Goal: Information Seeking & Learning: Learn about a topic

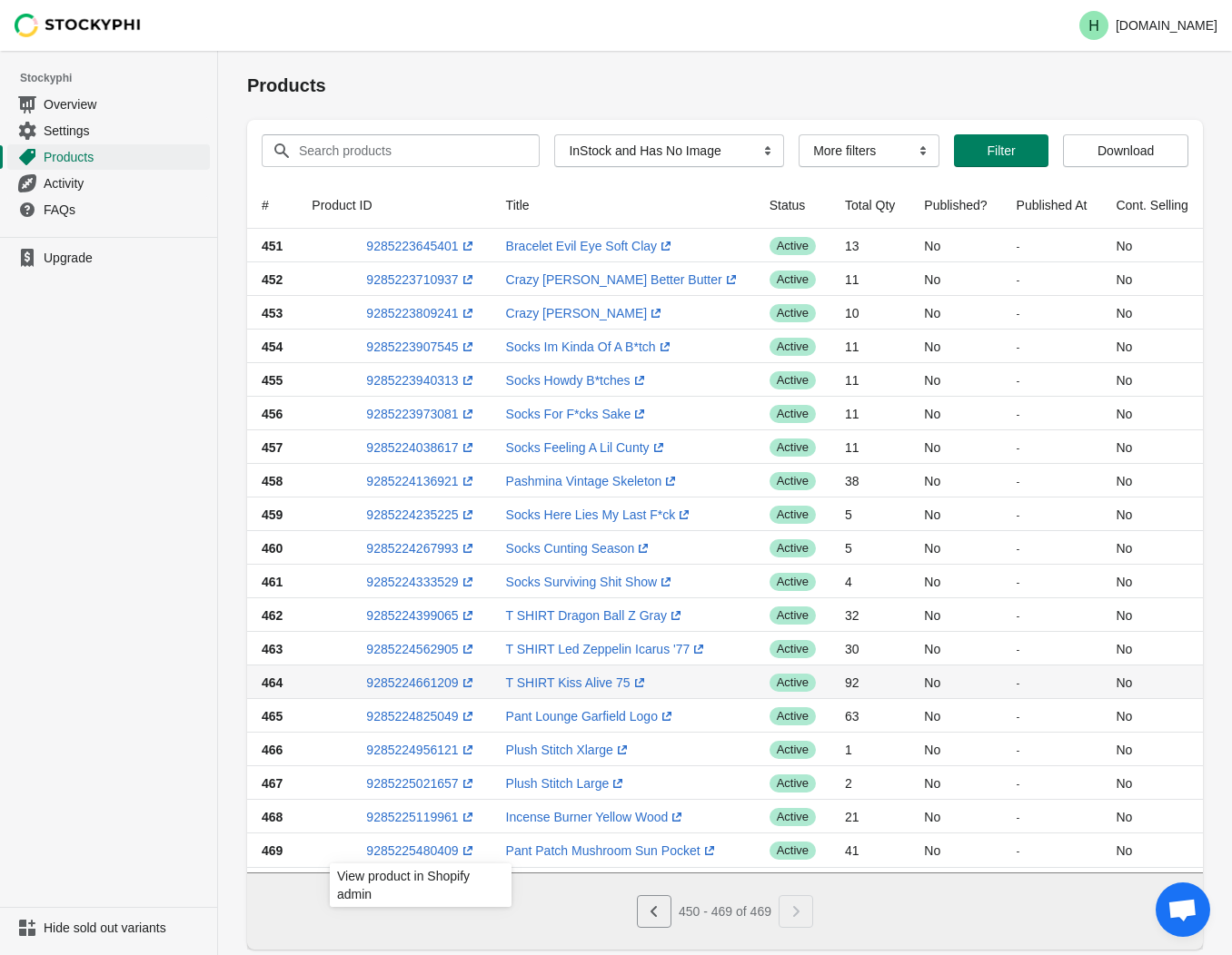
select select "instock_has_no_image"
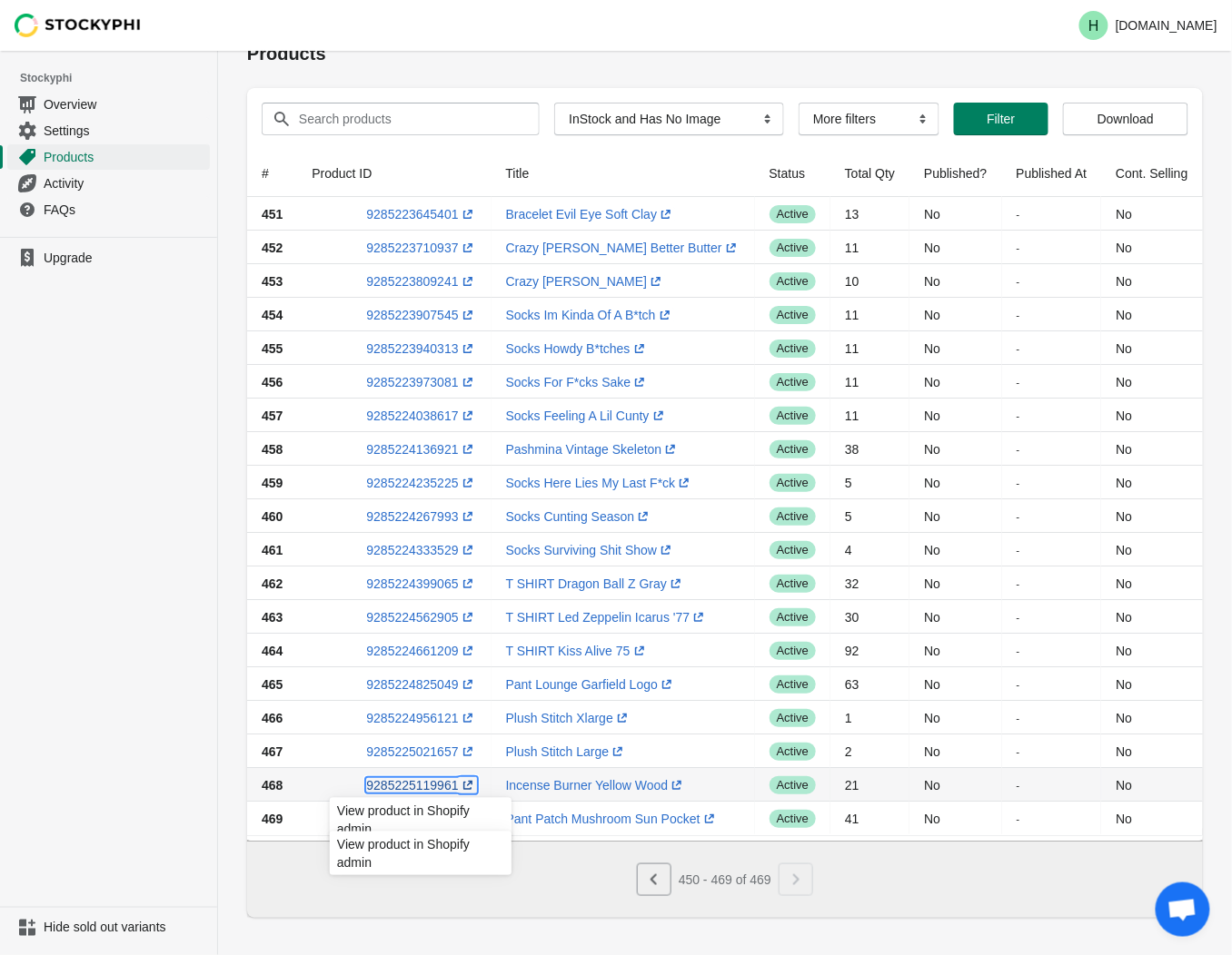
click at [387, 783] on link "9285225119961 (opens a new window)" at bounding box center [421, 786] width 110 height 15
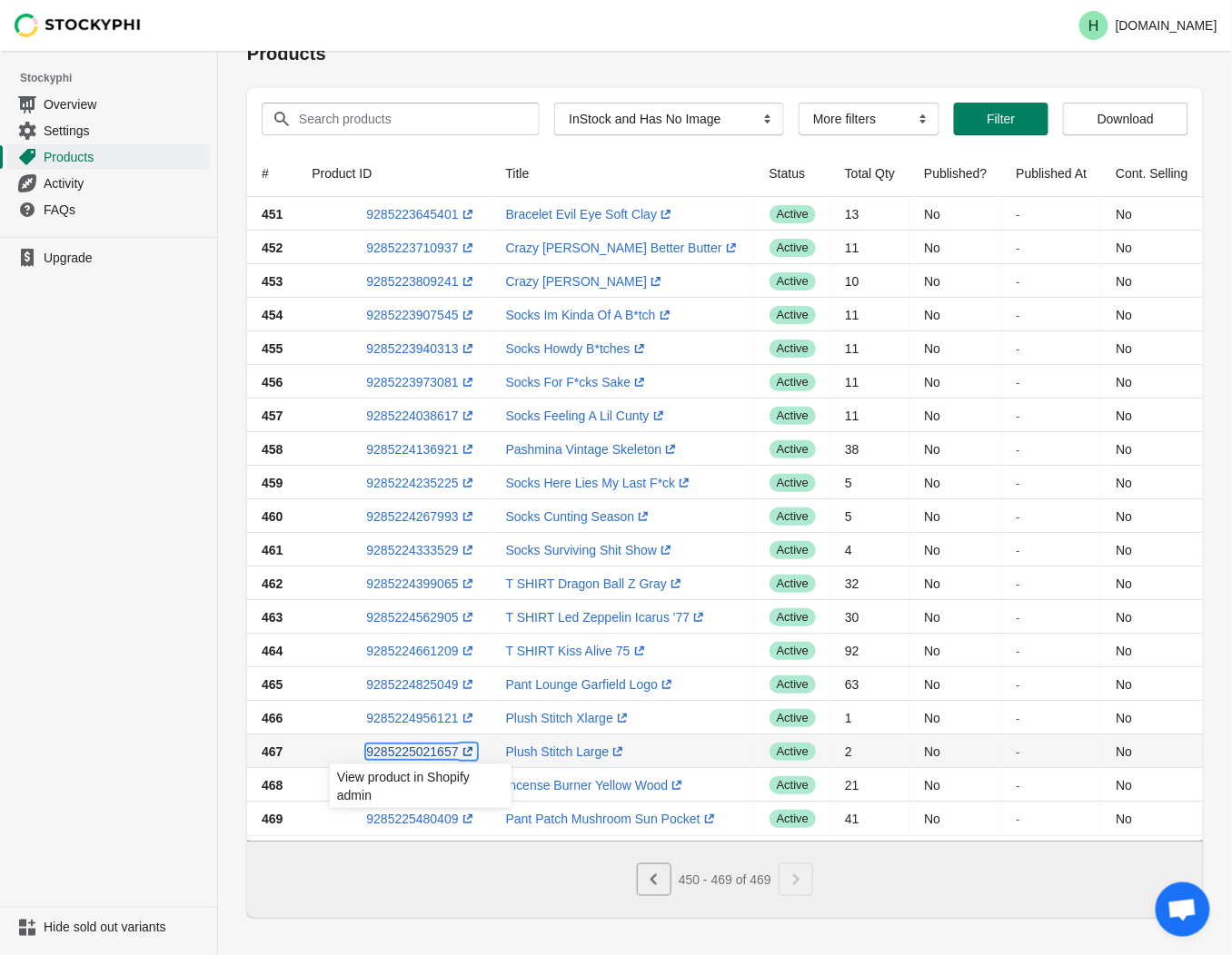
click at [388, 747] on link "9285225021657 (opens a new window)" at bounding box center [421, 752] width 110 height 15
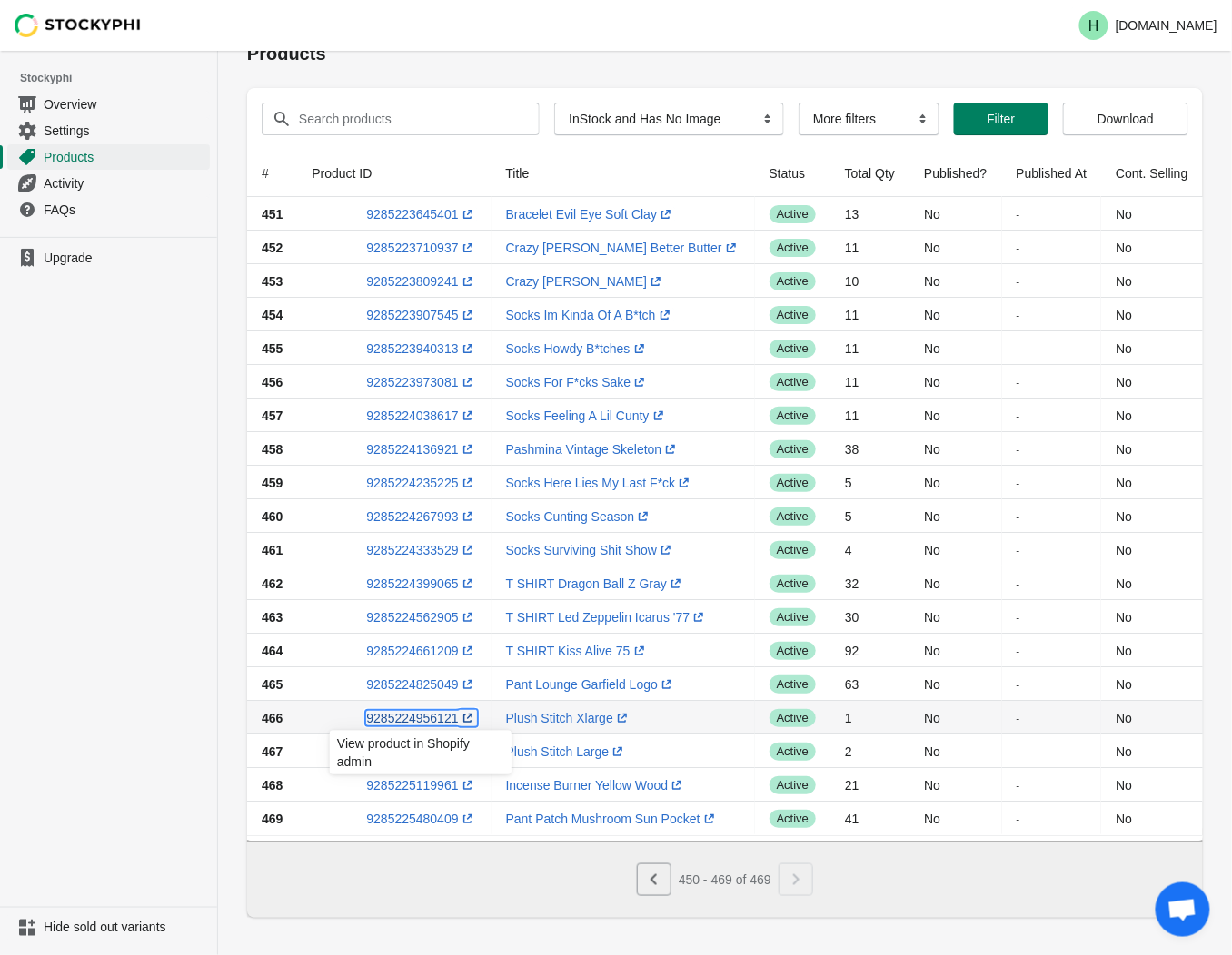
click at [406, 716] on link "9285224956121 (opens a new window)" at bounding box center [421, 718] width 110 height 15
click at [221, 704] on div "Products Submit Search products Clear All Products InStock InStock Published In…" at bounding box center [725, 469] width 1014 height 899
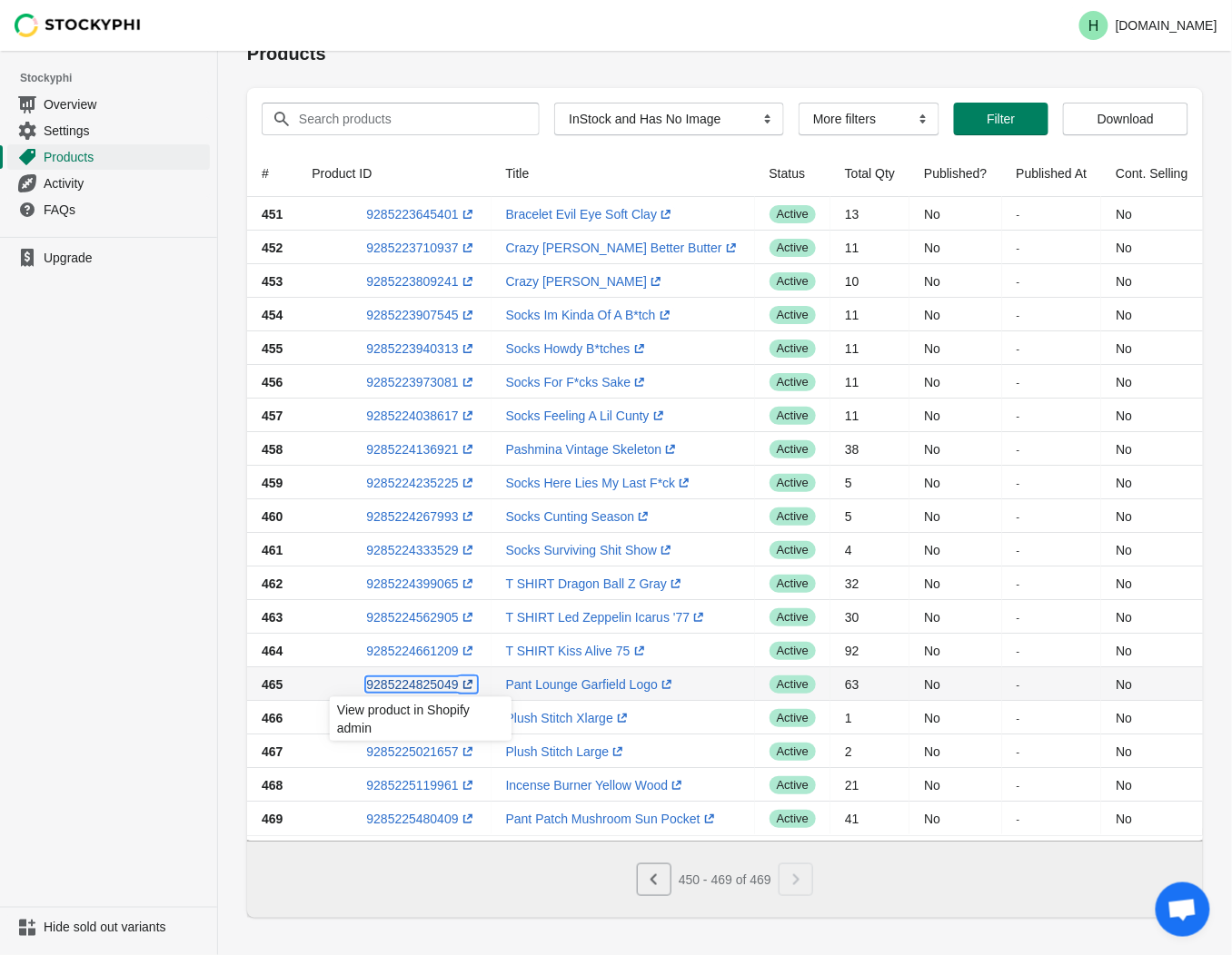
click at [414, 684] on link "9285224825049 (opens a new window)" at bounding box center [421, 684] width 110 height 15
click at [173, 627] on ul "Upgrade" at bounding box center [109, 571] width 218 height 670
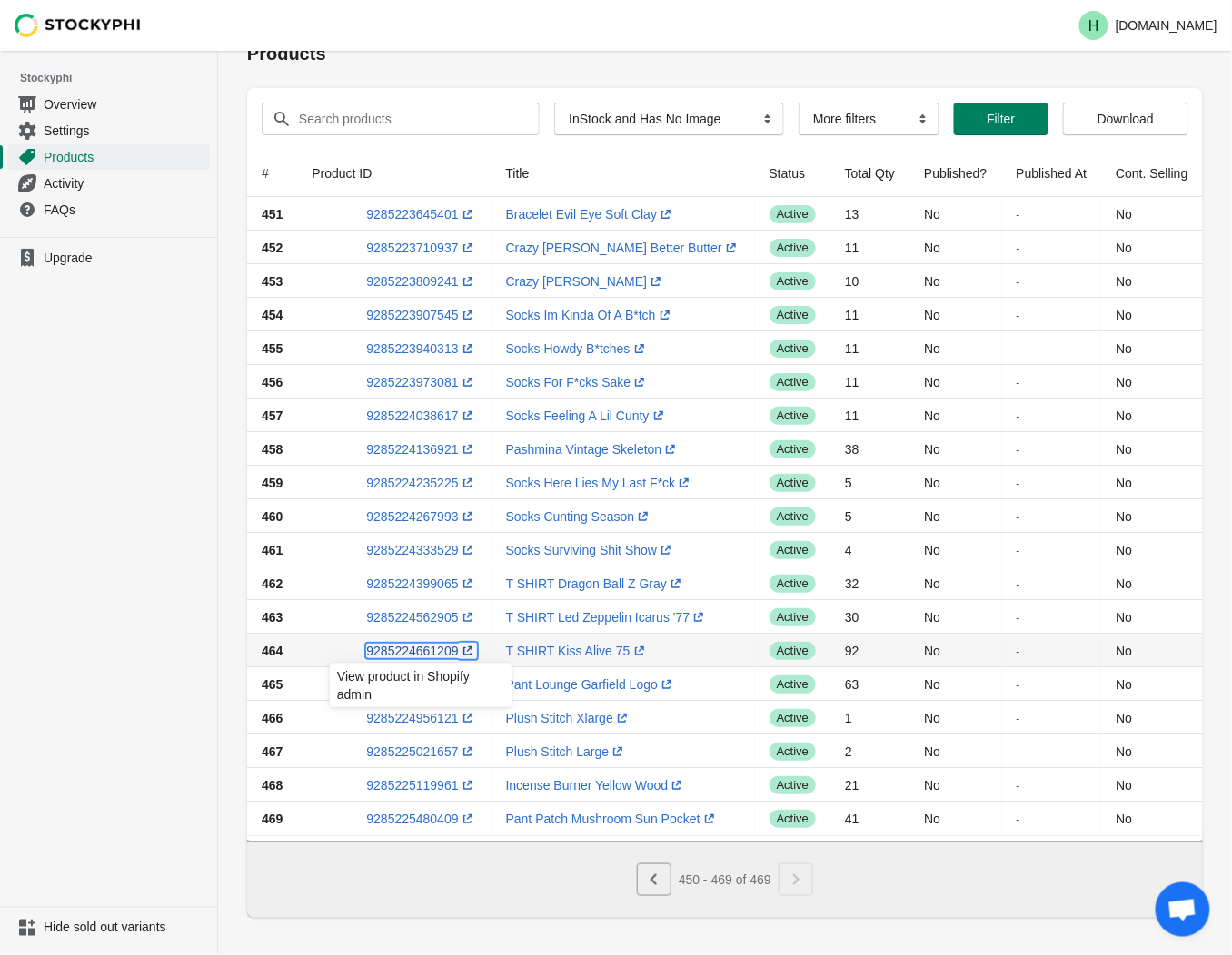
click at [425, 648] on link "9285224661209 (opens a new window)" at bounding box center [421, 652] width 110 height 15
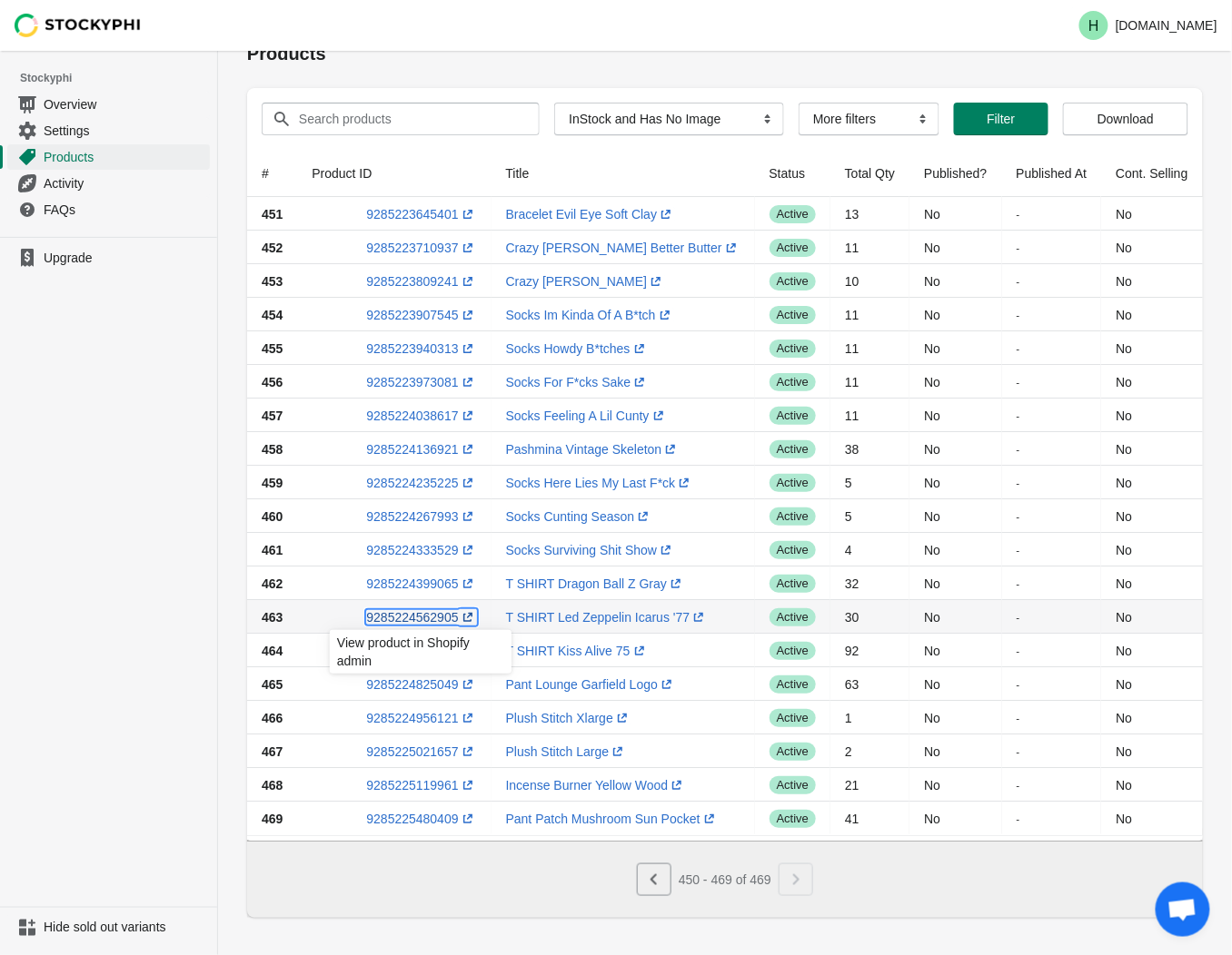
click at [410, 619] on link "9285224562905 (opens a new window)" at bounding box center [421, 618] width 110 height 15
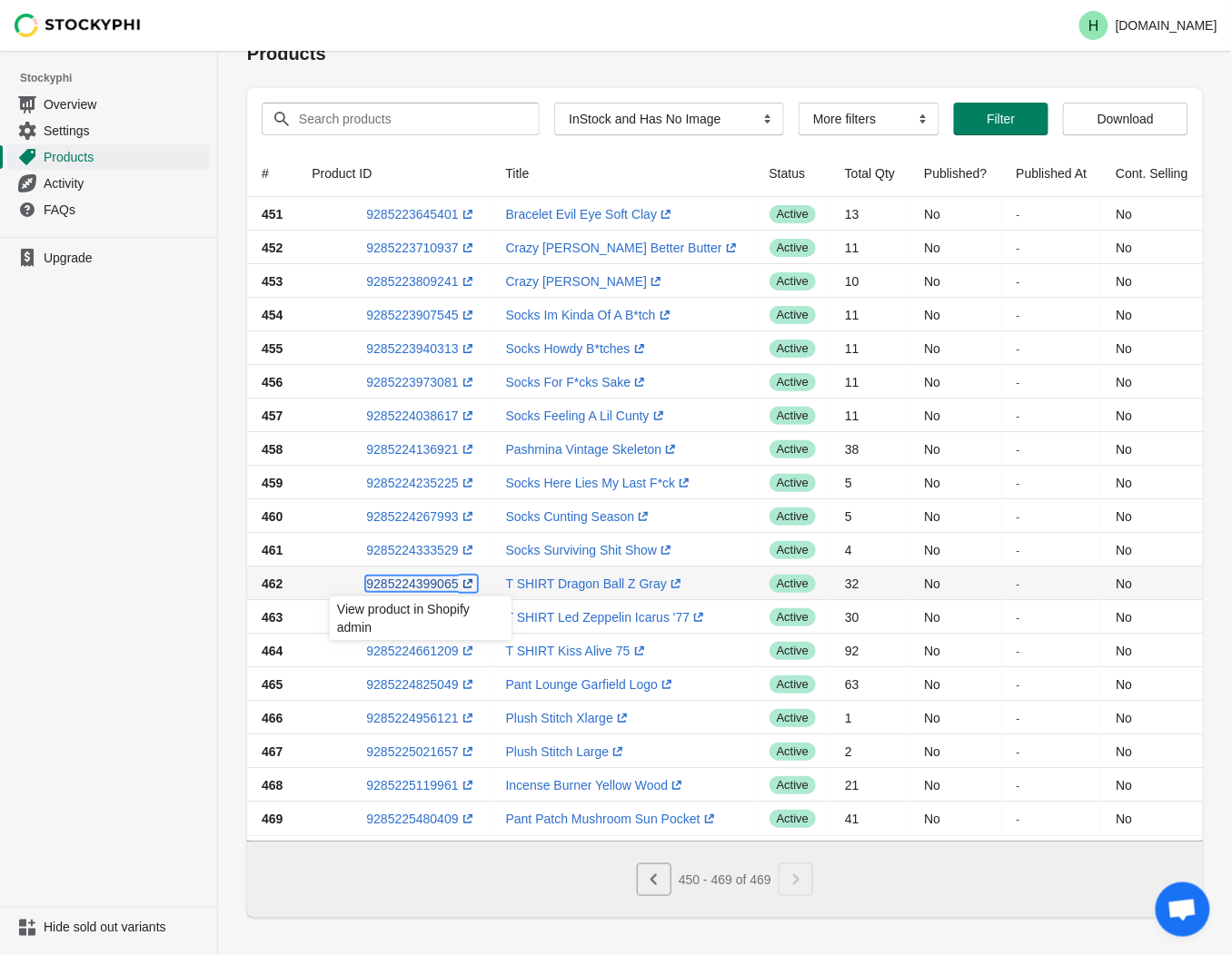
click at [409, 578] on link "9285224399065 (opens a new window)" at bounding box center [421, 584] width 110 height 15
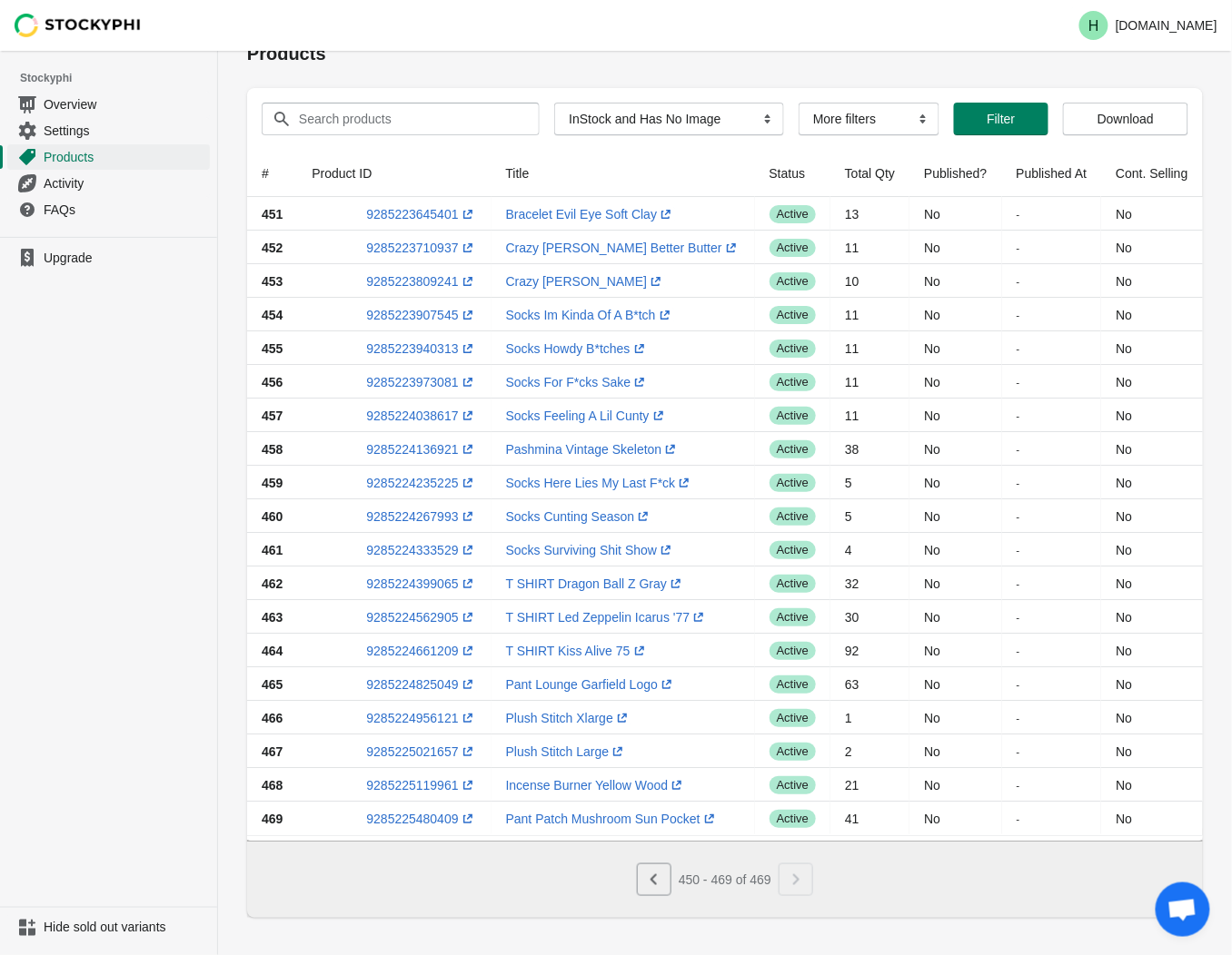
drag, startPoint x: 145, startPoint y: 603, endPoint x: 185, endPoint y: 582, distance: 45.2
click at [149, 600] on ul "Upgrade" at bounding box center [109, 571] width 218 height 670
click at [410, 548] on link "9285224333529 (opens a new window)" at bounding box center [421, 550] width 110 height 15
click at [412, 515] on link "9285224267993 (opens a new window)" at bounding box center [421, 517] width 110 height 15
click at [406, 485] on link "9285224235225 (opens a new window)" at bounding box center [421, 483] width 110 height 15
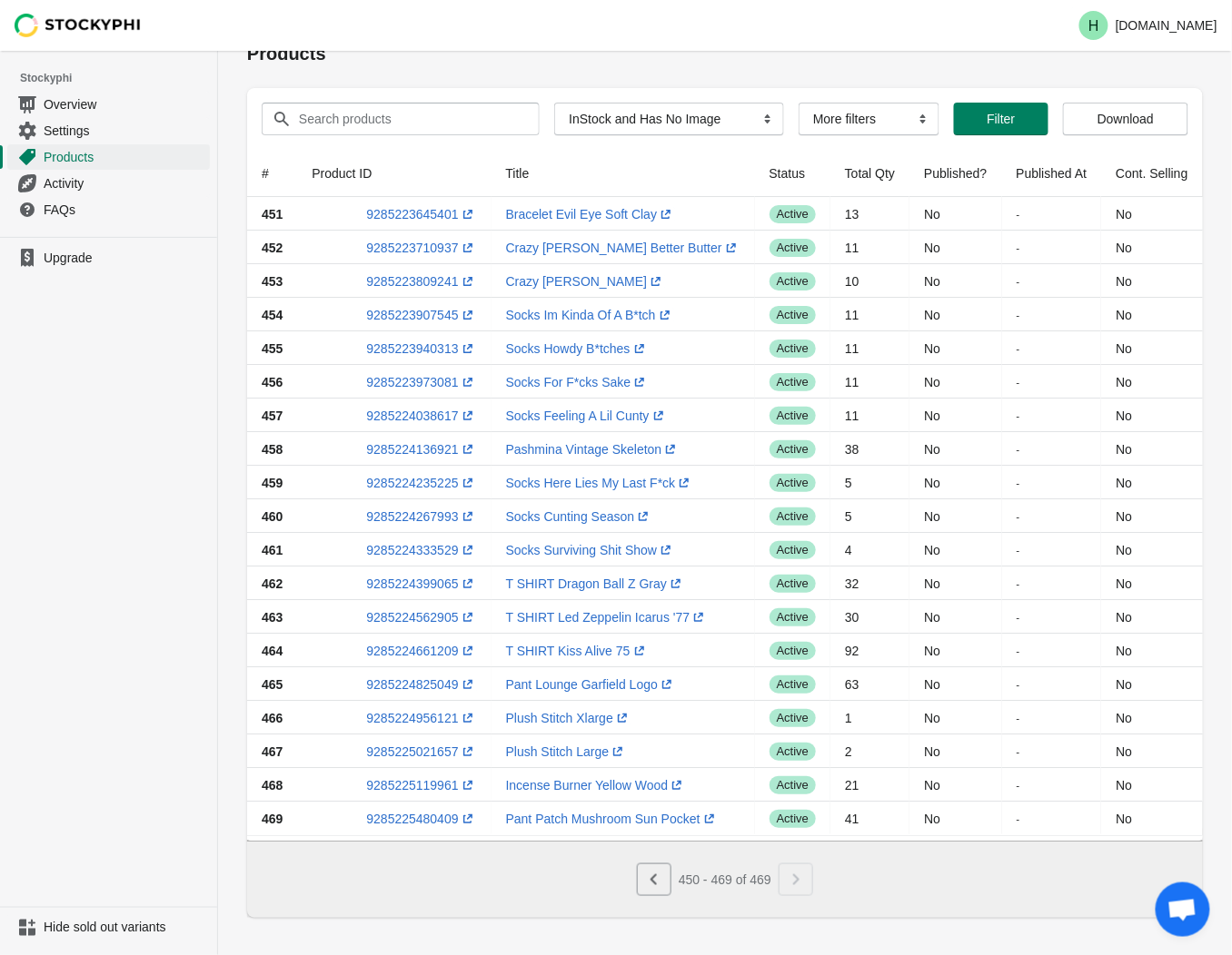
click at [197, 423] on ul "Upgrade" at bounding box center [109, 571] width 218 height 670
click at [412, 451] on link "9285224136921 (opens a new window)" at bounding box center [421, 450] width 110 height 15
click at [400, 410] on link "9285224038617 (opens a new window)" at bounding box center [421, 416] width 110 height 15
click at [390, 378] on link "9285223973081 (opens a new window)" at bounding box center [421, 382] width 110 height 15
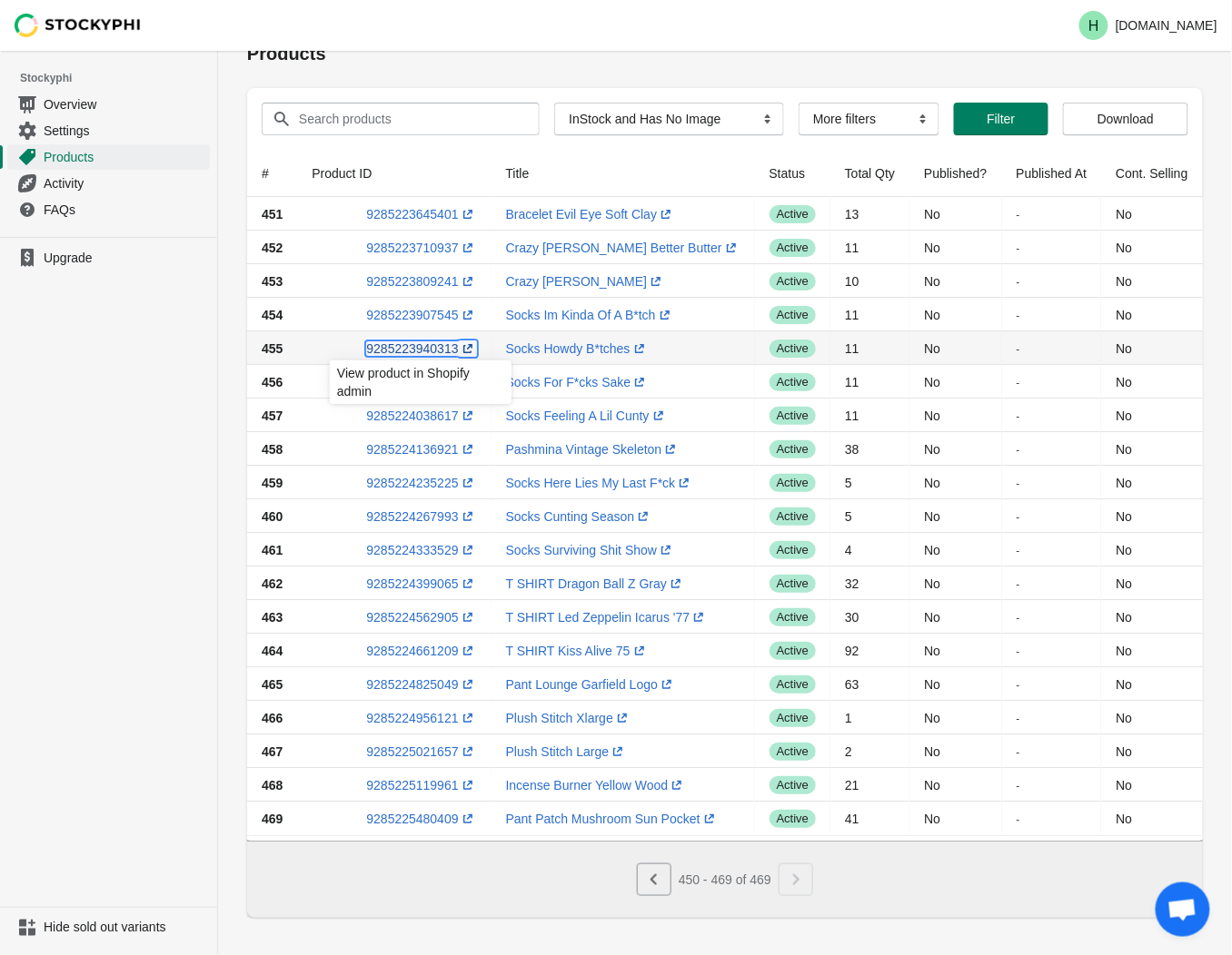
click at [418, 342] on link "9285223940313 (opens a new window)" at bounding box center [421, 349] width 110 height 15
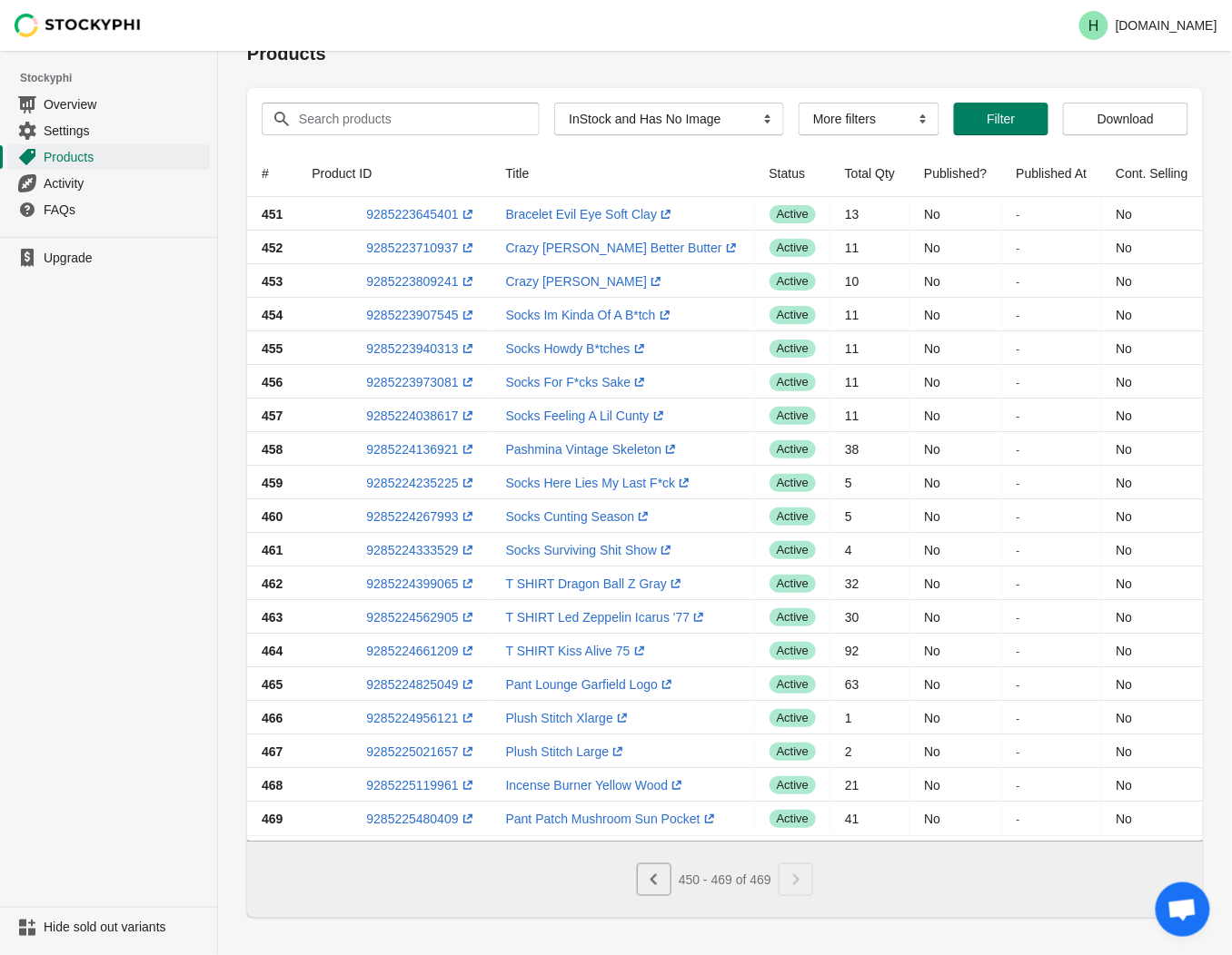
click at [170, 386] on ul "Upgrade" at bounding box center [109, 571] width 218 height 670
click at [396, 316] on link "9285223907545 (opens a new window)" at bounding box center [421, 315] width 110 height 15
click at [145, 464] on ul "Upgrade" at bounding box center [109, 571] width 218 height 670
click at [402, 284] on link "9285223809241 (opens a new window)" at bounding box center [421, 281] width 110 height 15
click at [412, 248] on link "9285223710937 (opens a new window)" at bounding box center [421, 248] width 110 height 15
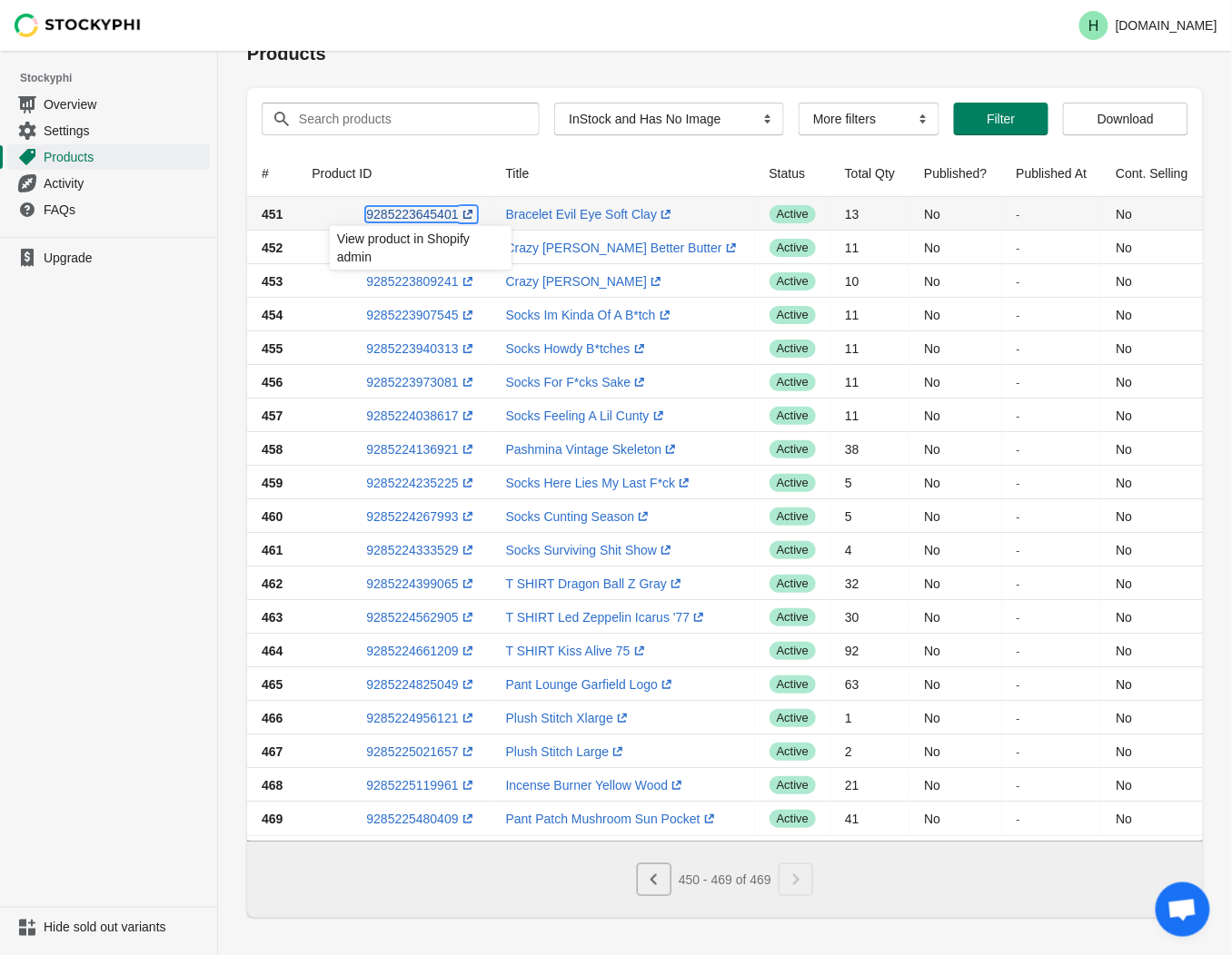
click at [394, 210] on link "9285223645401 (opens a new window)" at bounding box center [421, 215] width 110 height 15
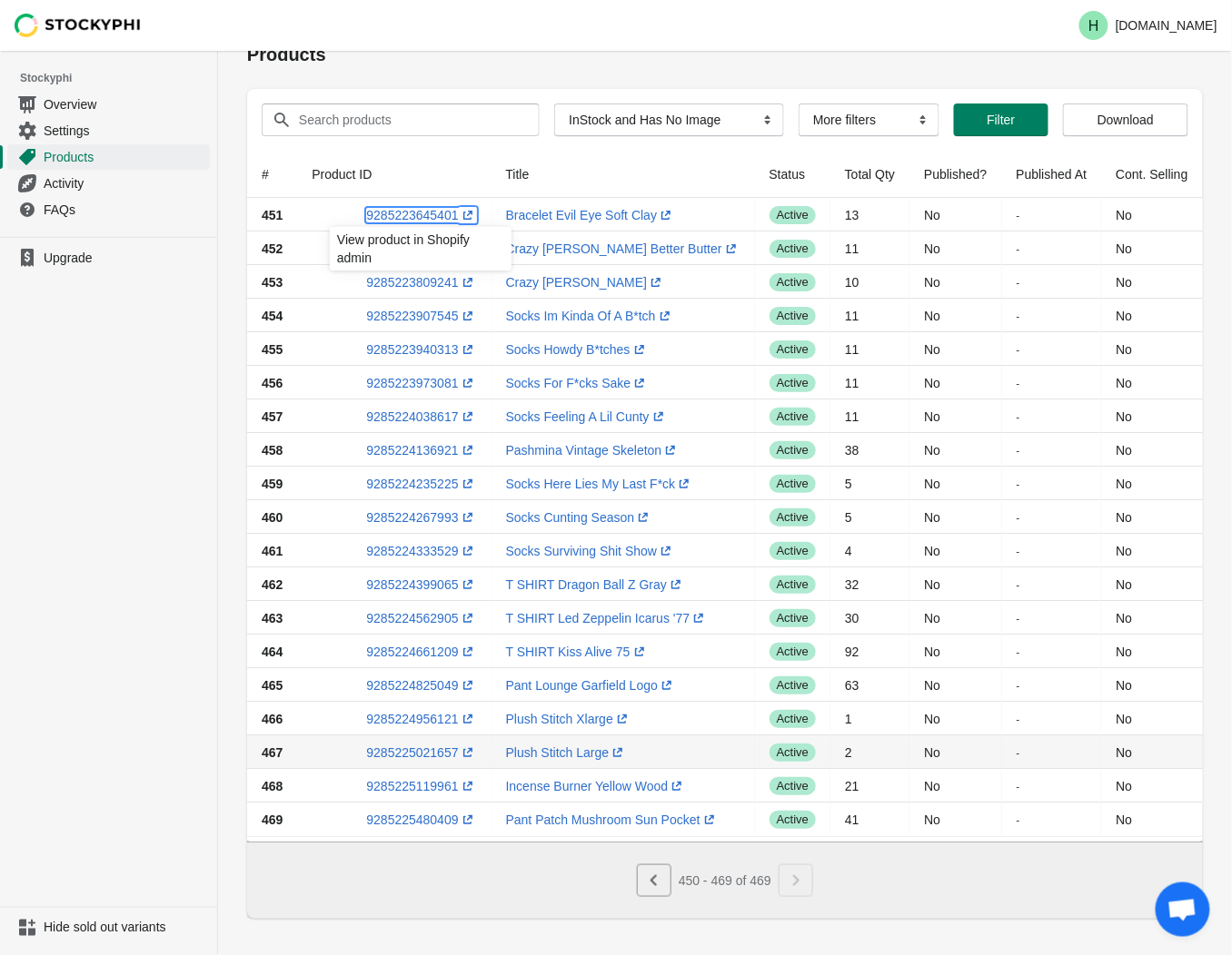
scroll to position [48, 0]
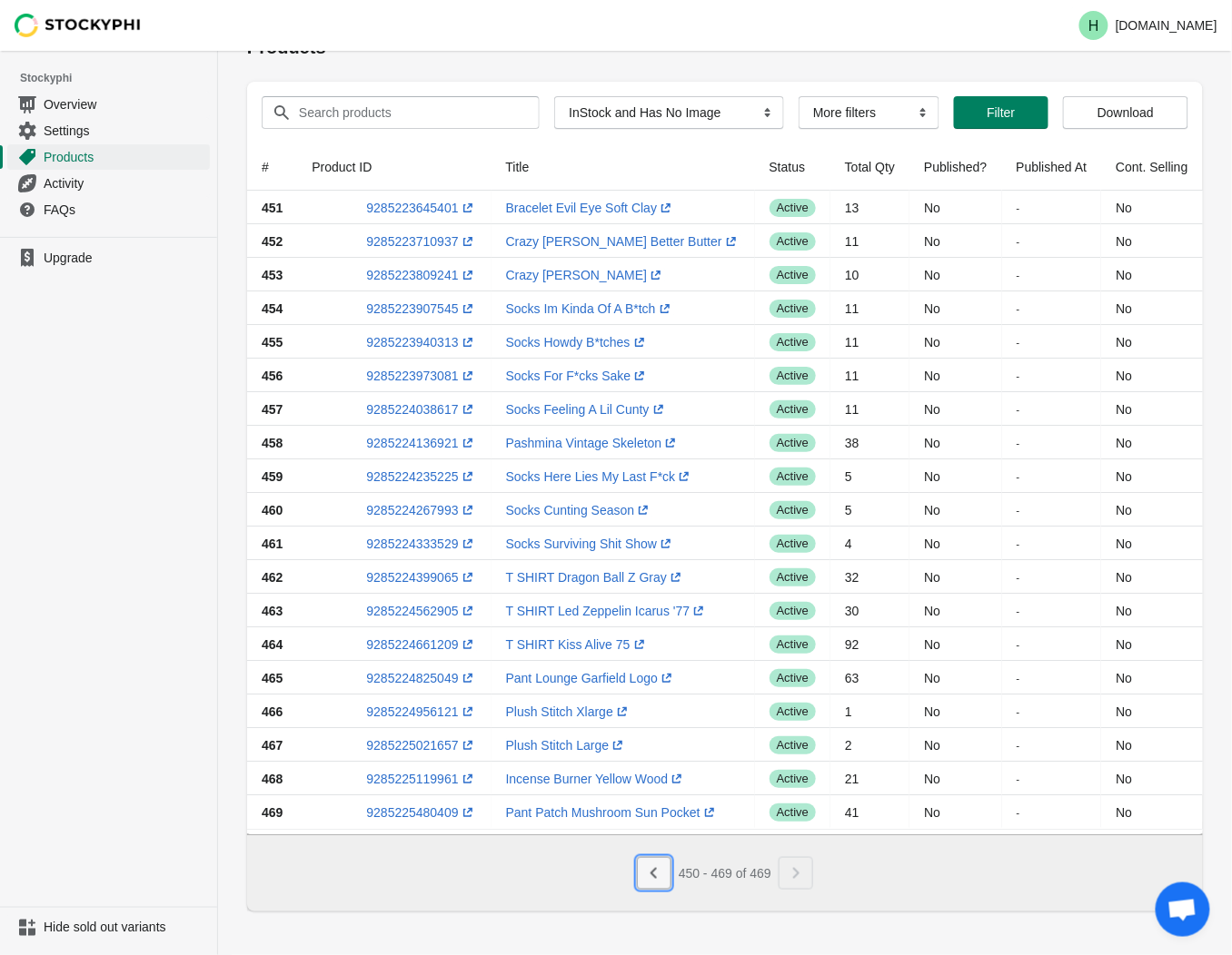
click at [647, 870] on icon "Previous" at bounding box center [654, 874] width 18 height 18
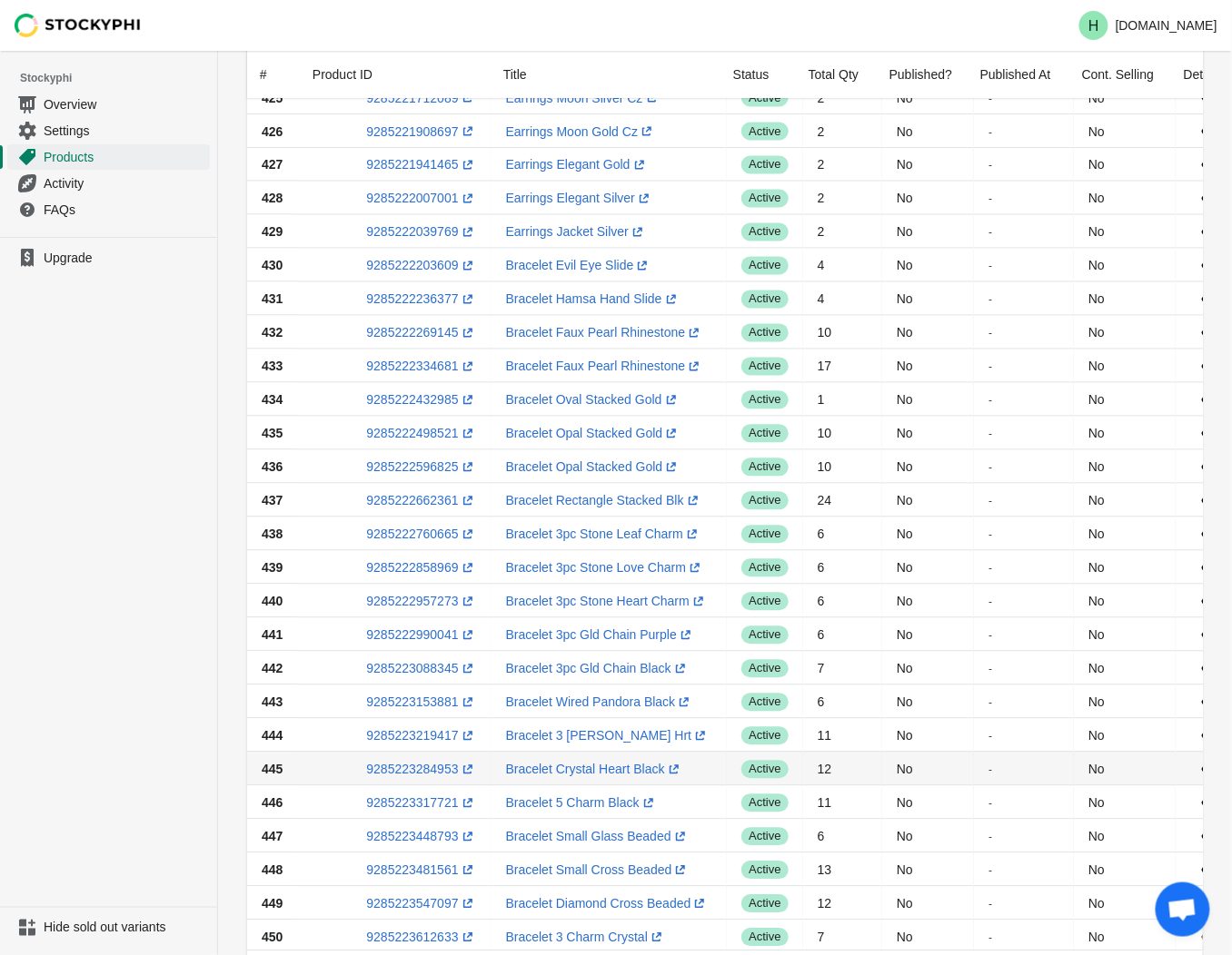
scroll to position [1091, 0]
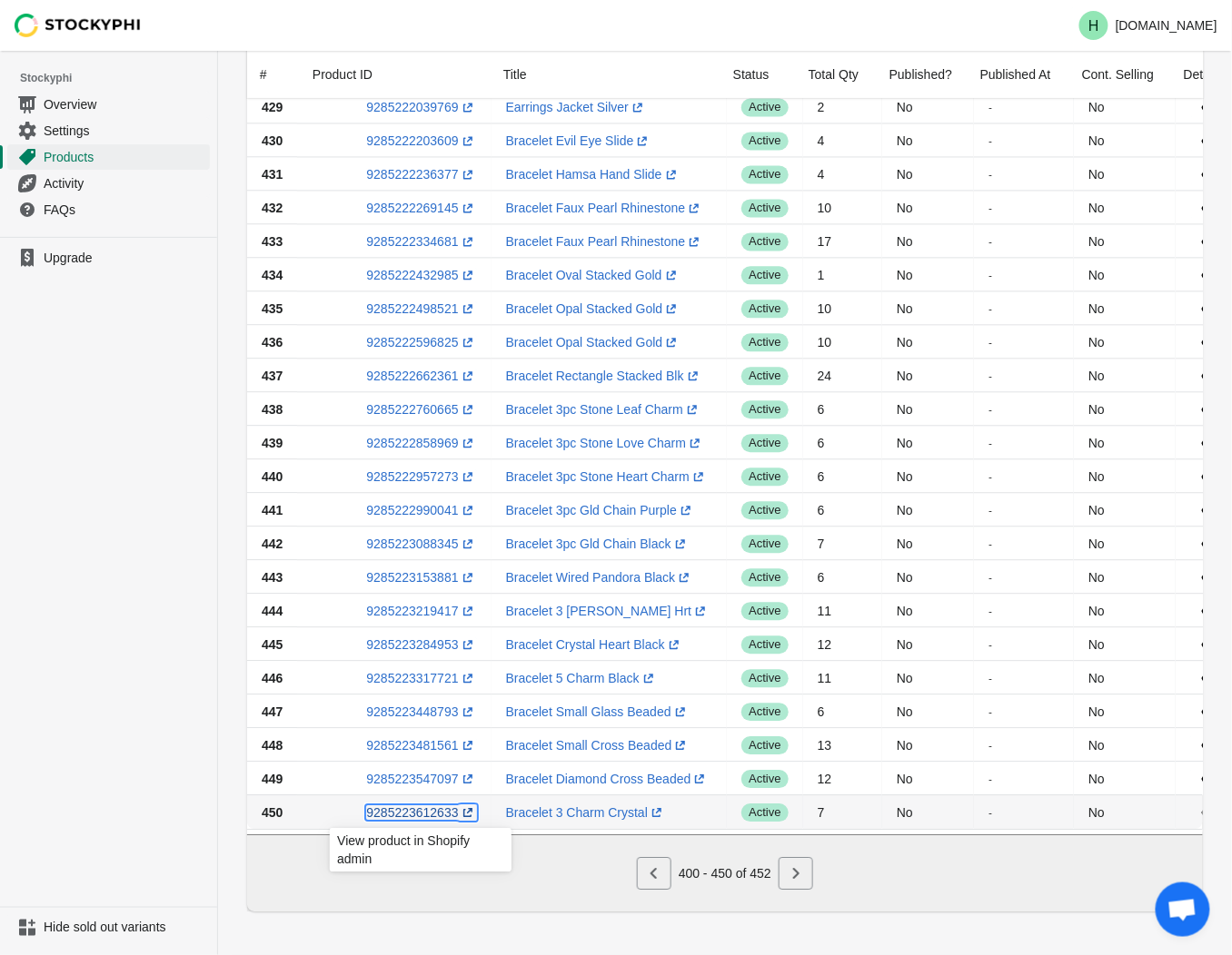
click at [387, 806] on link "9285223612633 (opens a new window)" at bounding box center [421, 813] width 110 height 15
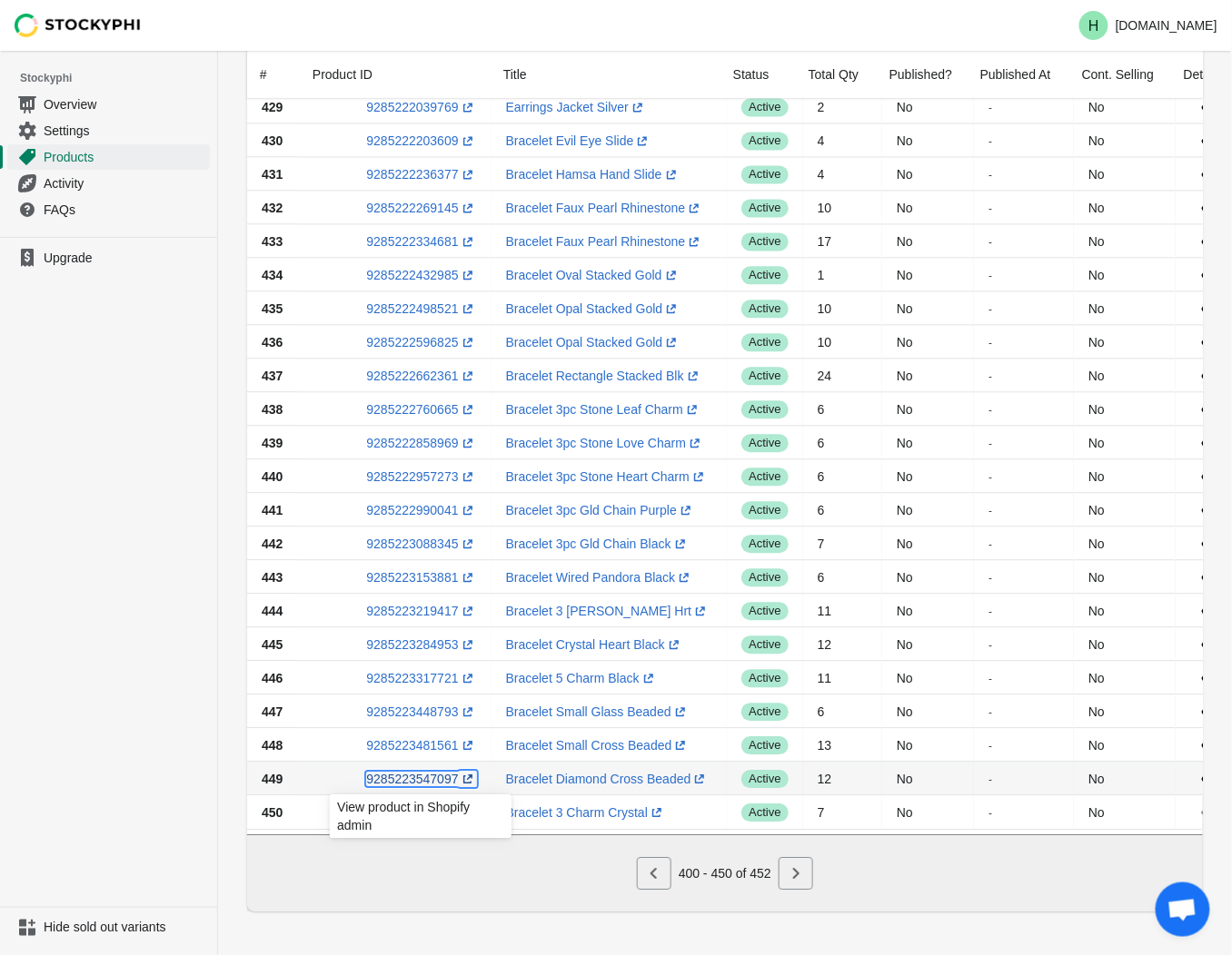
click at [412, 774] on link "9285223547097 (opens a new window)" at bounding box center [421, 780] width 110 height 15
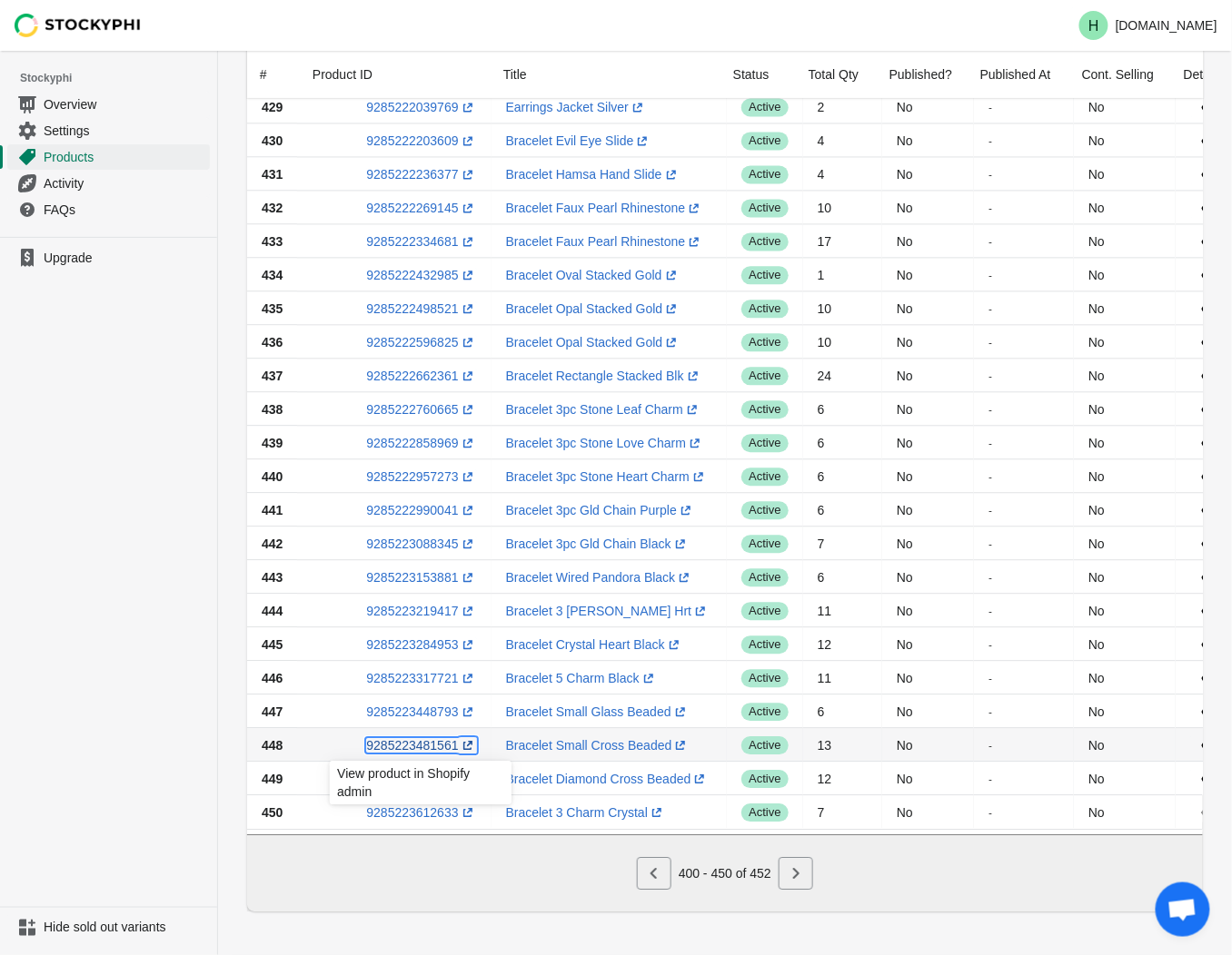
click at [415, 740] on link "9285223481561 (opens a new window)" at bounding box center [421, 746] width 110 height 15
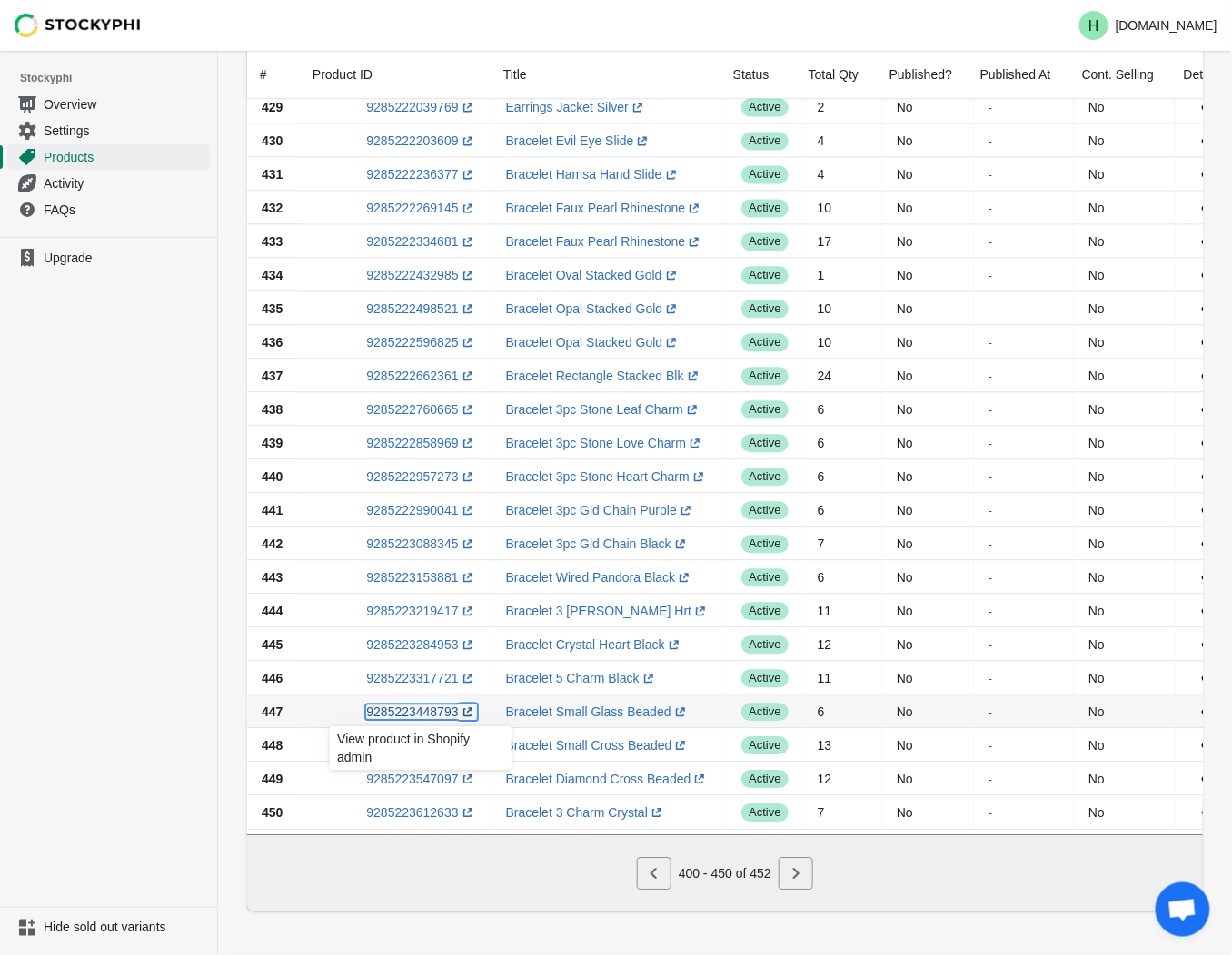
click at [392, 705] on link "9285223448793 (opens a new window)" at bounding box center [421, 712] width 110 height 15
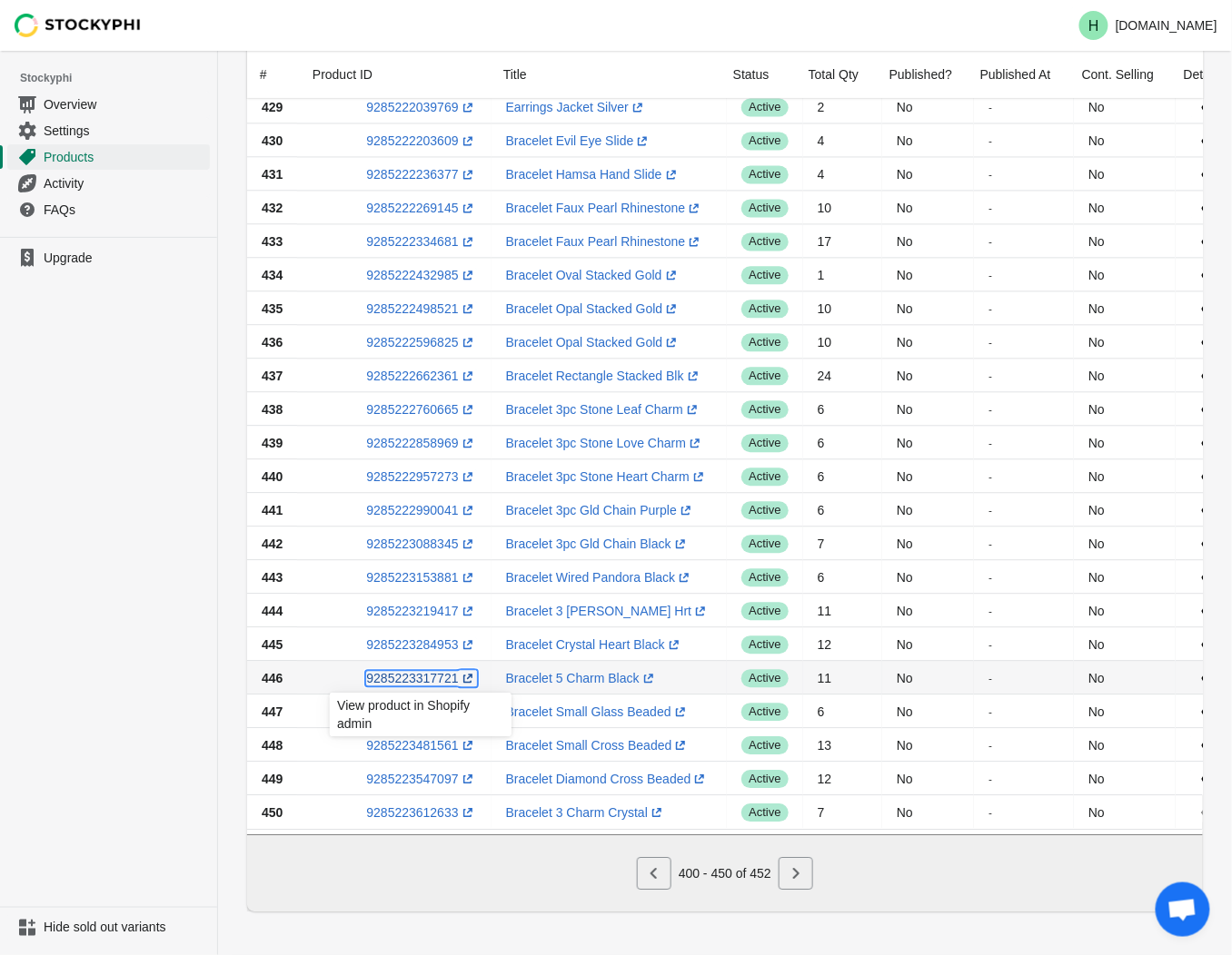
click at [413, 672] on link "9285223317721 (opens a new window)" at bounding box center [421, 678] width 110 height 15
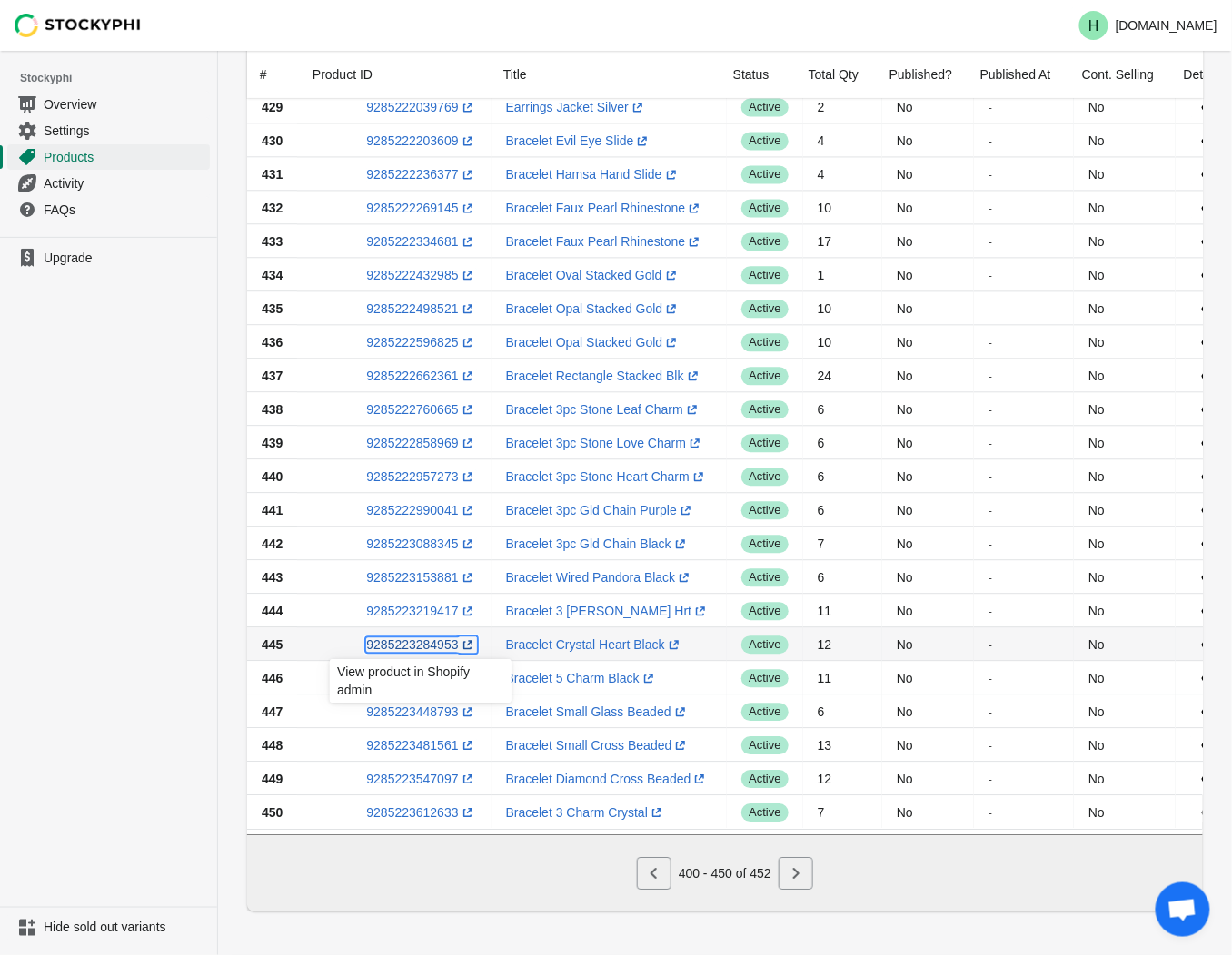
click at [404, 641] on link "9285223284953 (opens a new window)" at bounding box center [421, 645] width 110 height 15
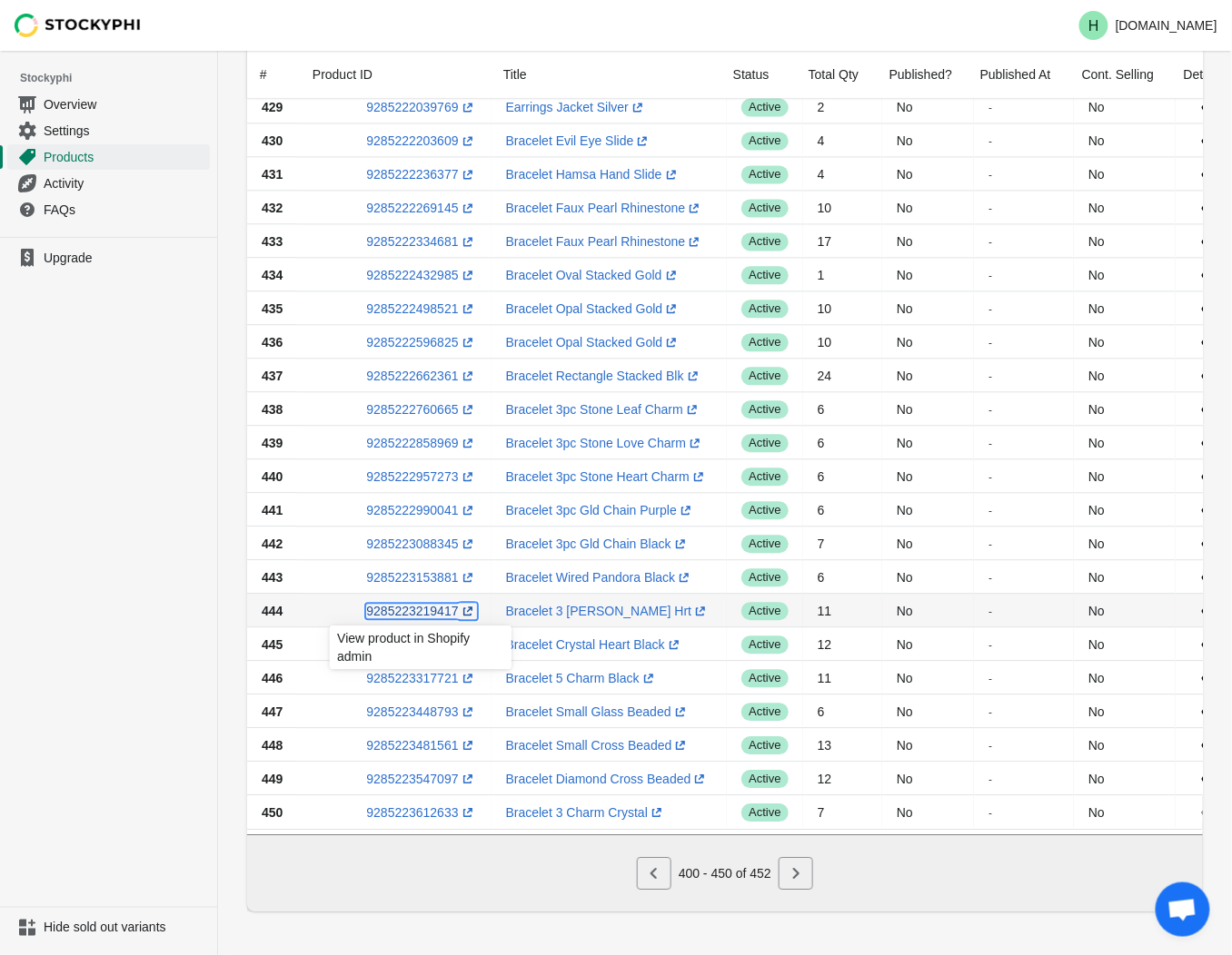
click at [424, 607] on link "9285223219417 (opens a new window)" at bounding box center [421, 611] width 110 height 15
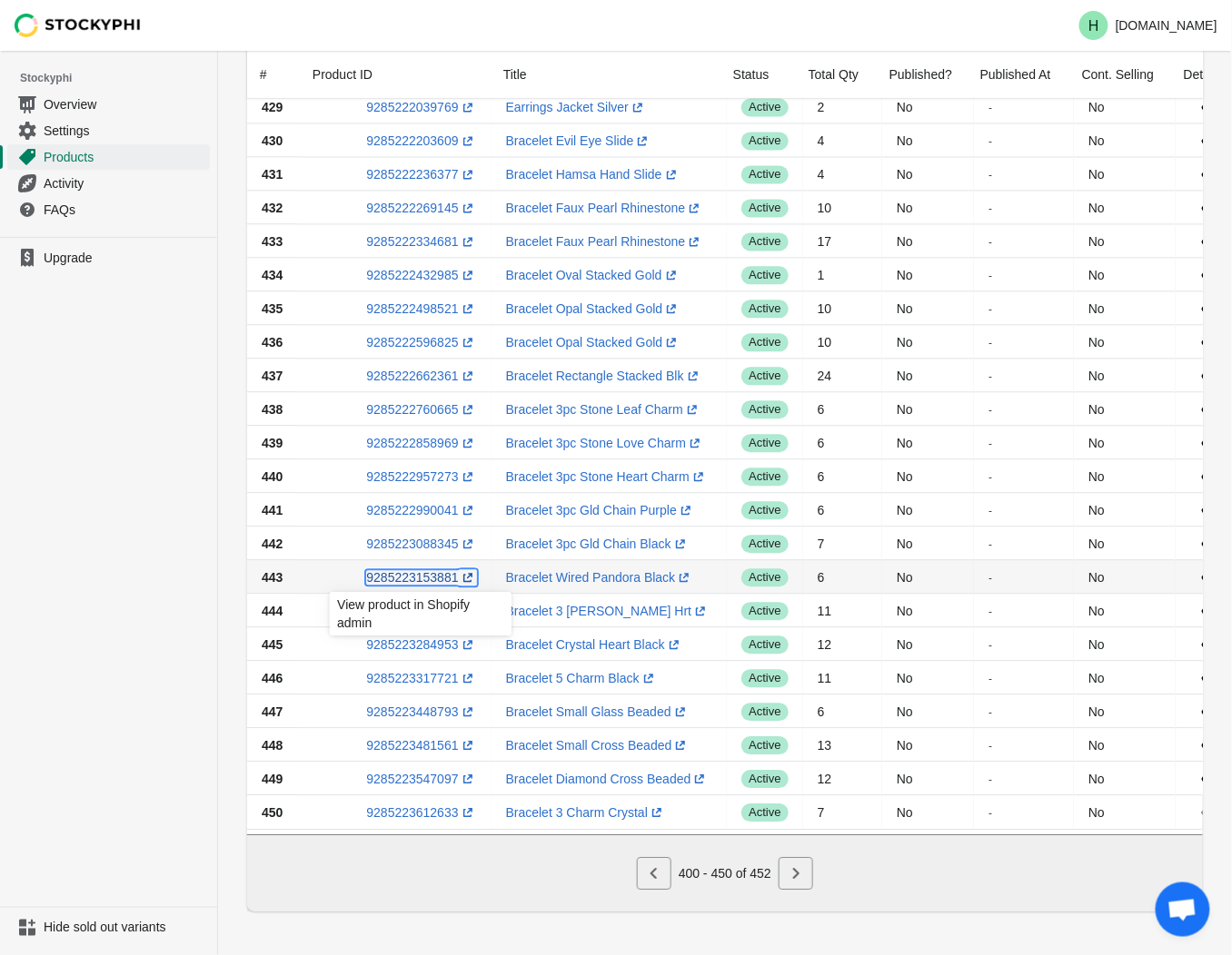
click at [424, 570] on link "9285223153881 (opens a new window)" at bounding box center [421, 578] width 110 height 15
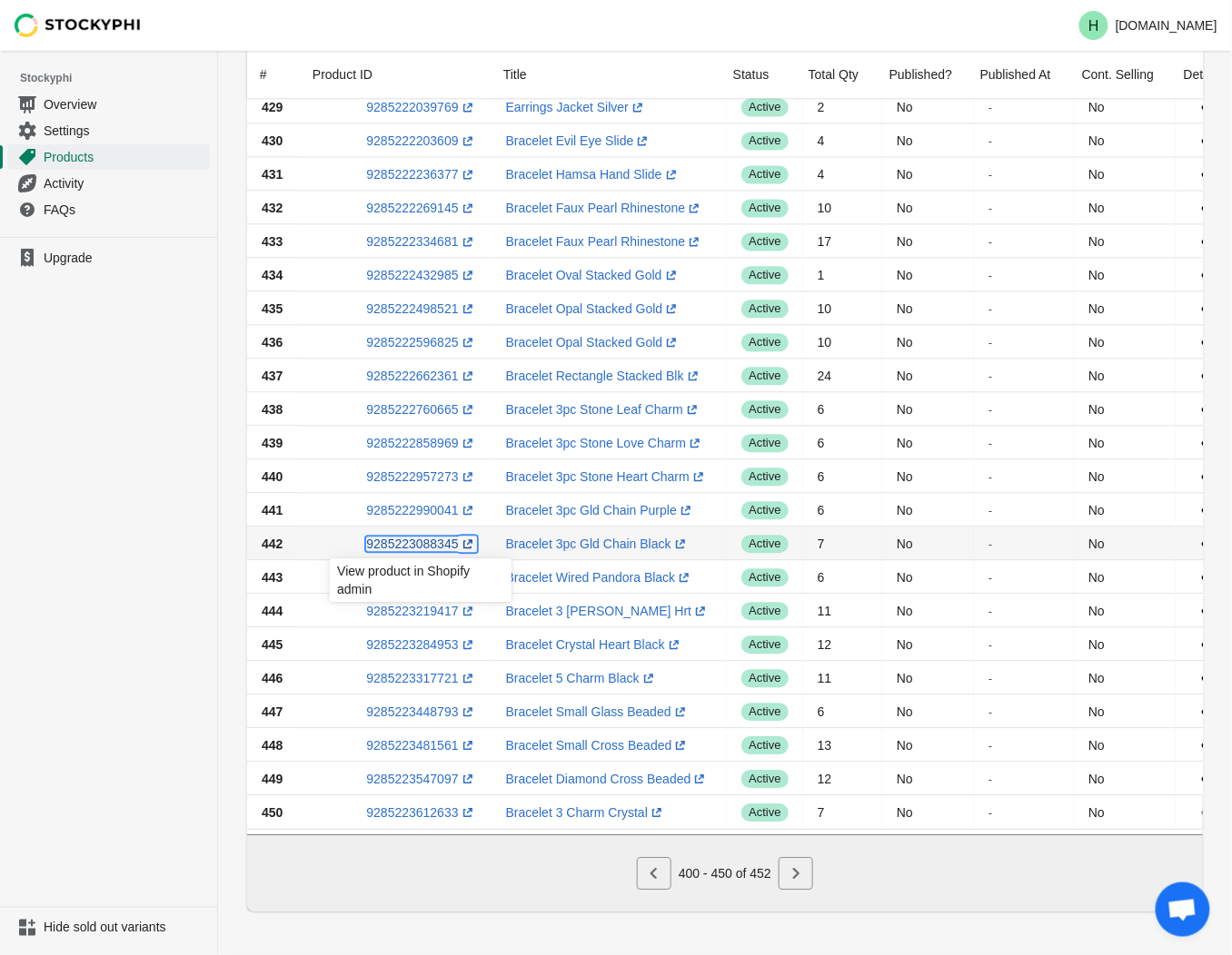
click at [403, 536] on link "9285223088345 (opens a new window)" at bounding box center [421, 544] width 110 height 15
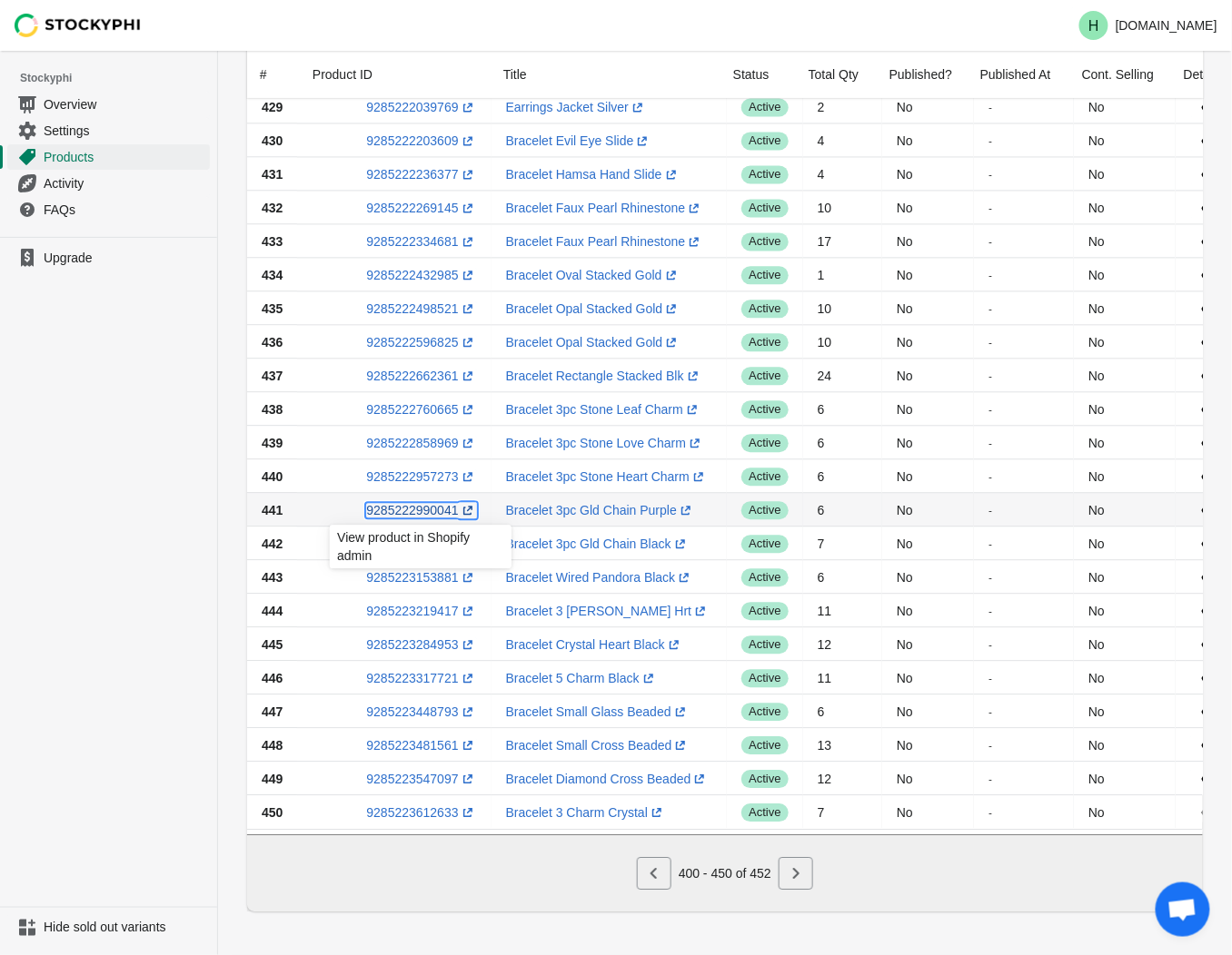
click at [414, 504] on link "9285222990041 (opens a new window)" at bounding box center [421, 511] width 110 height 15
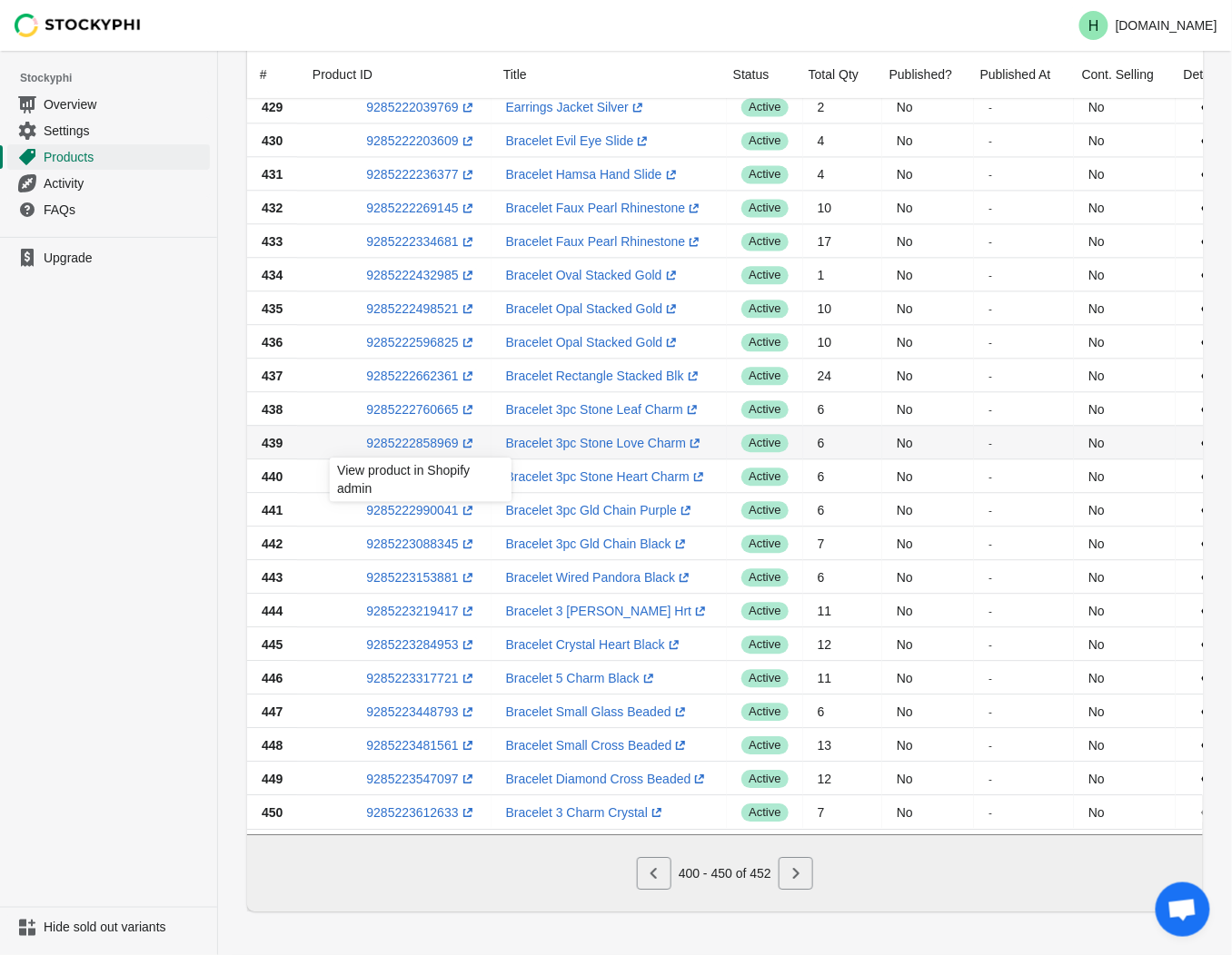
click at [428, 473] on div "View product in Shopify admin" at bounding box center [420, 485] width 211 height 62
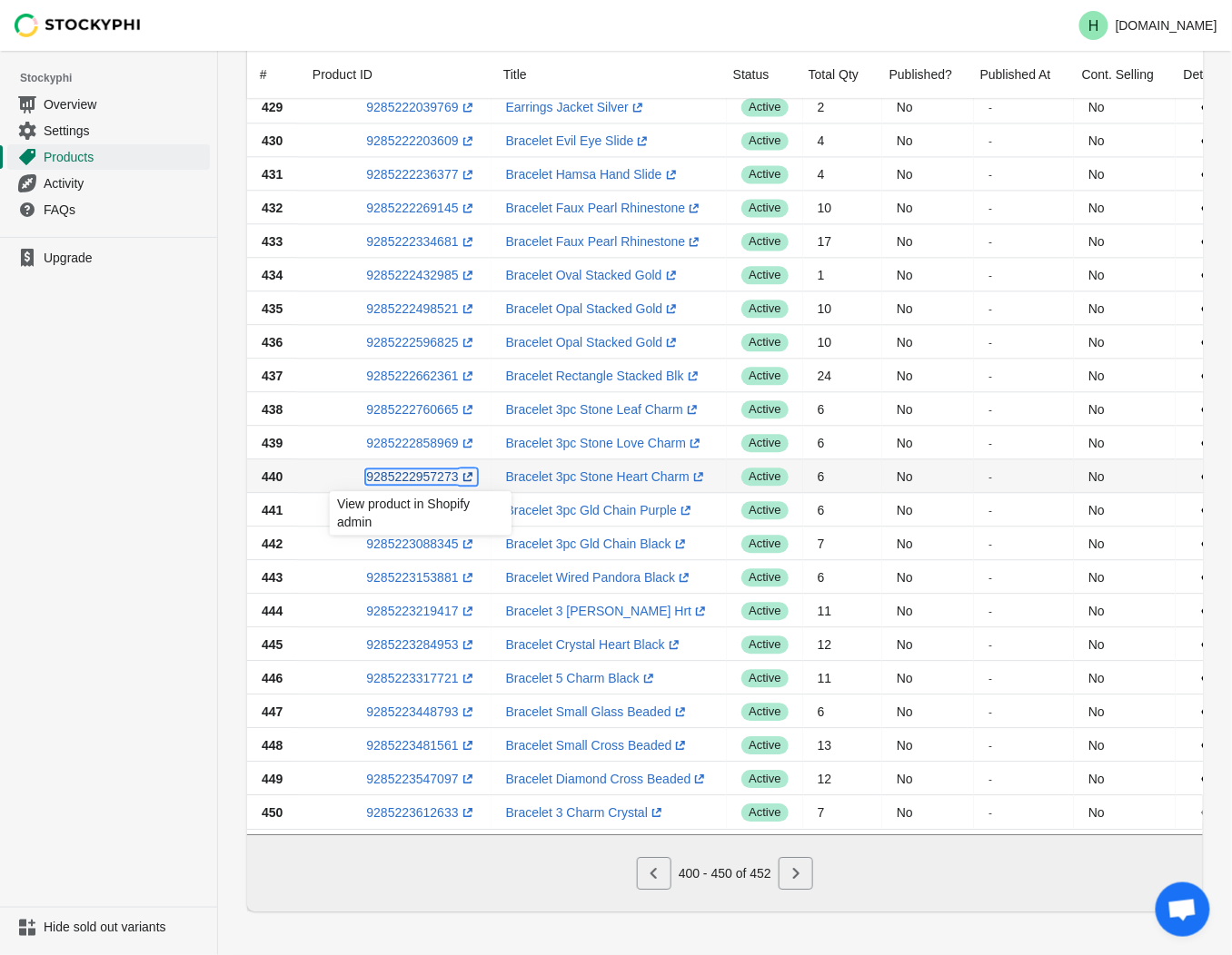
click at [411, 470] on link "9285222957273 (opens a new window)" at bounding box center [421, 477] width 110 height 15
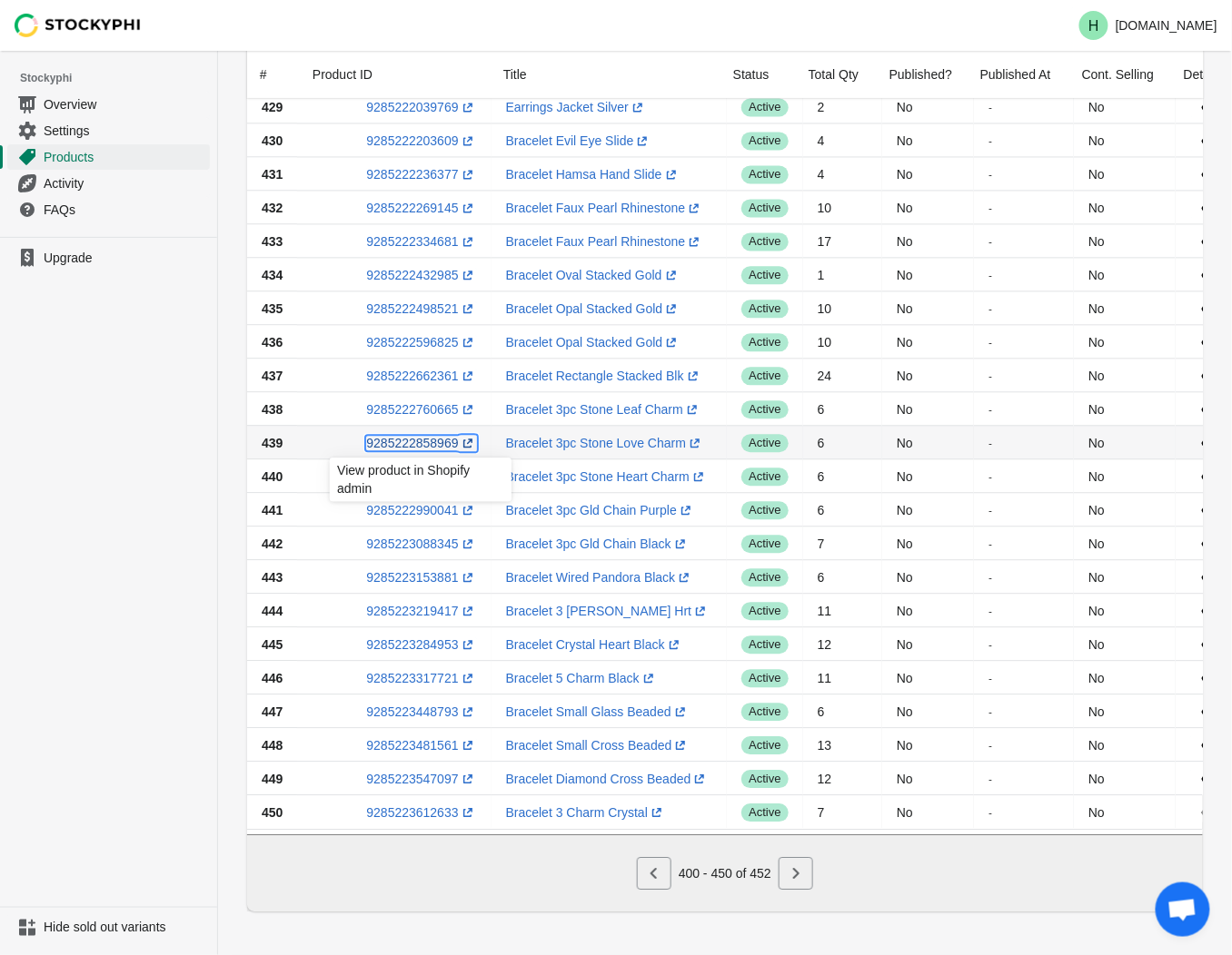
click at [413, 437] on link "9285222858969 (opens a new window)" at bounding box center [421, 443] width 110 height 15
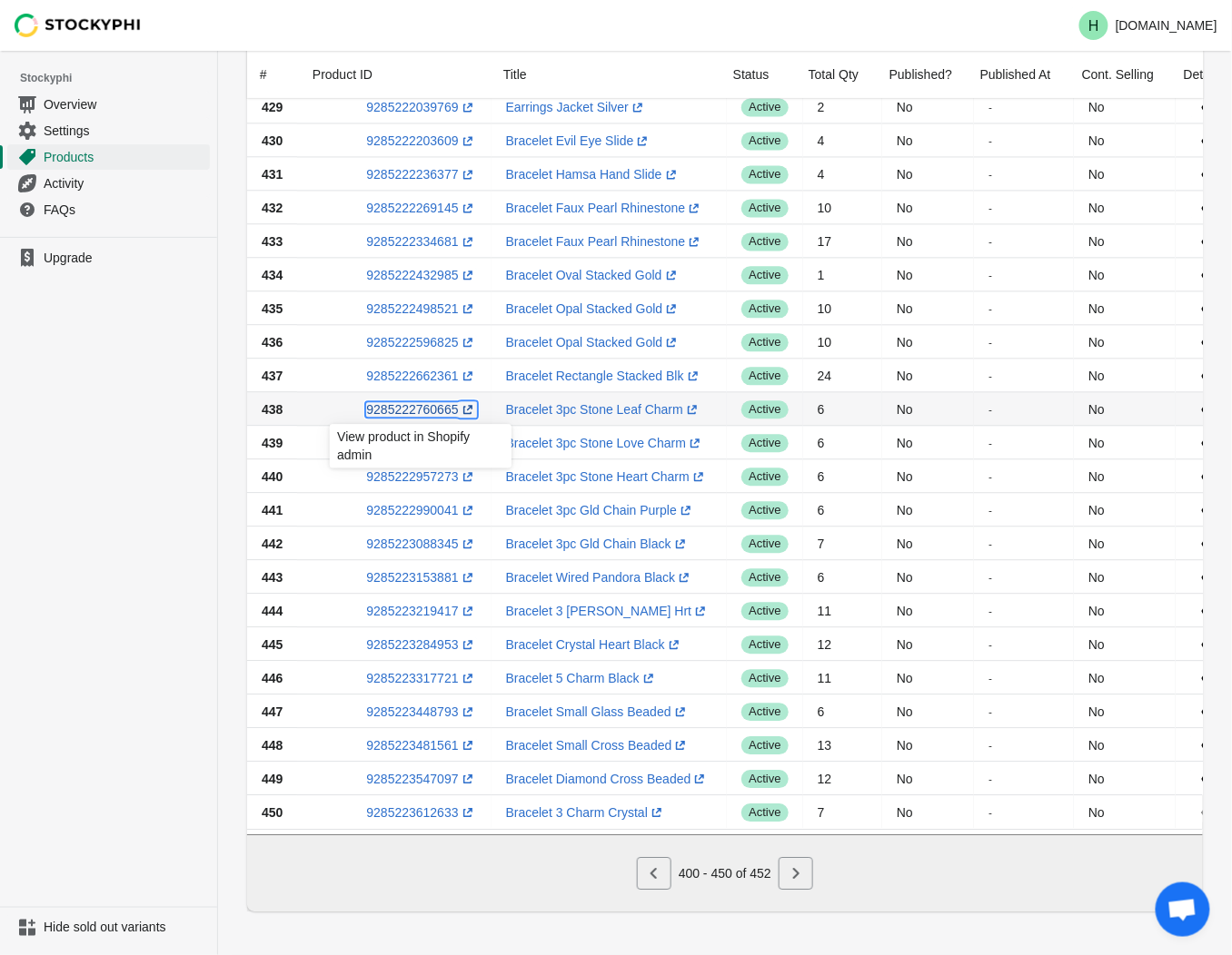
click at [427, 402] on link "9285222760665 (opens a new window)" at bounding box center [421, 409] width 110 height 15
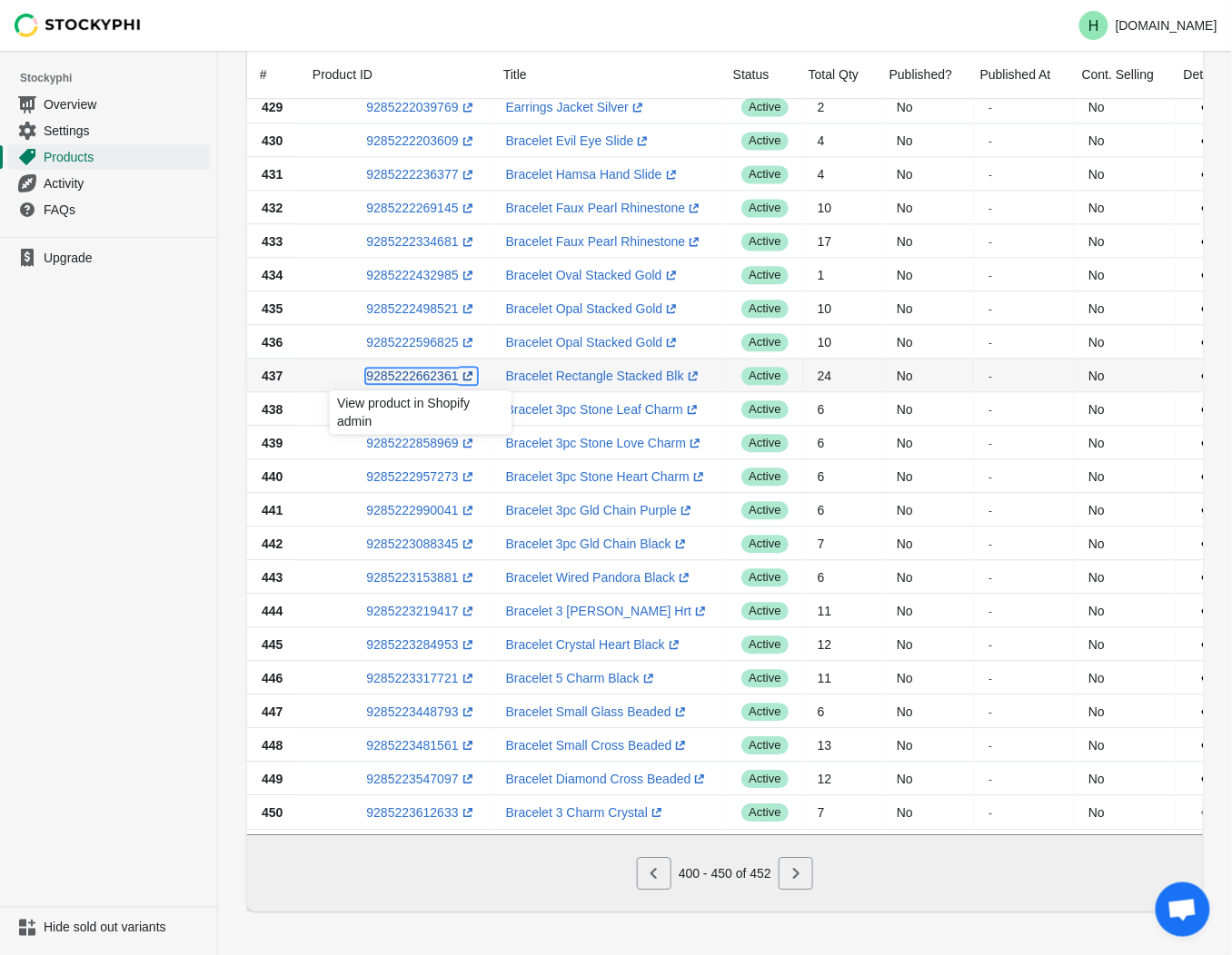
click at [416, 368] on link "9285222662361 (opens a new window)" at bounding box center [421, 376] width 110 height 15
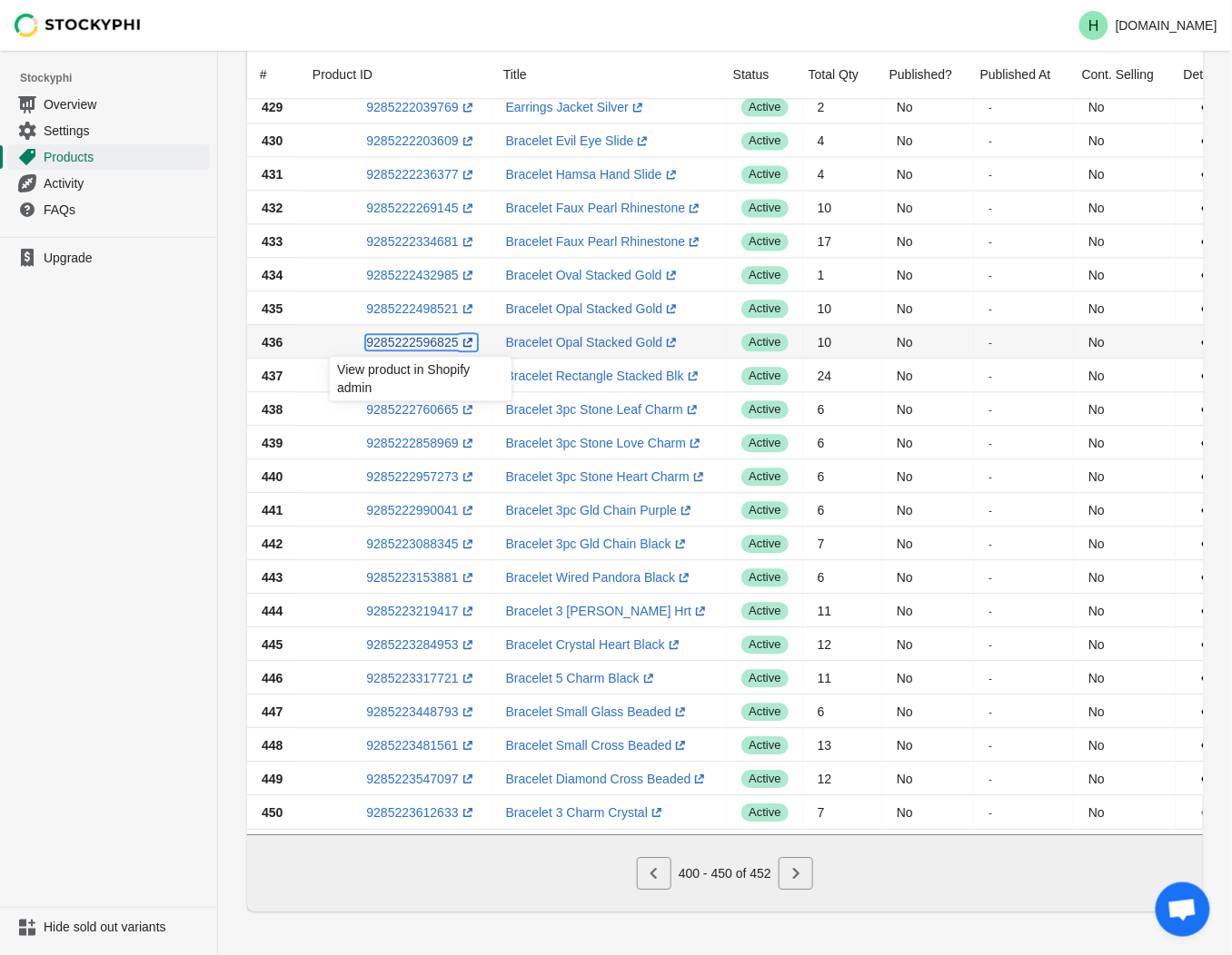
click at [406, 336] on link "9285222596825 (opens a new window)" at bounding box center [421, 343] width 110 height 15
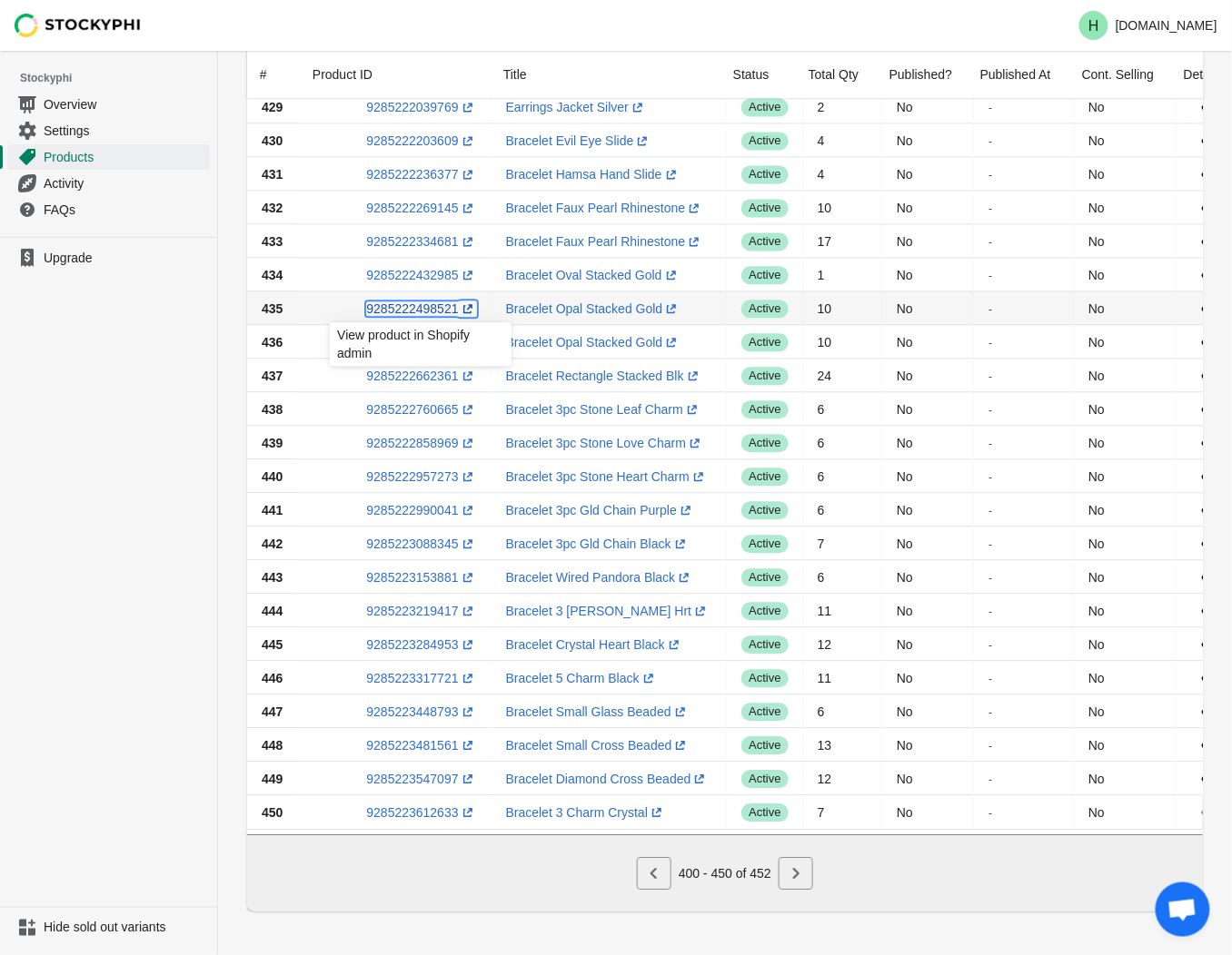
click at [406, 302] on link "9285222498521 (opens a new window)" at bounding box center [421, 309] width 110 height 15
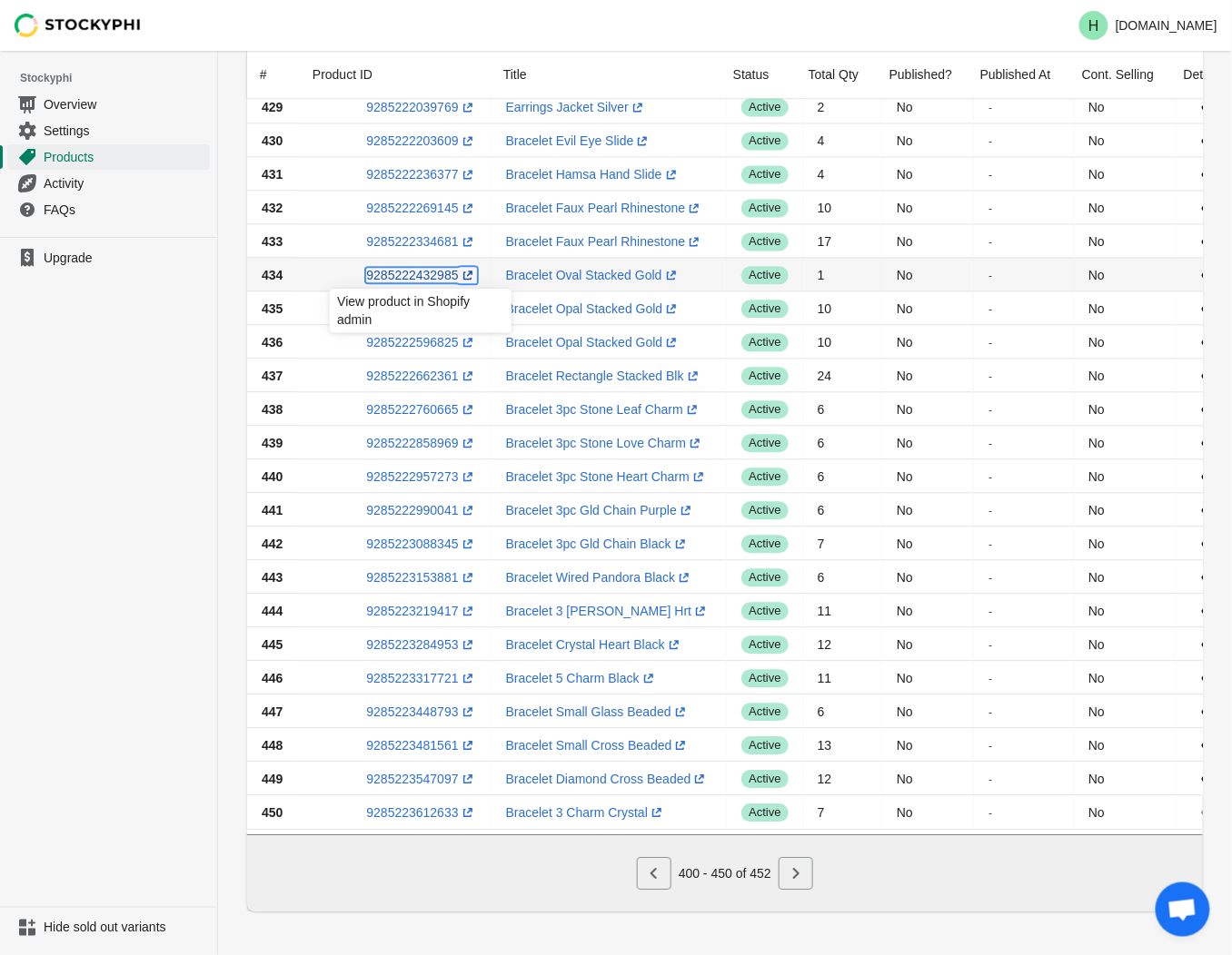
click at [411, 268] on link "9285222432985 (opens a new window)" at bounding box center [421, 275] width 110 height 15
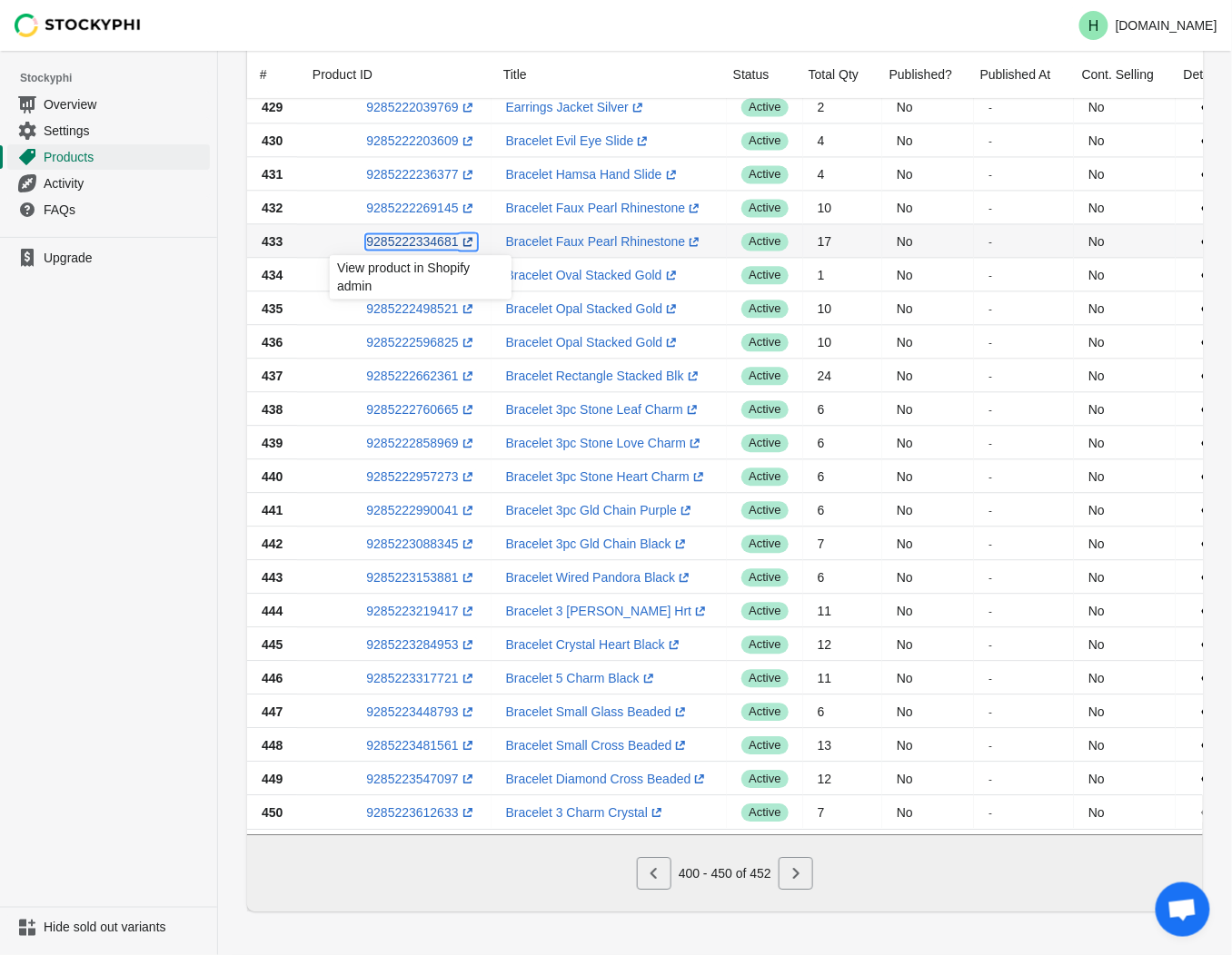
click at [411, 234] on link "9285222334681 (opens a new window)" at bounding box center [421, 241] width 110 height 15
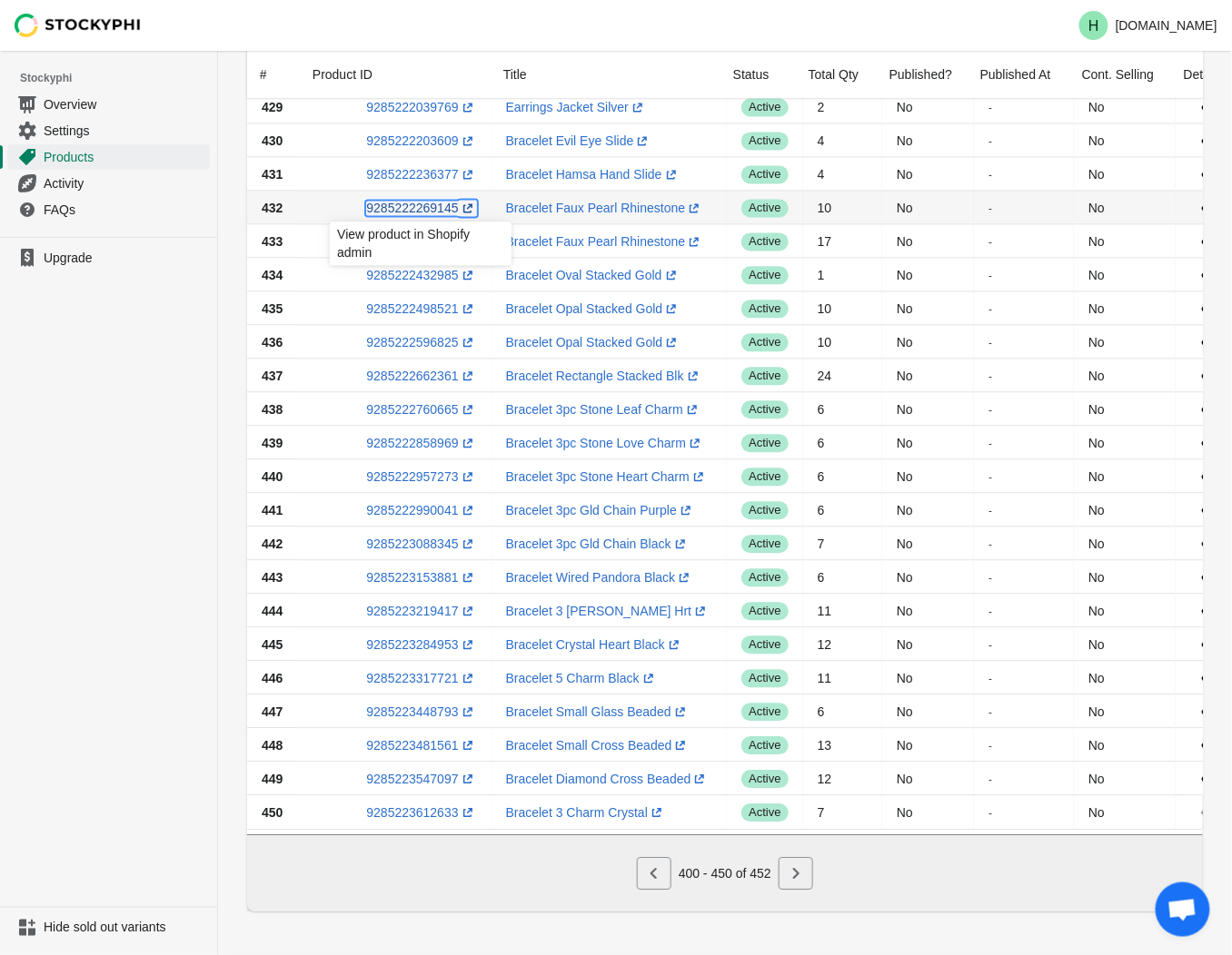
click at [414, 201] on link "9285222269145 (opens a new window)" at bounding box center [421, 208] width 110 height 15
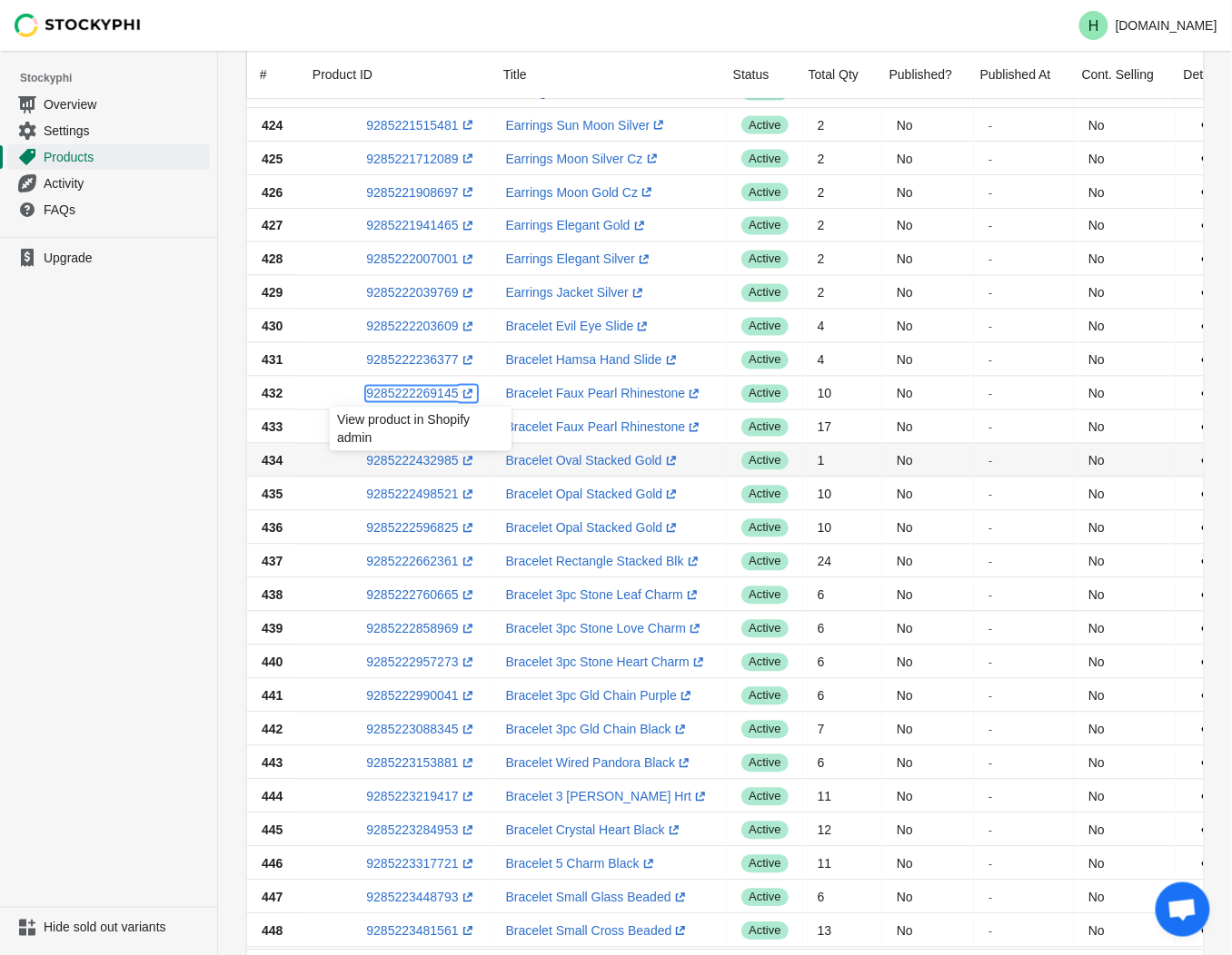
scroll to position [888, 0]
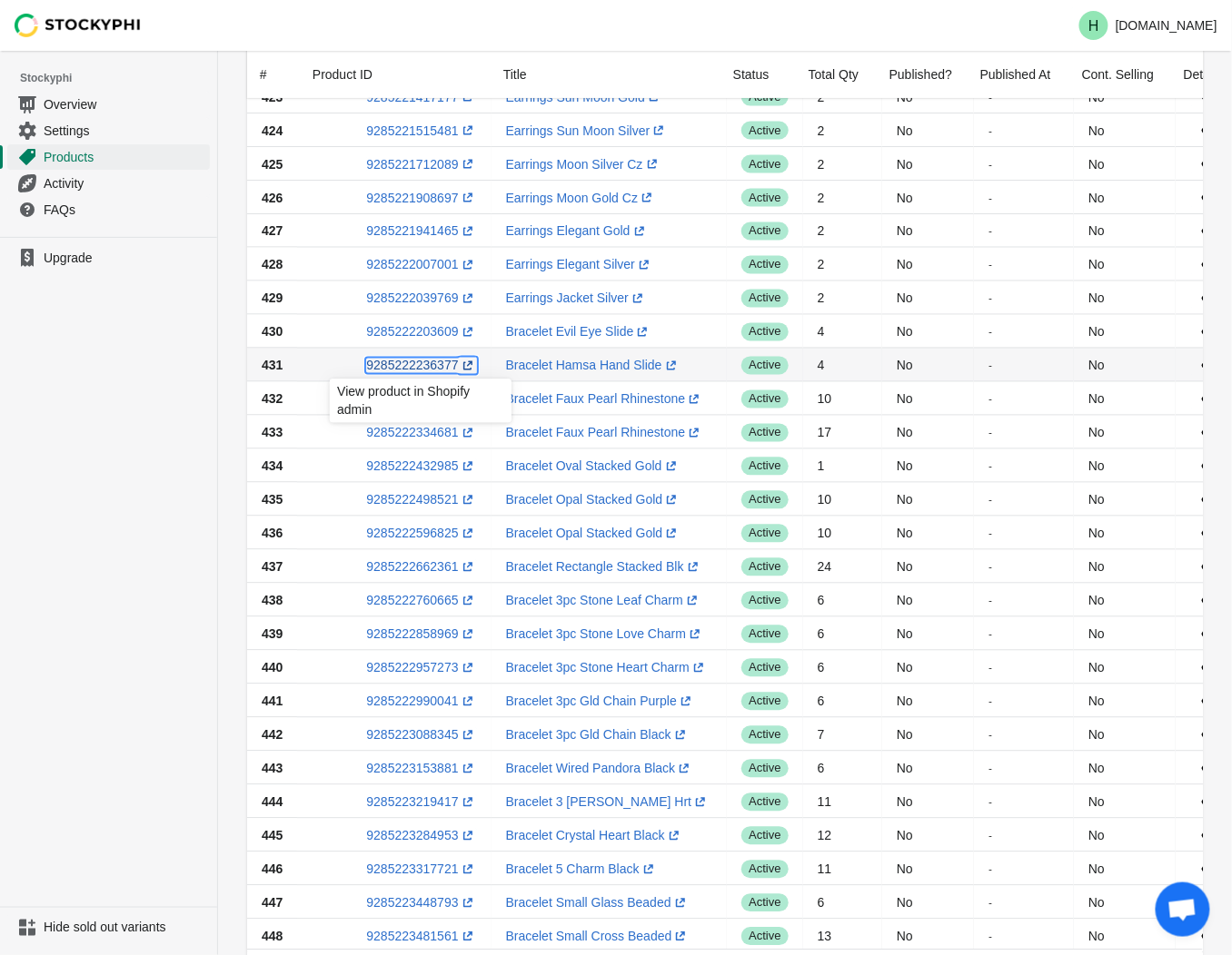
click at [407, 367] on link "9285222236377 (opens a new window)" at bounding box center [421, 366] width 110 height 15
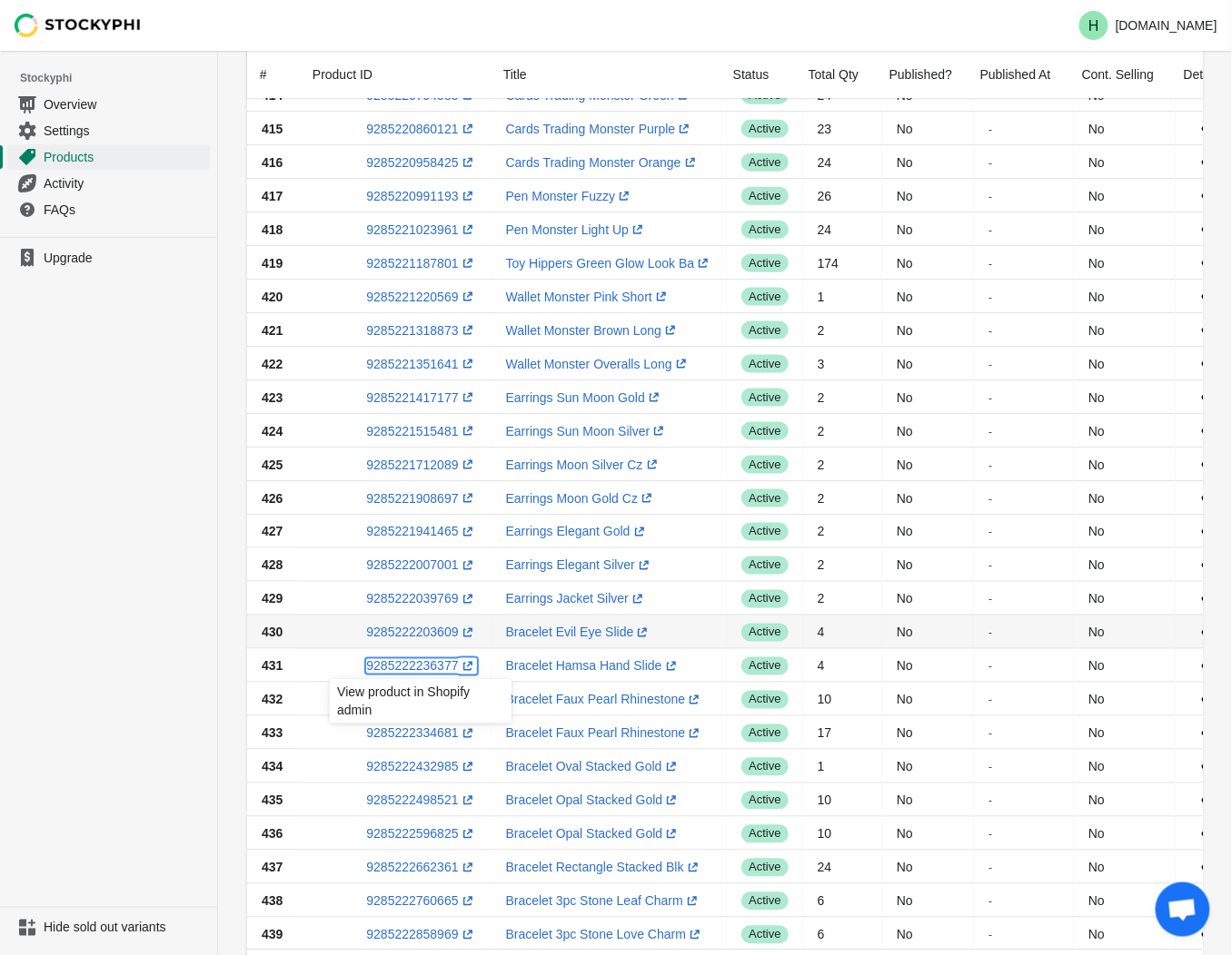
scroll to position [586, 0]
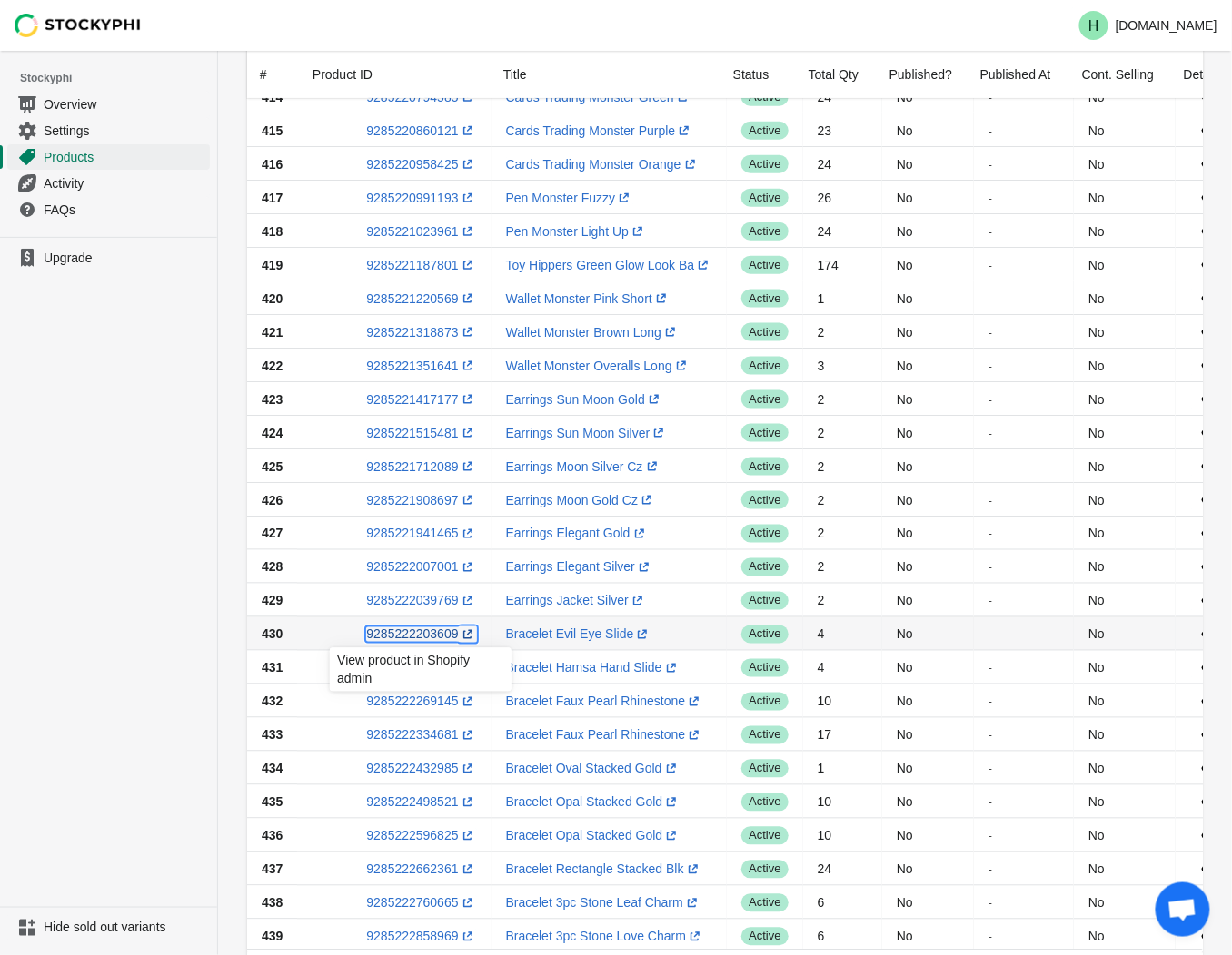
click at [409, 639] on link "9285222203609 (opens a new window)" at bounding box center [421, 635] width 110 height 15
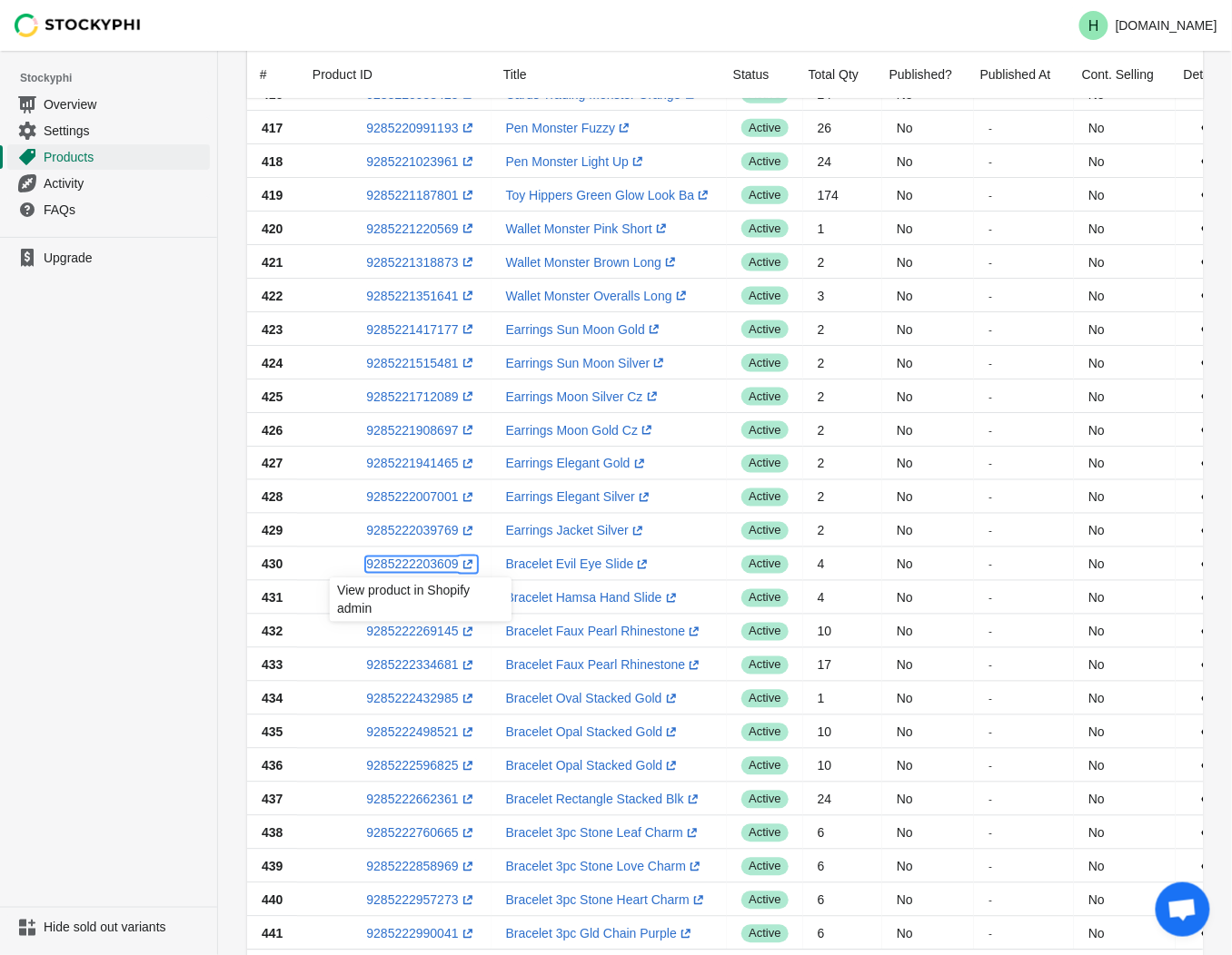
scroll to position [686, 0]
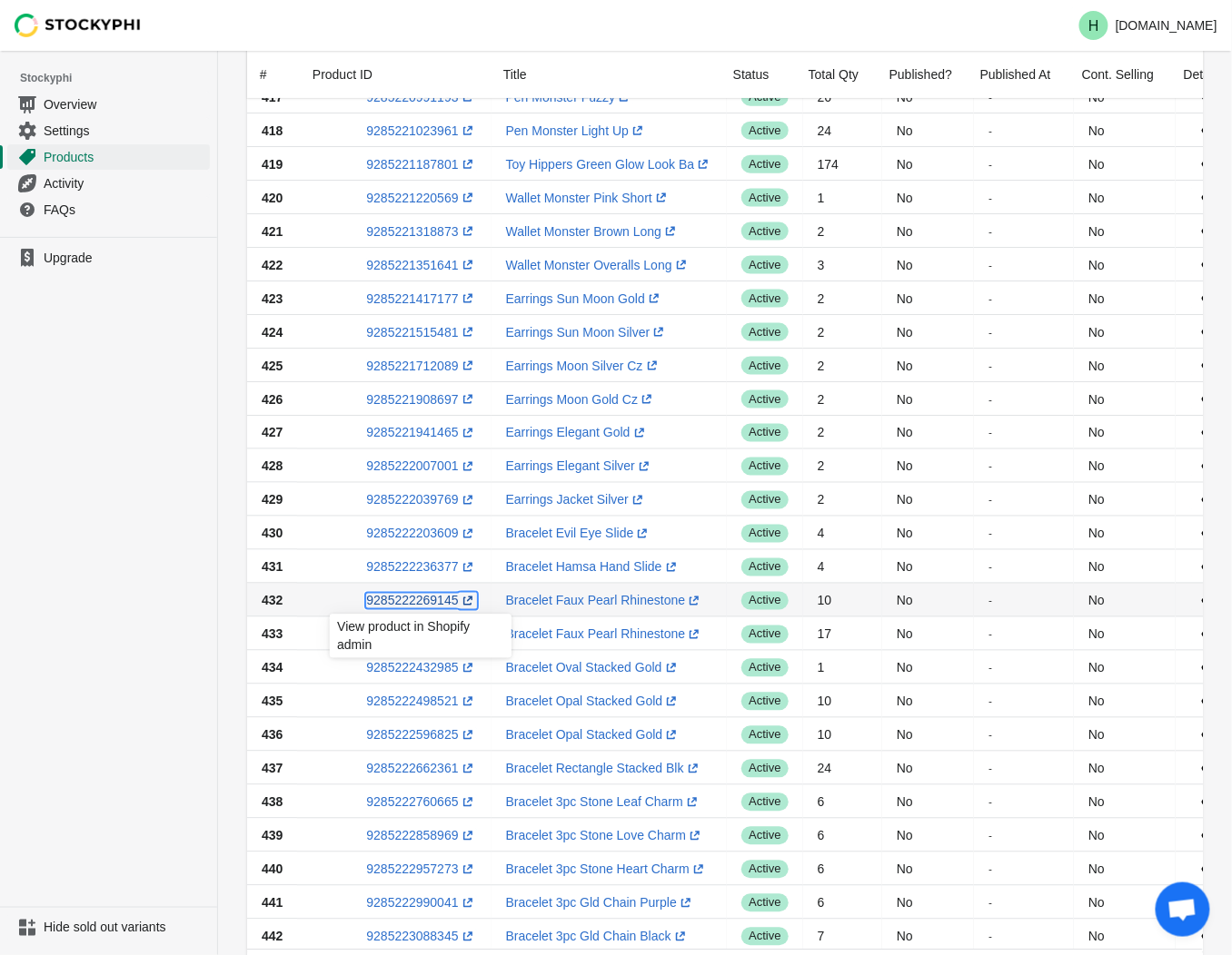
click at [420, 605] on link "9285222269145 (opens a new window)" at bounding box center [421, 601] width 110 height 15
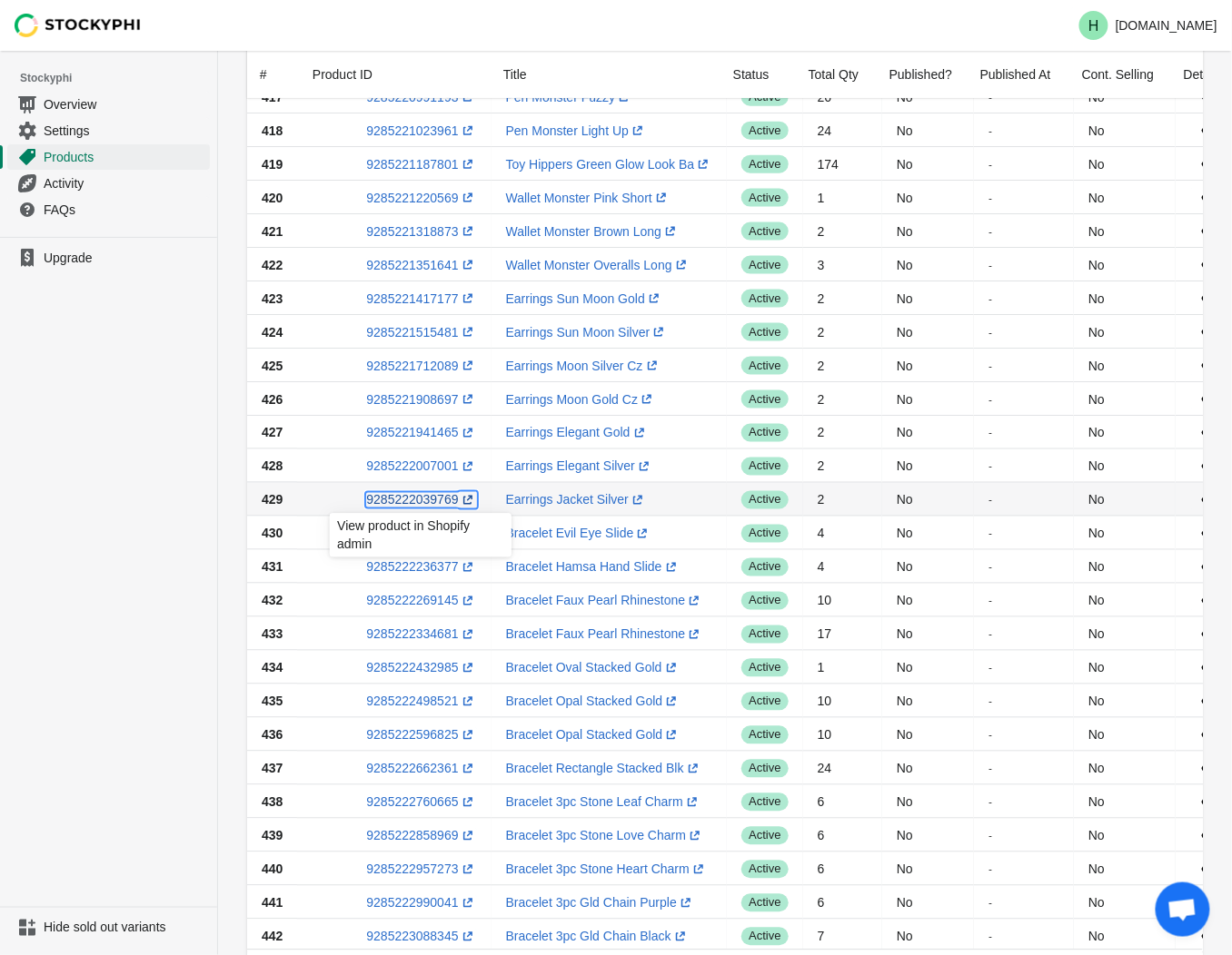
click at [396, 502] on link "9285222039769 (opens a new window)" at bounding box center [421, 501] width 110 height 15
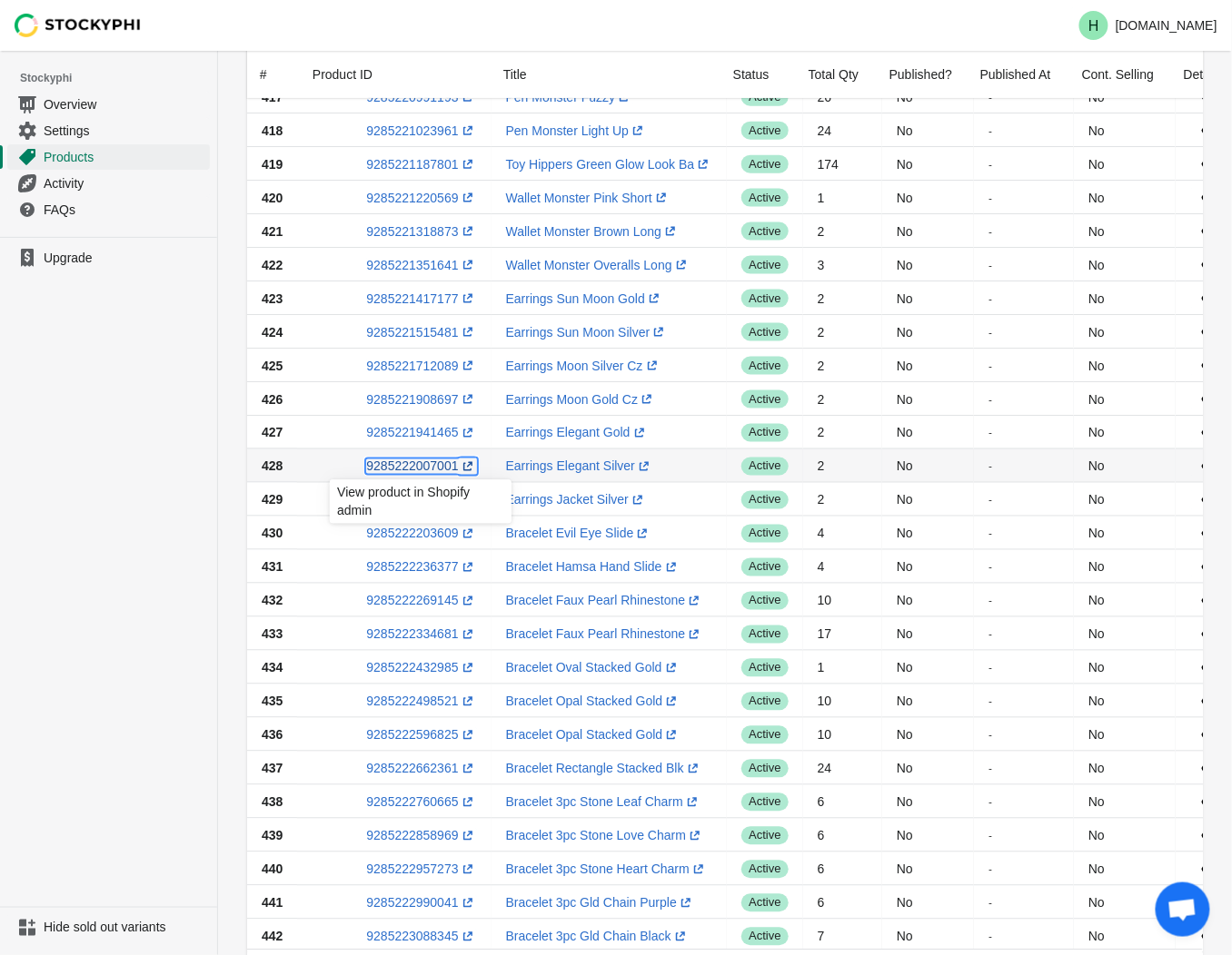
click at [404, 472] on link "9285222007001 (opens a new window)" at bounding box center [421, 467] width 110 height 15
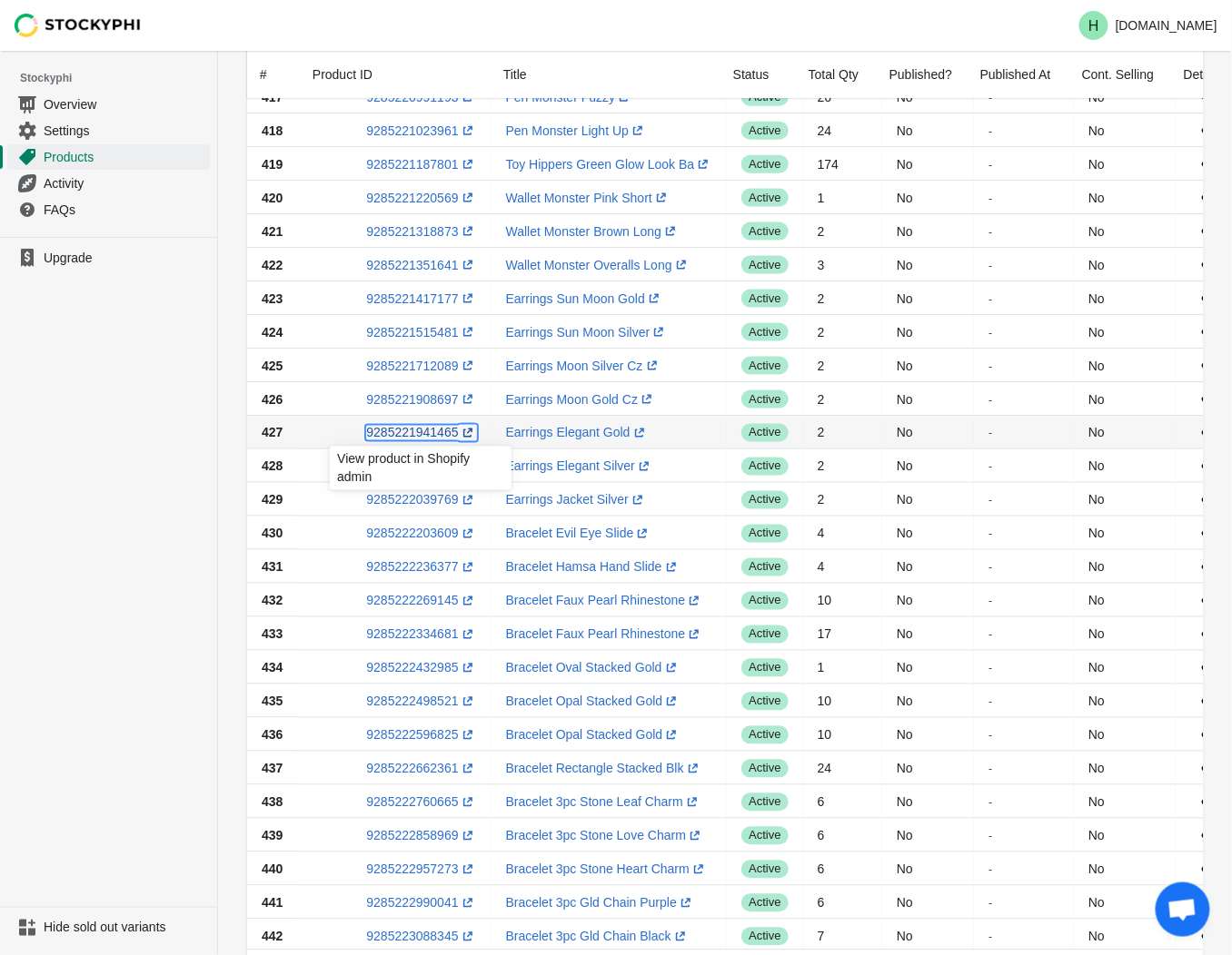
click at [431, 430] on link "9285221941465 (opens a new window)" at bounding box center [421, 433] width 110 height 15
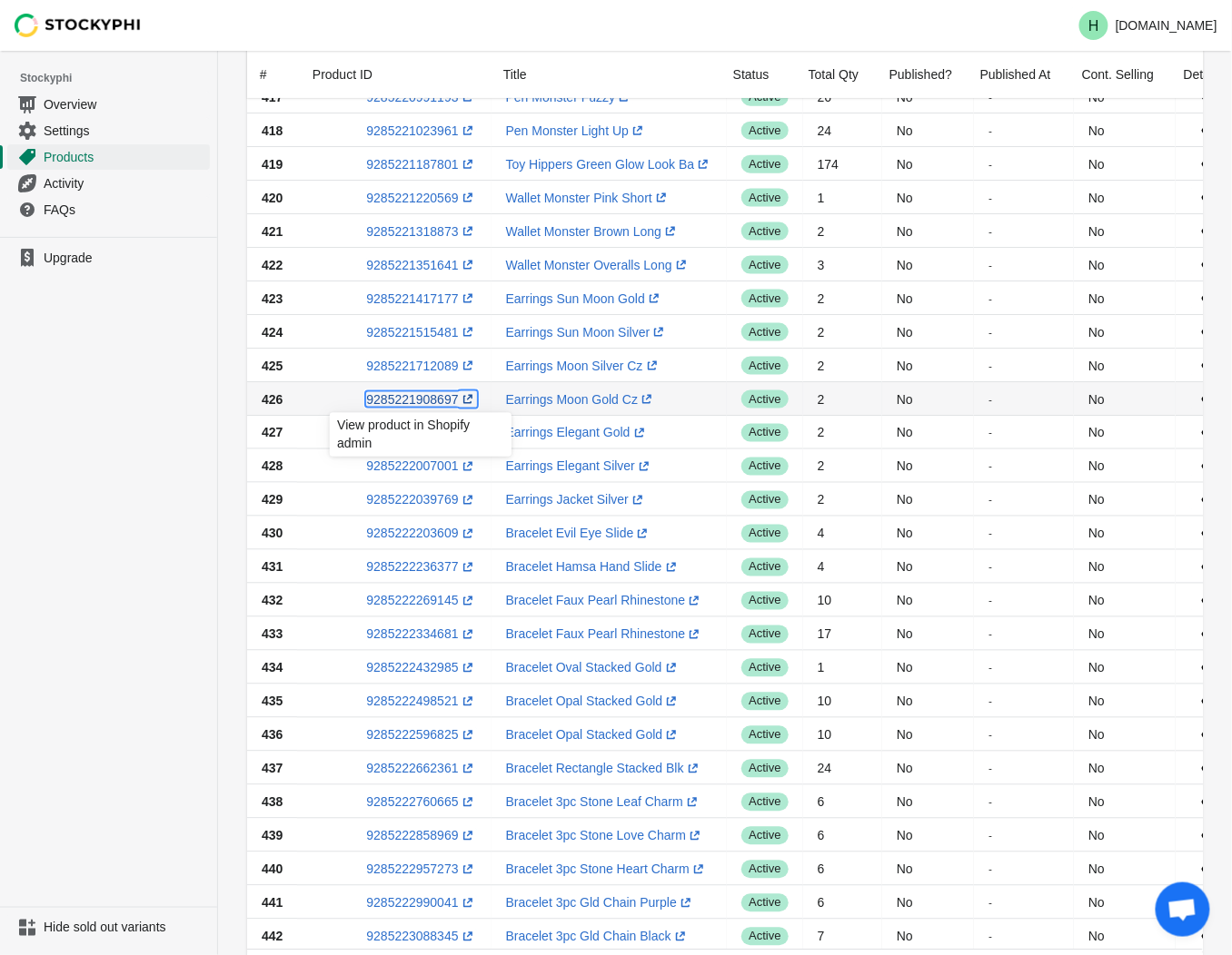
click at [397, 401] on link "9285221908697 (opens a new window)" at bounding box center [421, 399] width 110 height 15
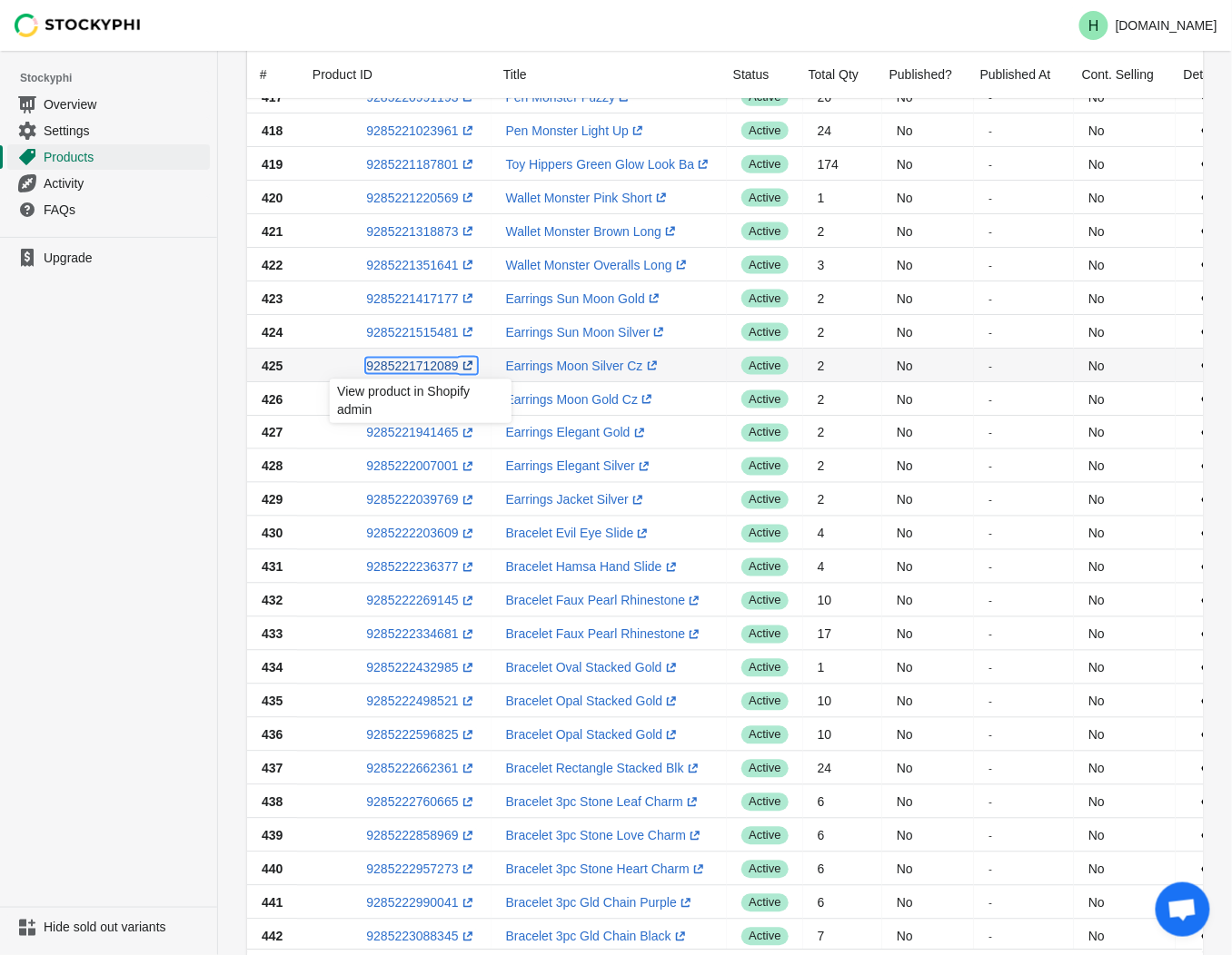
click at [427, 366] on link "9285221712089 (opens a new window)" at bounding box center [421, 366] width 110 height 15
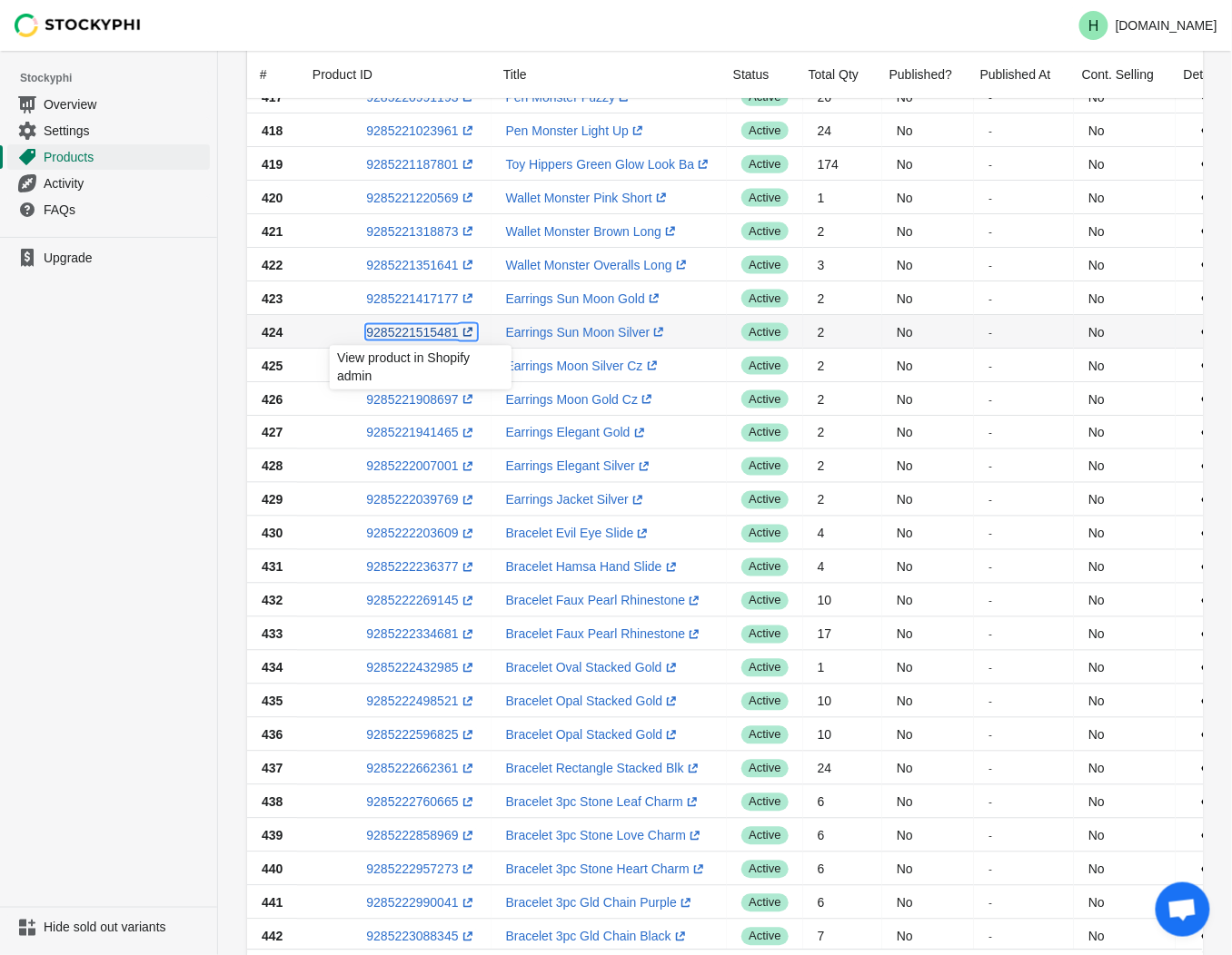
click at [402, 334] on link "9285221515481 (opens a new window)" at bounding box center [421, 333] width 110 height 15
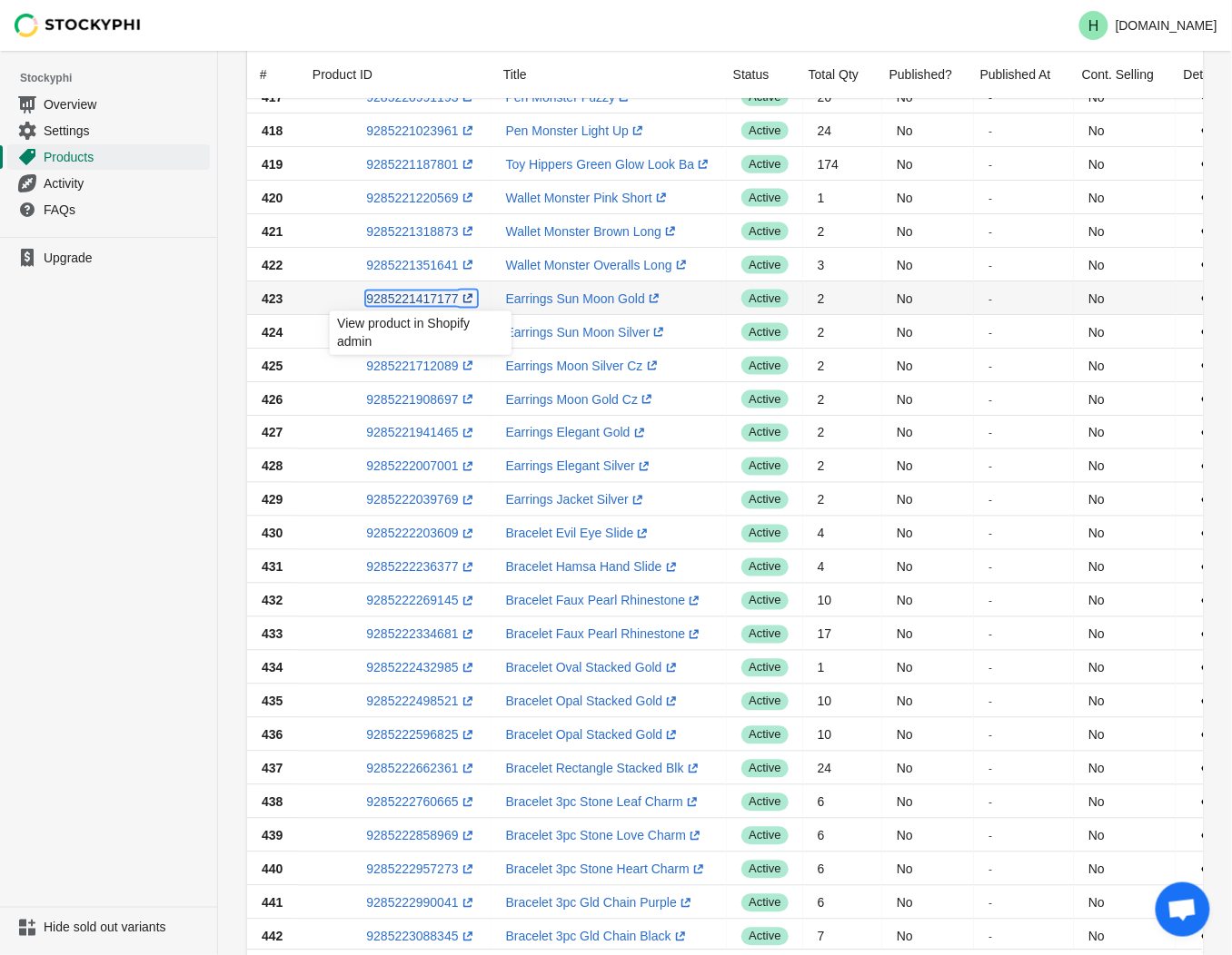
click at [411, 302] on link "9285221417177 (opens a new window)" at bounding box center [421, 299] width 110 height 15
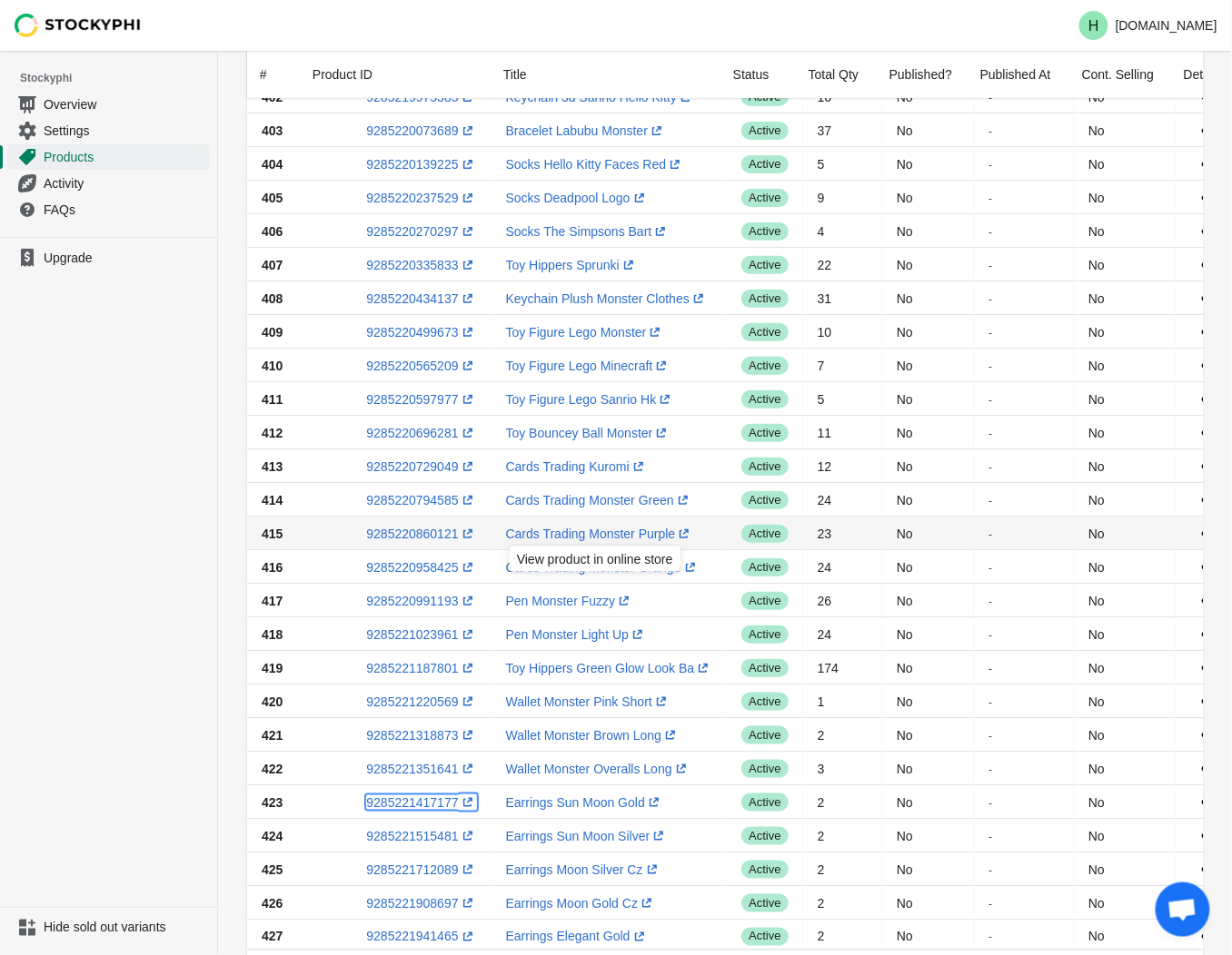
scroll to position [384, 0]
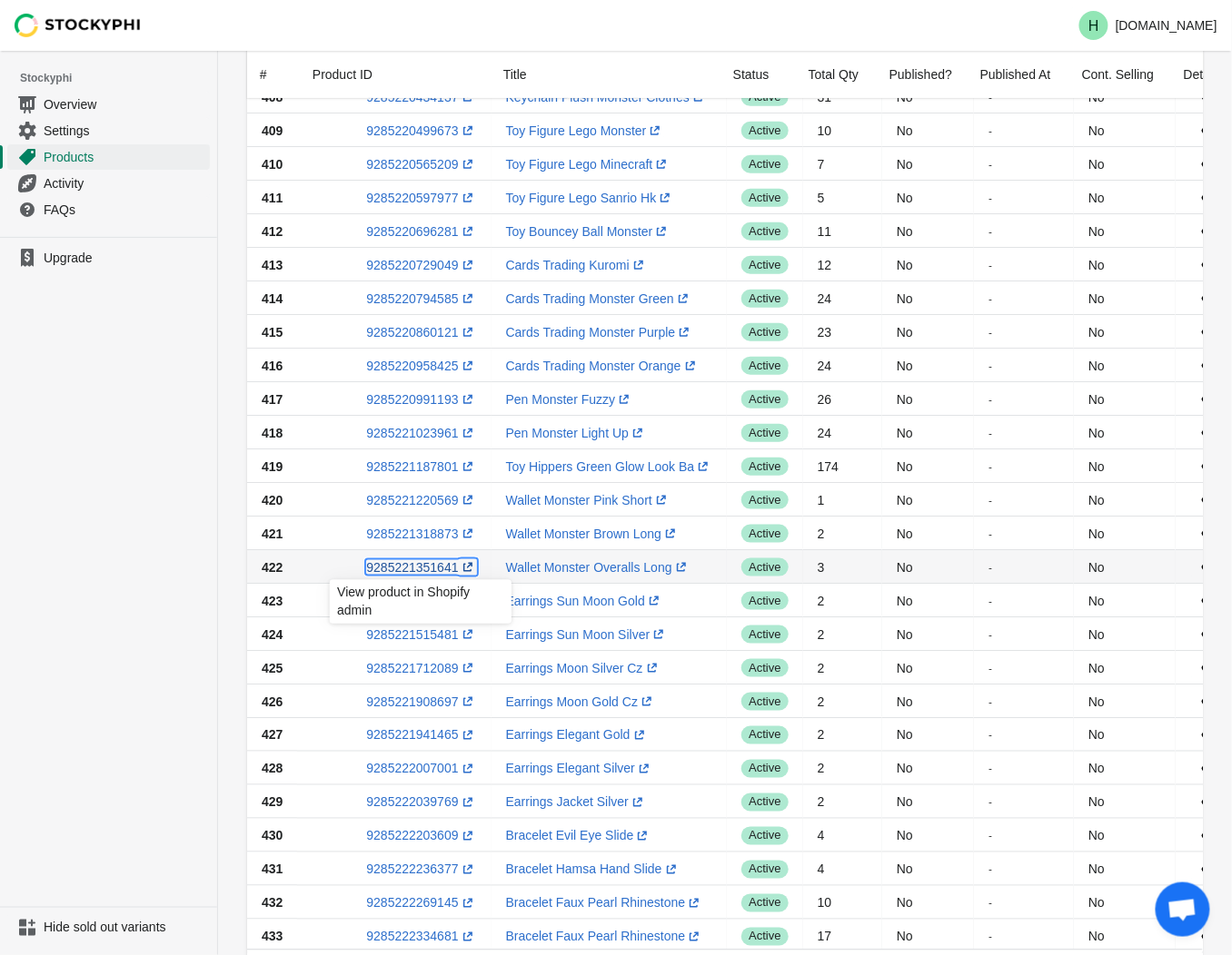
click at [405, 564] on link "9285221351641 (opens a new window)" at bounding box center [421, 568] width 110 height 15
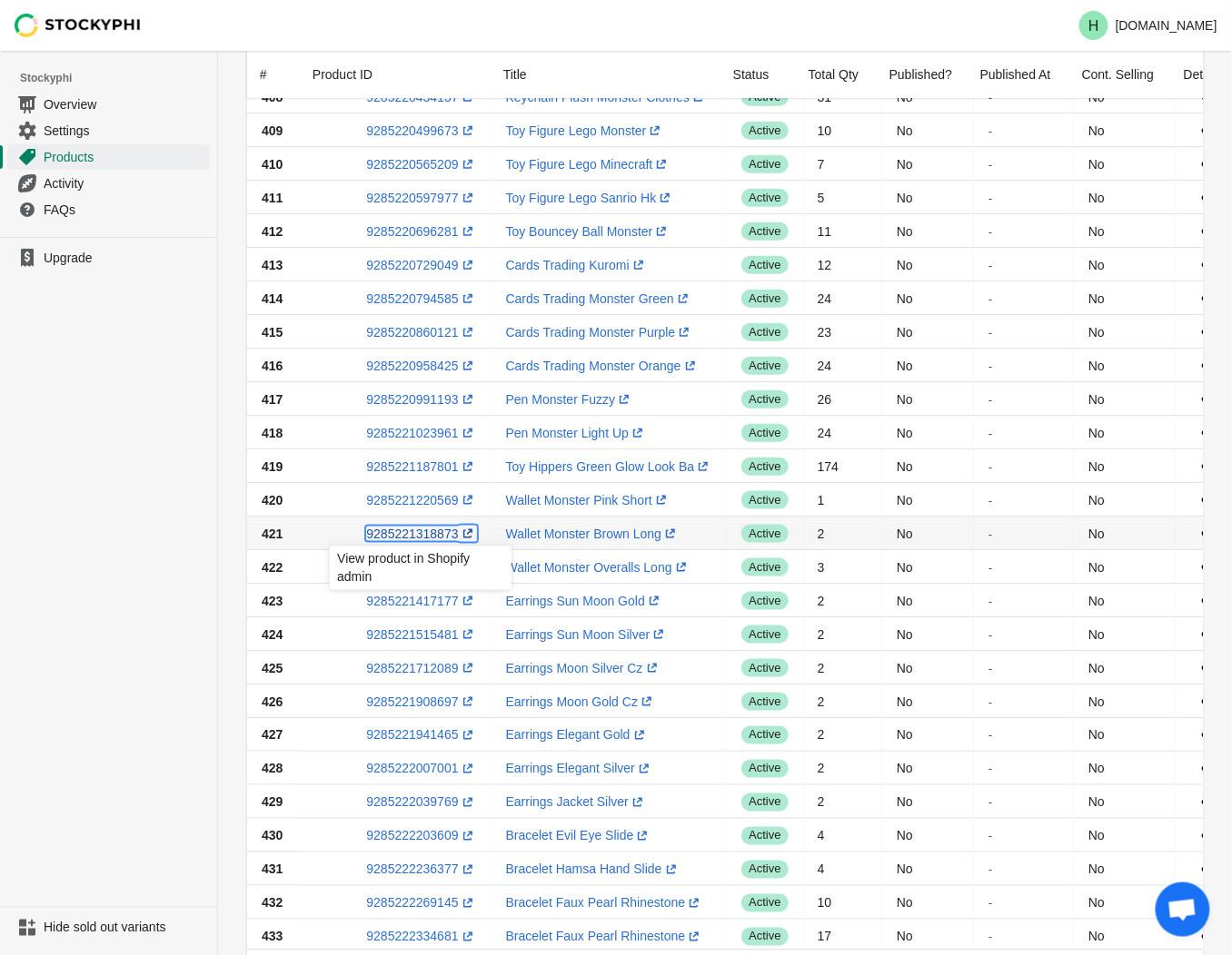
click at [420, 531] on link "9285221318873 (opens a new window)" at bounding box center [421, 534] width 110 height 15
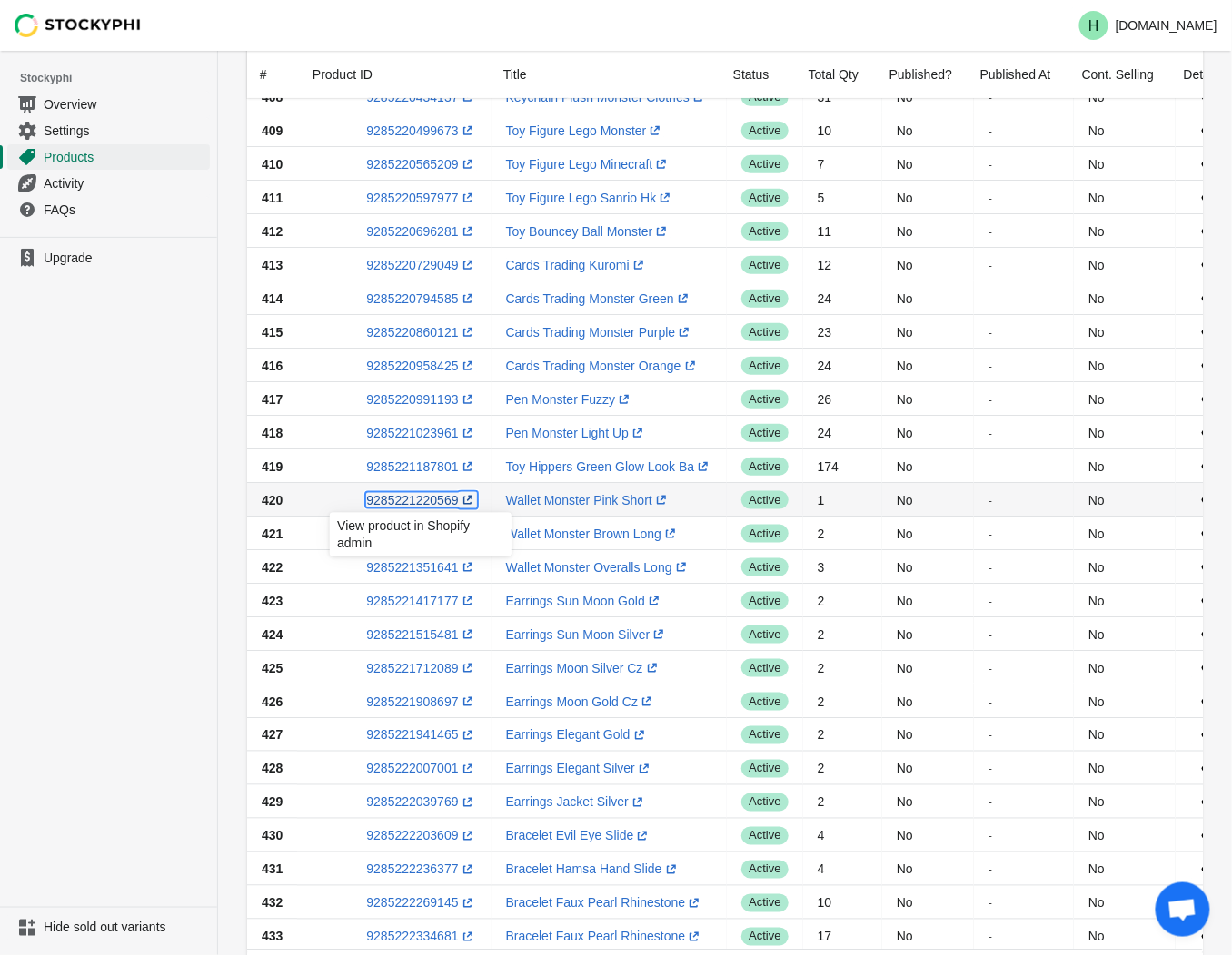
click at [415, 503] on link "9285221220569 (opens a new window)" at bounding box center [421, 501] width 110 height 15
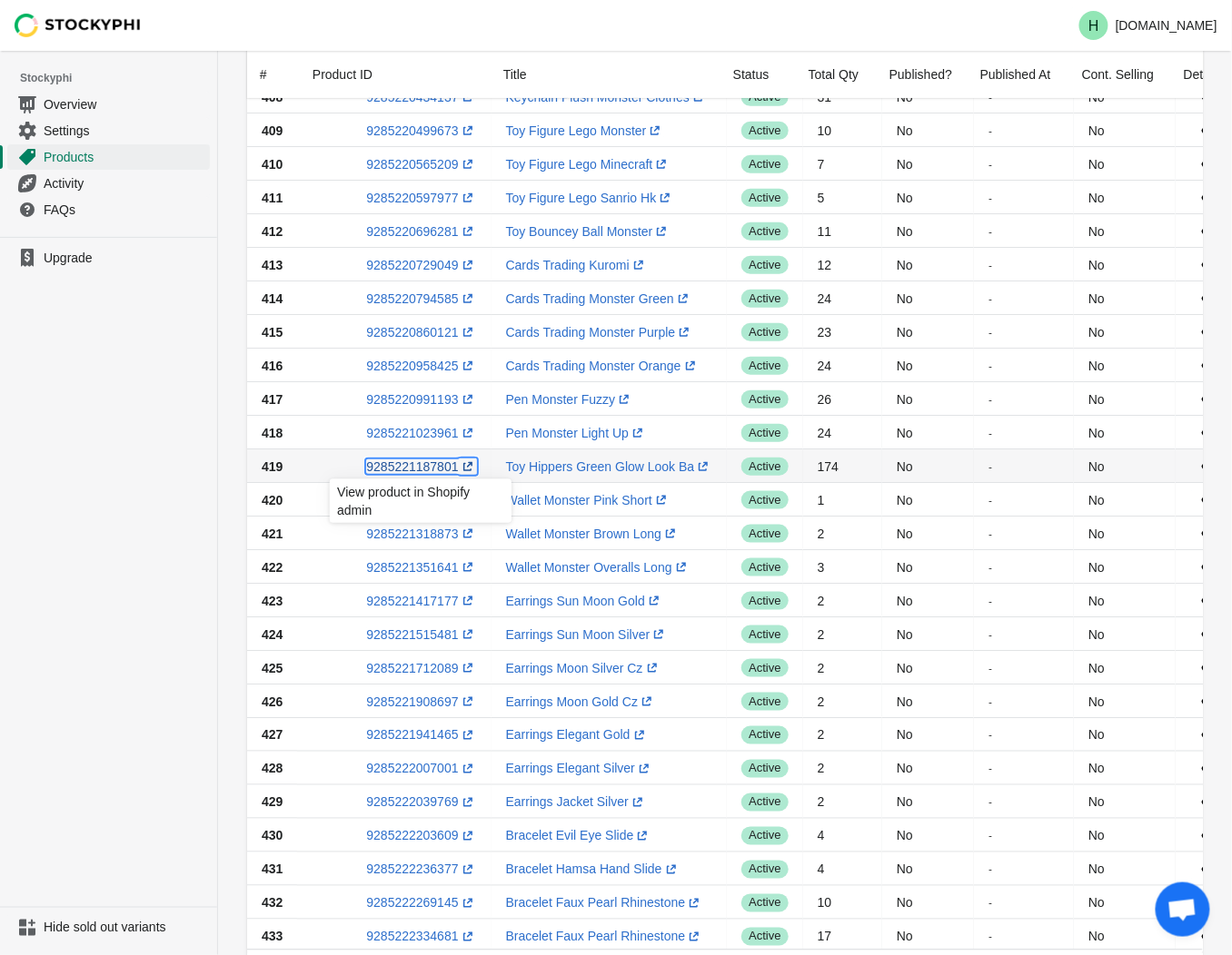
click at [403, 466] on link "9285221187801 (opens a new window)" at bounding box center [421, 467] width 110 height 15
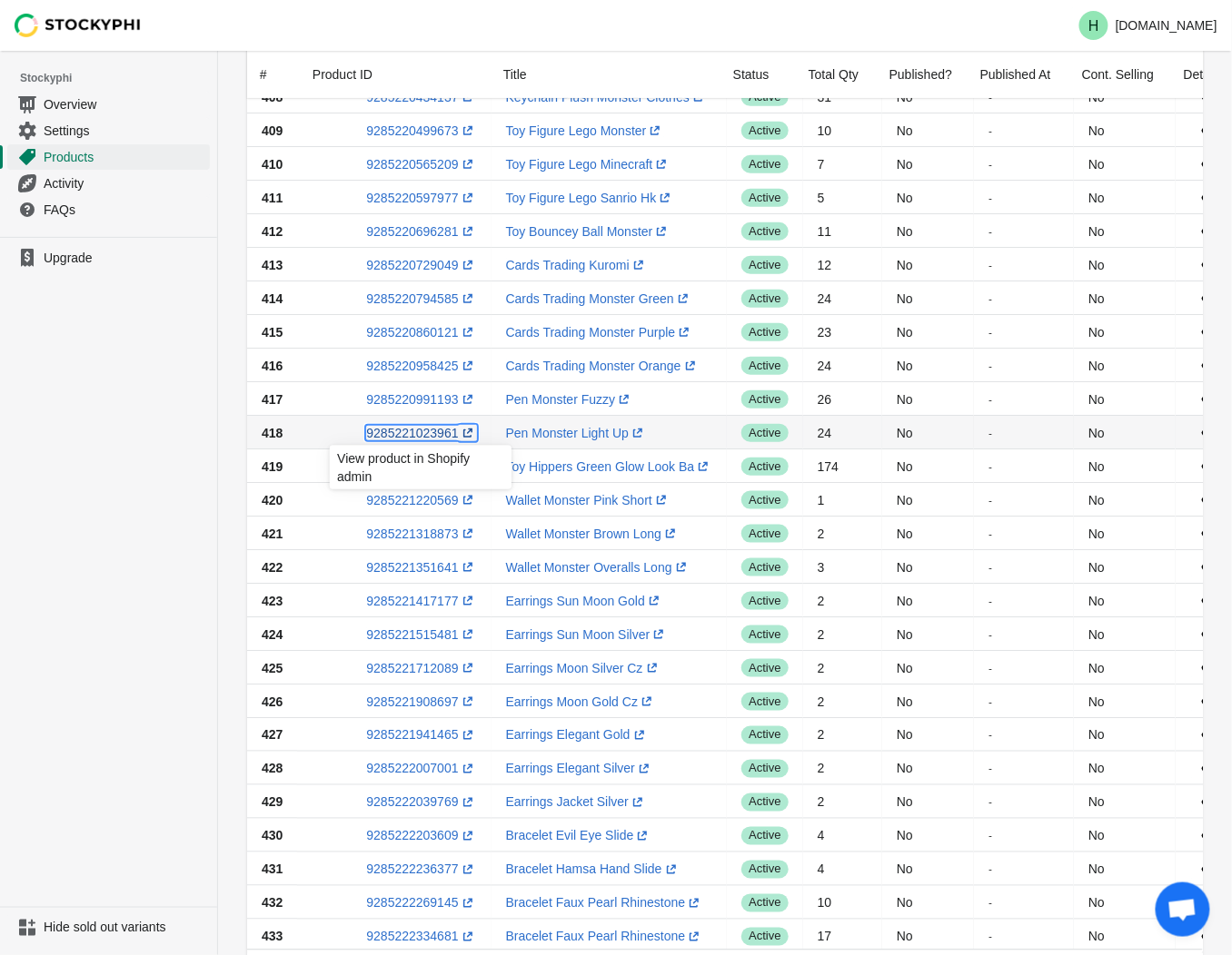
click at [438, 437] on link "9285221023961 (opens a new window)" at bounding box center [421, 433] width 110 height 15
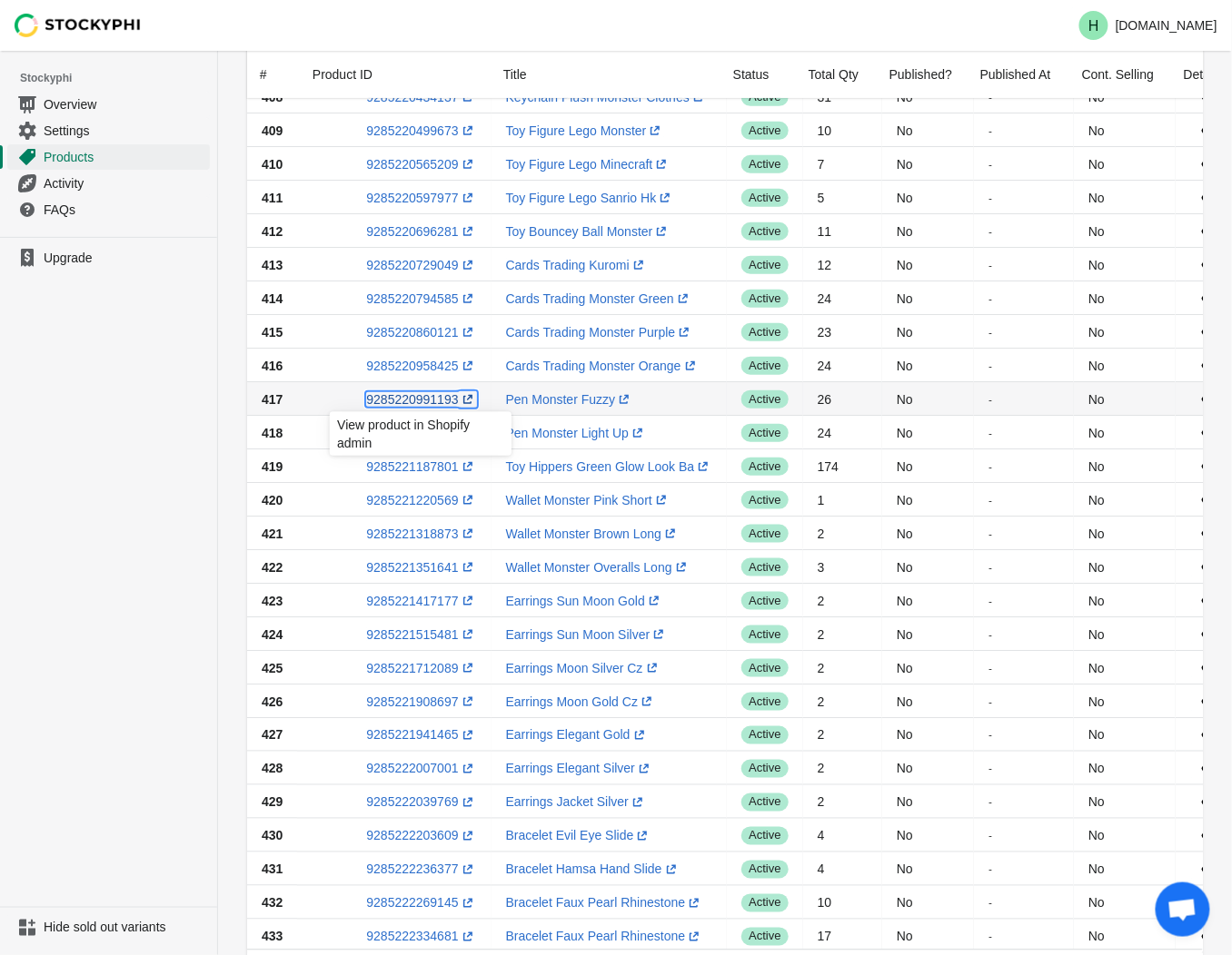
click at [399, 400] on link "9285220991193 (opens a new window)" at bounding box center [421, 399] width 110 height 15
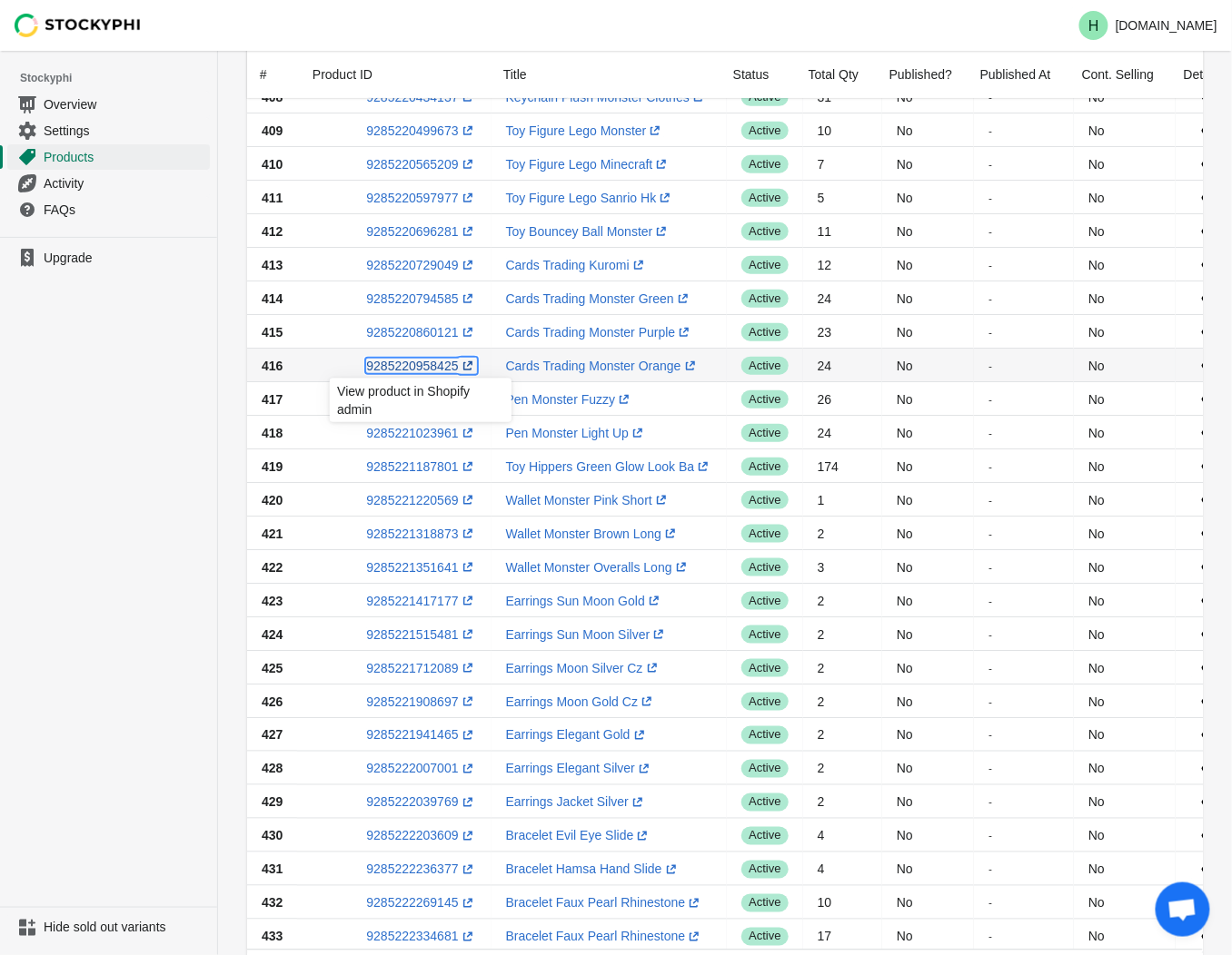
click at [406, 361] on link "9285220958425 (opens a new window)" at bounding box center [421, 366] width 110 height 15
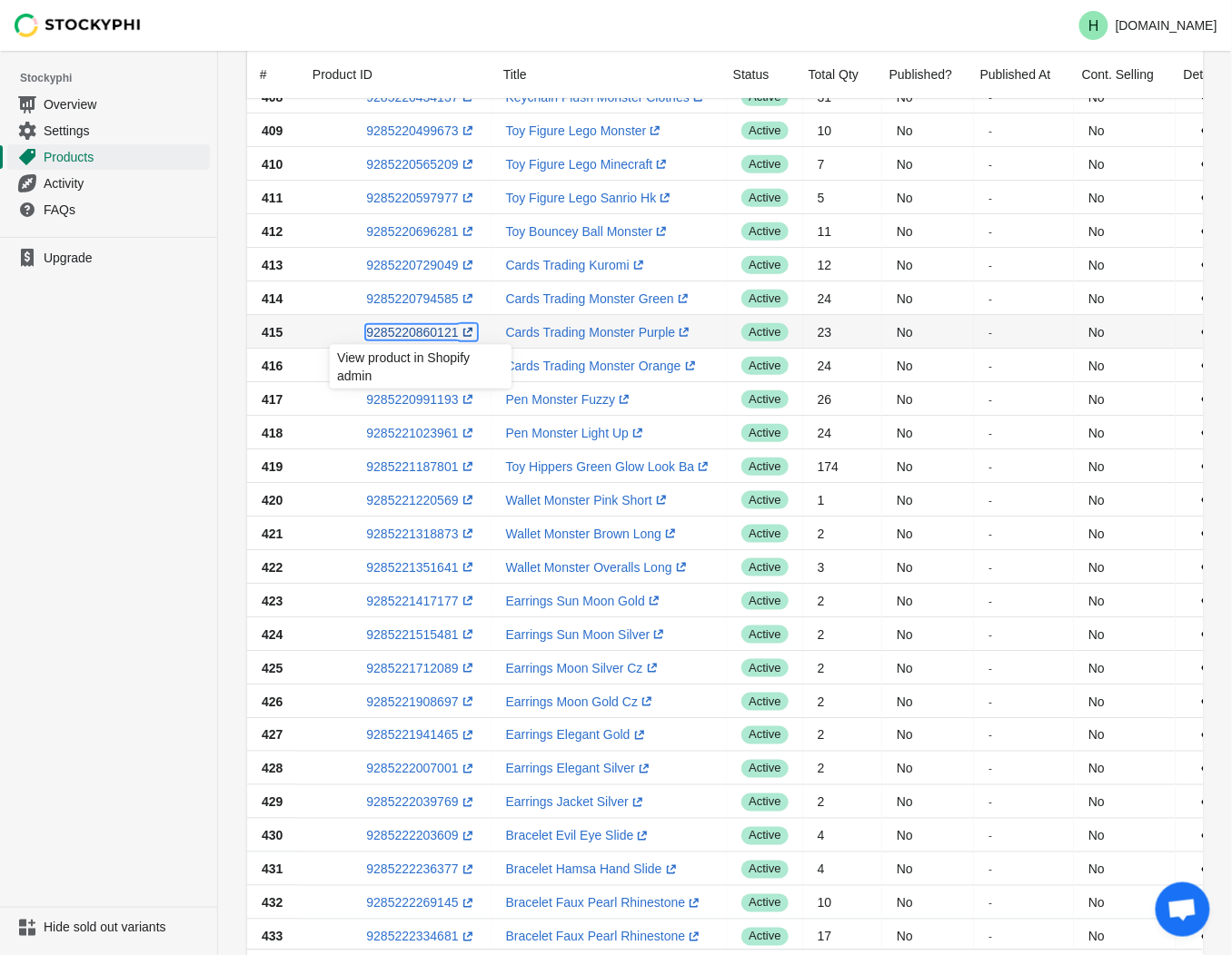
click at [395, 332] on link "9285220860121 (opens a new window)" at bounding box center [421, 333] width 110 height 15
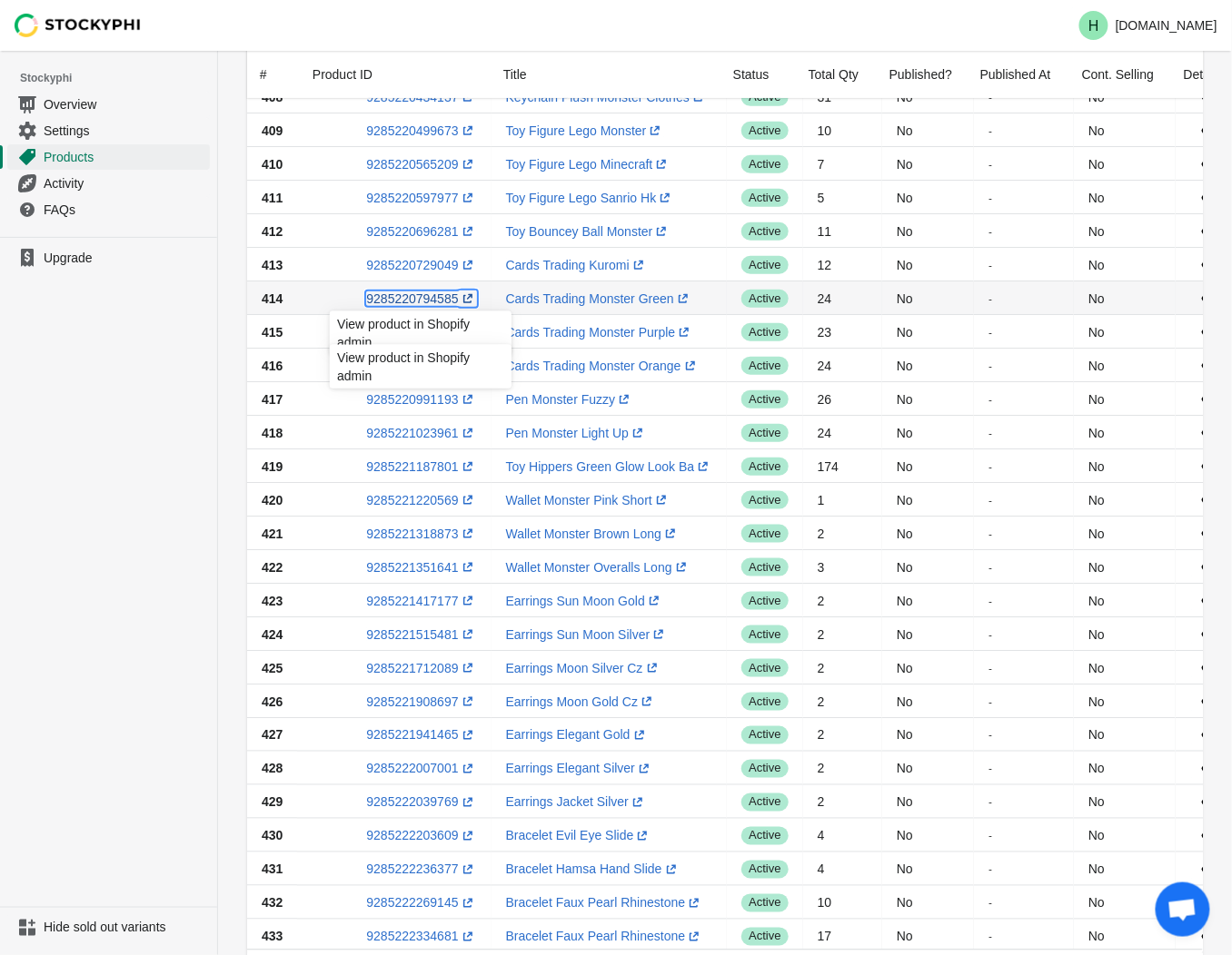
click at [423, 296] on link "9285220794585 (opens a new window)" at bounding box center [421, 299] width 110 height 15
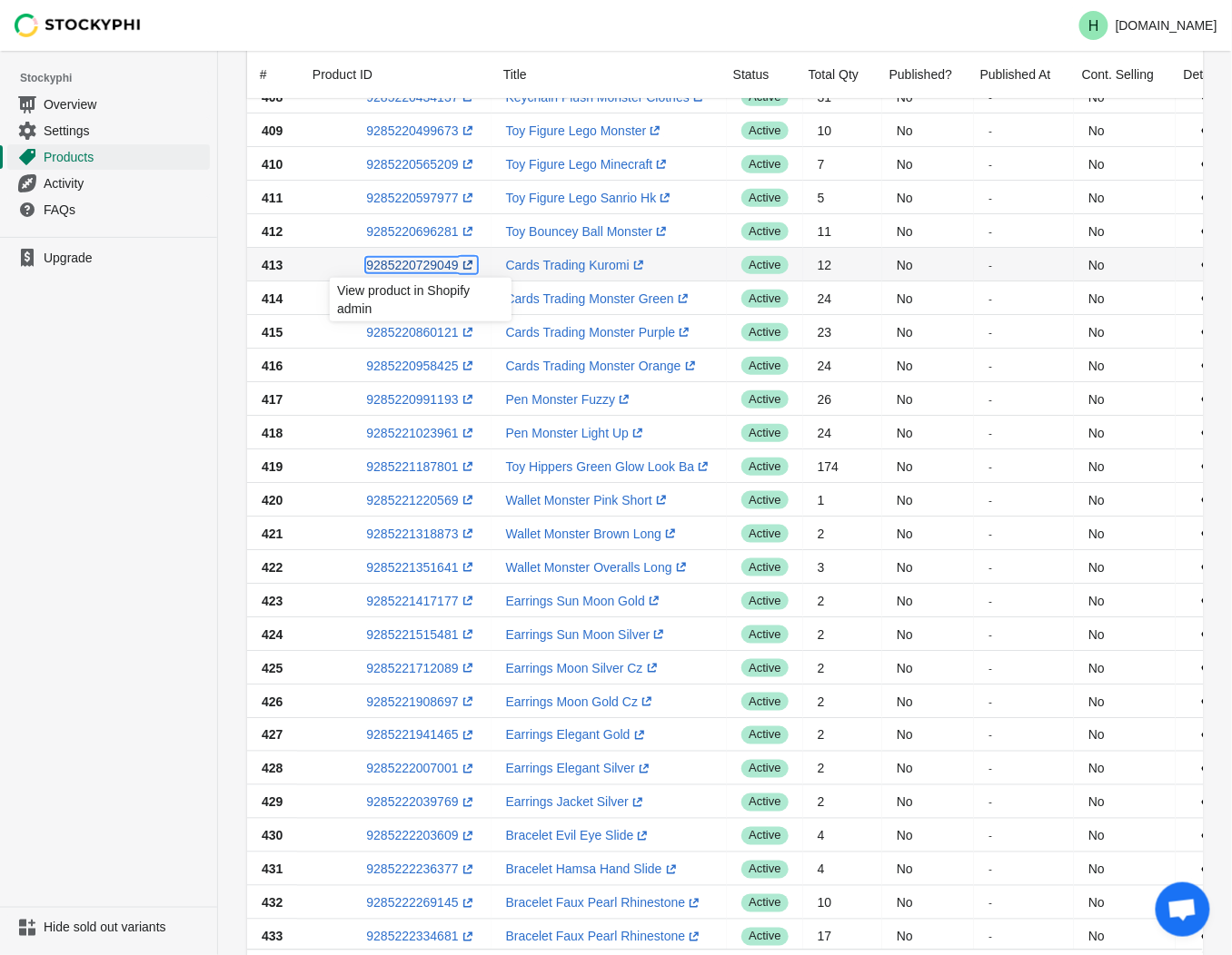
click at [414, 264] on link "9285220729049 (opens a new window)" at bounding box center [421, 265] width 110 height 15
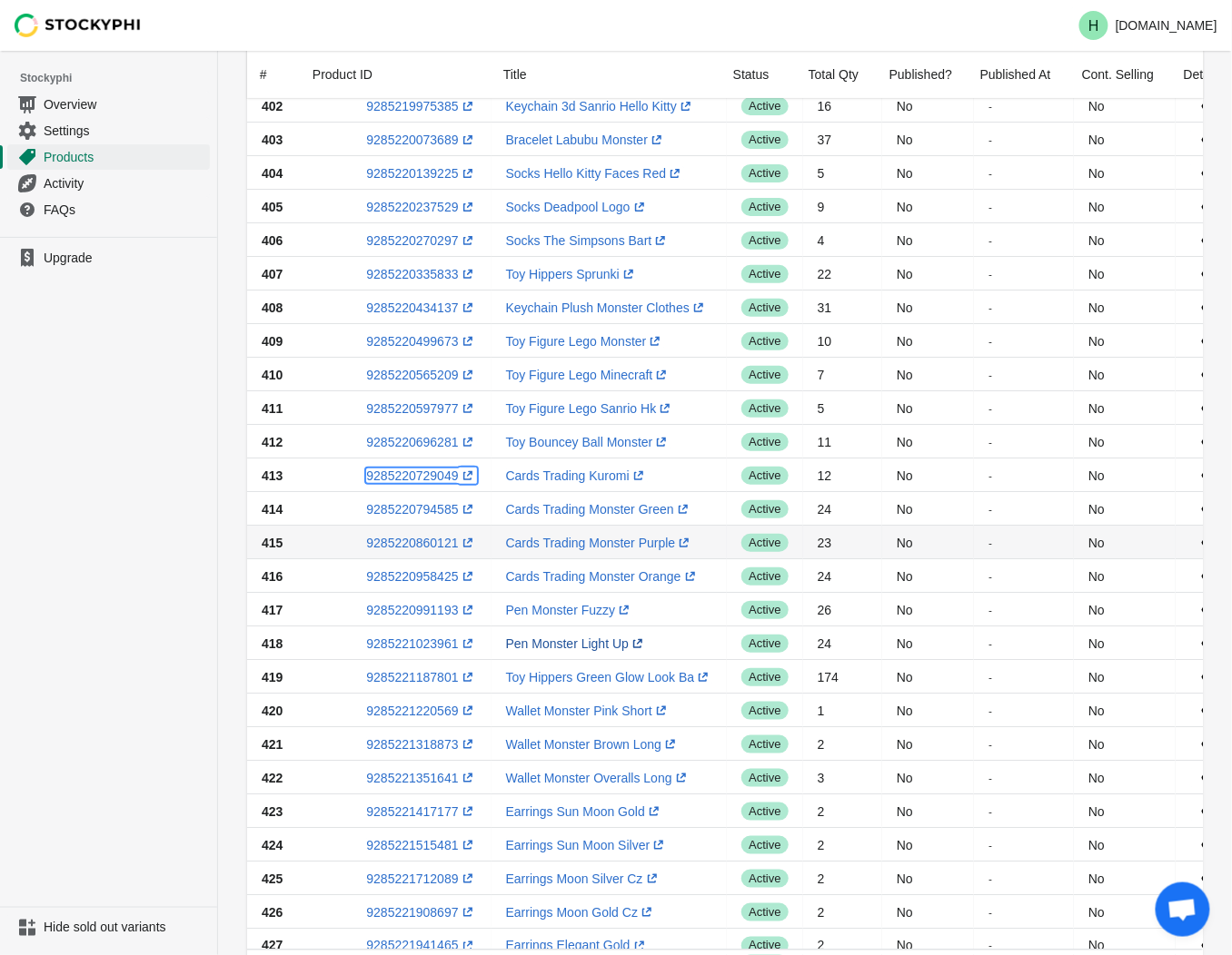
scroll to position [81, 0]
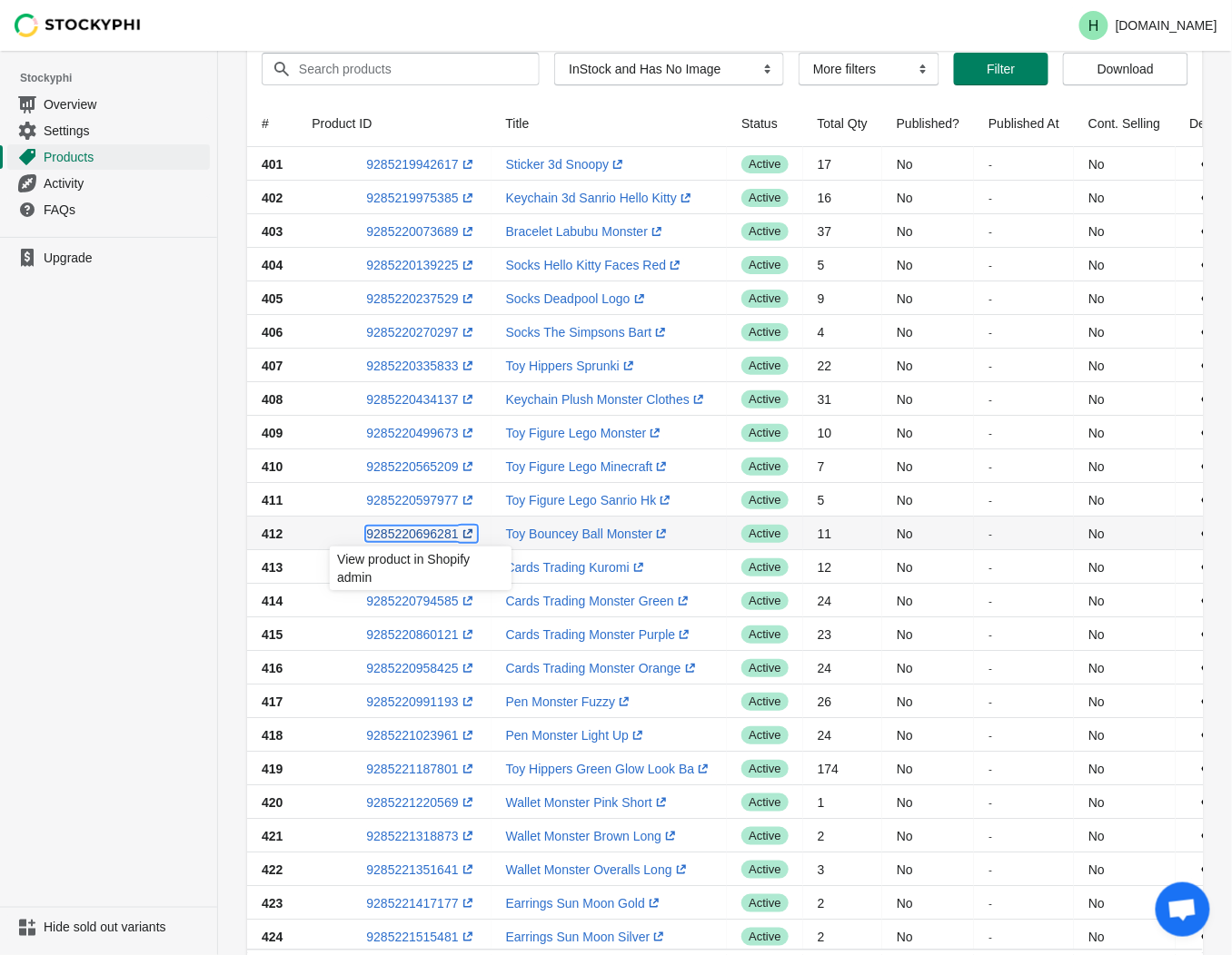
click at [418, 530] on link "9285220696281 (opens a new window)" at bounding box center [421, 534] width 110 height 15
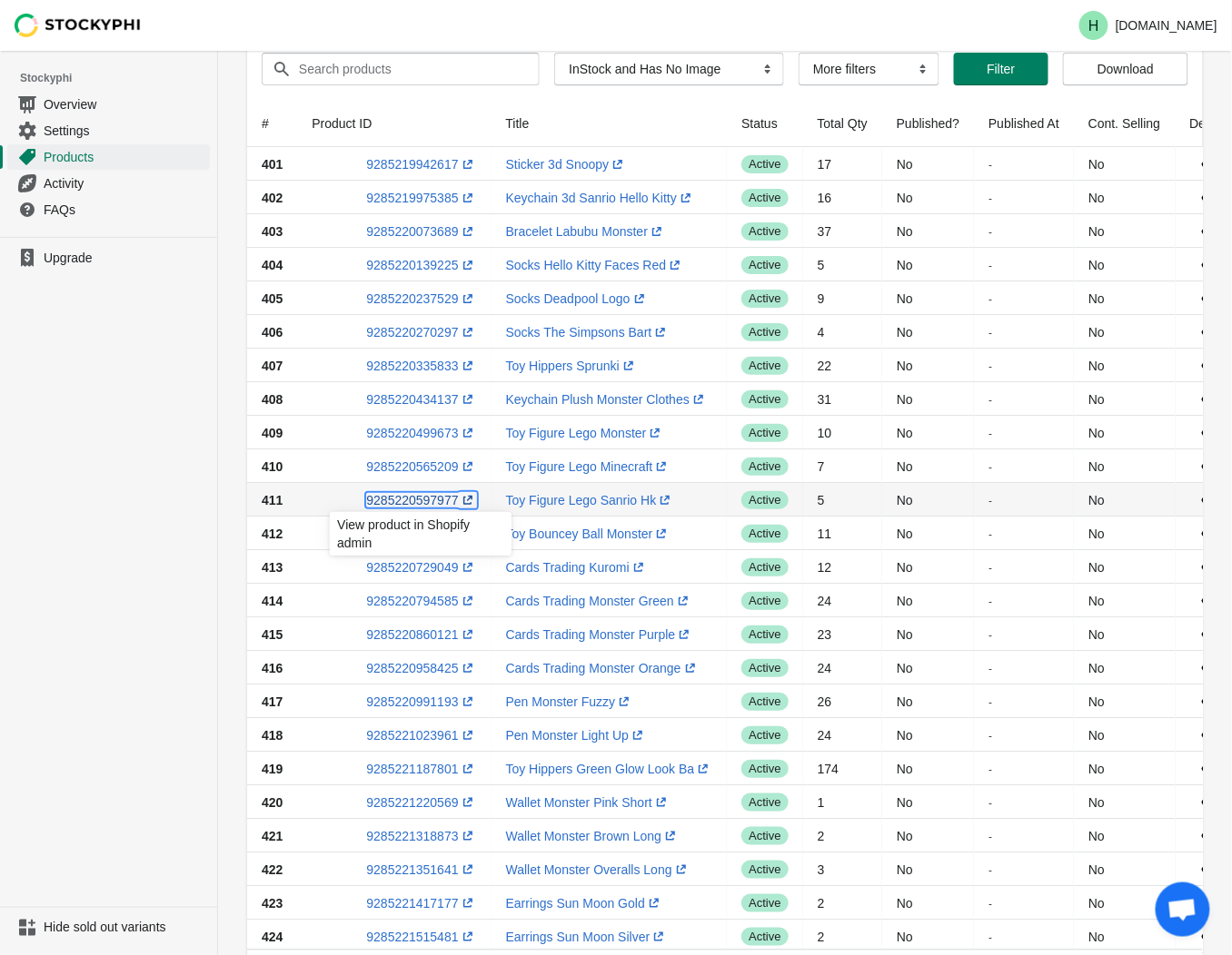
click at [409, 498] on link "9285220597977 (opens a new window)" at bounding box center [421, 501] width 110 height 15
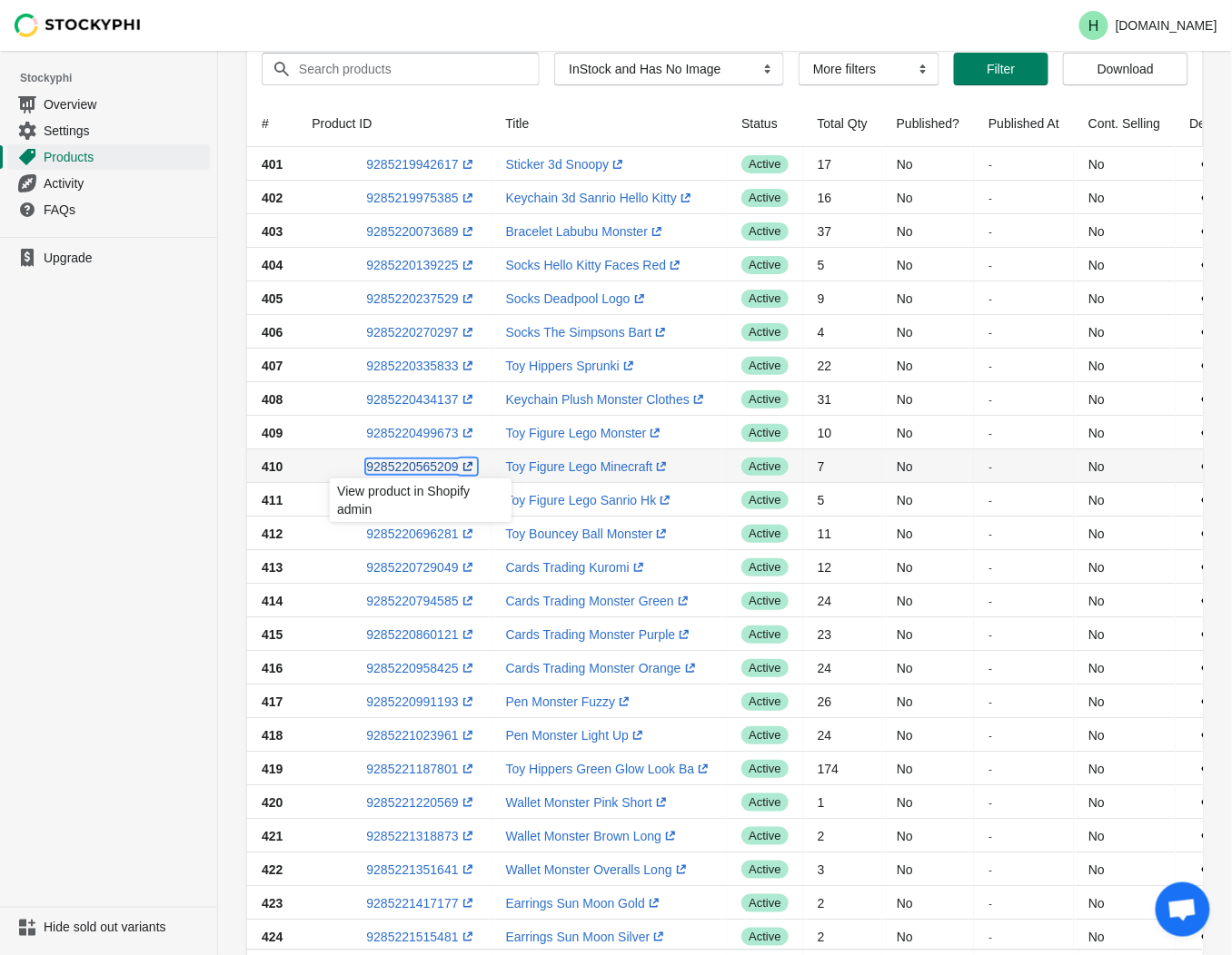
click at [413, 466] on link "9285220565209 (opens a new window)" at bounding box center [421, 467] width 110 height 15
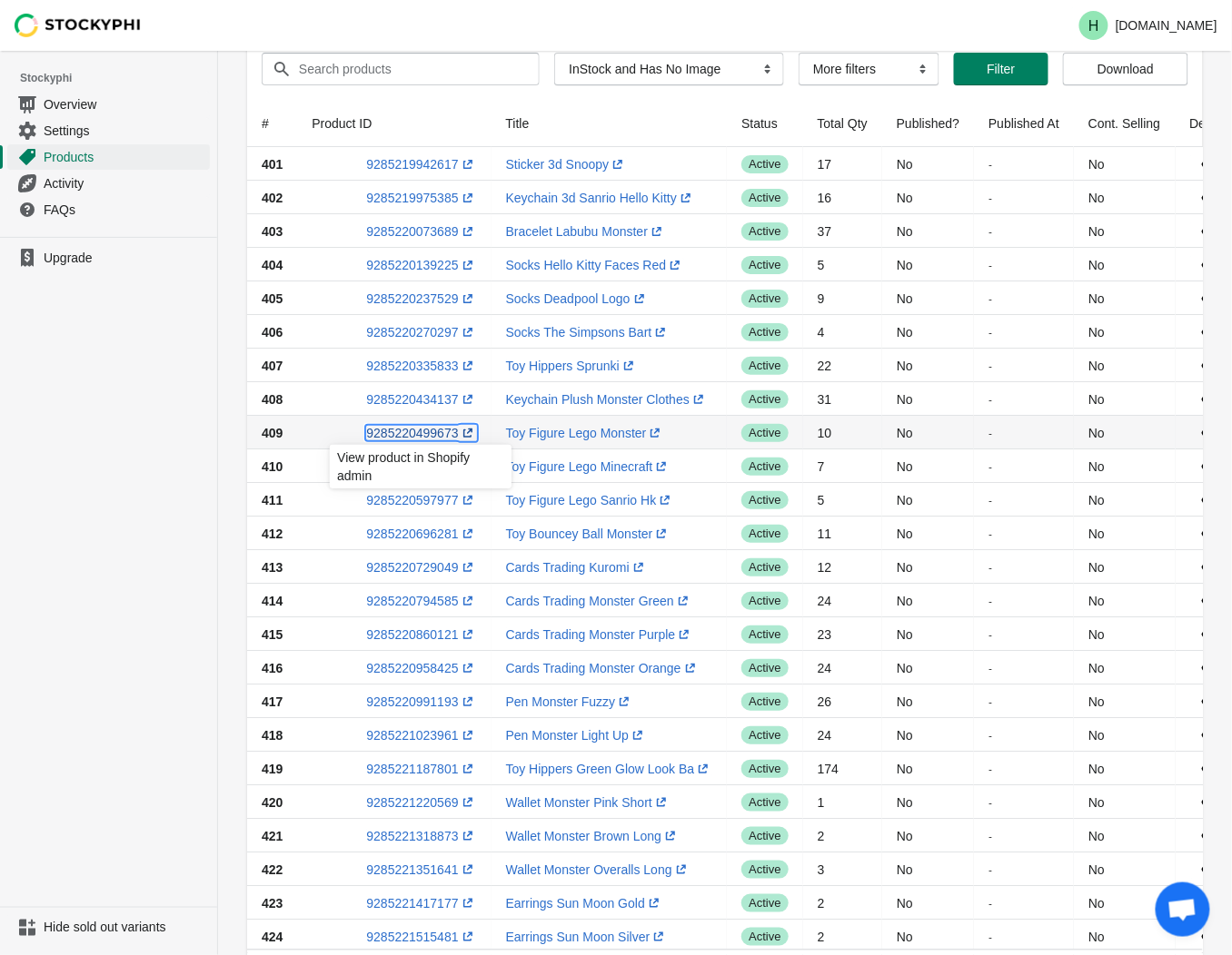
click at [397, 432] on link "9285220499673 (opens a new window)" at bounding box center [421, 433] width 110 height 15
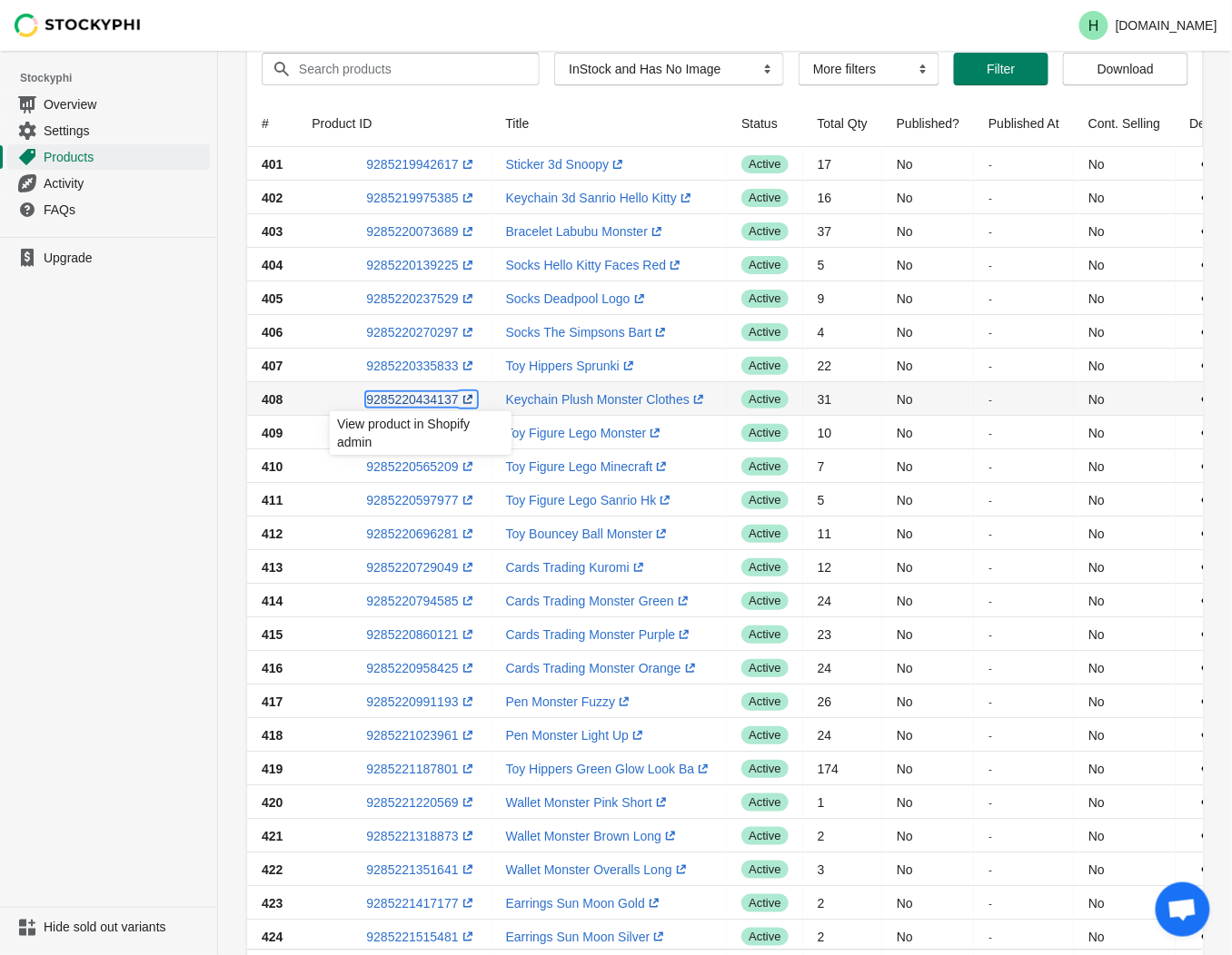
click at [421, 397] on link "9285220434137 (opens a new window)" at bounding box center [421, 399] width 110 height 15
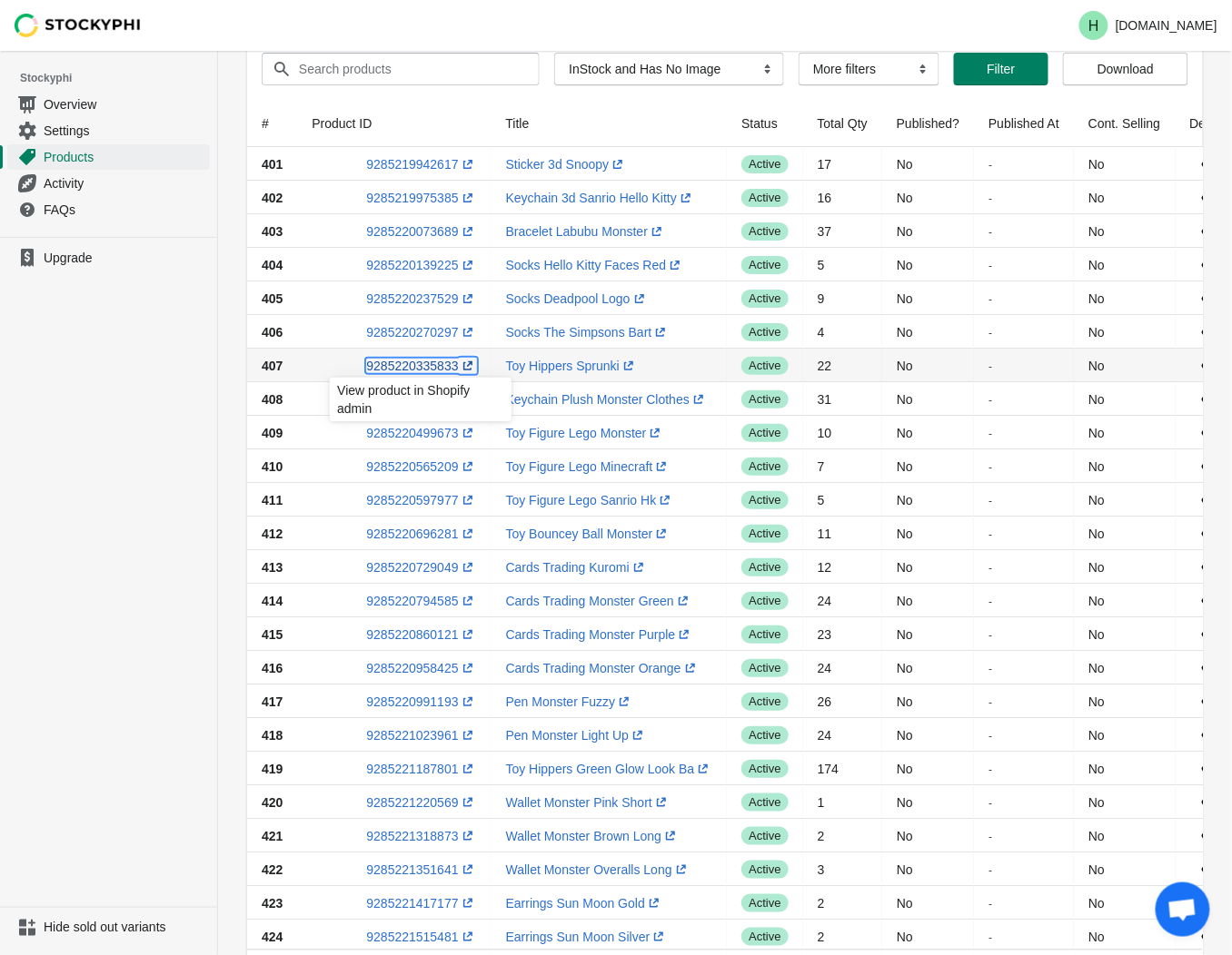
click at [413, 366] on link "9285220335833 (opens a new window)" at bounding box center [421, 366] width 110 height 15
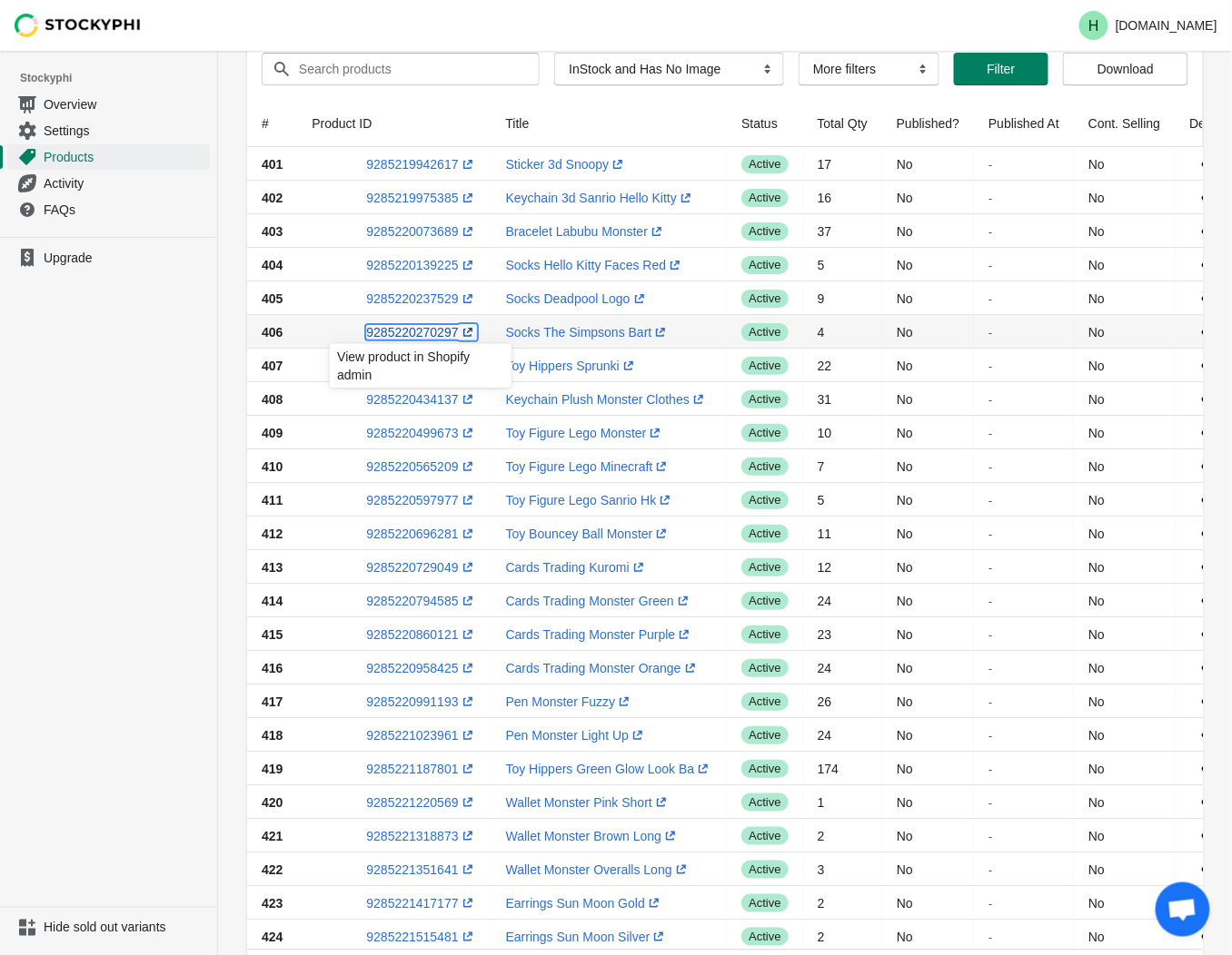
click at [392, 328] on link "9285220270297 (opens a new window)" at bounding box center [421, 333] width 110 height 15
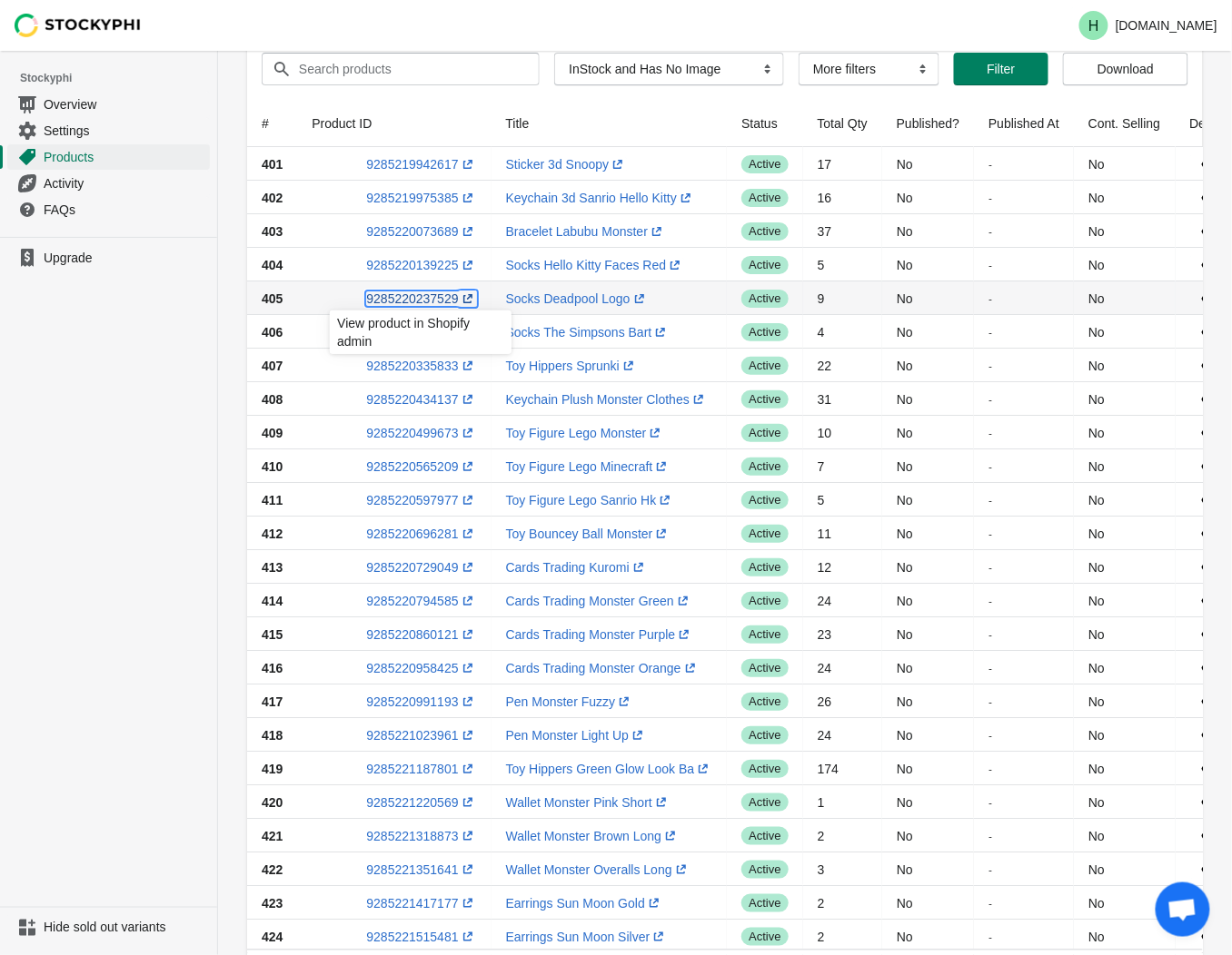
click at [414, 295] on link "9285220237529 (opens a new window)" at bounding box center [421, 299] width 110 height 15
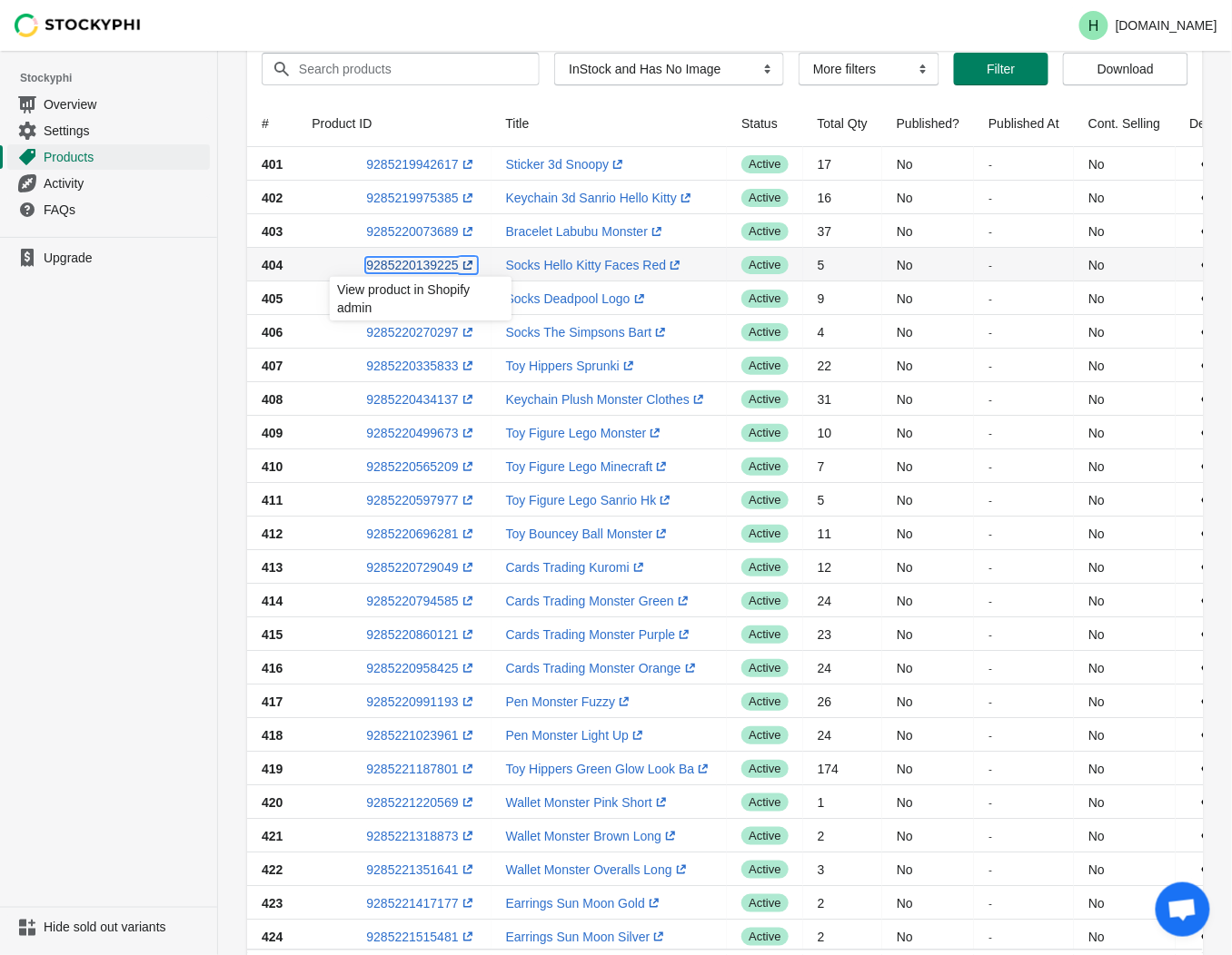
click at [407, 260] on link "9285220139225 (opens a new window)" at bounding box center [421, 265] width 110 height 15
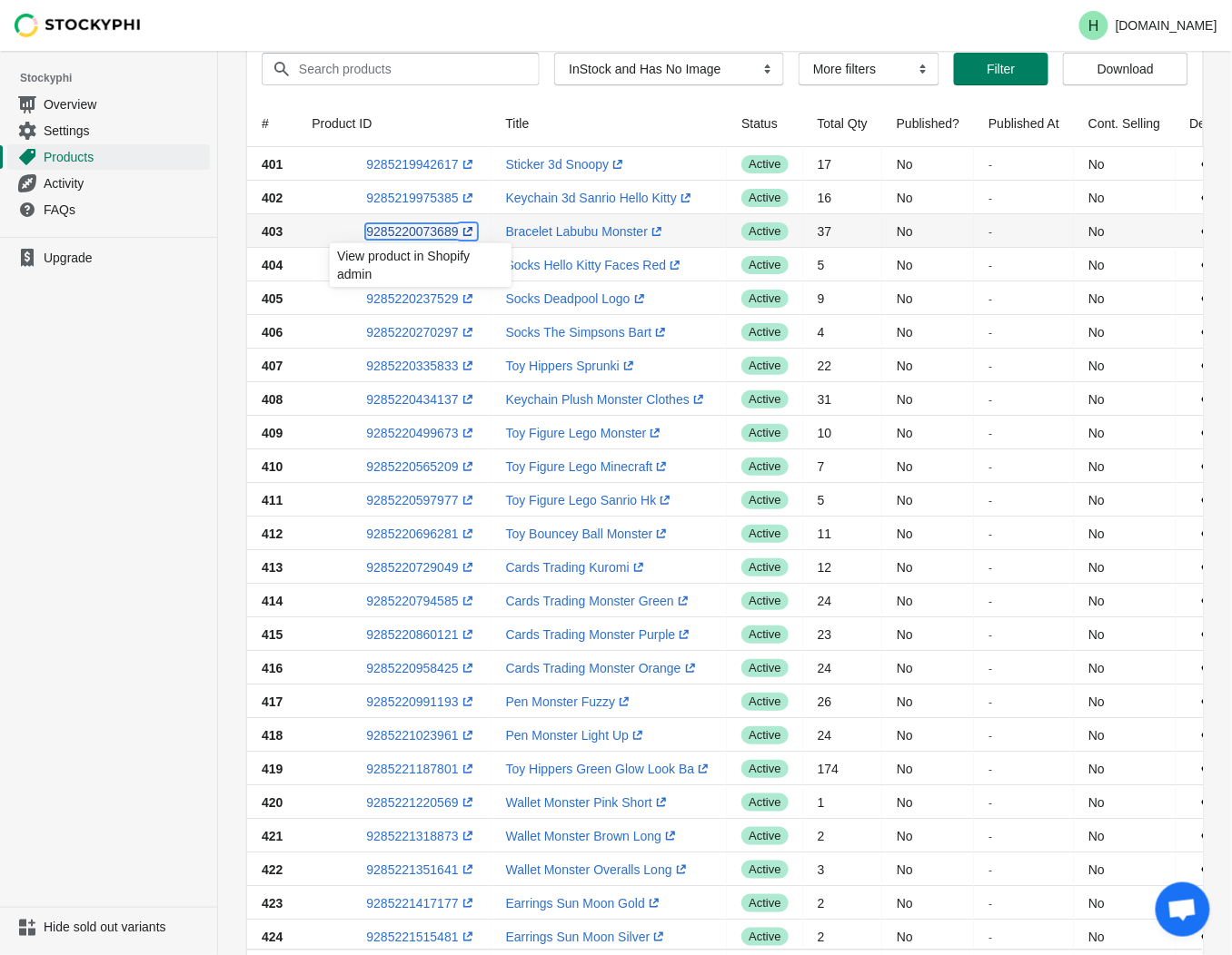
click at [410, 229] on link "9285220073689 (opens a new window)" at bounding box center [421, 231] width 110 height 15
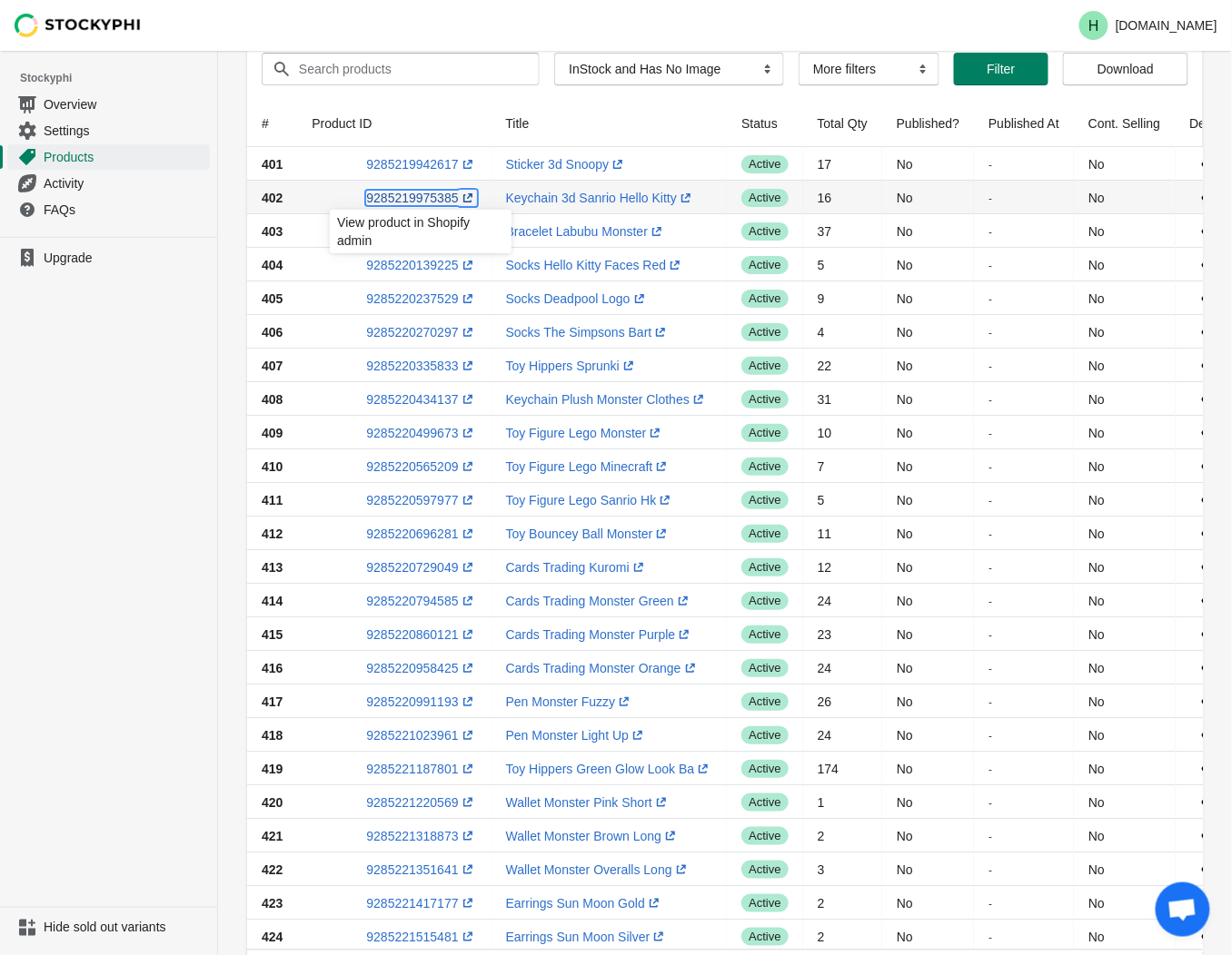
click at [401, 192] on link "9285219975385 (opens a new window)" at bounding box center [421, 198] width 110 height 15
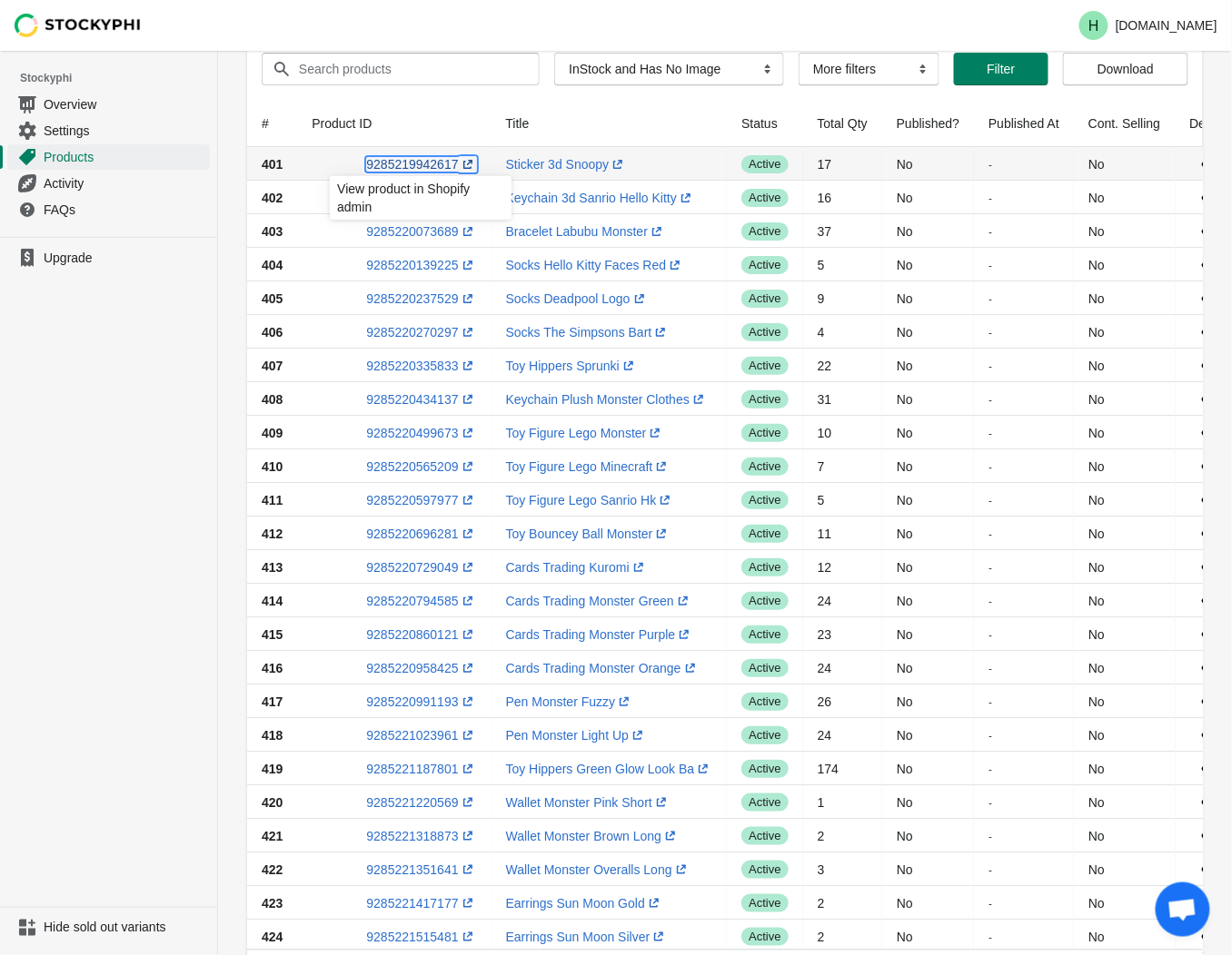
click at [400, 165] on link "9285219942617 (opens a new window)" at bounding box center [421, 164] width 110 height 15
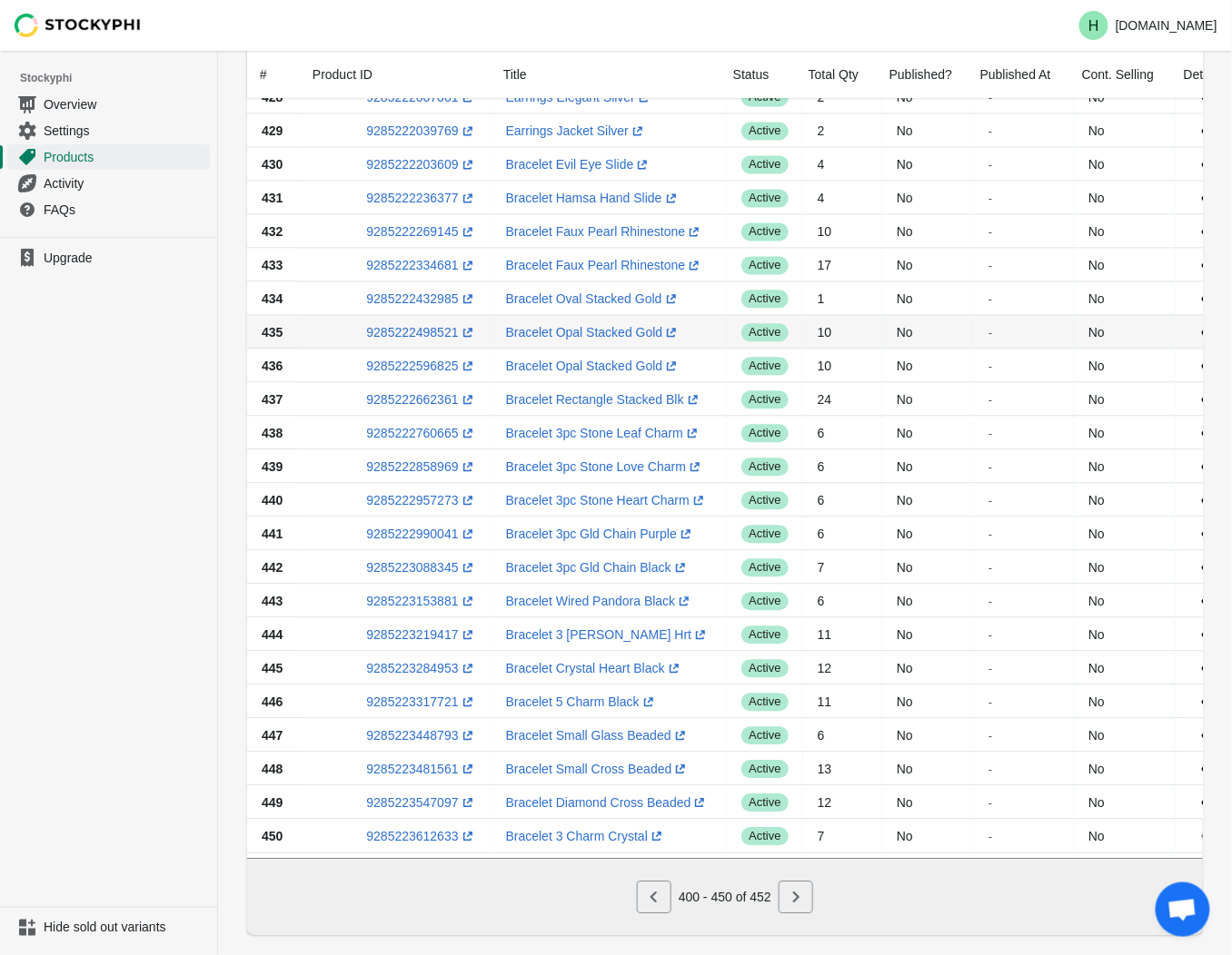
scroll to position [1091, 0]
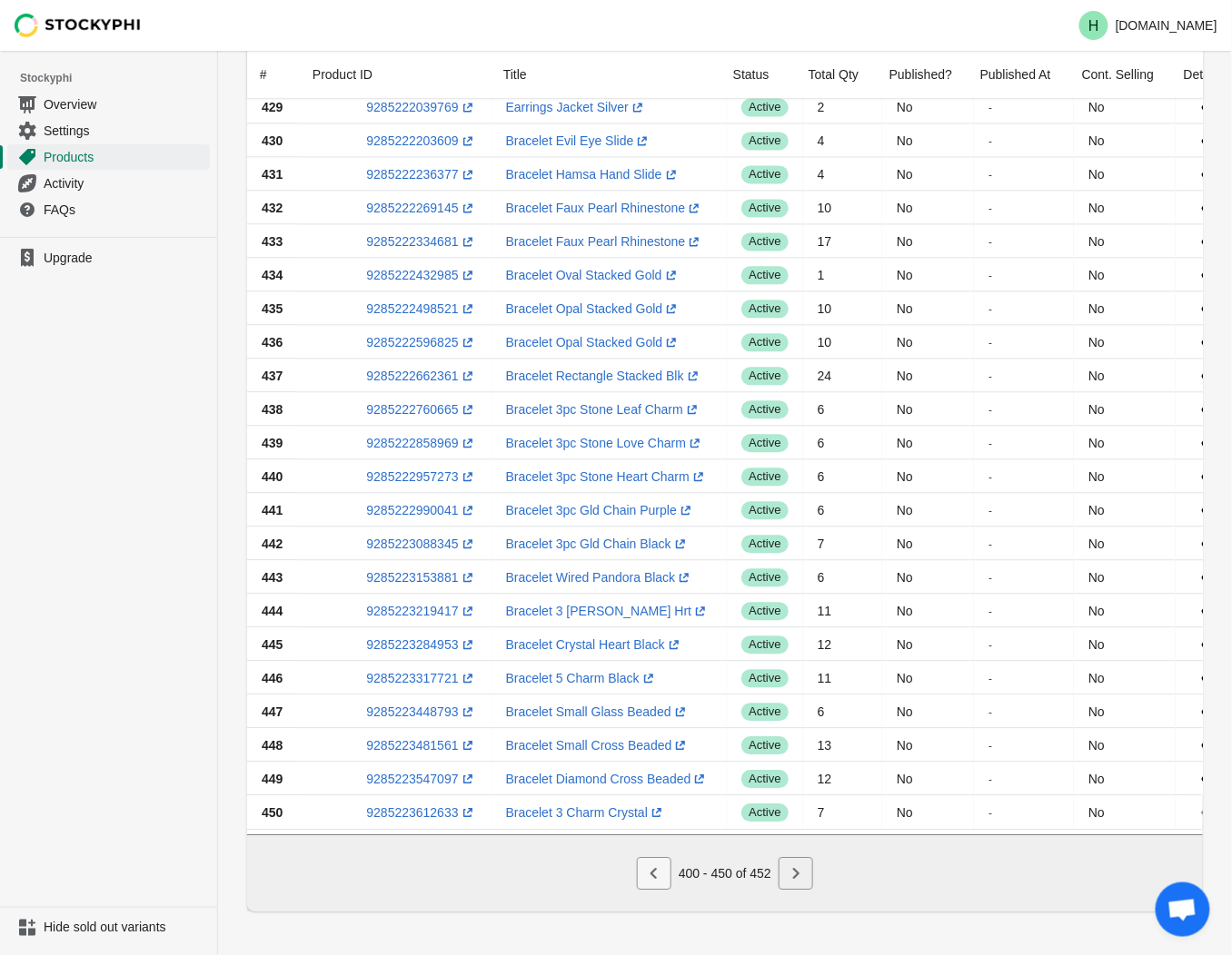
click at [659, 877] on icon "Previous" at bounding box center [654, 874] width 18 height 18
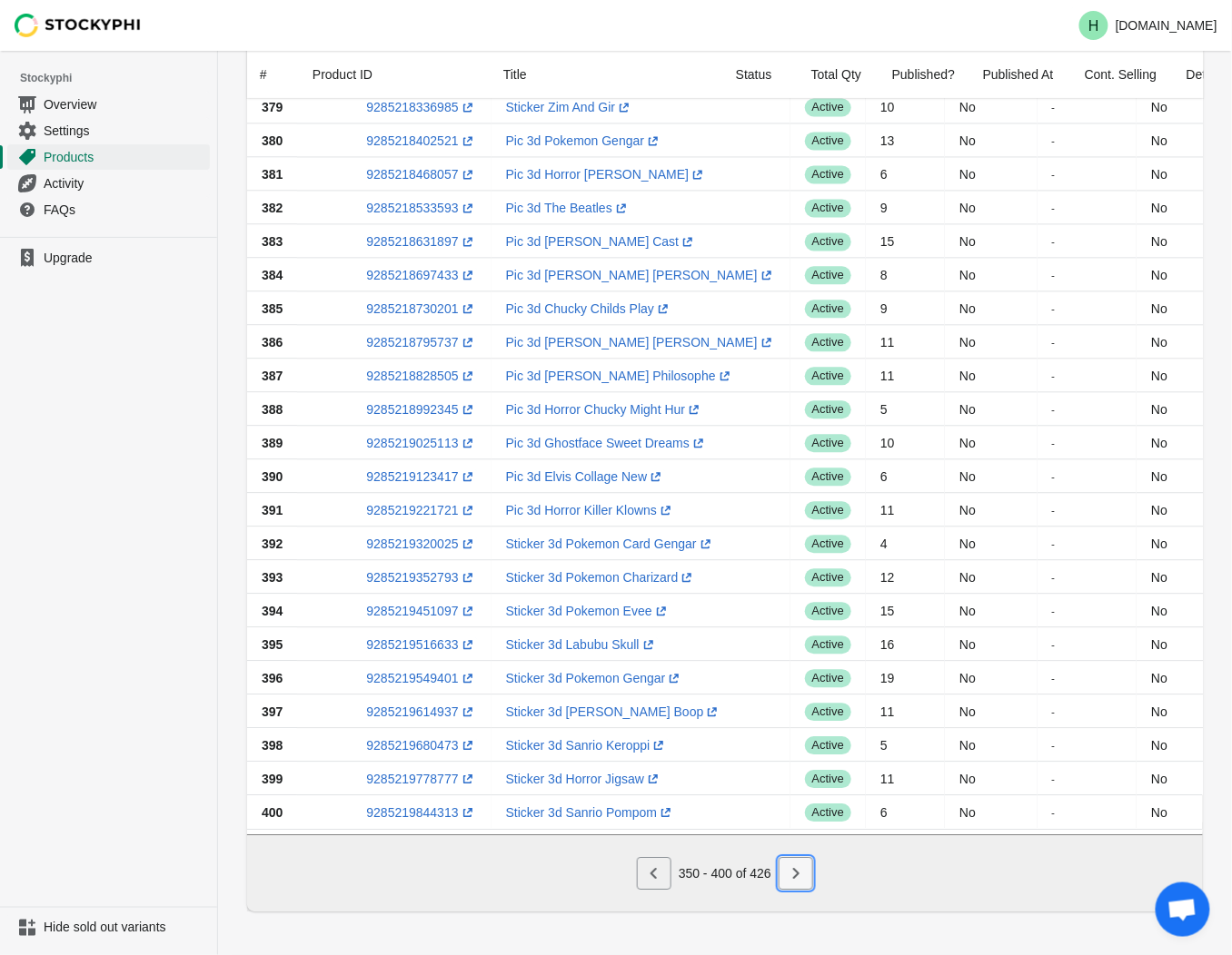
click at [802, 875] on icon "Next" at bounding box center [796, 874] width 18 height 18
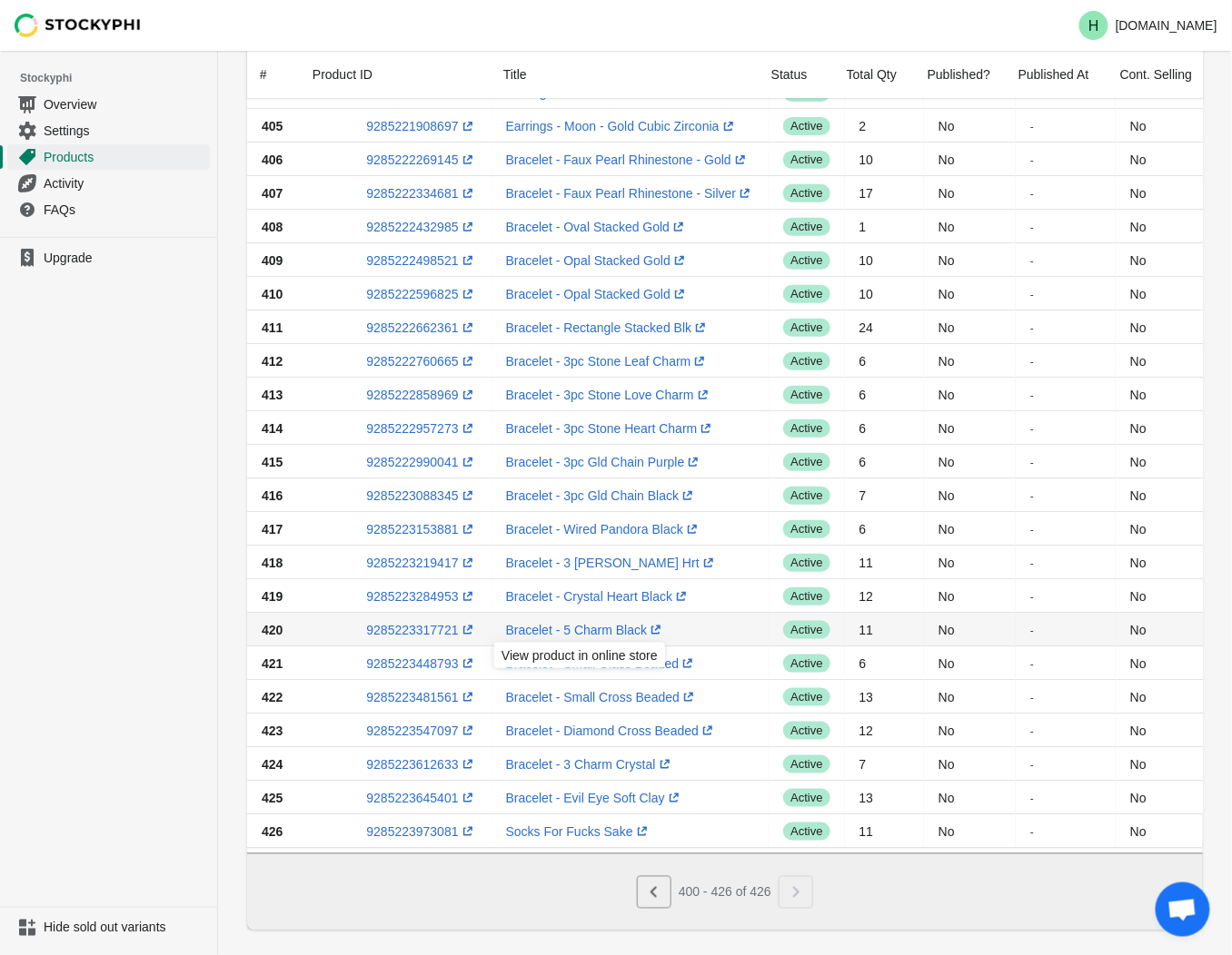
scroll to position [282, 0]
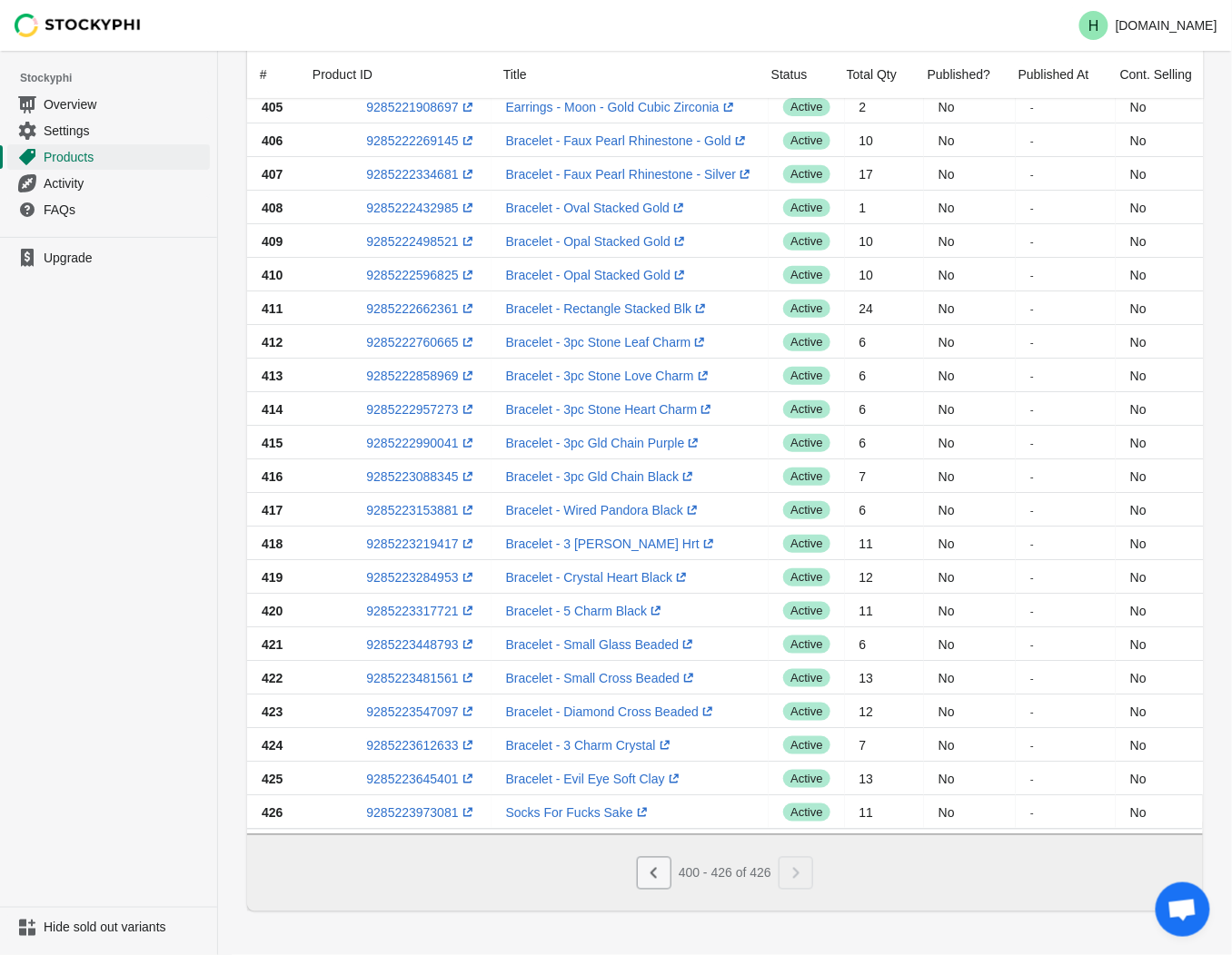
click at [664, 878] on div "400 - 426 of 426" at bounding box center [721, 870] width 184 height 40
click at [663, 877] on icon "Previous" at bounding box center [654, 874] width 18 height 18
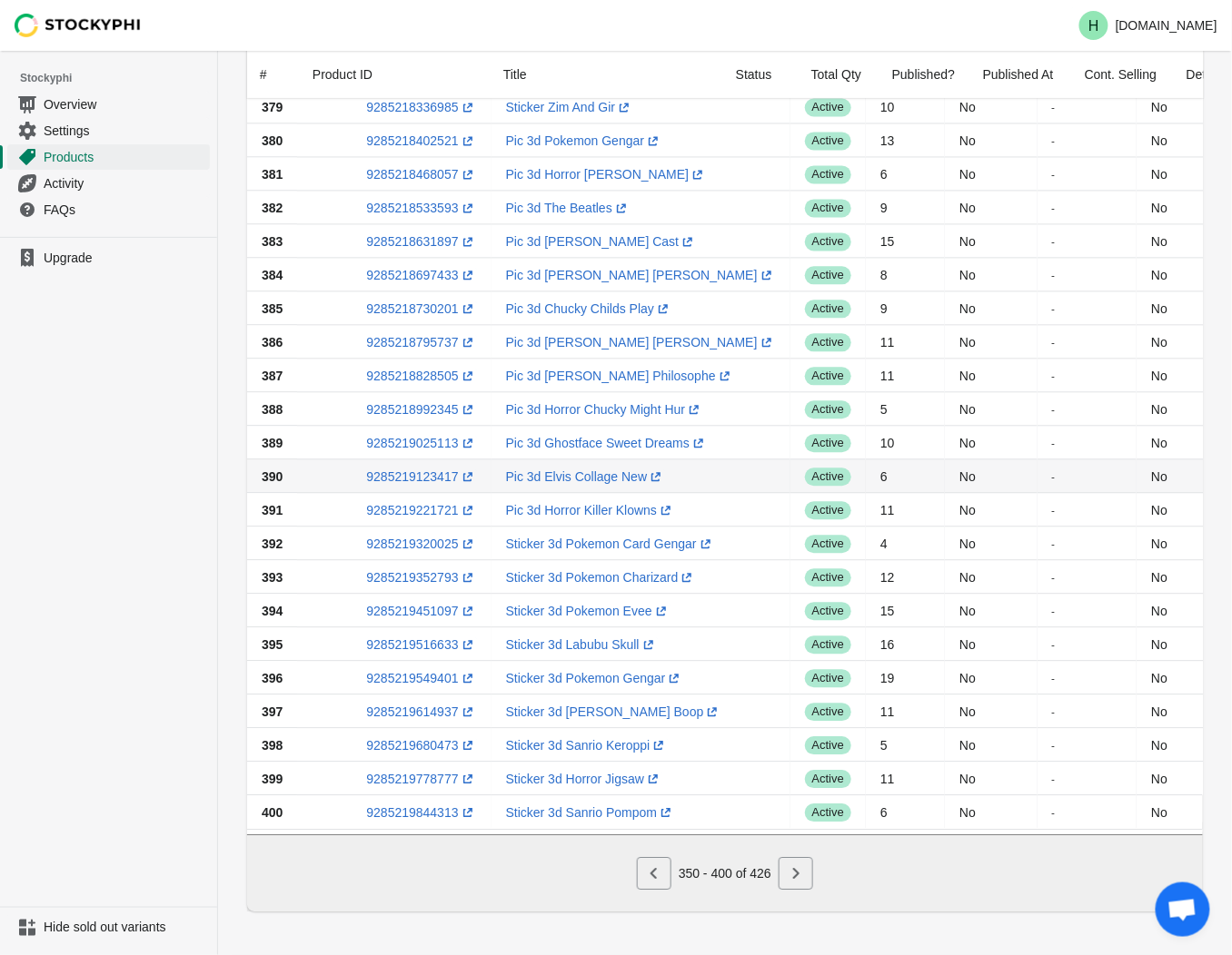
scroll to position [1091, 0]
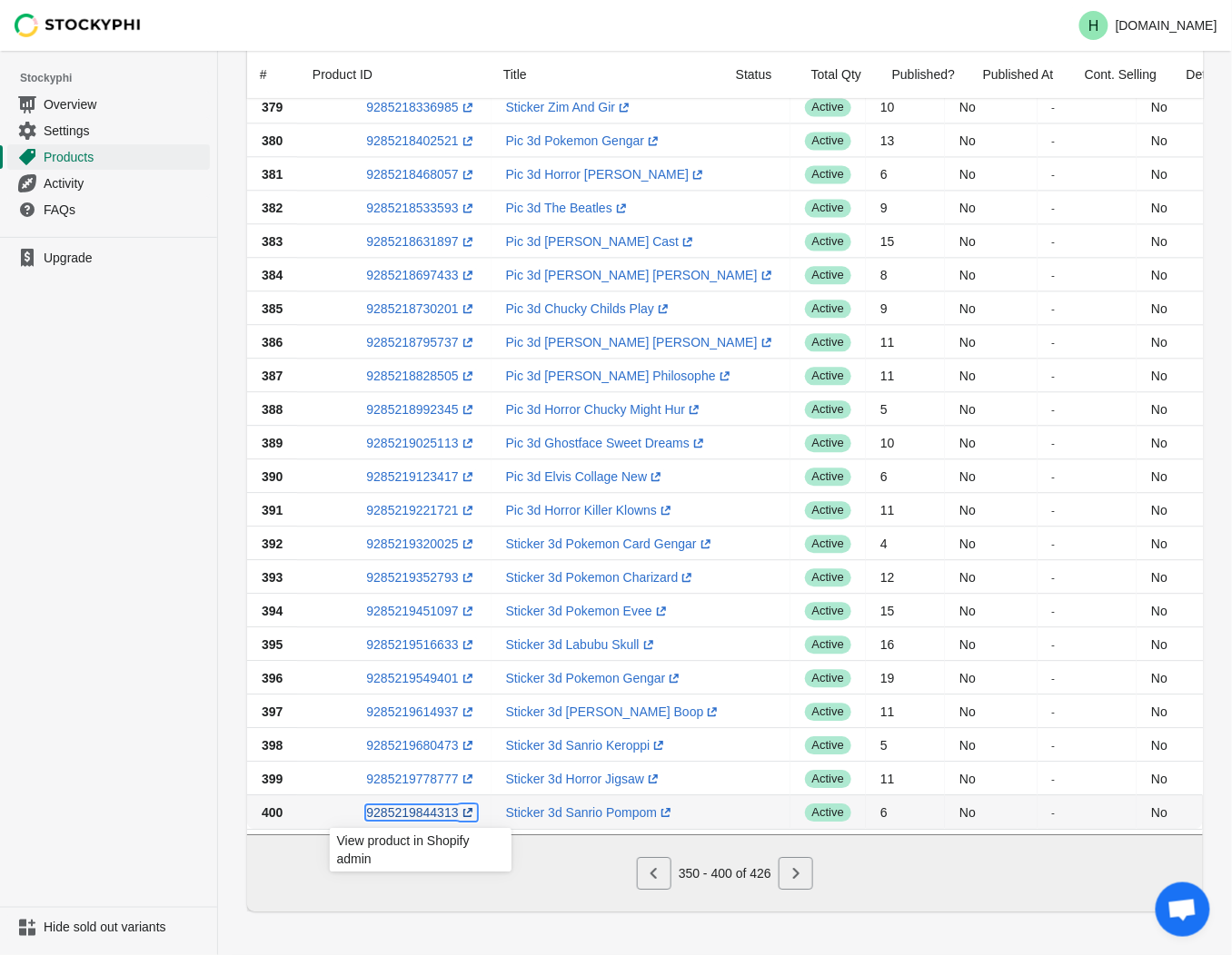
click at [398, 806] on link "9285219844313 (opens a new window)" at bounding box center [421, 813] width 110 height 15
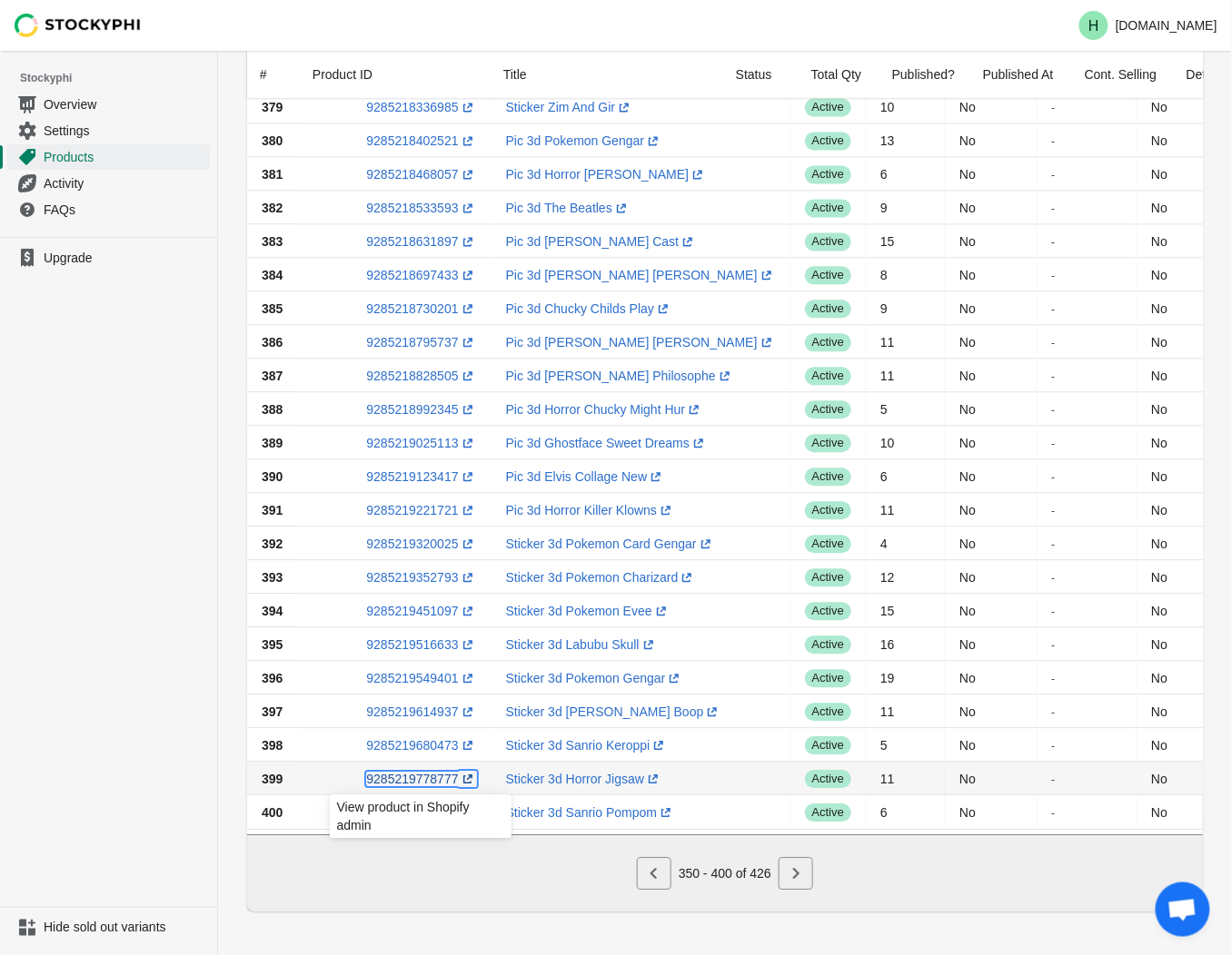
click at [414, 772] on link "9285219778777 (opens a new window)" at bounding box center [421, 780] width 110 height 15
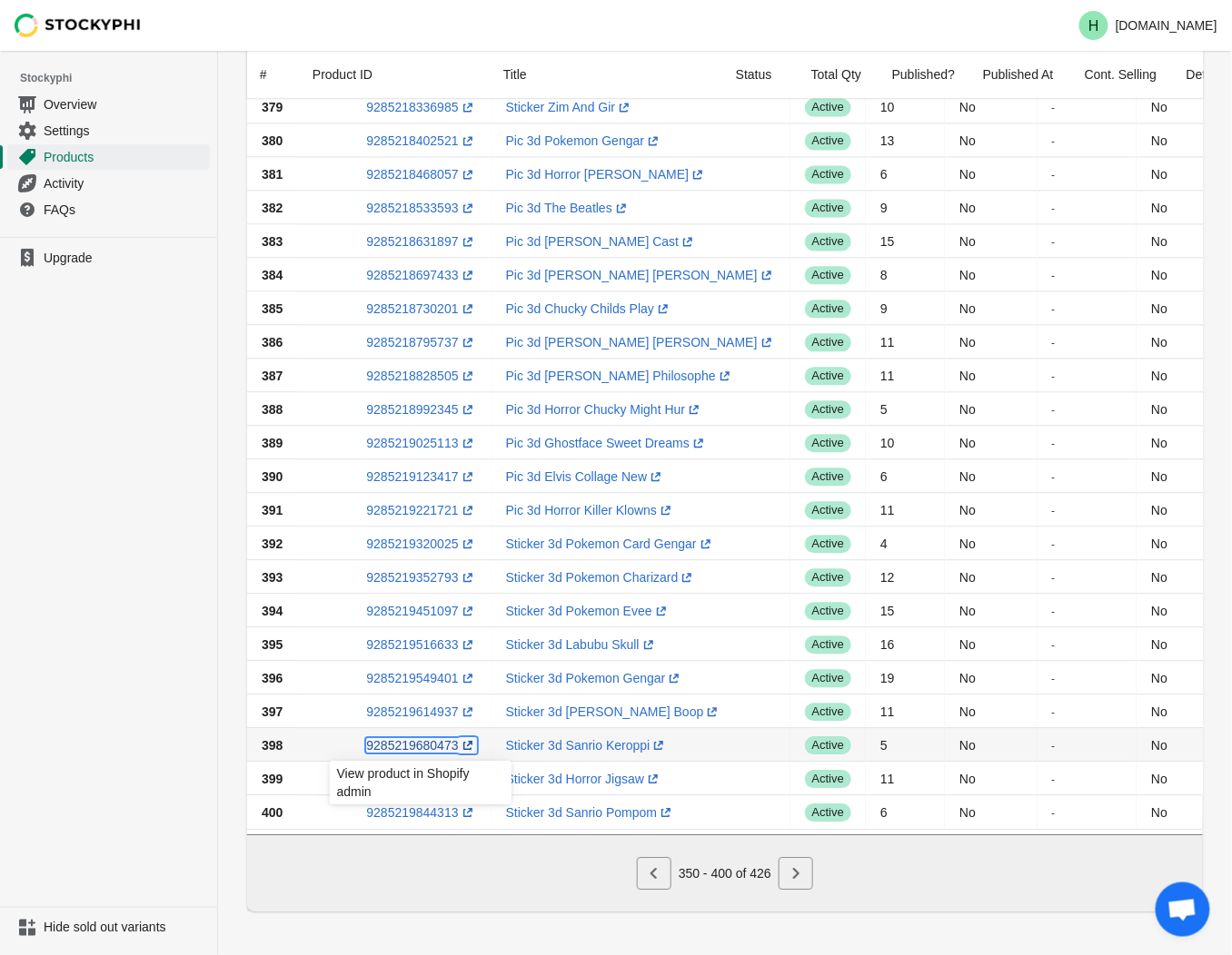
click at [411, 738] on link "9285219680473 (opens a new window)" at bounding box center [421, 746] width 110 height 15
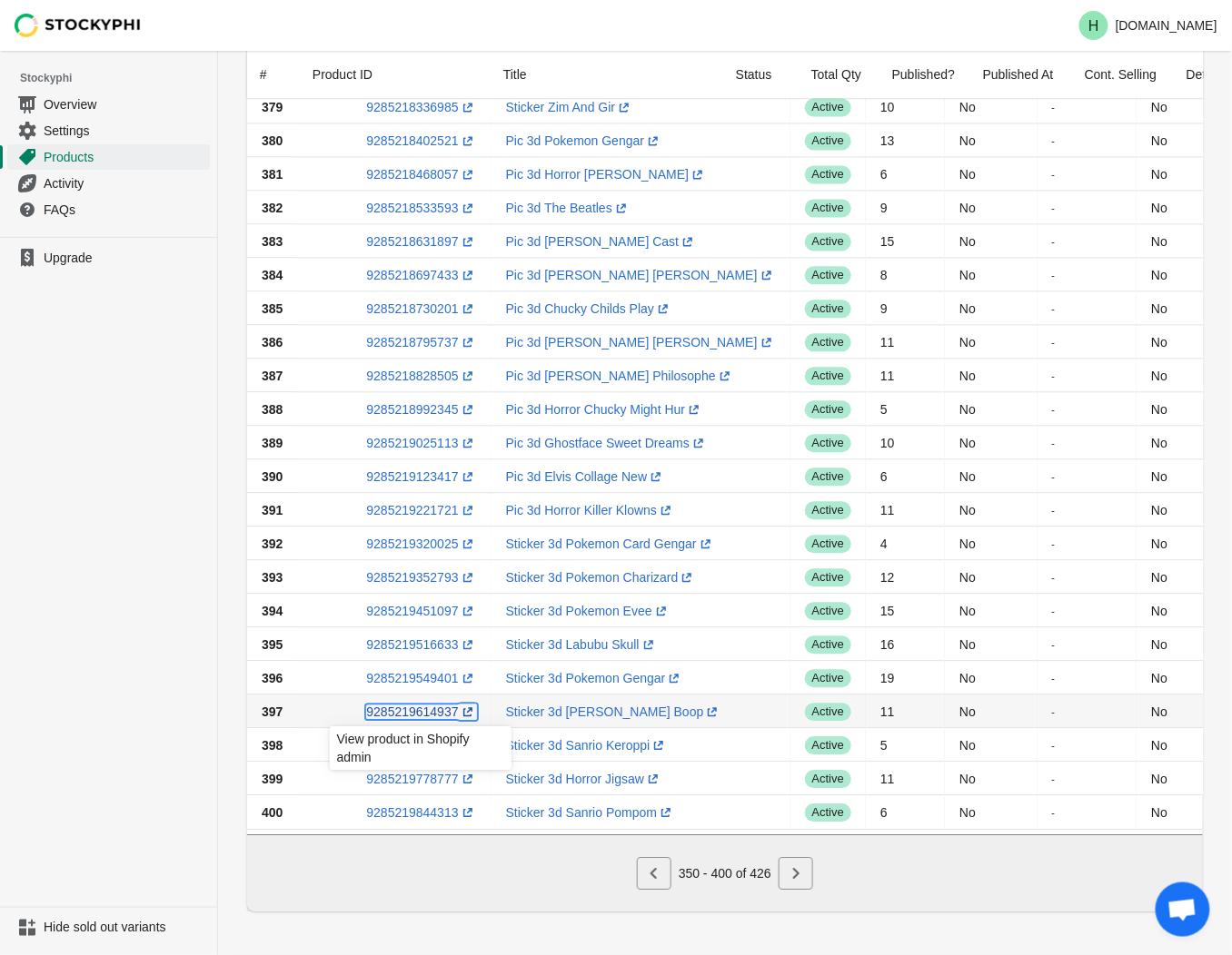
click at [409, 705] on link "9285219614937 (opens a new window)" at bounding box center [421, 712] width 110 height 15
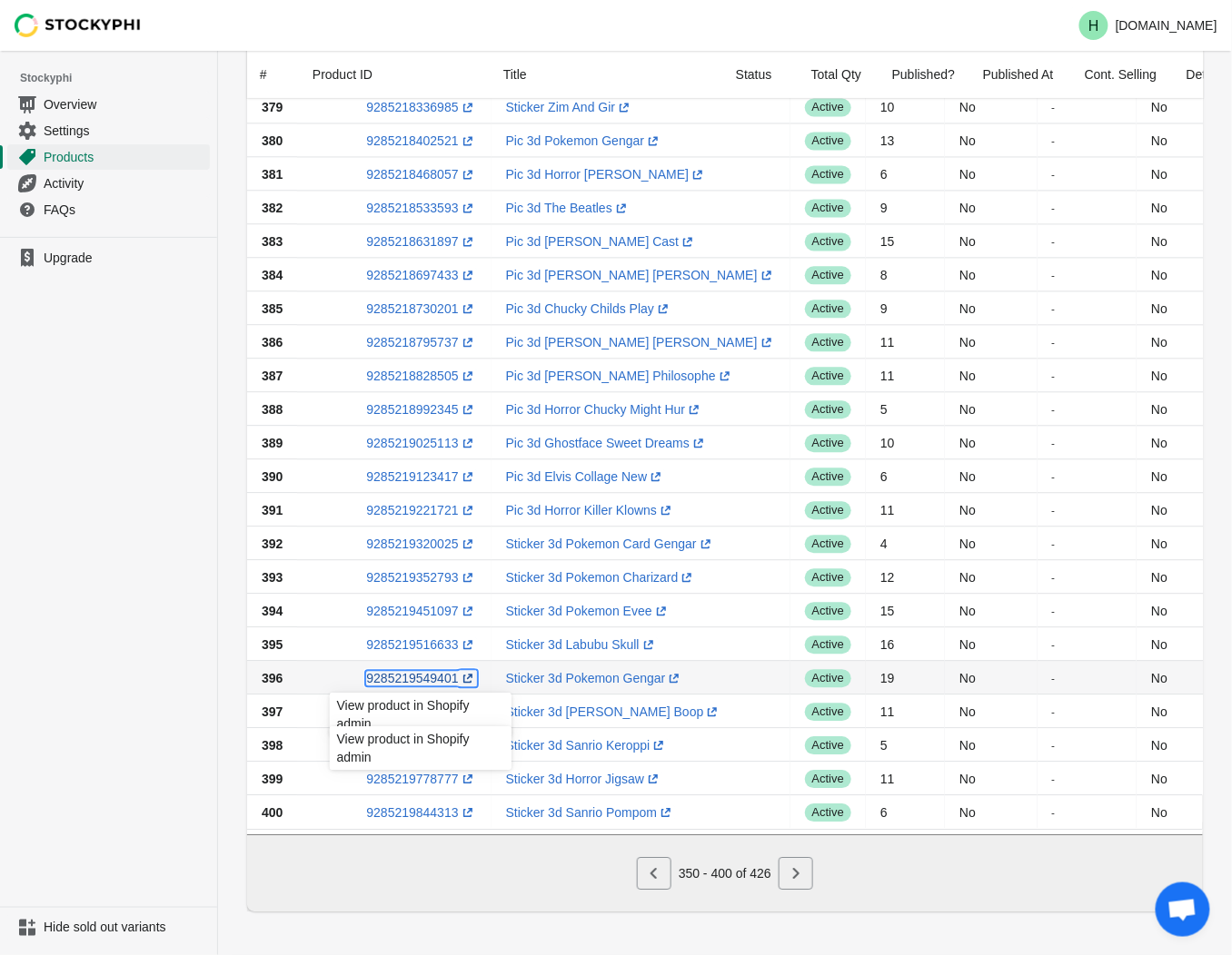
click at [416, 673] on link "9285219549401 (opens a new window)" at bounding box center [421, 678] width 110 height 15
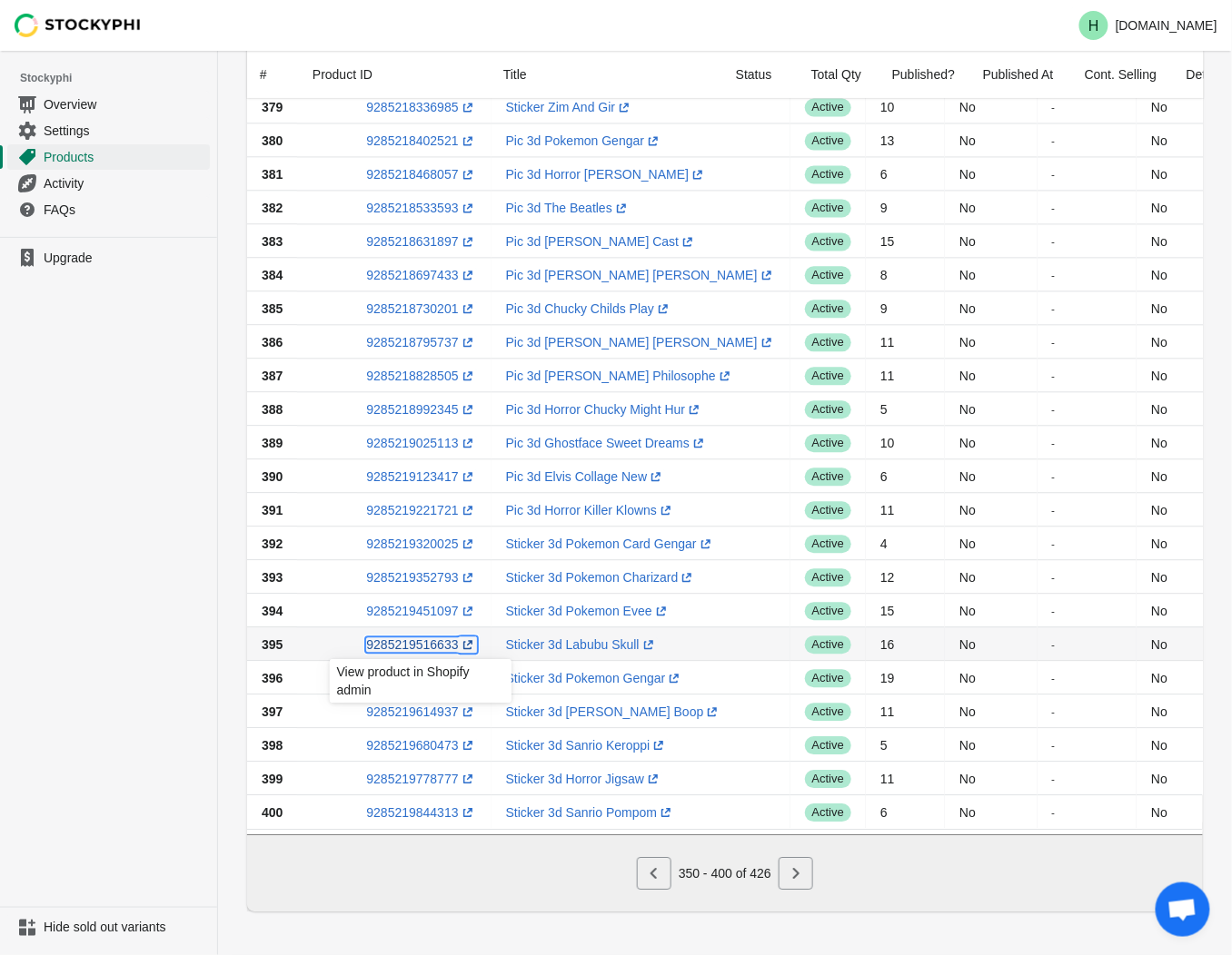
click at [416, 638] on link "9285219516633 (opens a new window)" at bounding box center [421, 645] width 110 height 15
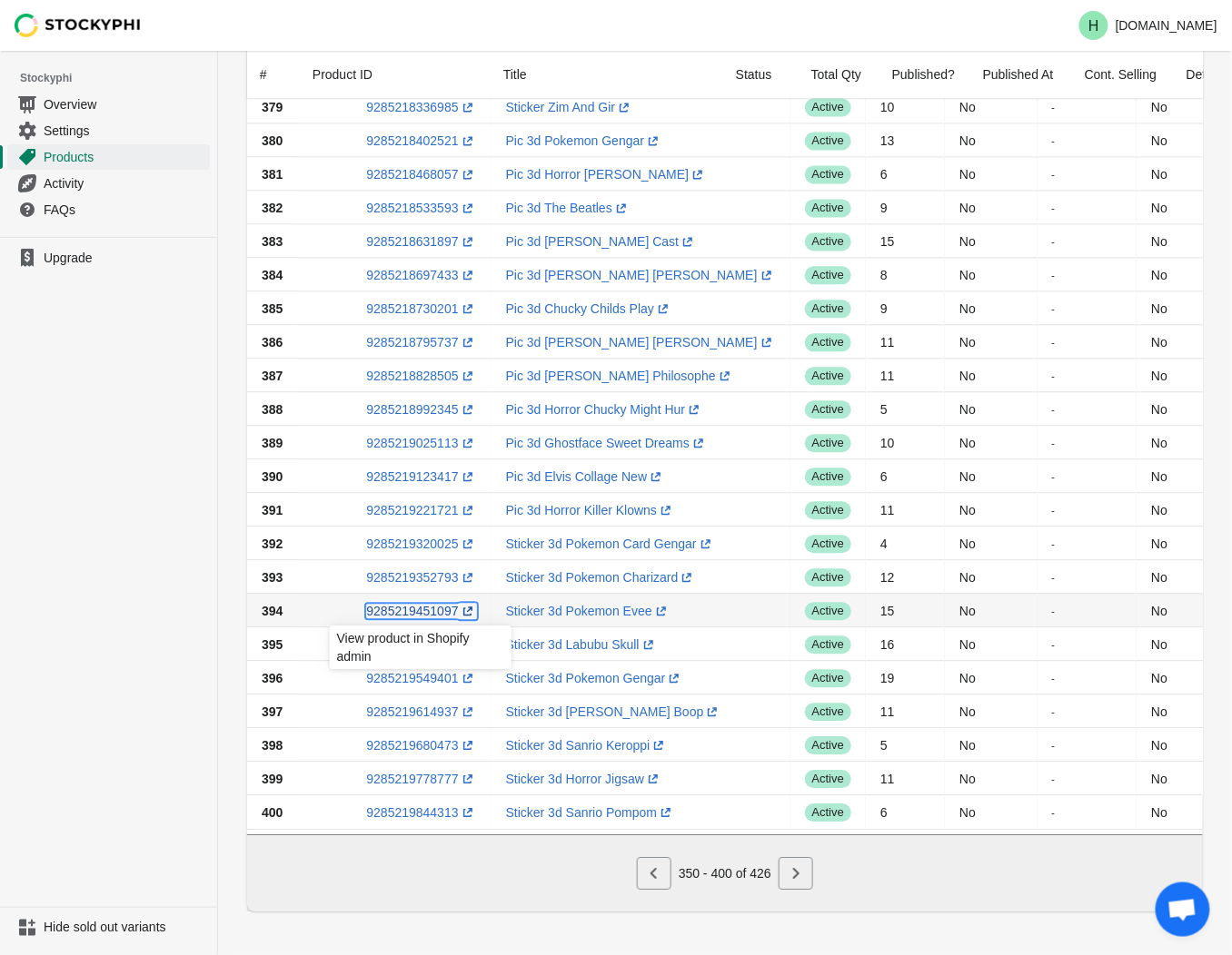
click at [420, 604] on link "9285219451097 (opens a new window)" at bounding box center [421, 611] width 110 height 15
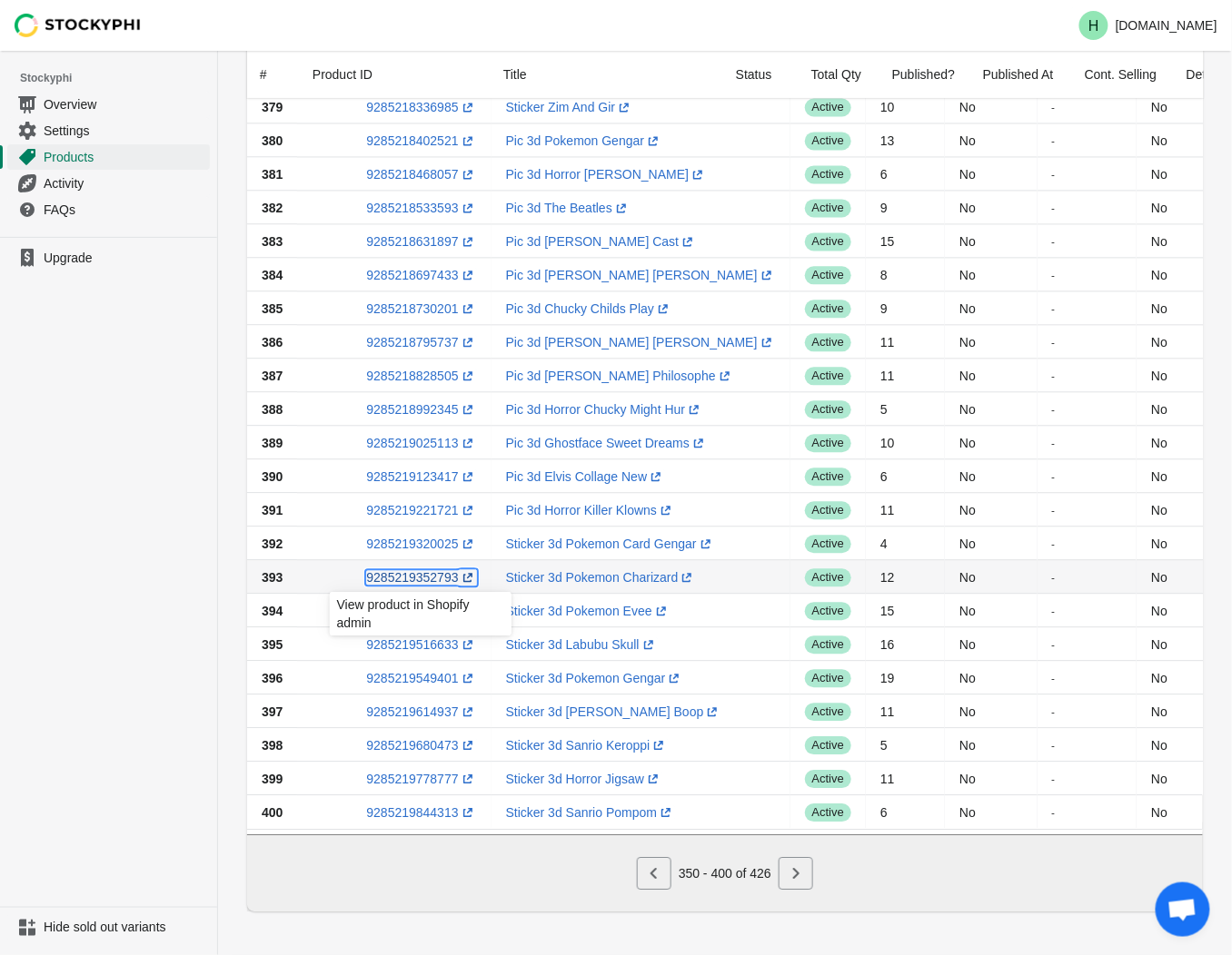
click at [413, 570] on link "9285219352793 (opens a new window)" at bounding box center [421, 578] width 110 height 15
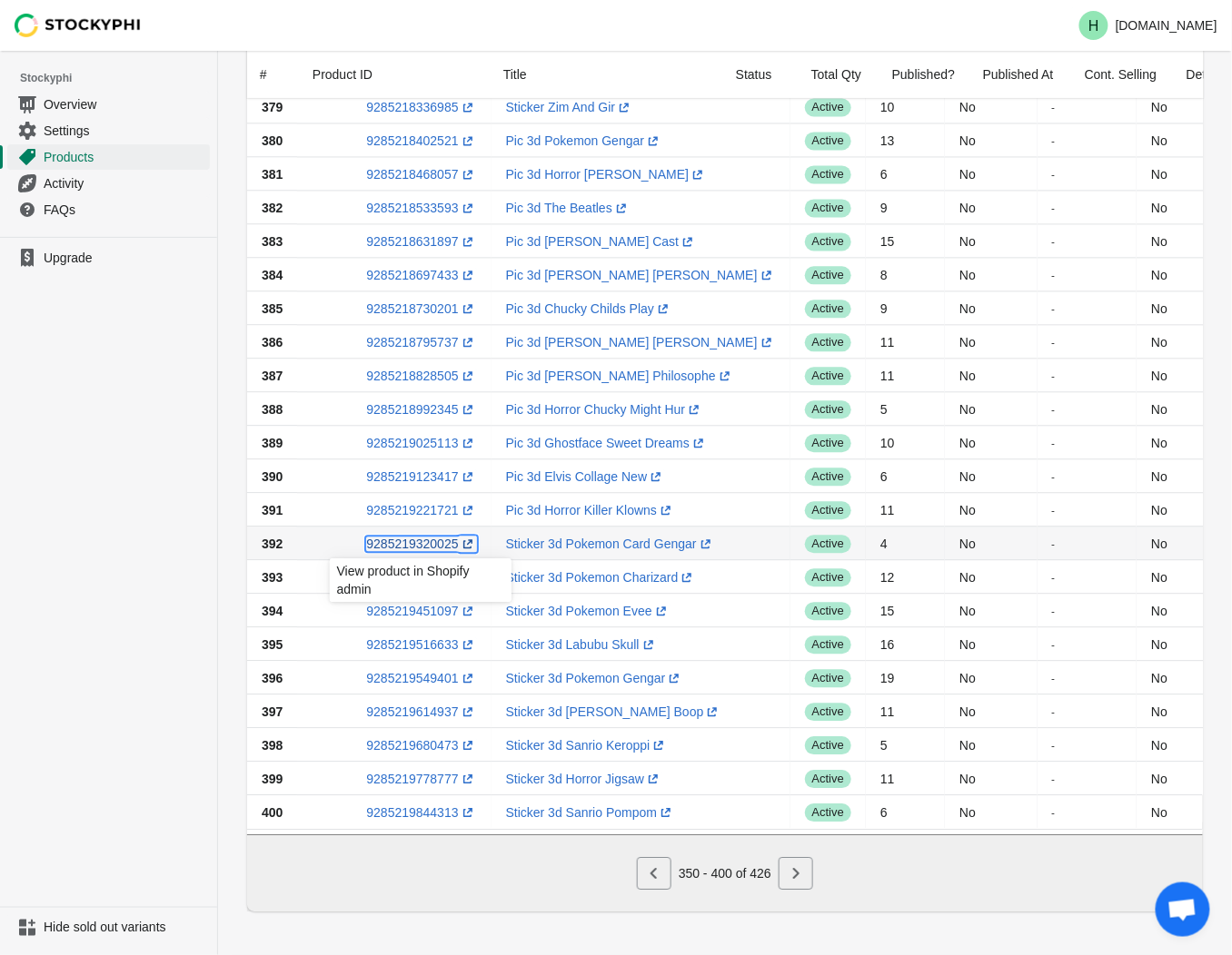
click at [396, 536] on link "9285219320025 (opens a new window)" at bounding box center [421, 544] width 110 height 15
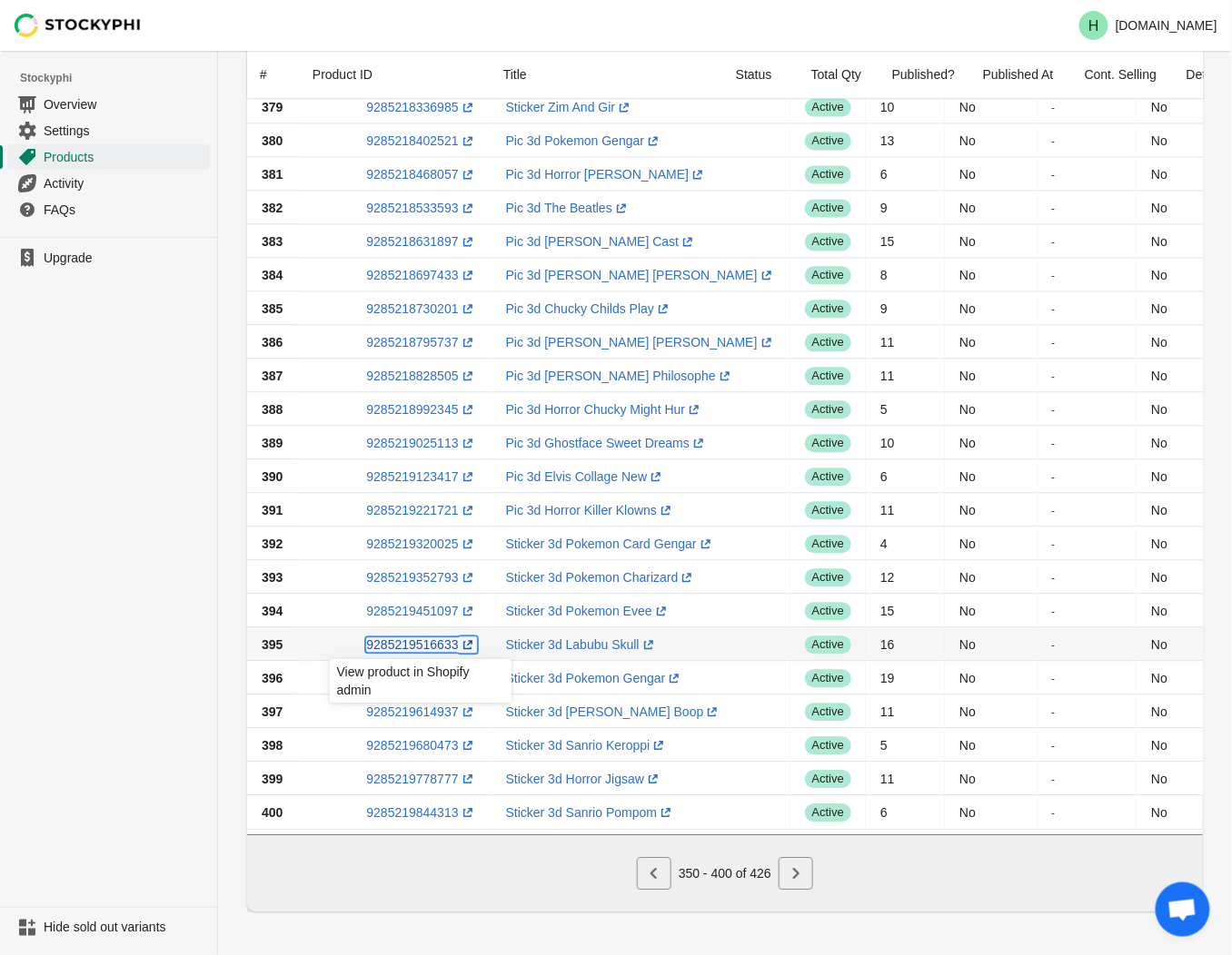
click at [406, 638] on link "9285219516633 (opens a new window)" at bounding box center [421, 645] width 110 height 15
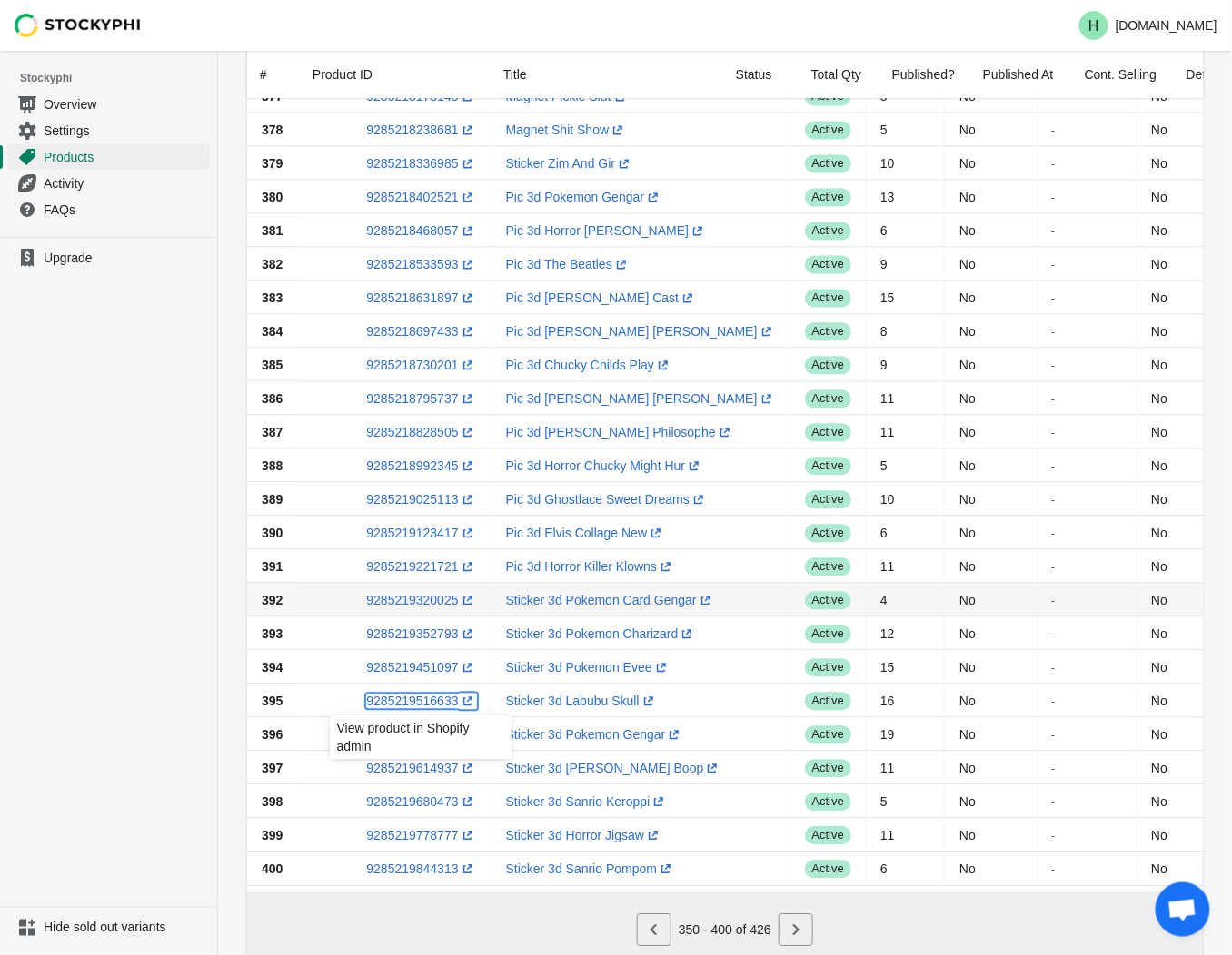
scroll to position [990, 0]
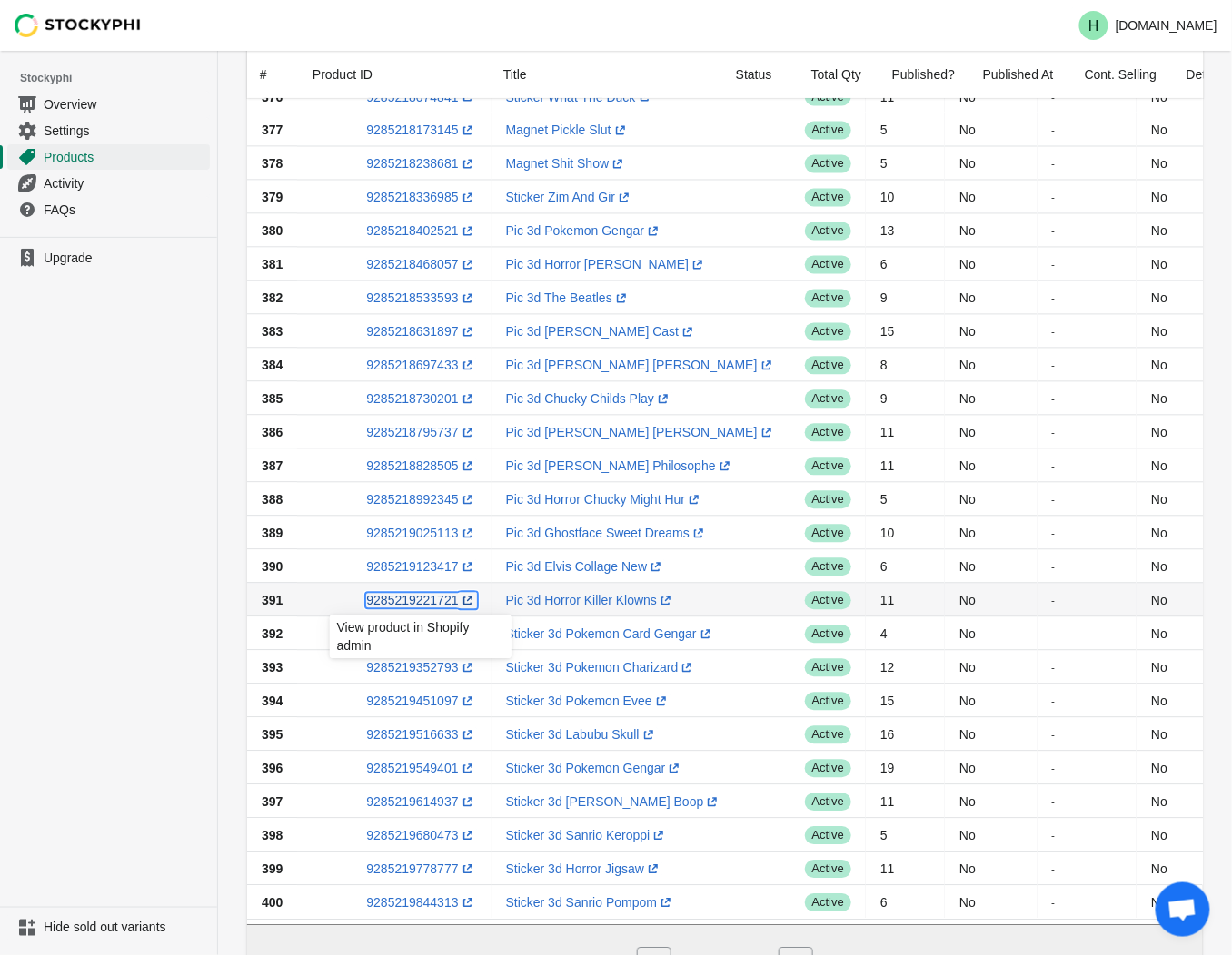
click at [388, 601] on link "9285219221721 (opens a new window)" at bounding box center [421, 600] width 110 height 15
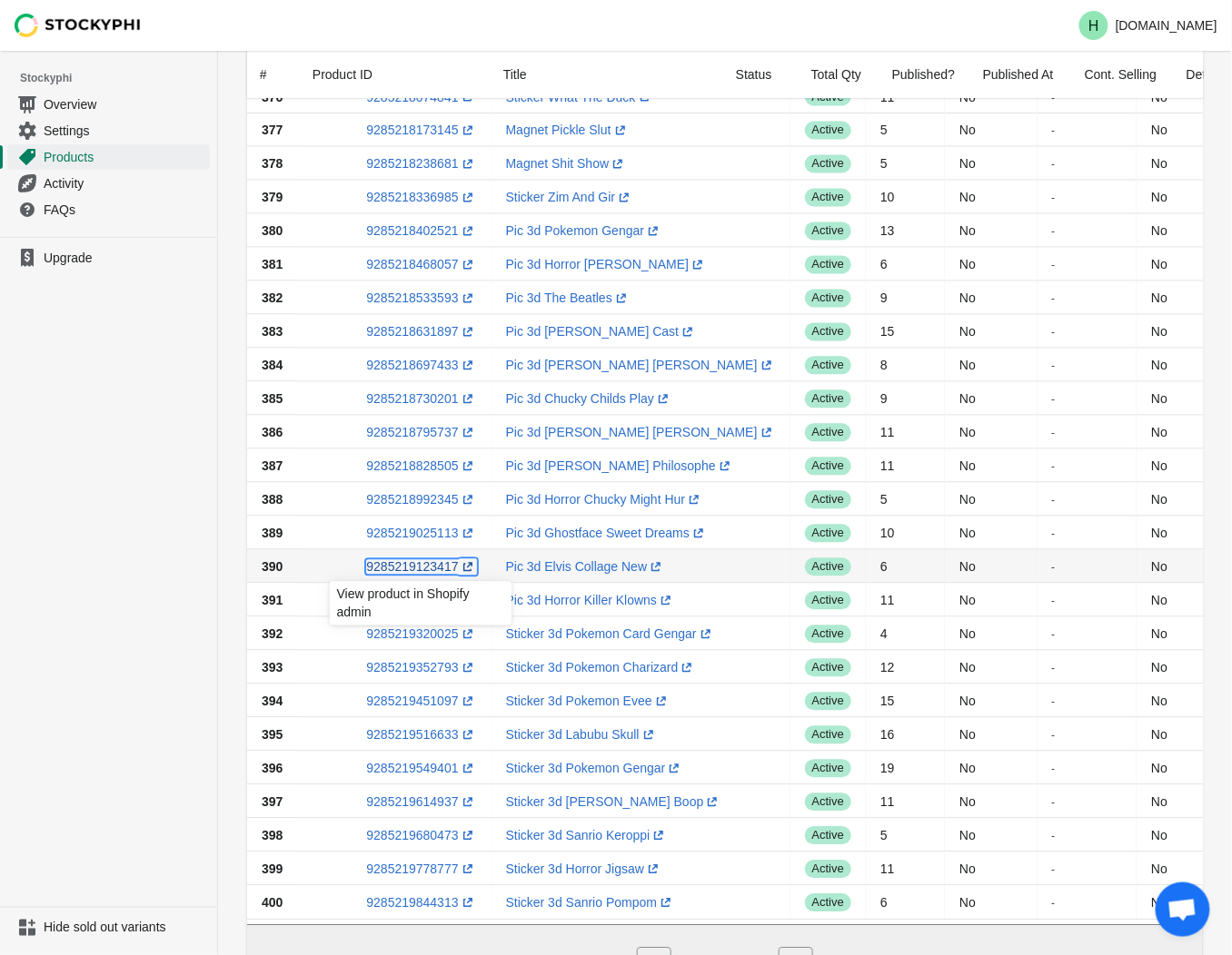
click at [409, 567] on link "9285219123417 (opens a new window)" at bounding box center [421, 567] width 110 height 15
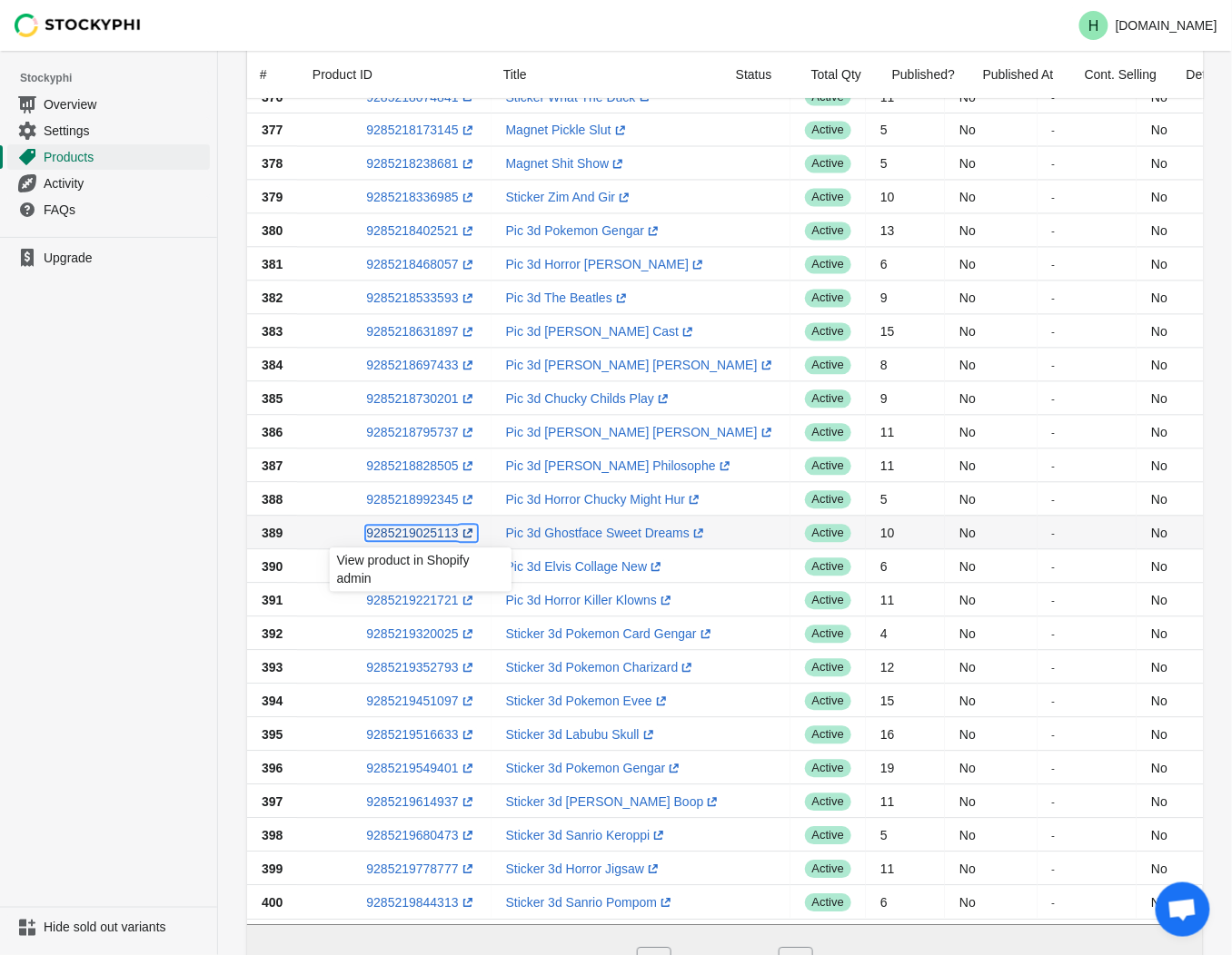
click at [401, 536] on link "9285219025113 (opens a new window)" at bounding box center [421, 533] width 110 height 15
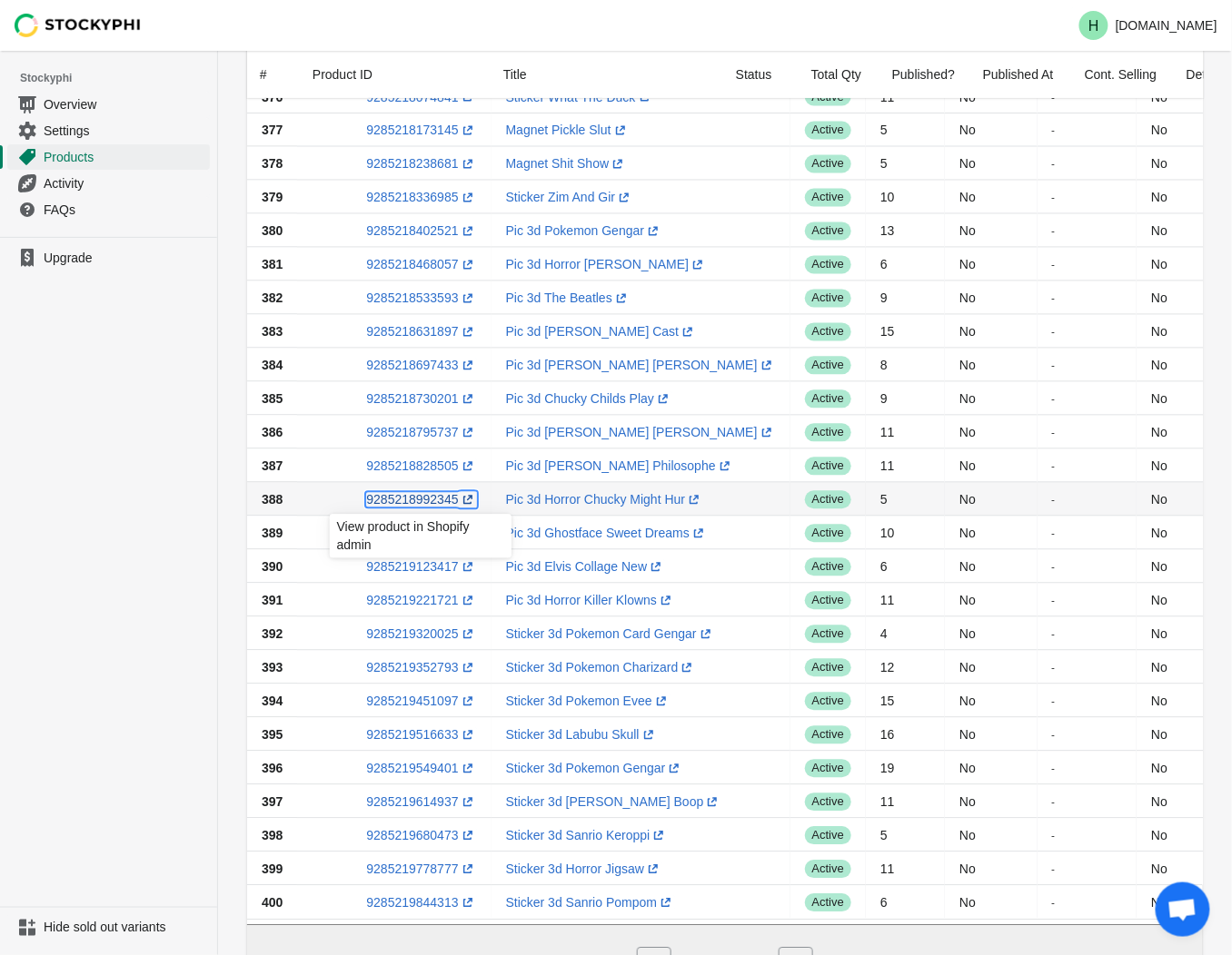
click at [394, 502] on link "9285218992345 (opens a new window)" at bounding box center [421, 500] width 110 height 15
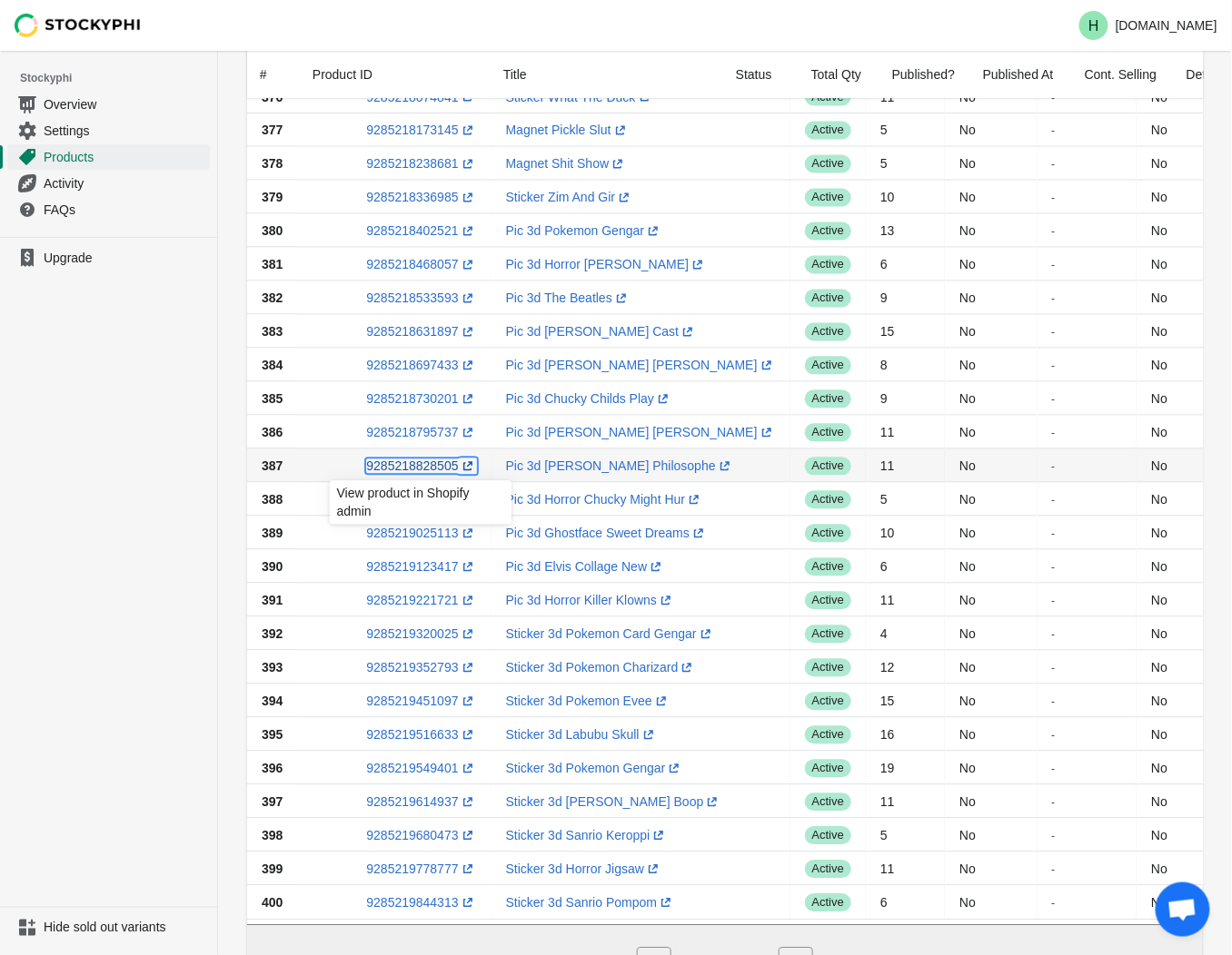
click at [400, 469] on link "9285218828505 (opens a new window)" at bounding box center [421, 466] width 110 height 15
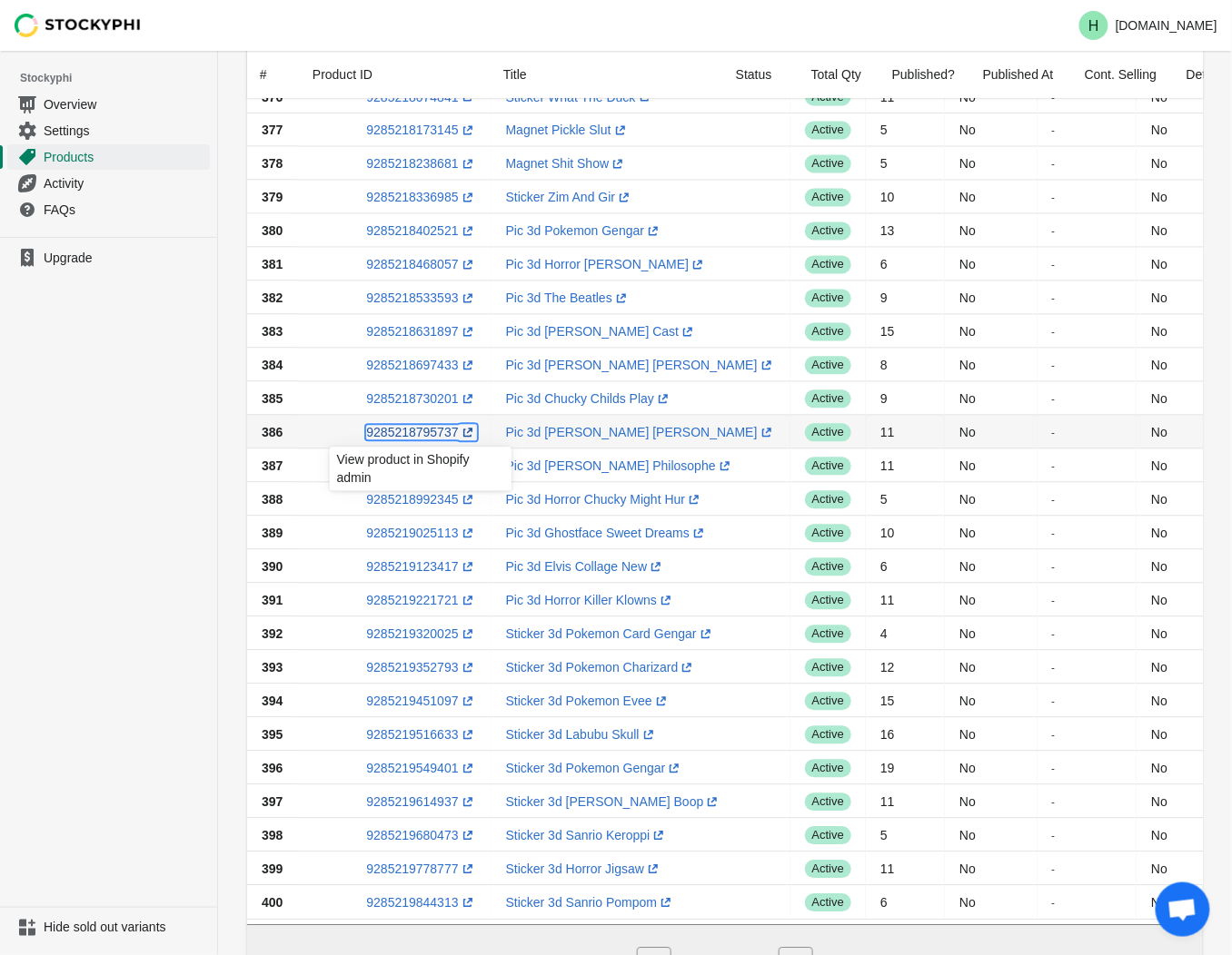
click at [397, 431] on link "9285218795737 (opens a new window)" at bounding box center [421, 432] width 110 height 15
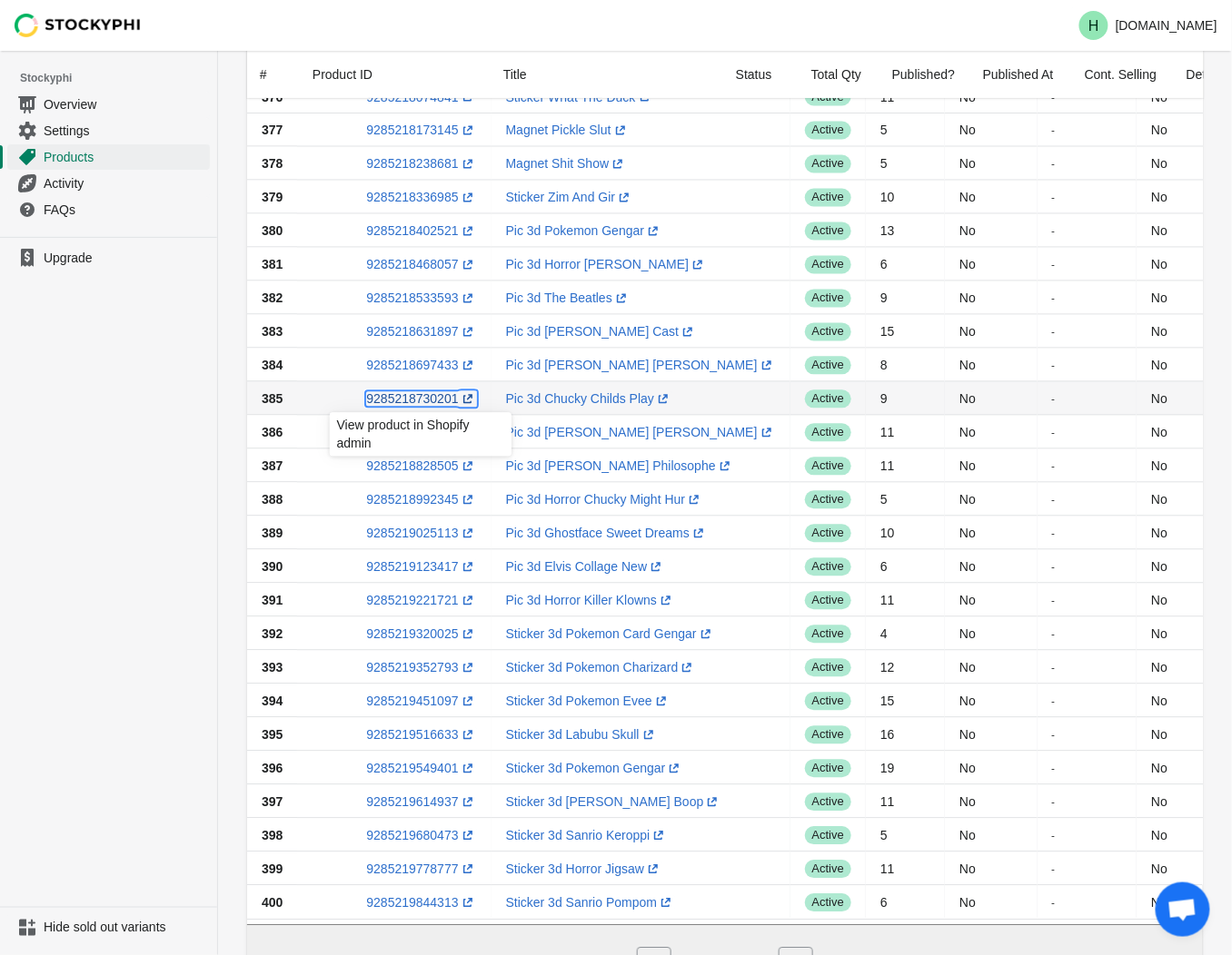
click at [410, 398] on link "9285218730201 (opens a new window)" at bounding box center [421, 398] width 110 height 15
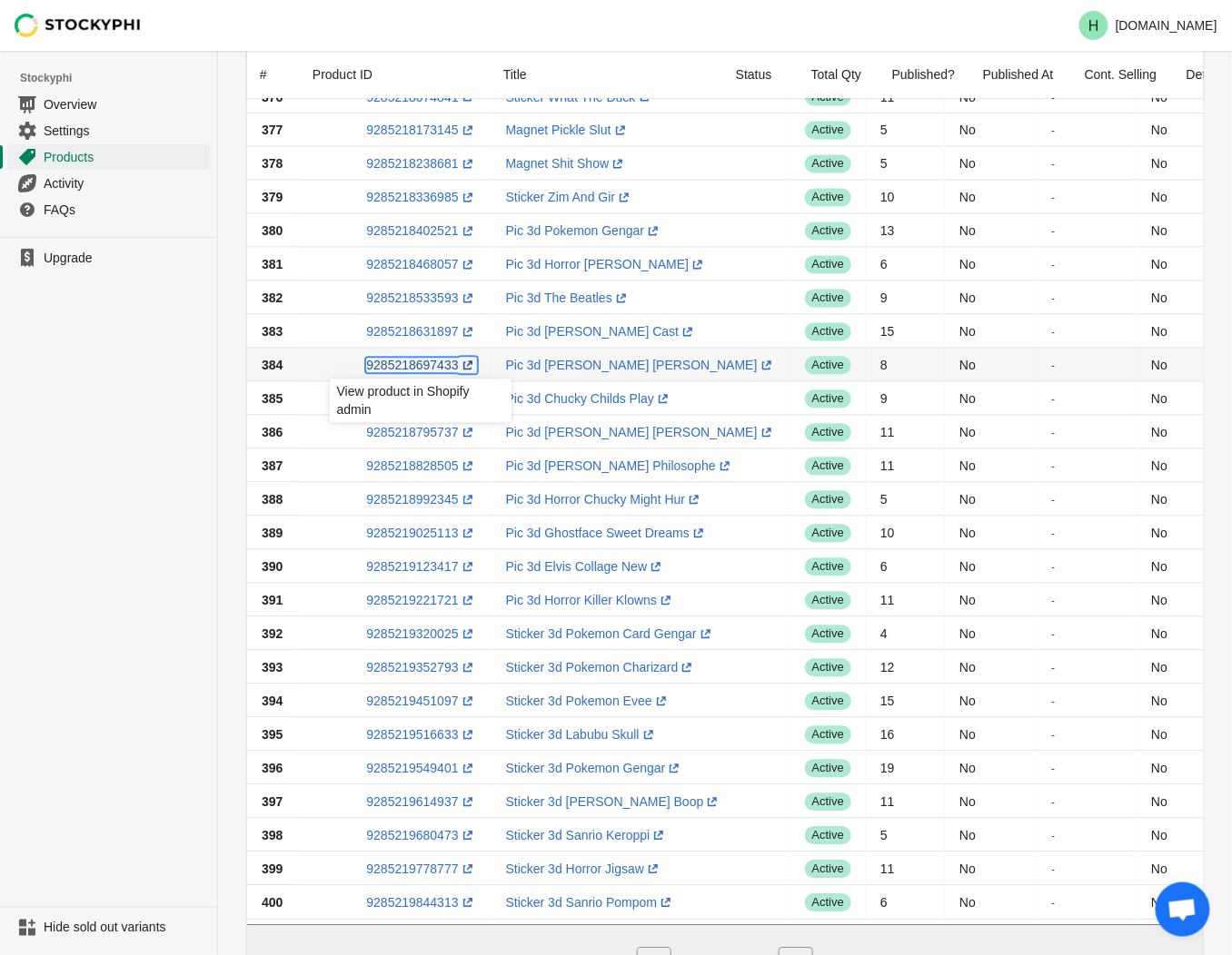
click at [401, 366] on link "9285218697433 (opens a new window)" at bounding box center [421, 366] width 110 height 15
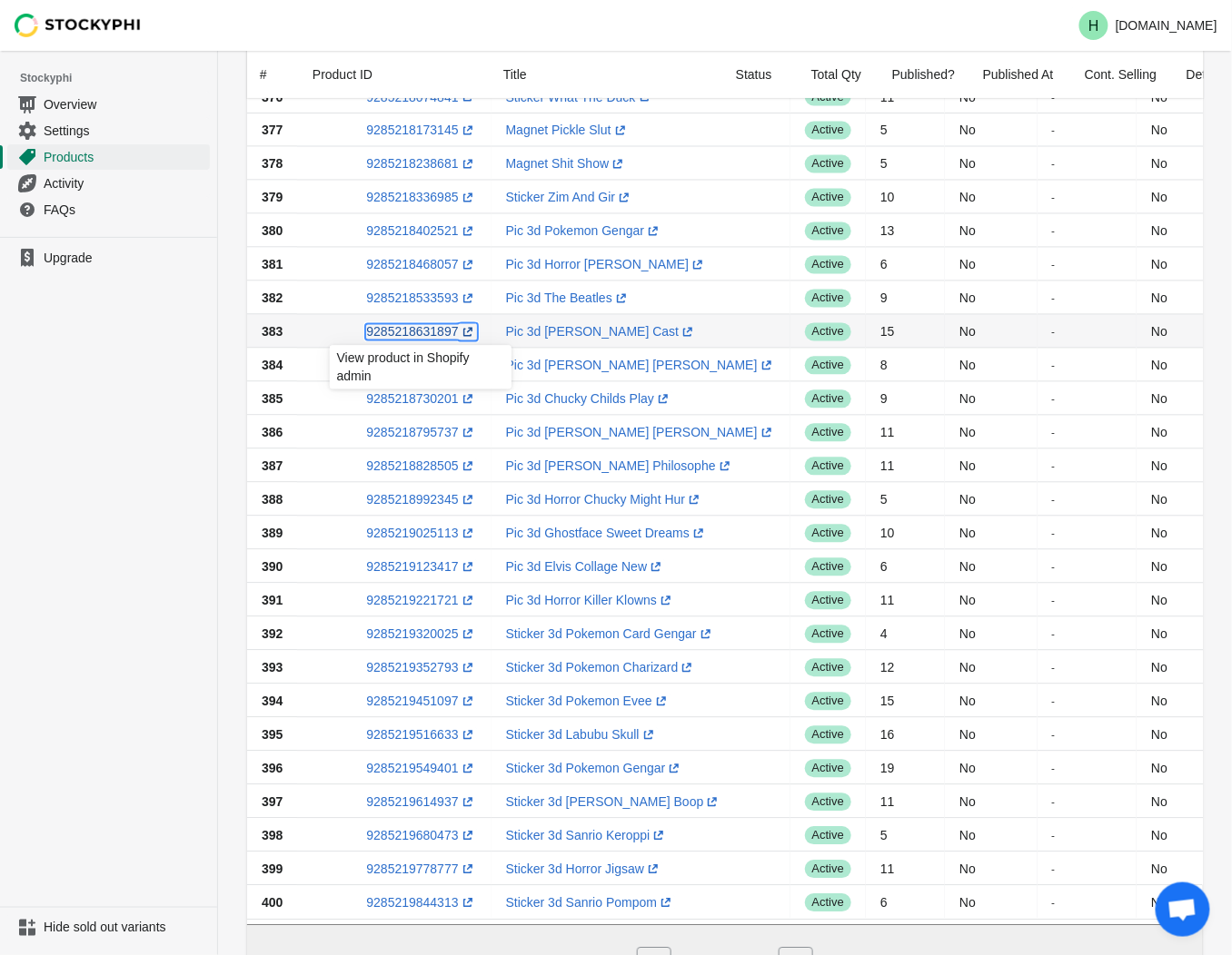
click at [396, 328] on link "9285218631897 (opens a new window)" at bounding box center [421, 332] width 110 height 15
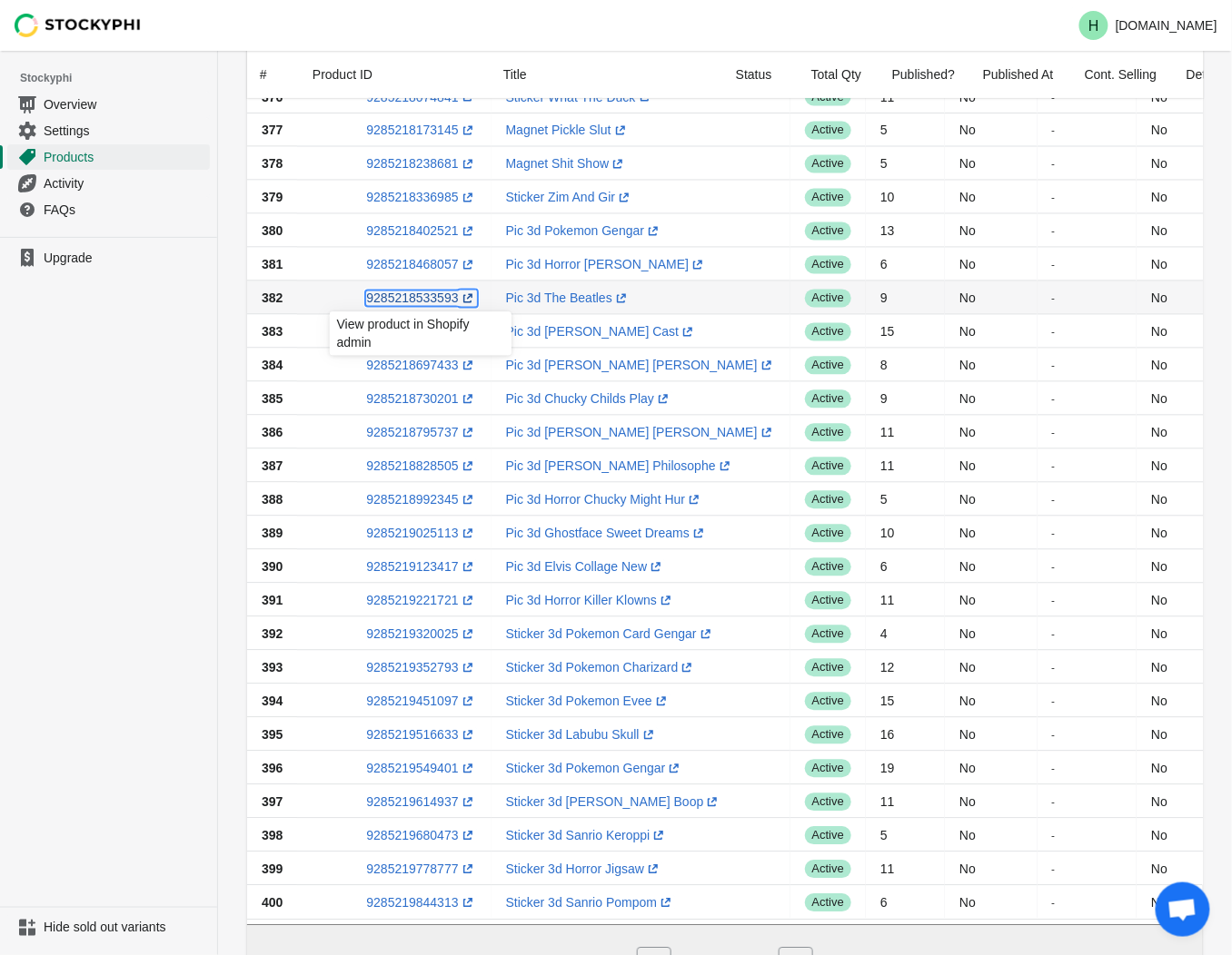
click at [406, 302] on link "9285218533593 (opens a new window)" at bounding box center [421, 298] width 110 height 15
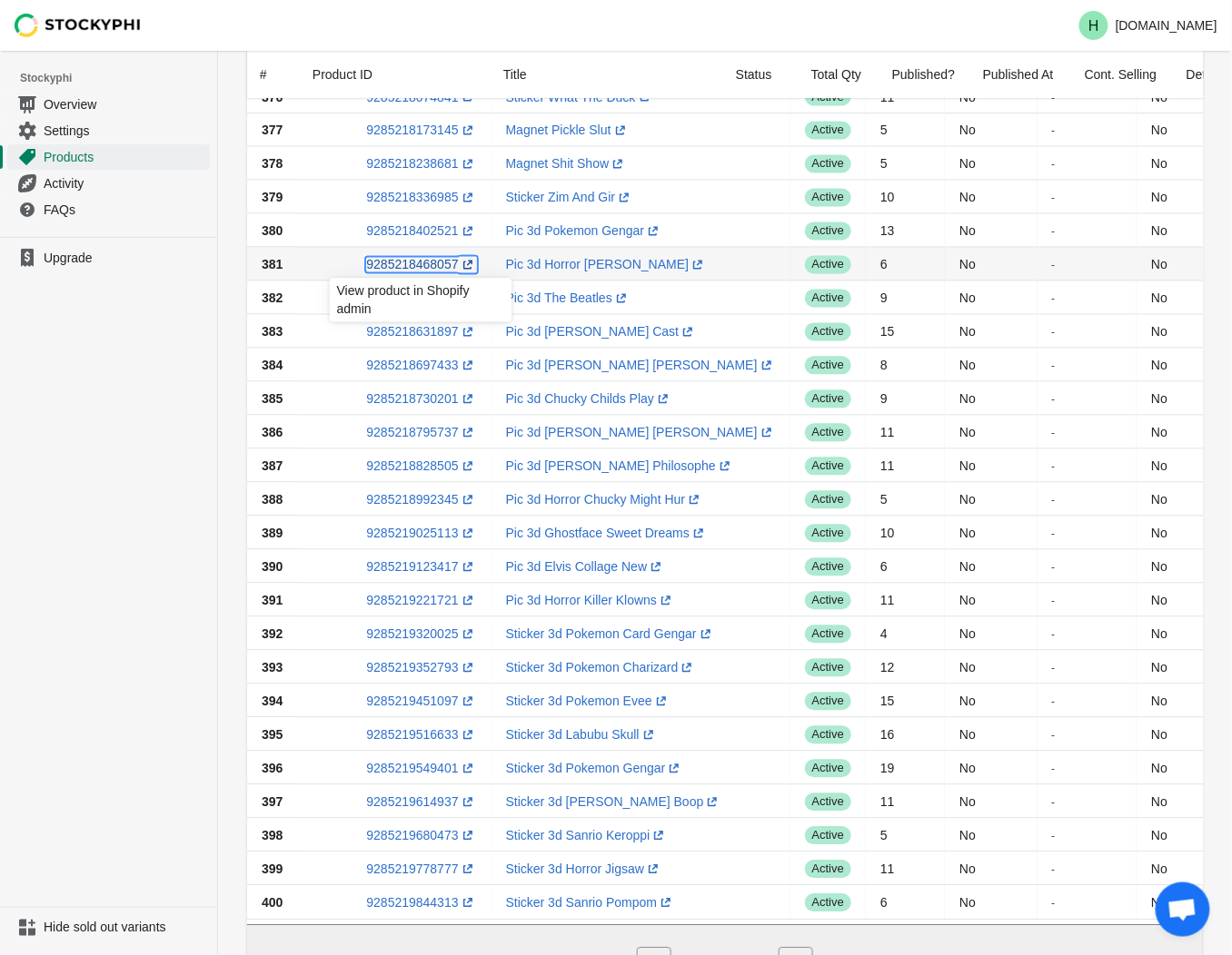
click at [413, 265] on link "9285218468057 (opens a new window)" at bounding box center [421, 264] width 110 height 15
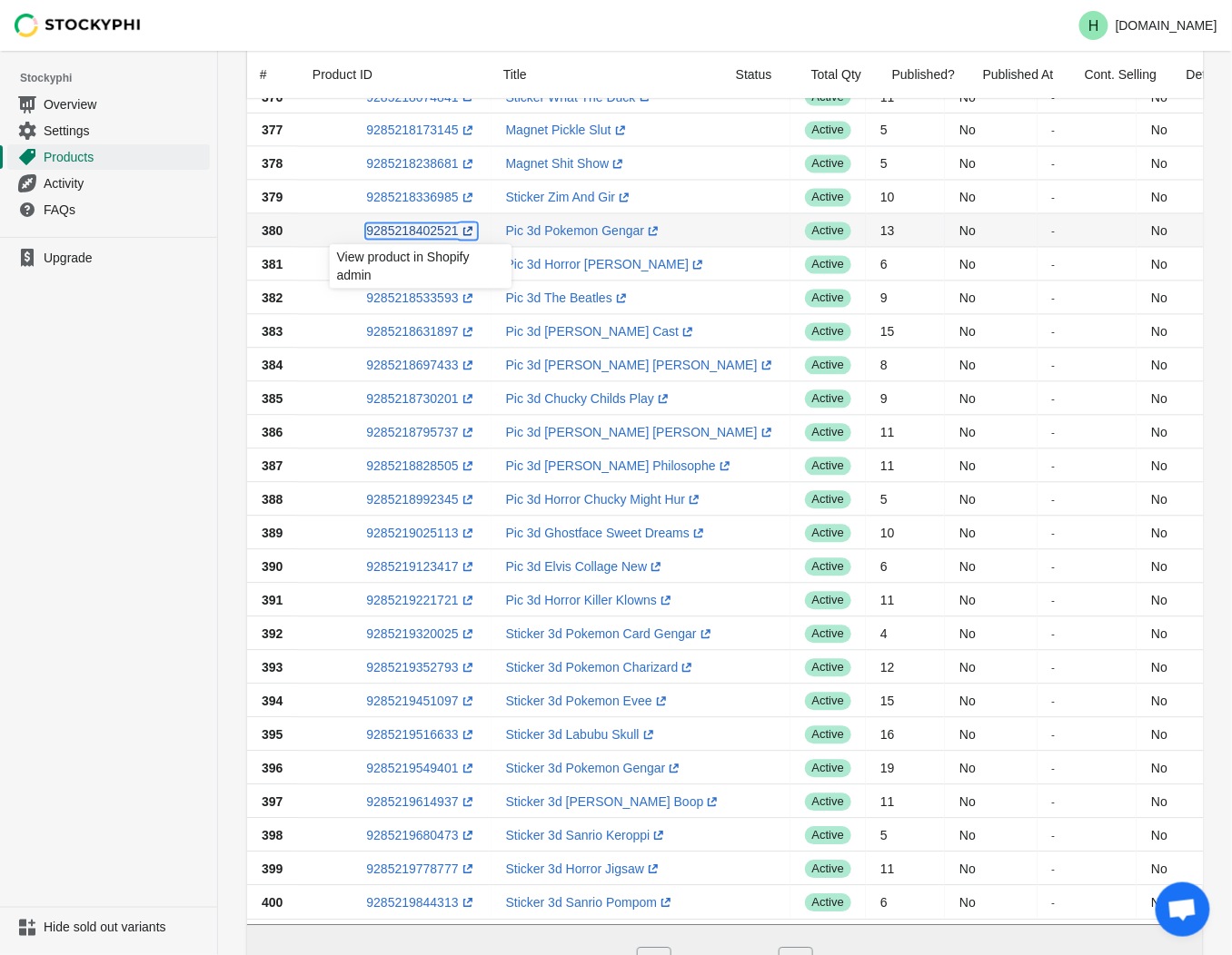
click at [401, 230] on link "9285218402521 (opens a new window)" at bounding box center [421, 230] width 110 height 15
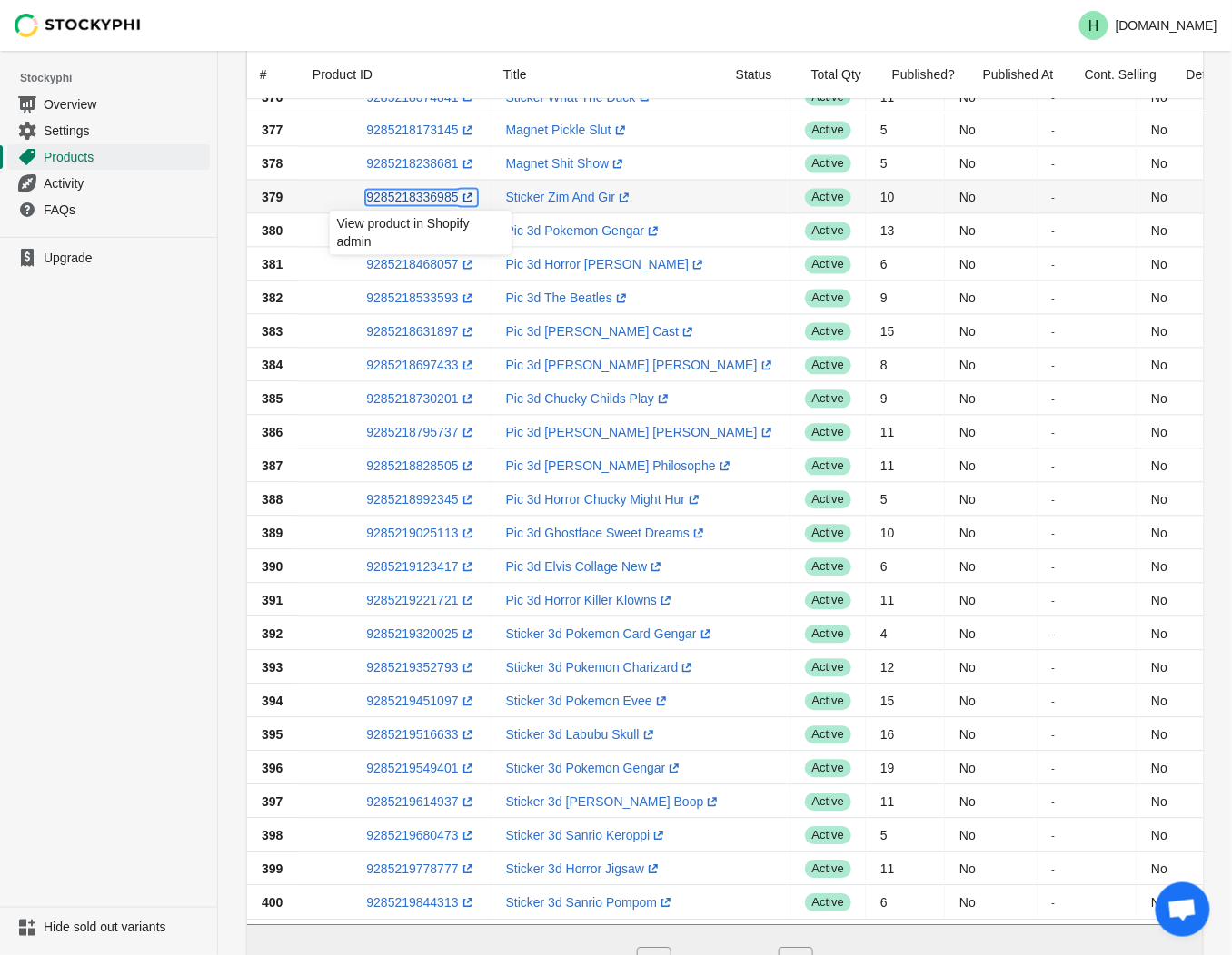
click at [410, 201] on link "9285218336985 (opens a new window)" at bounding box center [421, 197] width 110 height 15
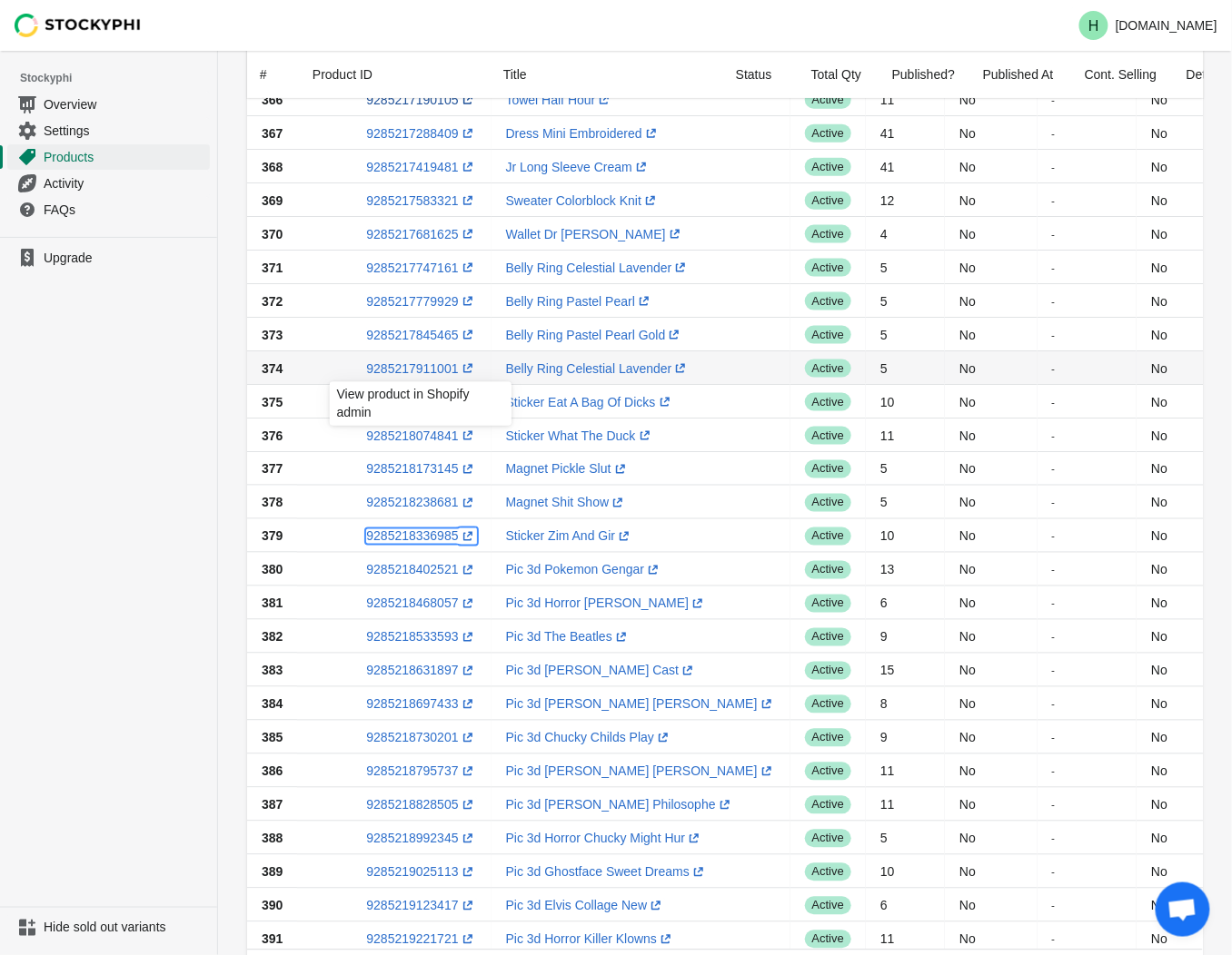
scroll to position [706, 0]
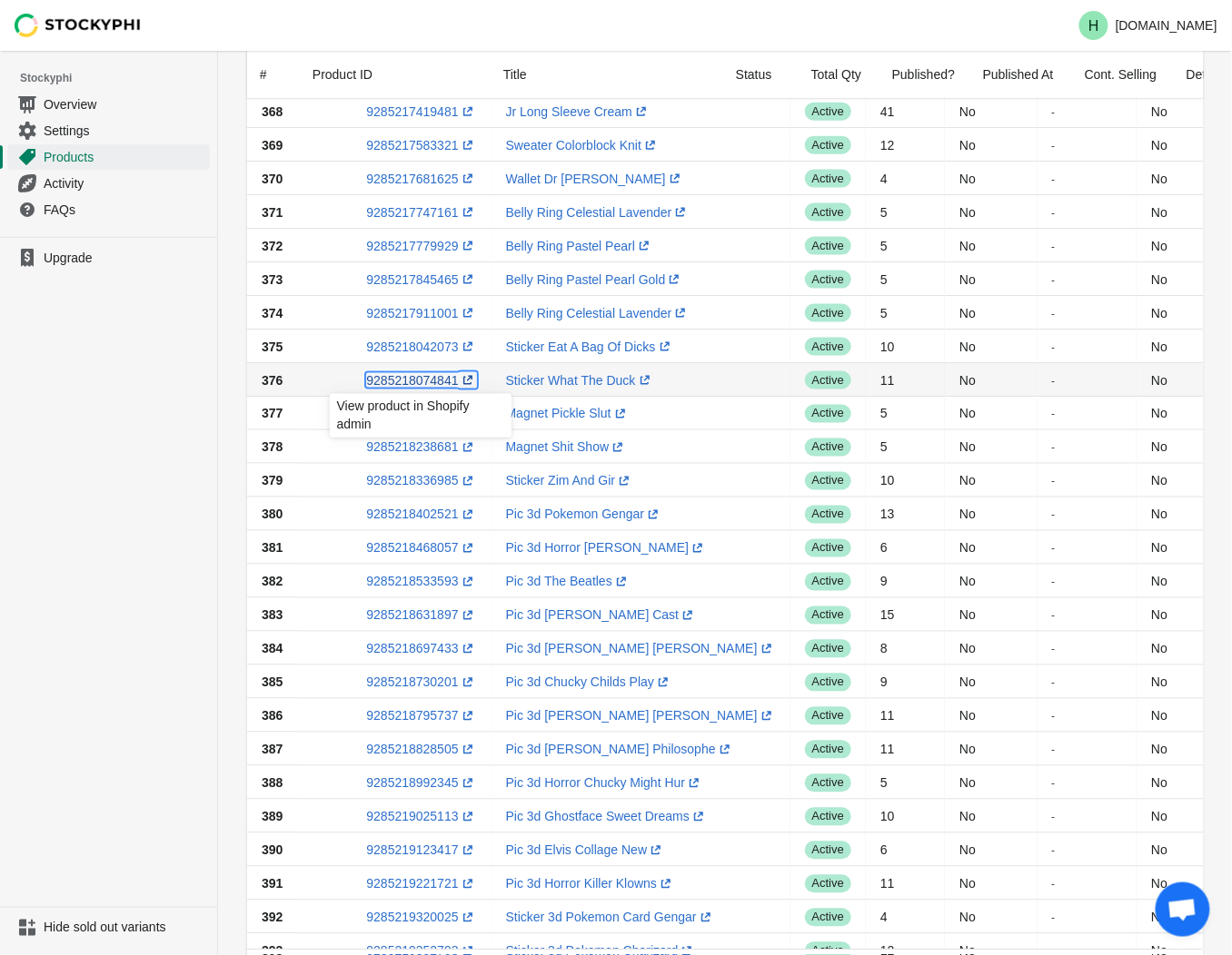
click at [414, 383] on link "9285218074841 (opens a new window)" at bounding box center [421, 380] width 110 height 15
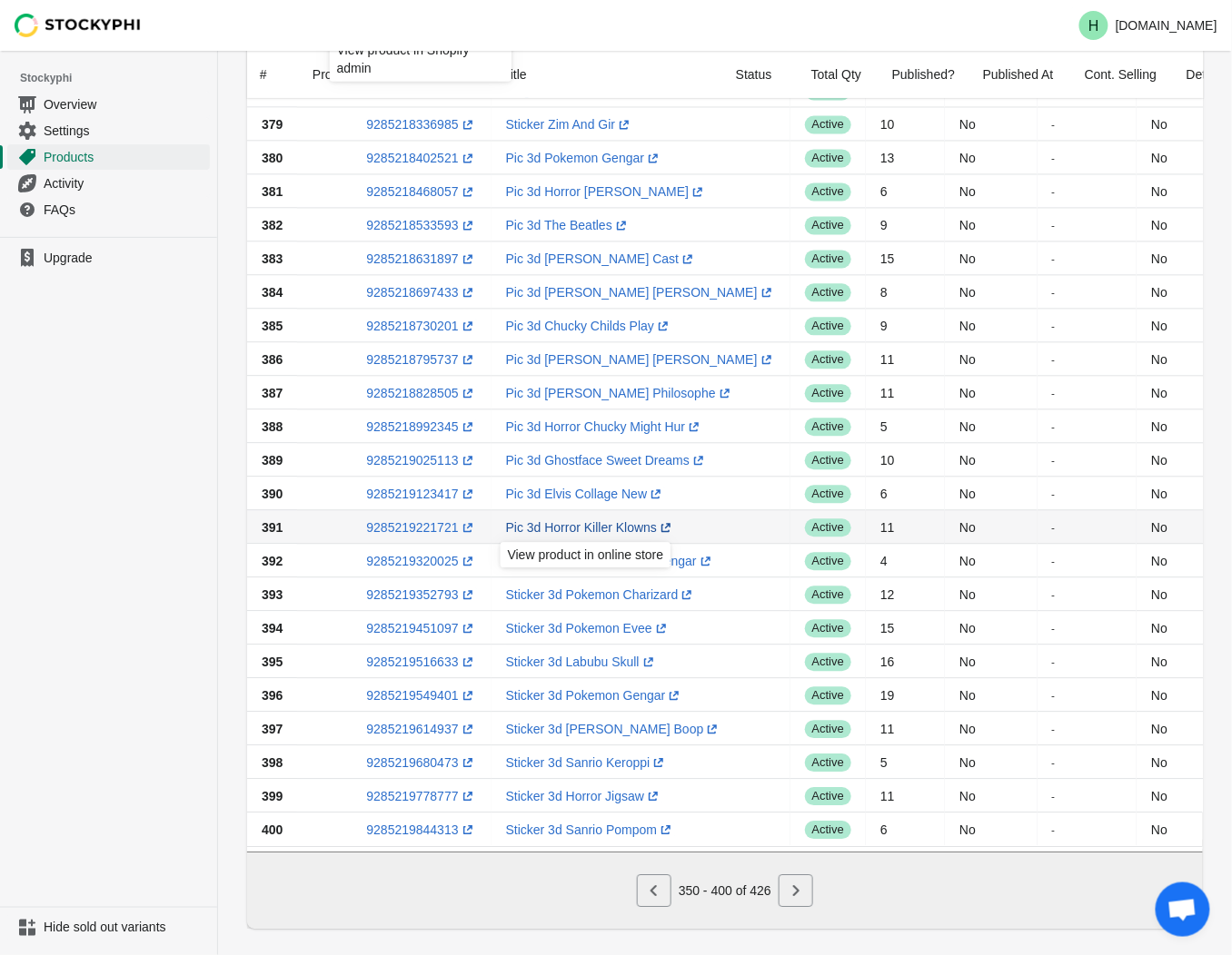
scroll to position [1091, 0]
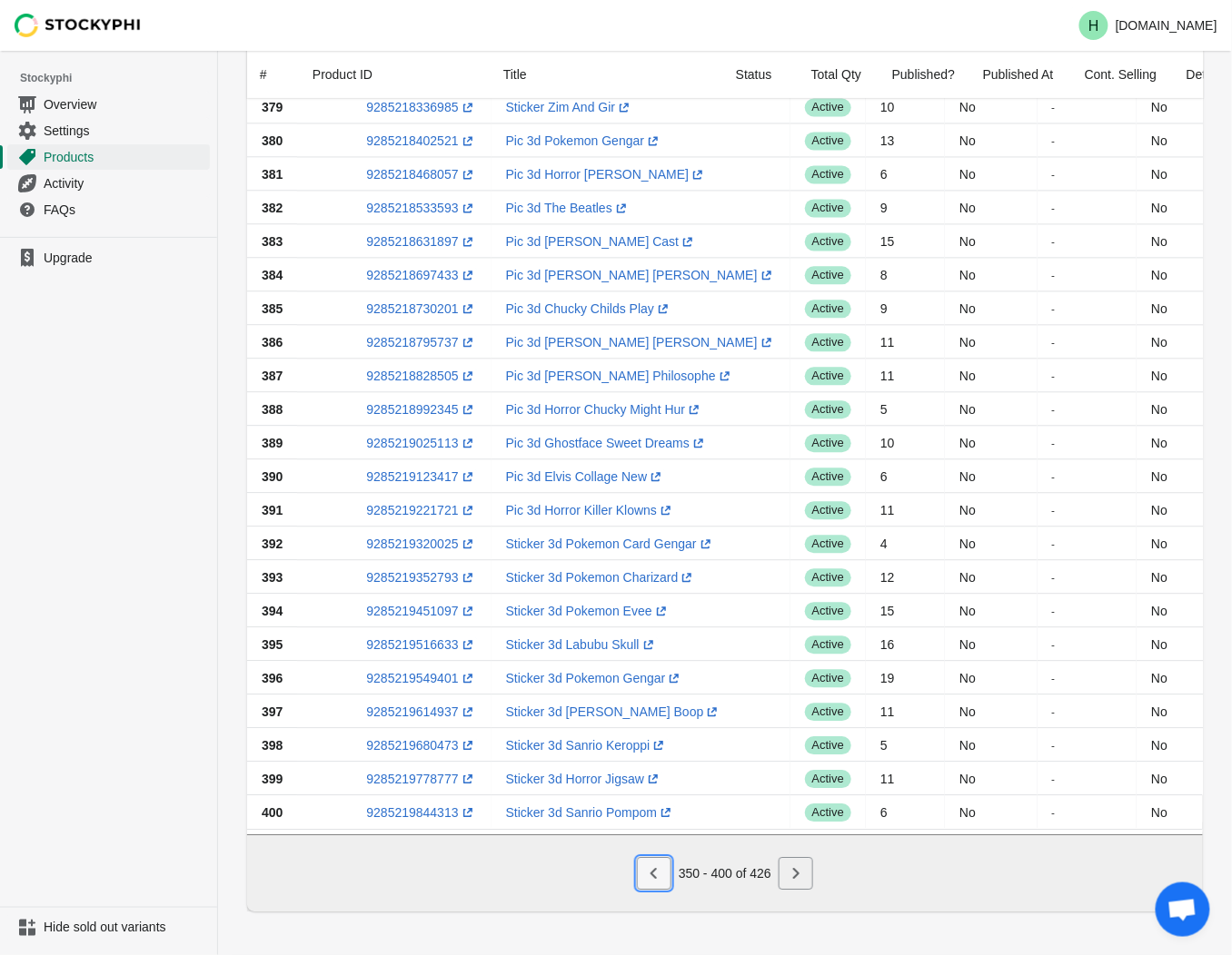
click at [664, 877] on button "Previous" at bounding box center [654, 874] width 35 height 33
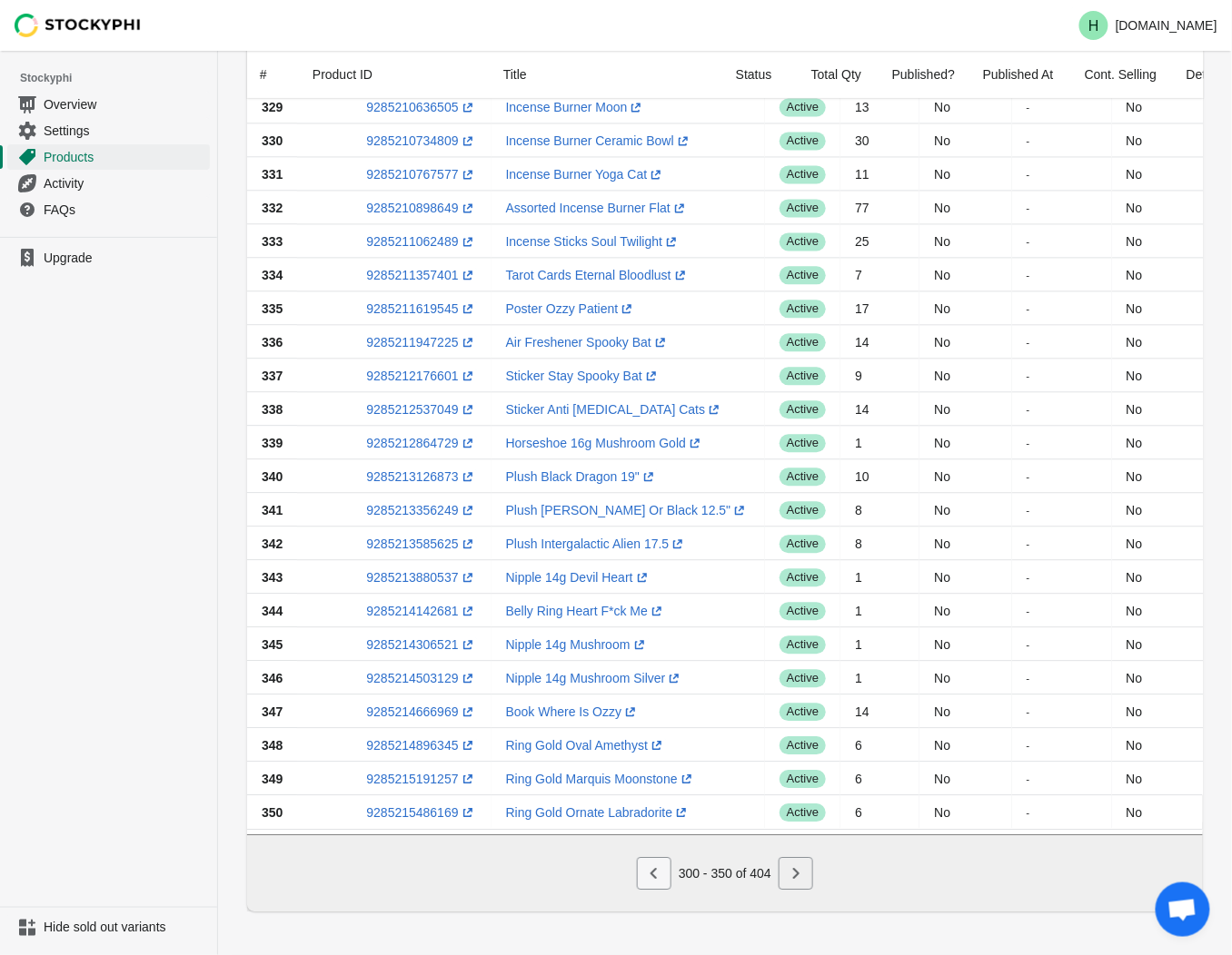
click at [653, 876] on icon "Previous" at bounding box center [654, 874] width 18 height 18
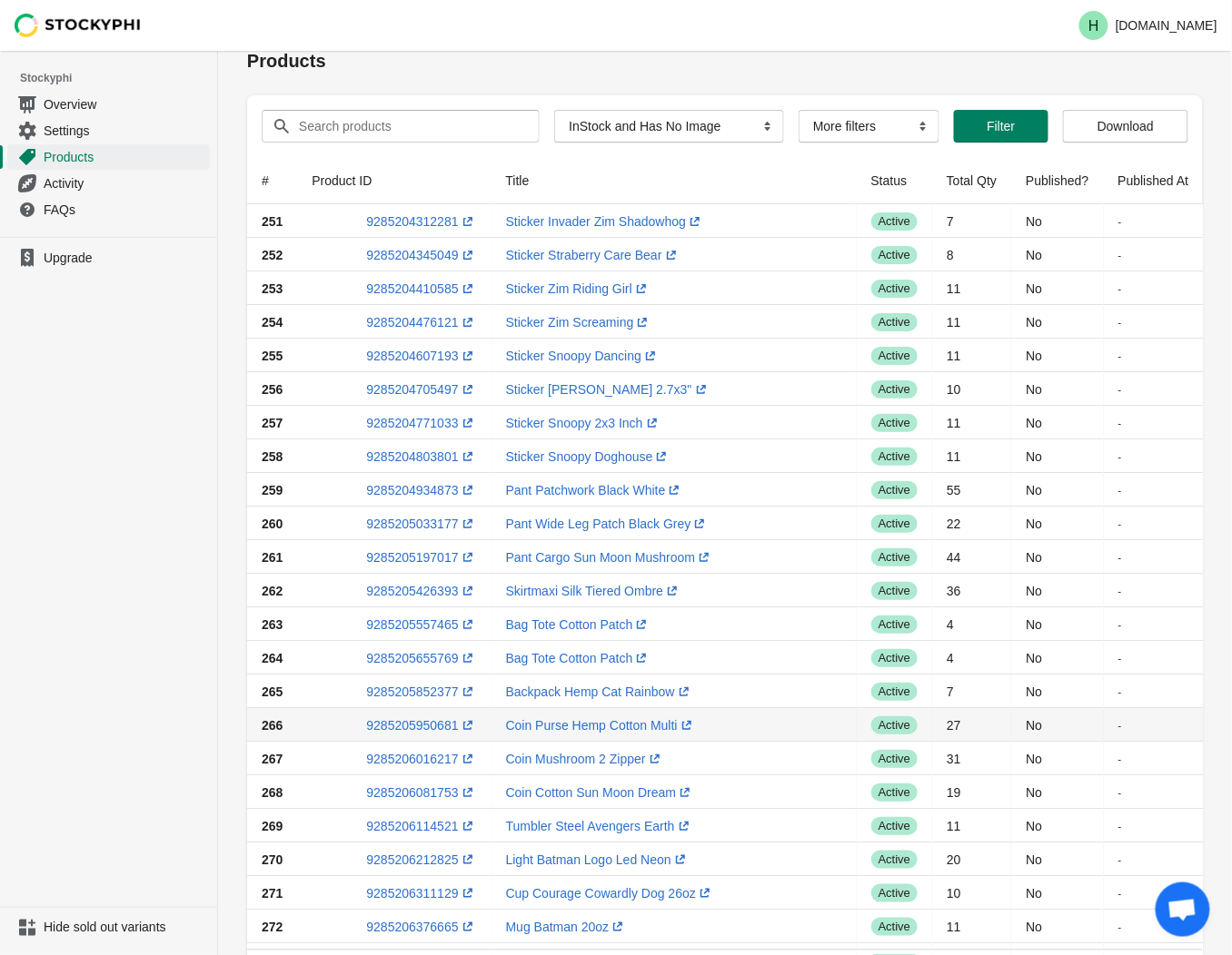
scroll to position [0, 0]
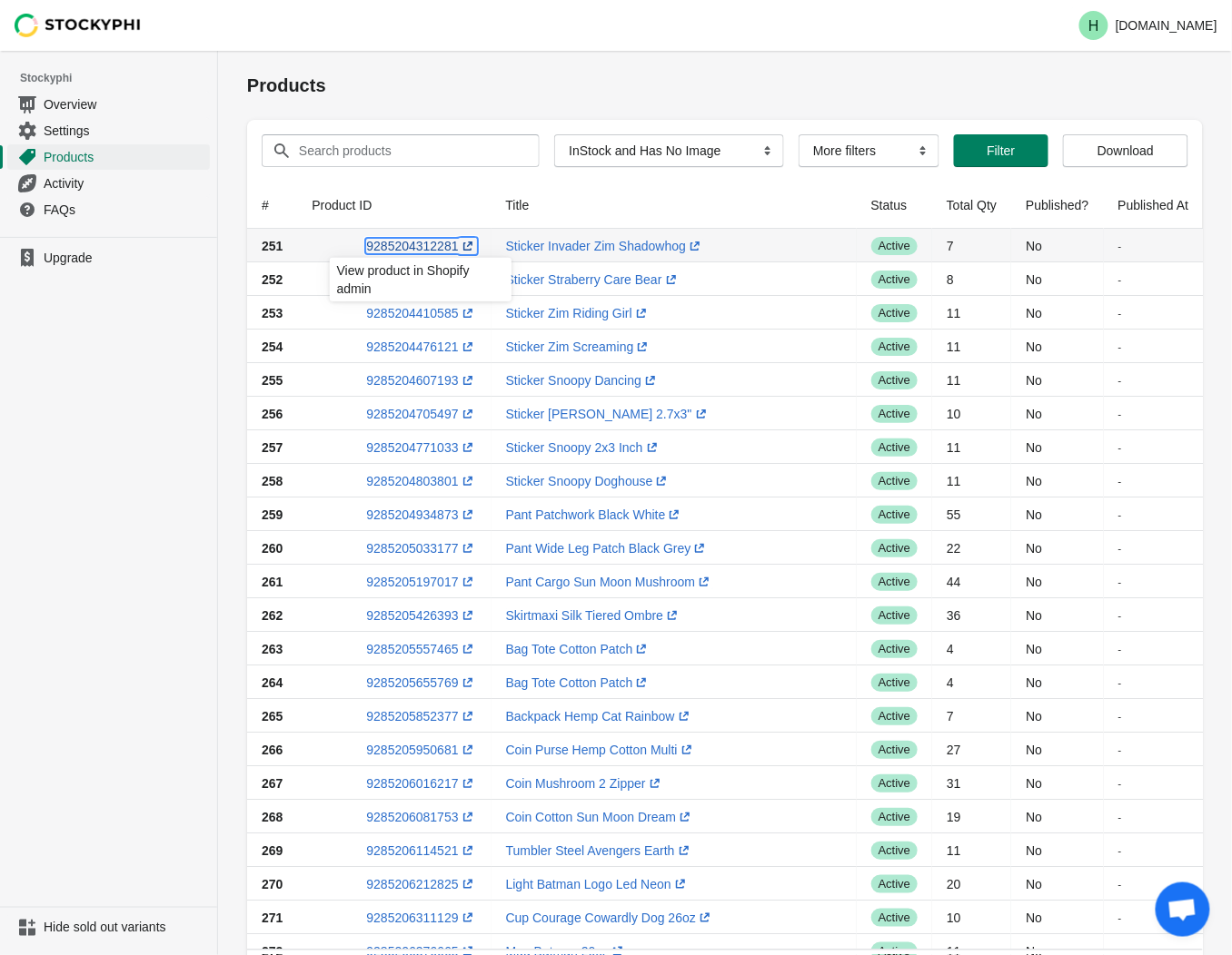
click at [397, 246] on link "9285204312281 (opens a new window)" at bounding box center [421, 246] width 110 height 15
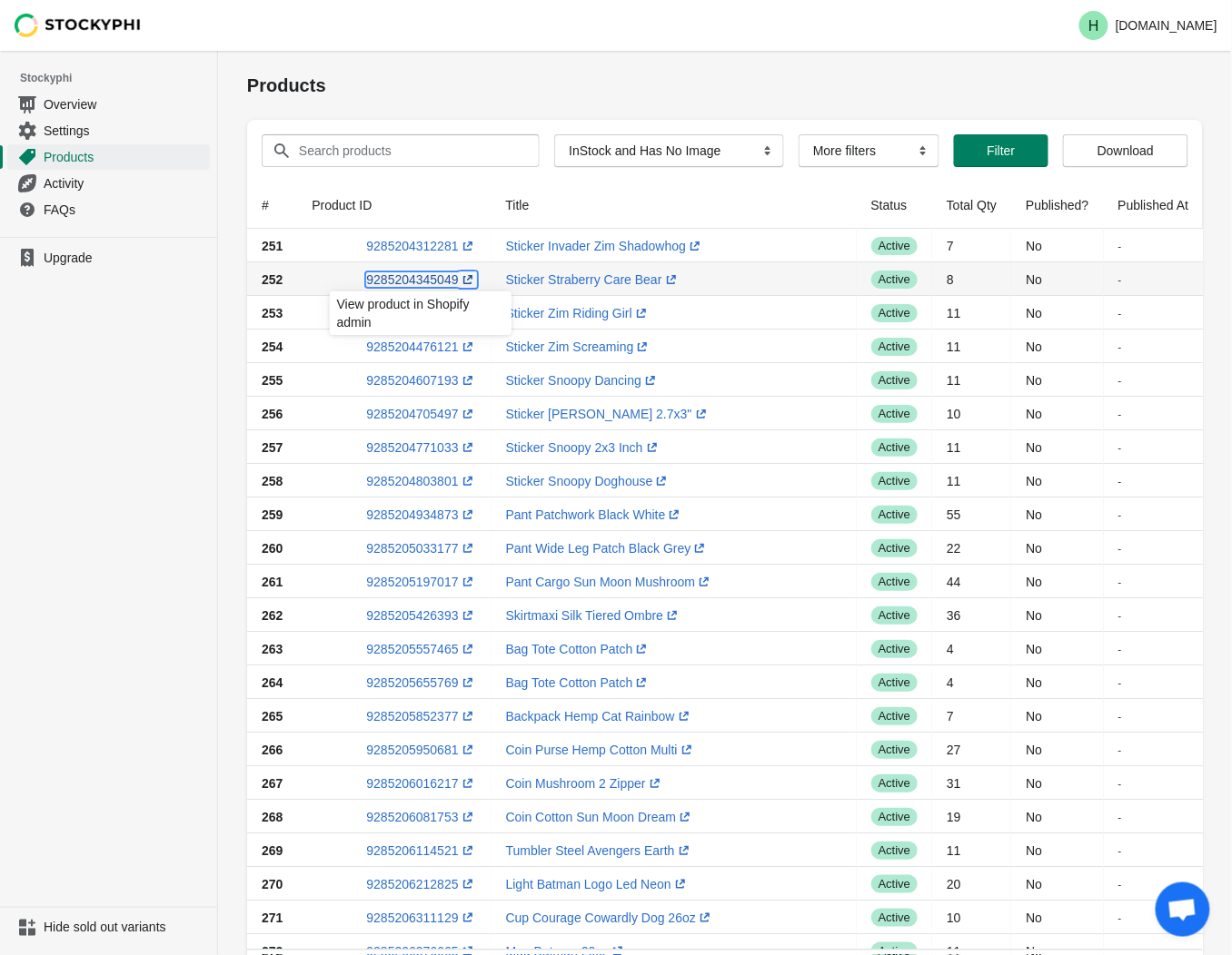
click at [413, 280] on link "9285204345049 (opens a new window)" at bounding box center [421, 280] width 110 height 15
click at [98, 336] on ul "Upgrade" at bounding box center [109, 571] width 218 height 670
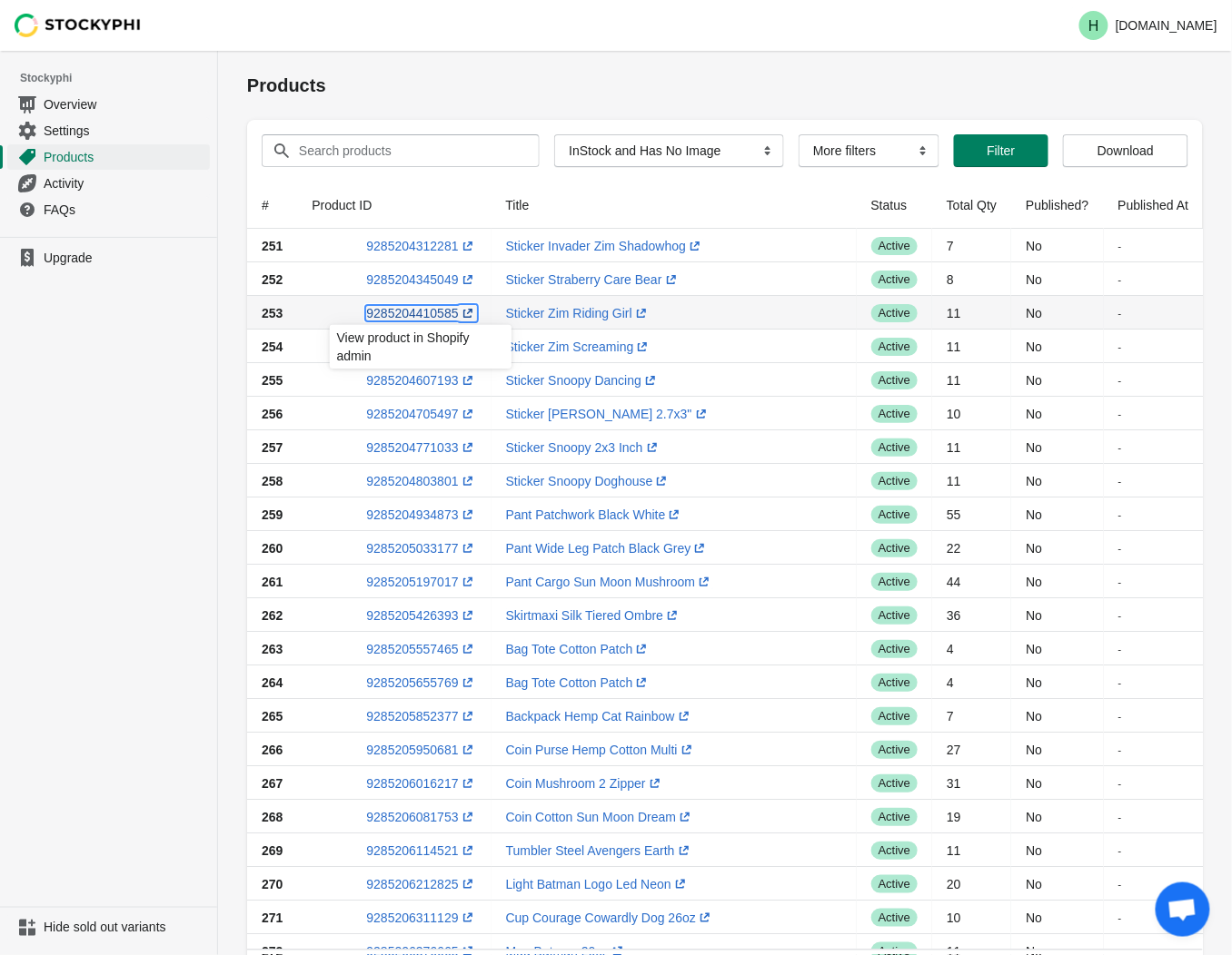
click at [410, 314] on link "9285204410585 (opens a new window)" at bounding box center [421, 313] width 110 height 15
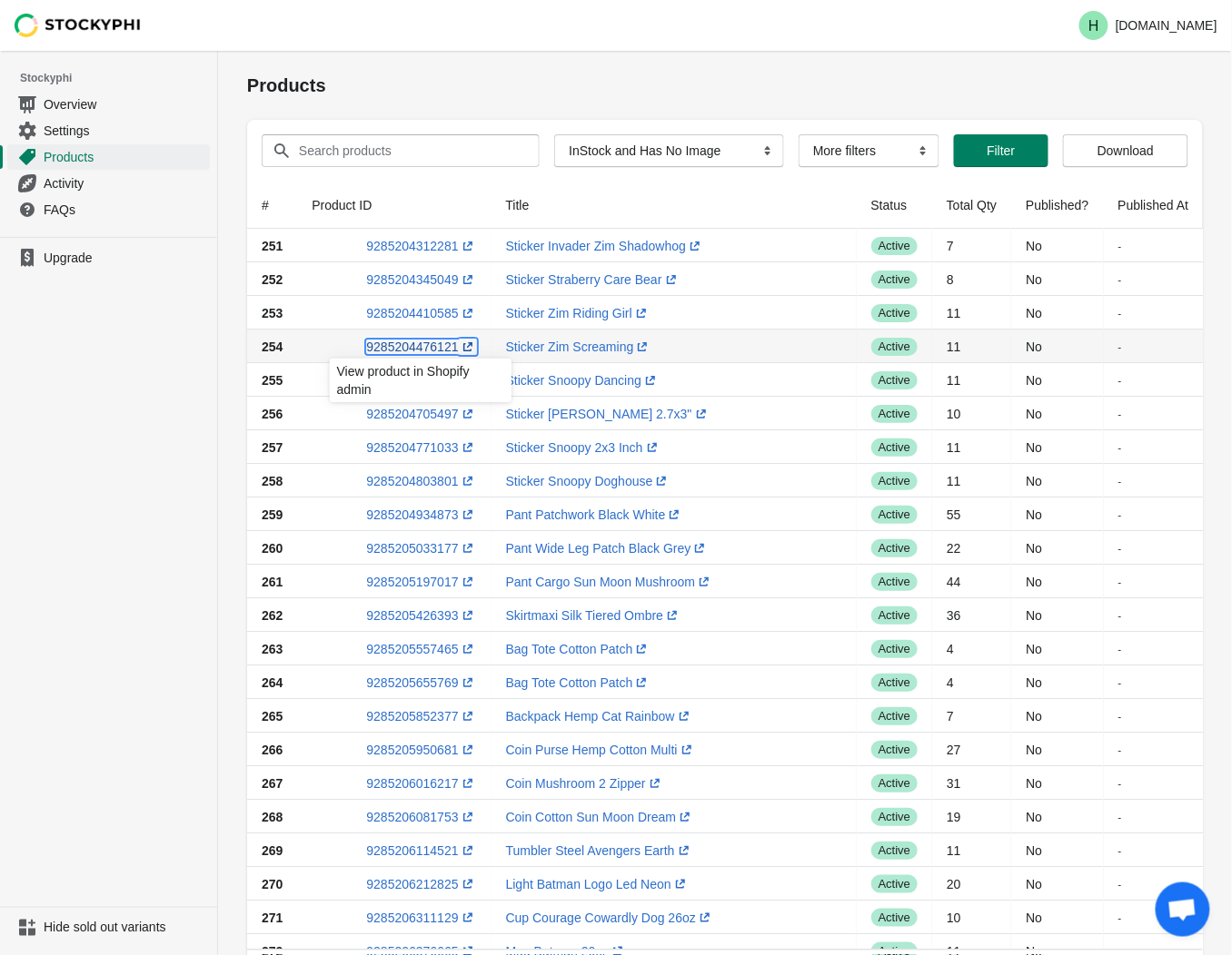
click at [410, 345] on link "9285204476121 (opens a new window)" at bounding box center [421, 347] width 110 height 15
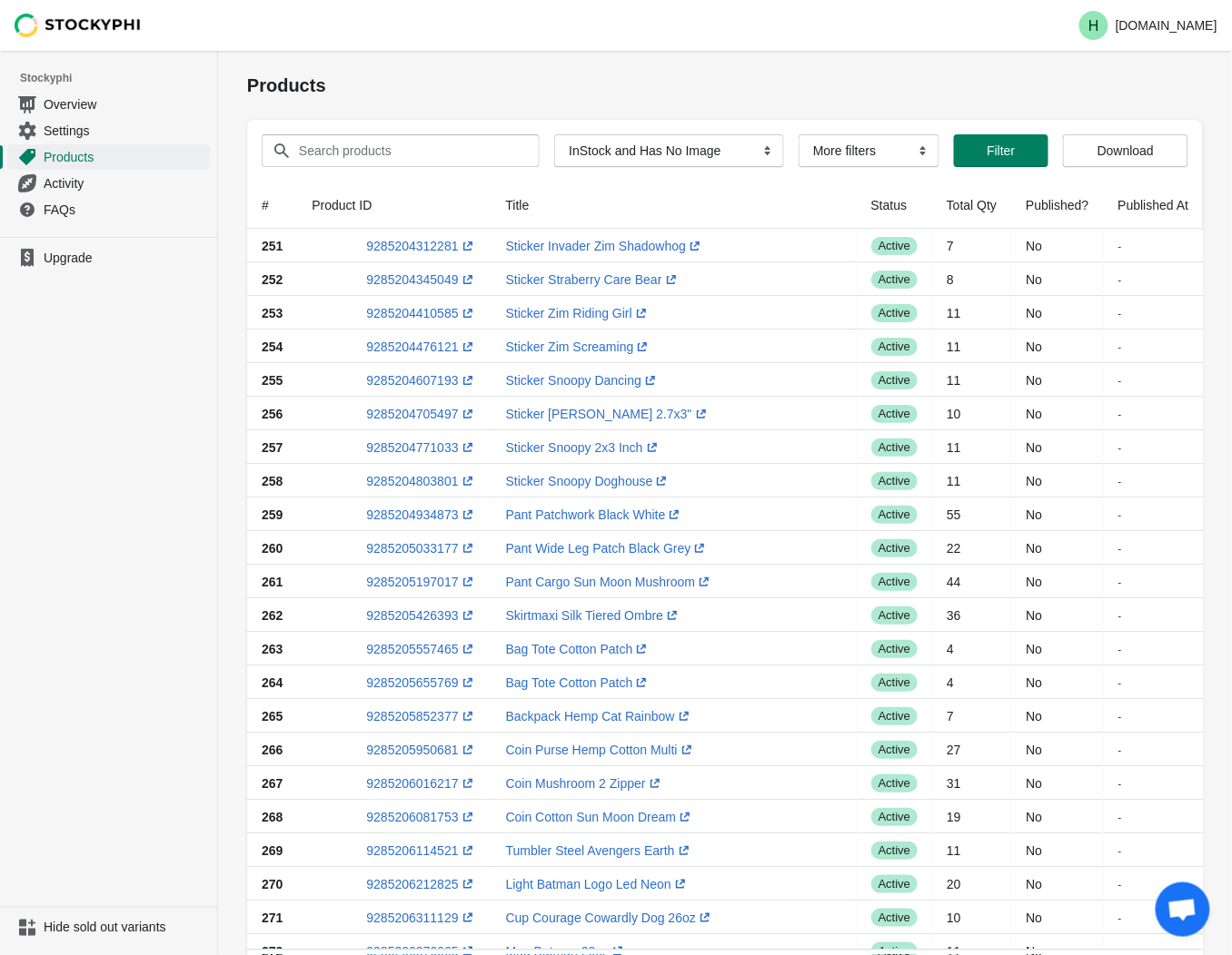
click at [125, 382] on ul "Upgrade" at bounding box center [109, 571] width 218 height 670
click at [415, 381] on link "9285204607193 (opens a new window)" at bounding box center [421, 380] width 110 height 15
click at [212, 394] on ul "Upgrade" at bounding box center [109, 571] width 218 height 670
click at [422, 412] on link "9285204705497 (opens a new window)" at bounding box center [421, 414] width 110 height 15
click at [398, 447] on link "9285204771033 (opens a new window)" at bounding box center [421, 448] width 110 height 15
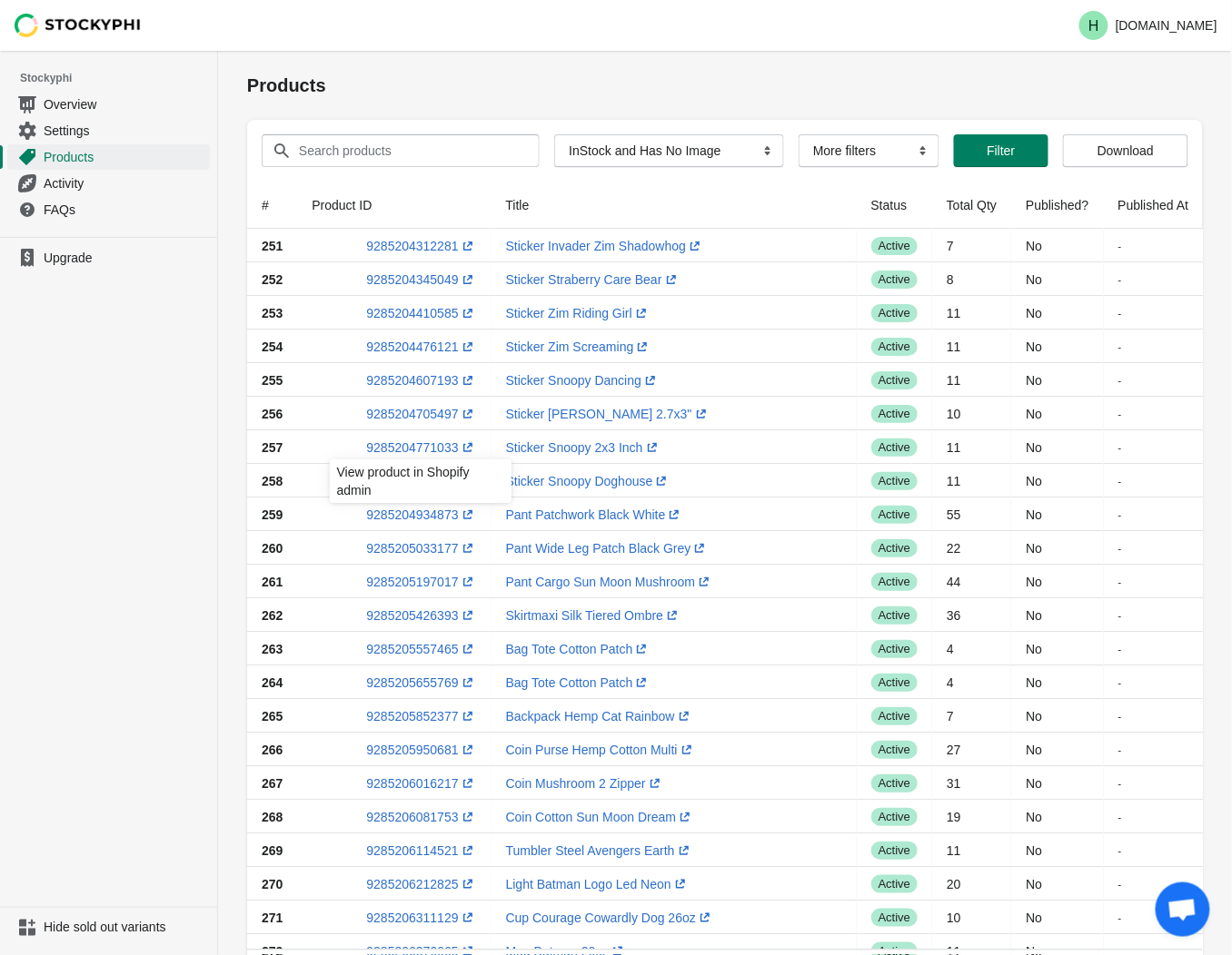
click at [104, 530] on ul "Upgrade" at bounding box center [109, 571] width 218 height 670
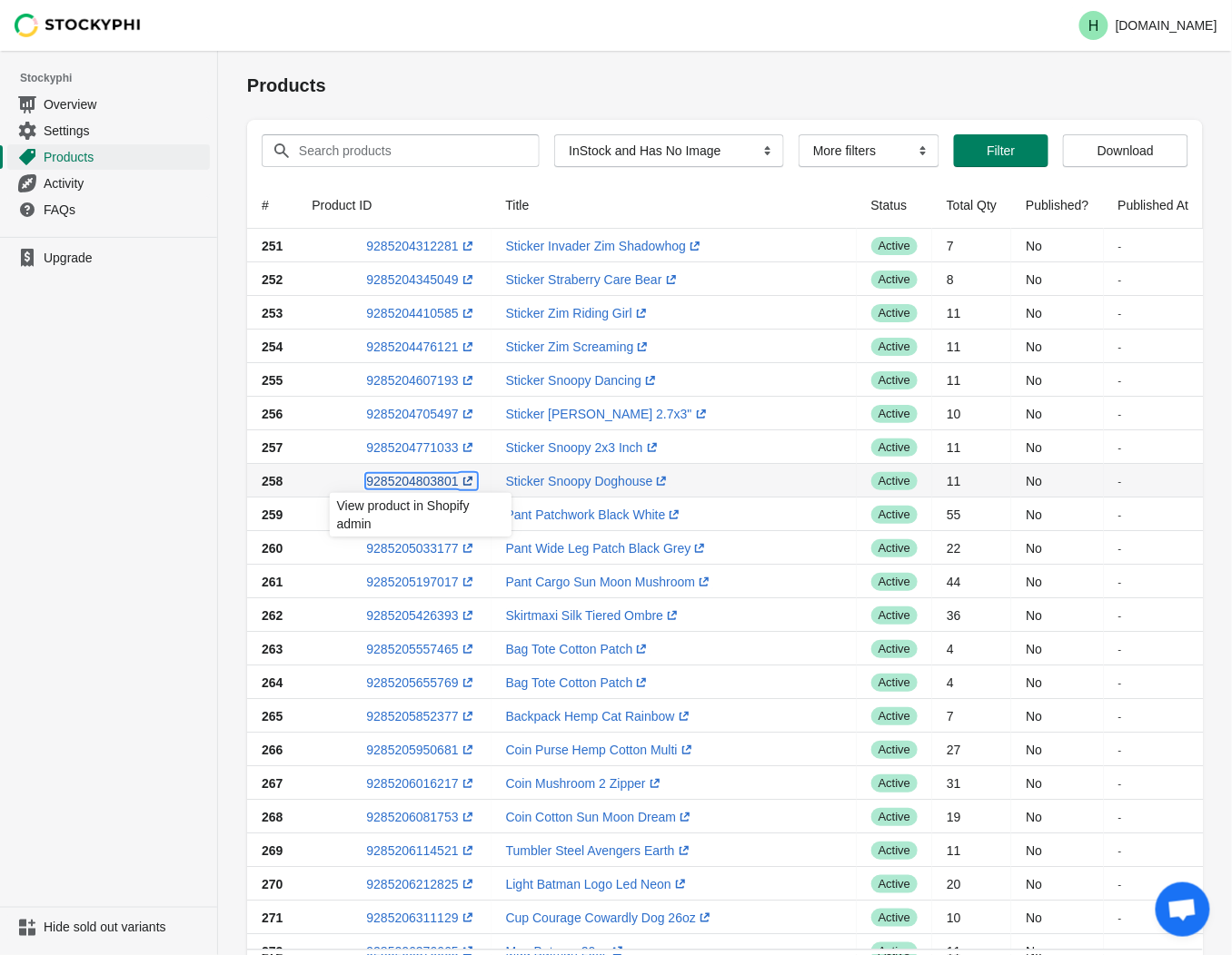
click at [410, 475] on link "9285204803801 (opens a new window)" at bounding box center [421, 482] width 110 height 15
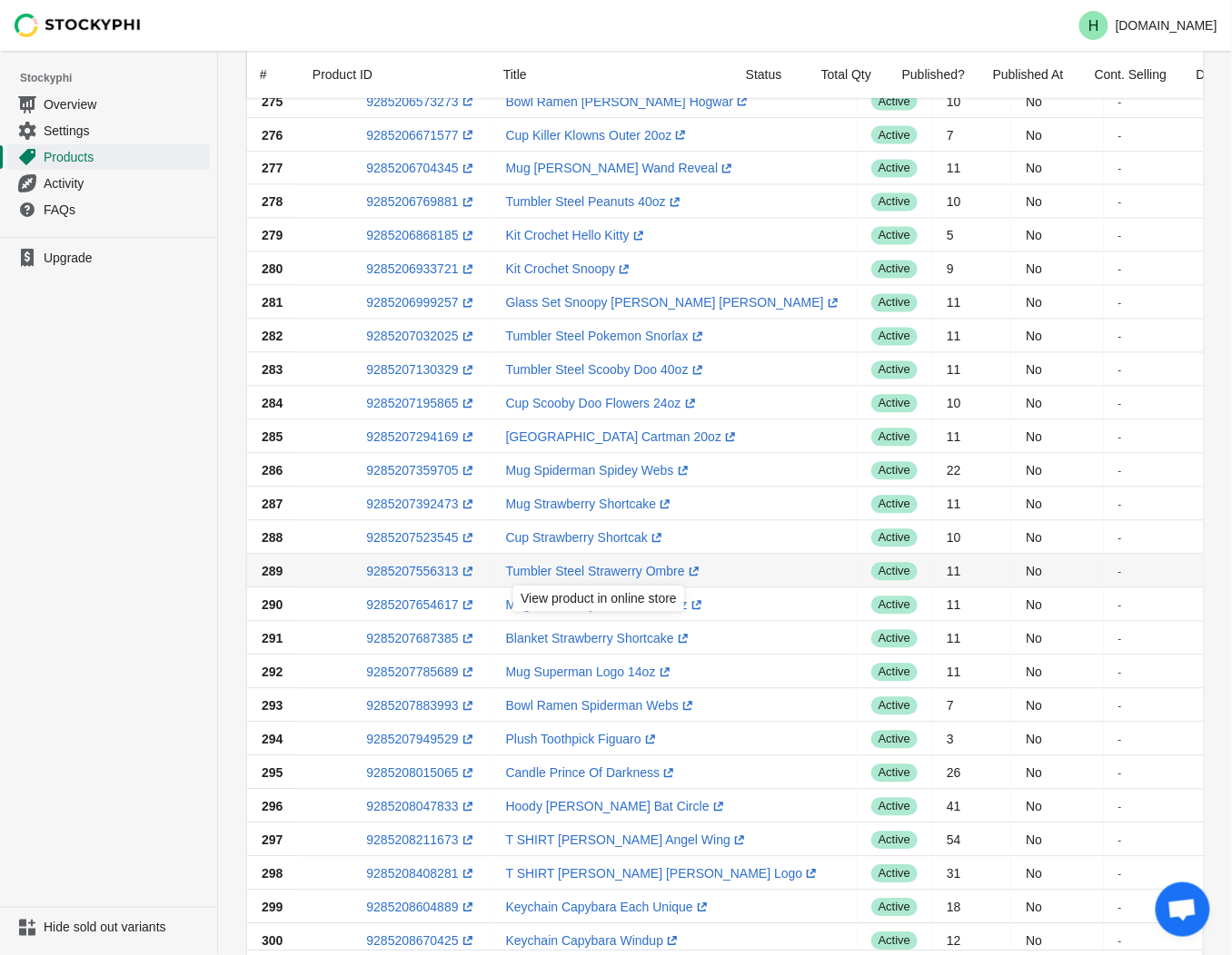
scroll to position [1091, 0]
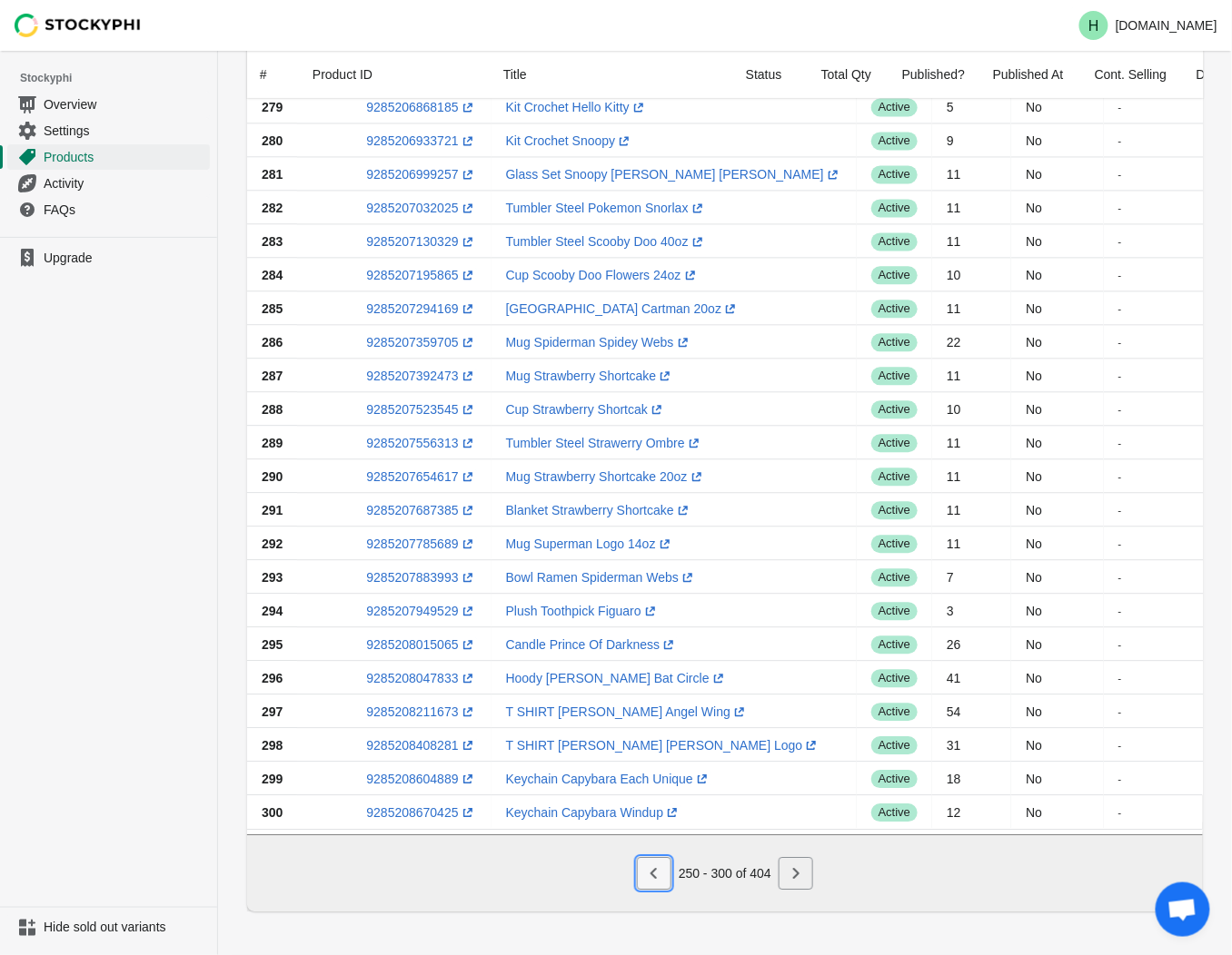
click at [647, 875] on icon "Previous" at bounding box center [654, 874] width 18 height 18
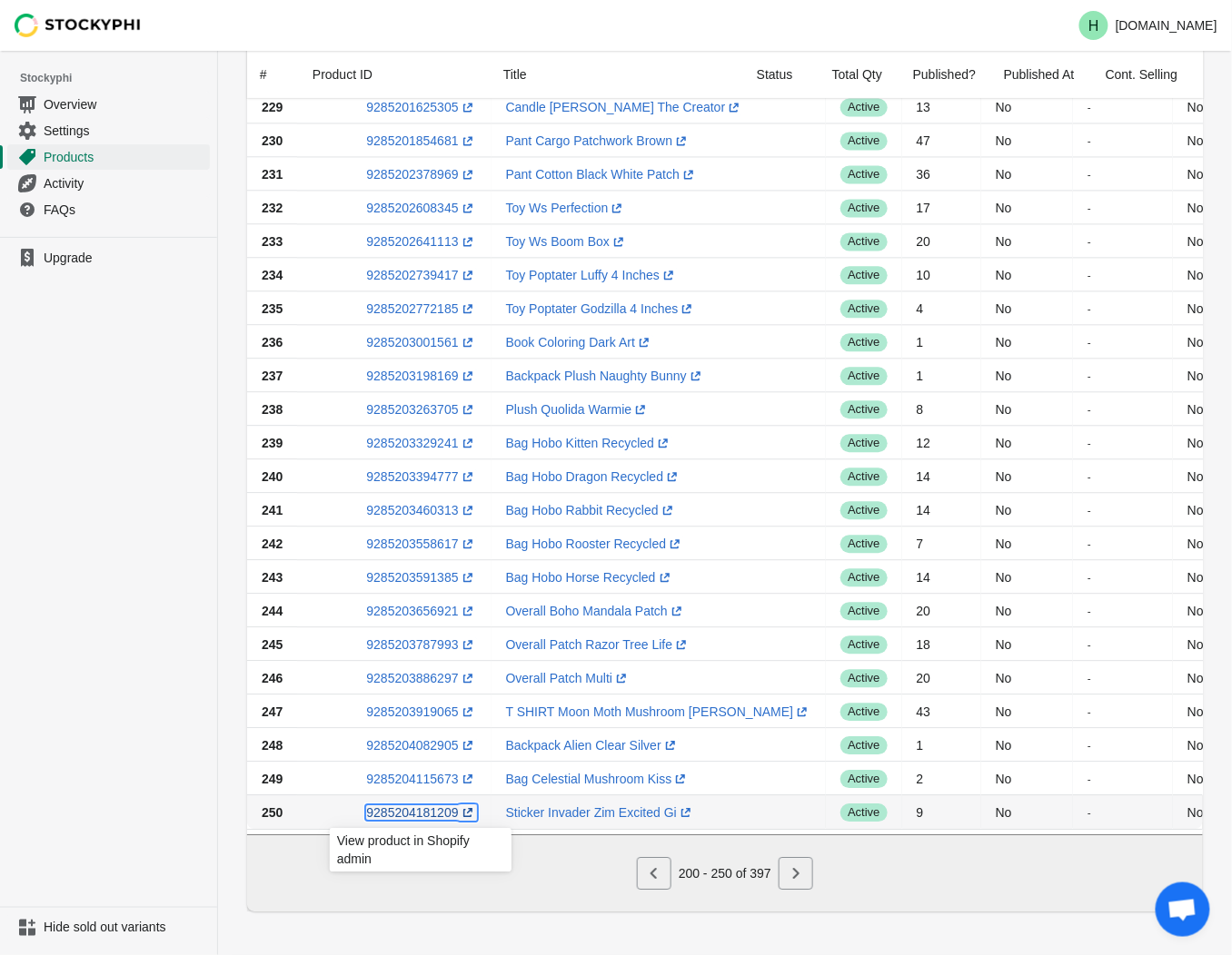
click at [431, 806] on link "9285204181209 (opens a new window)" at bounding box center [421, 813] width 110 height 15
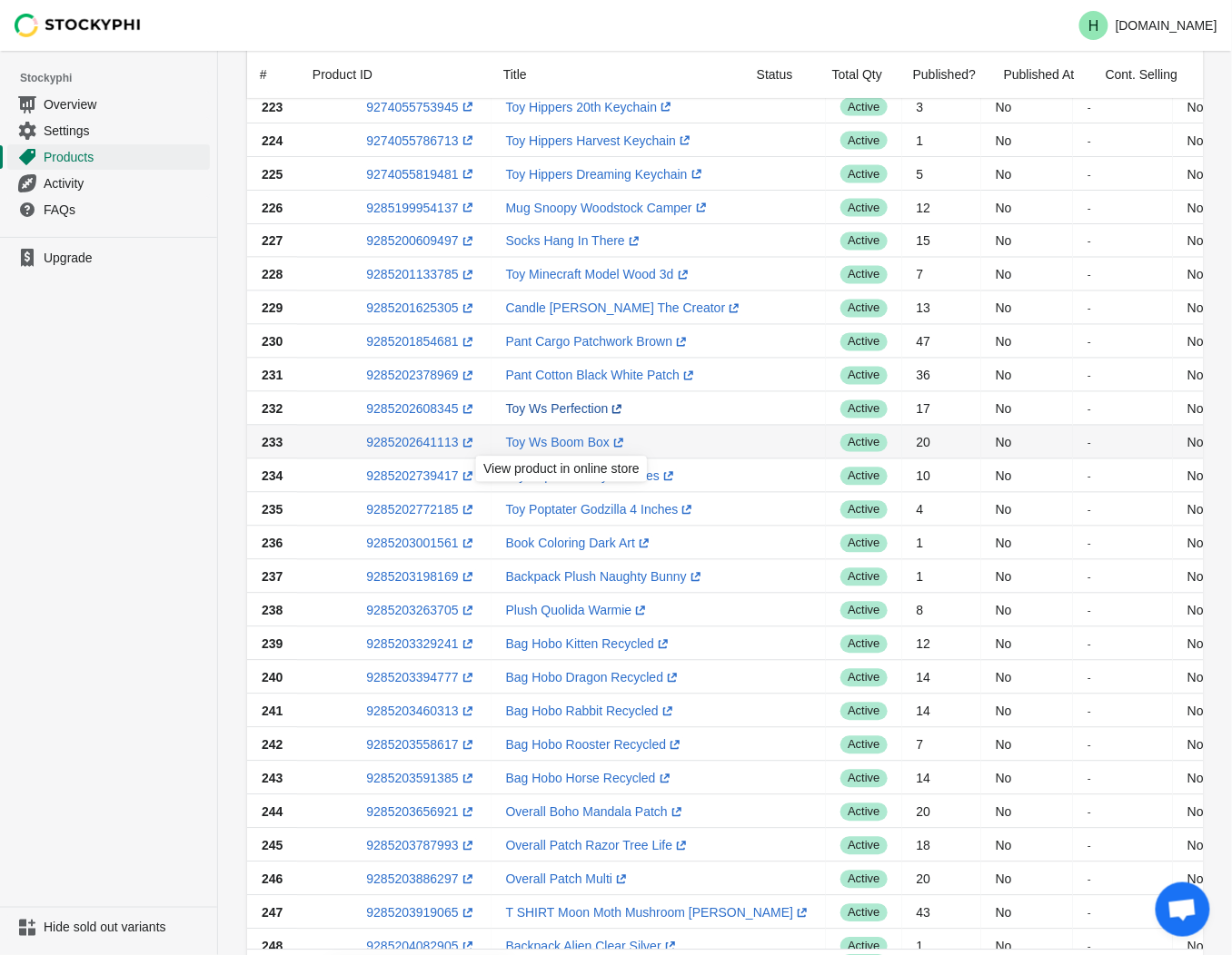
scroll to position [686, 0]
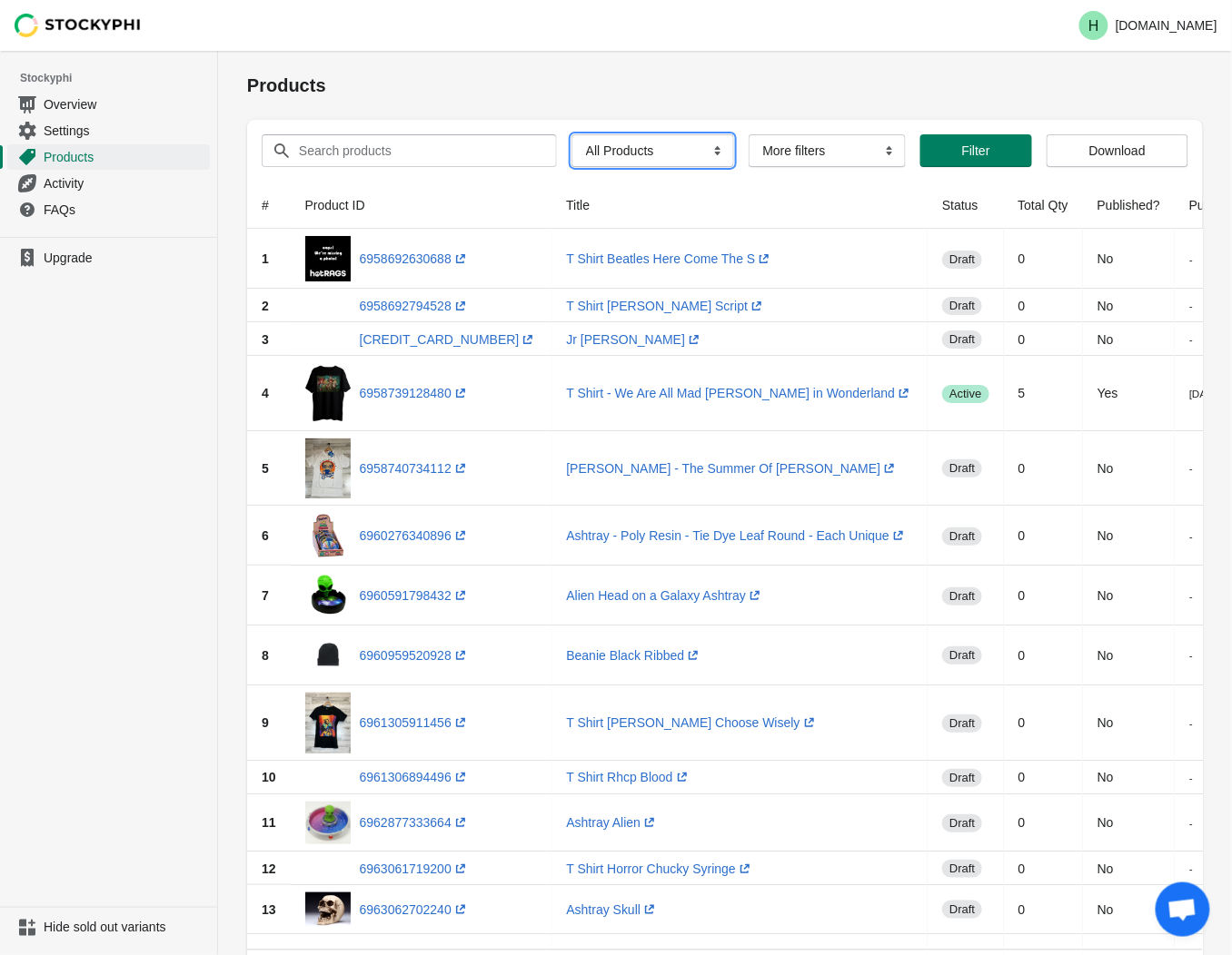
click at [706, 150] on select "All Products InStock InStock Published InStock Un-Published OOS OOS Published O…" at bounding box center [653, 151] width 163 height 33
select select "instock_has_no_image"
click at [571, 134] on select "All Products InStock InStock Published InStock Un-Published OOS OOS Published O…" at bounding box center [653, 151] width 163 height 33
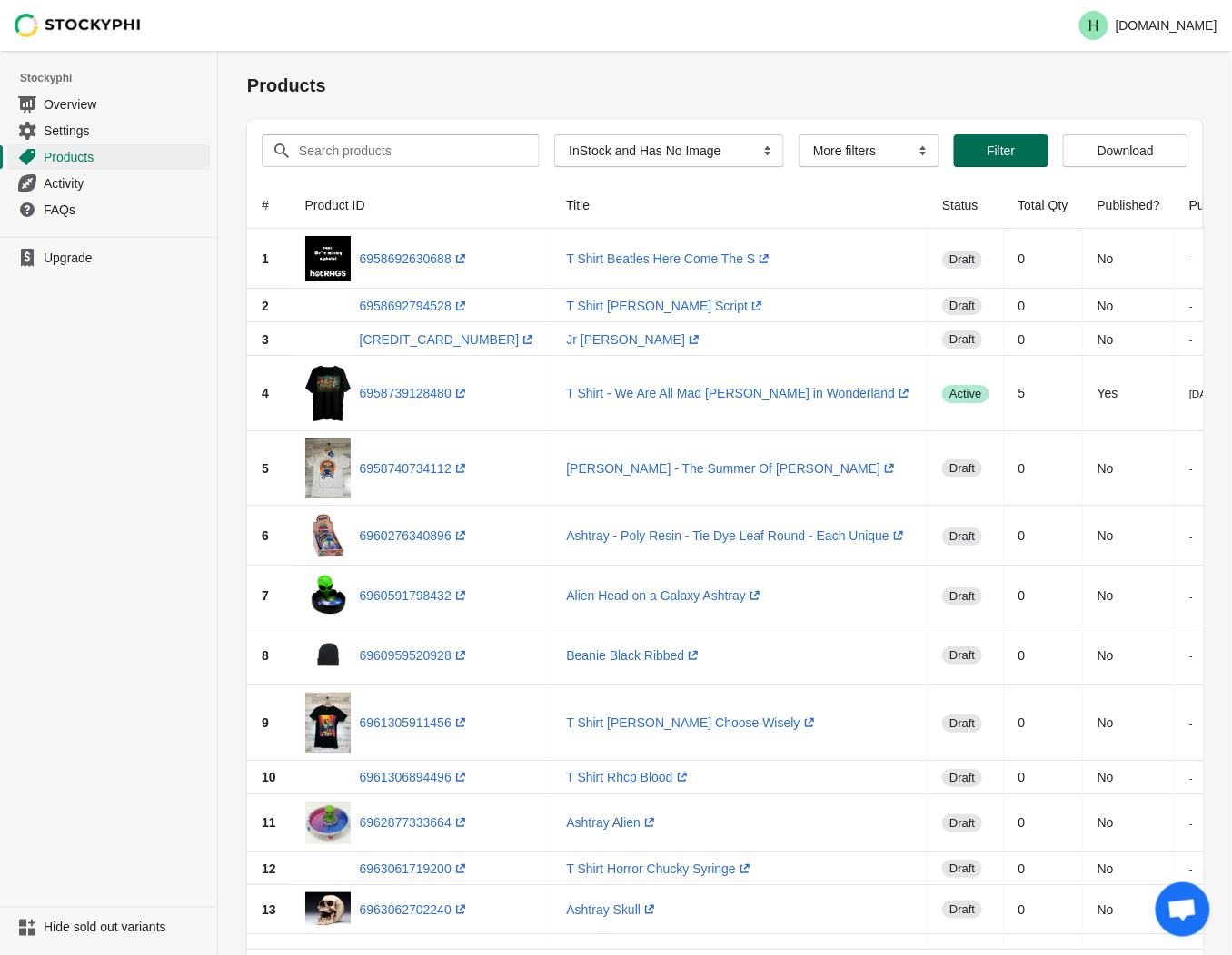
click at [986, 148] on span "Filter" at bounding box center [1000, 151] width 28 height 15
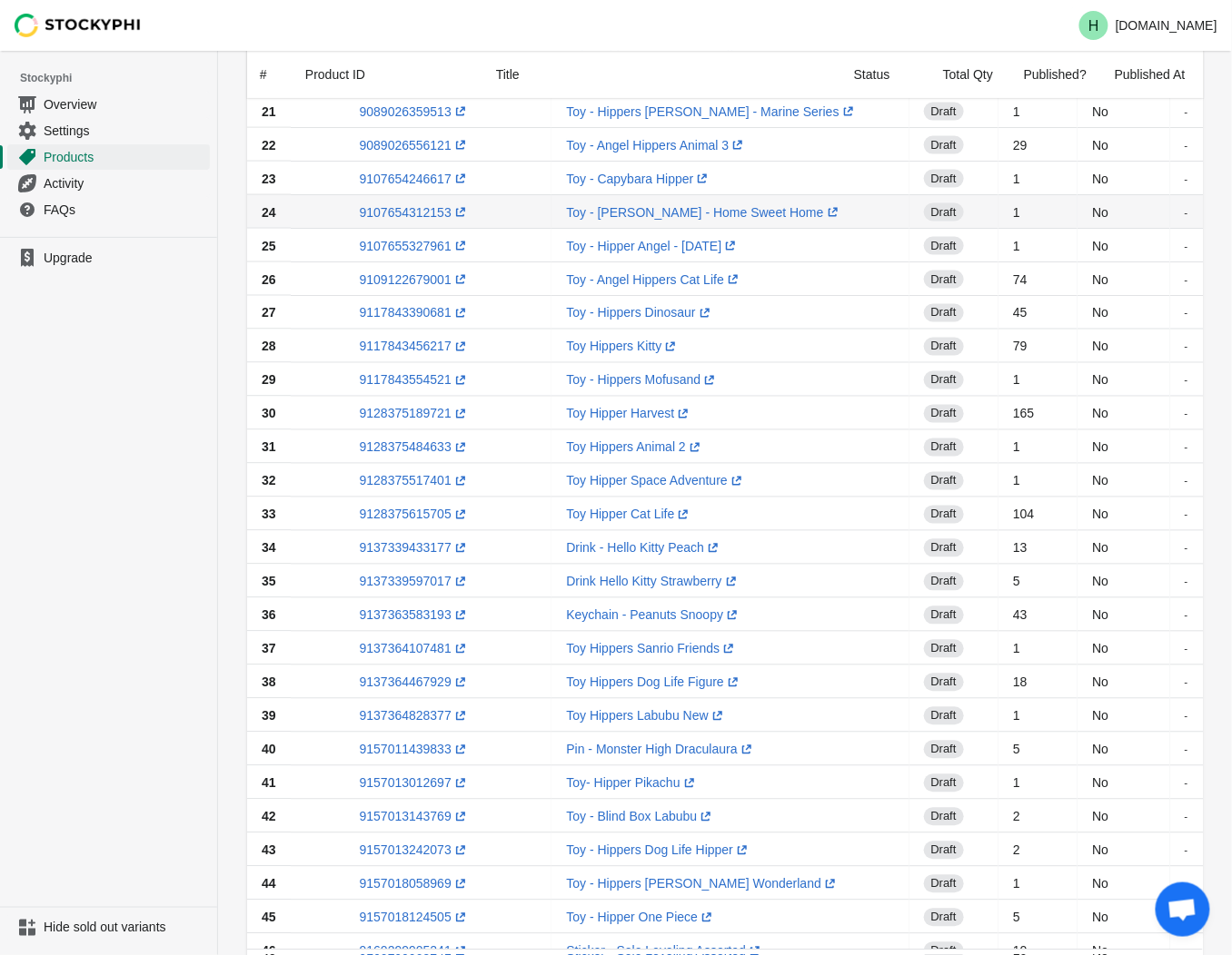
scroll to position [1091, 0]
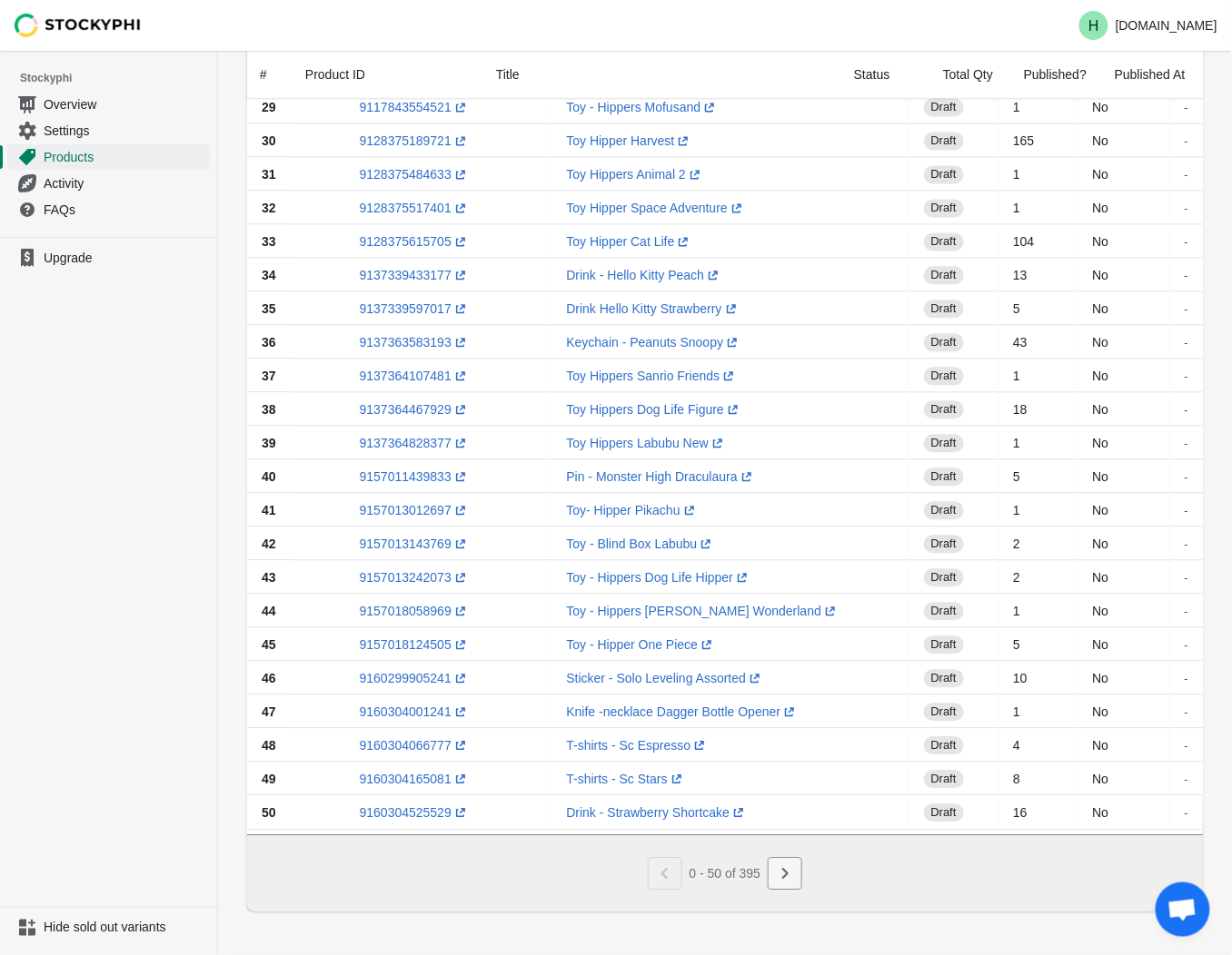
click at [786, 878] on icon "Next" at bounding box center [785, 874] width 18 height 18
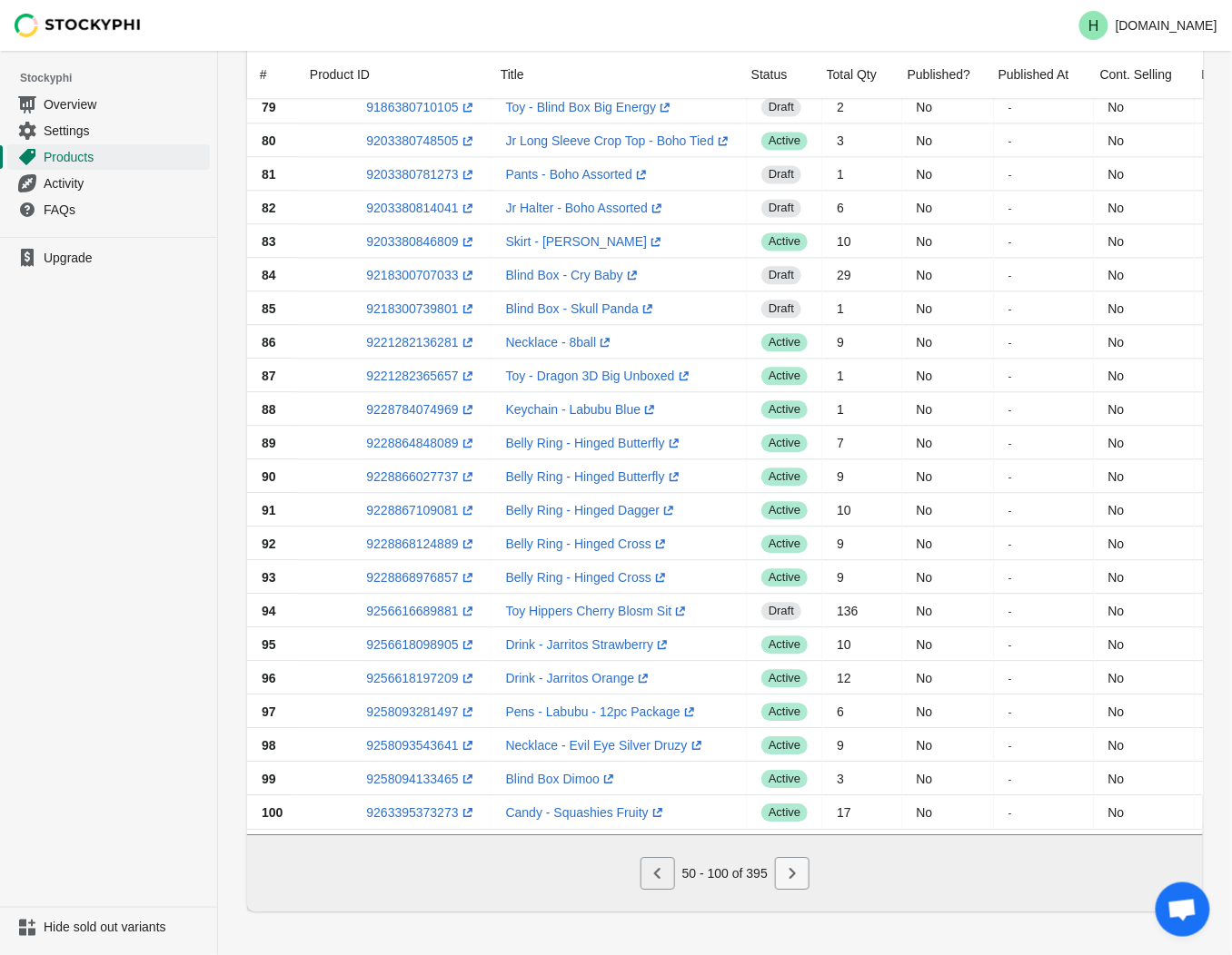
click at [794, 875] on icon "Next" at bounding box center [792, 874] width 6 height 11
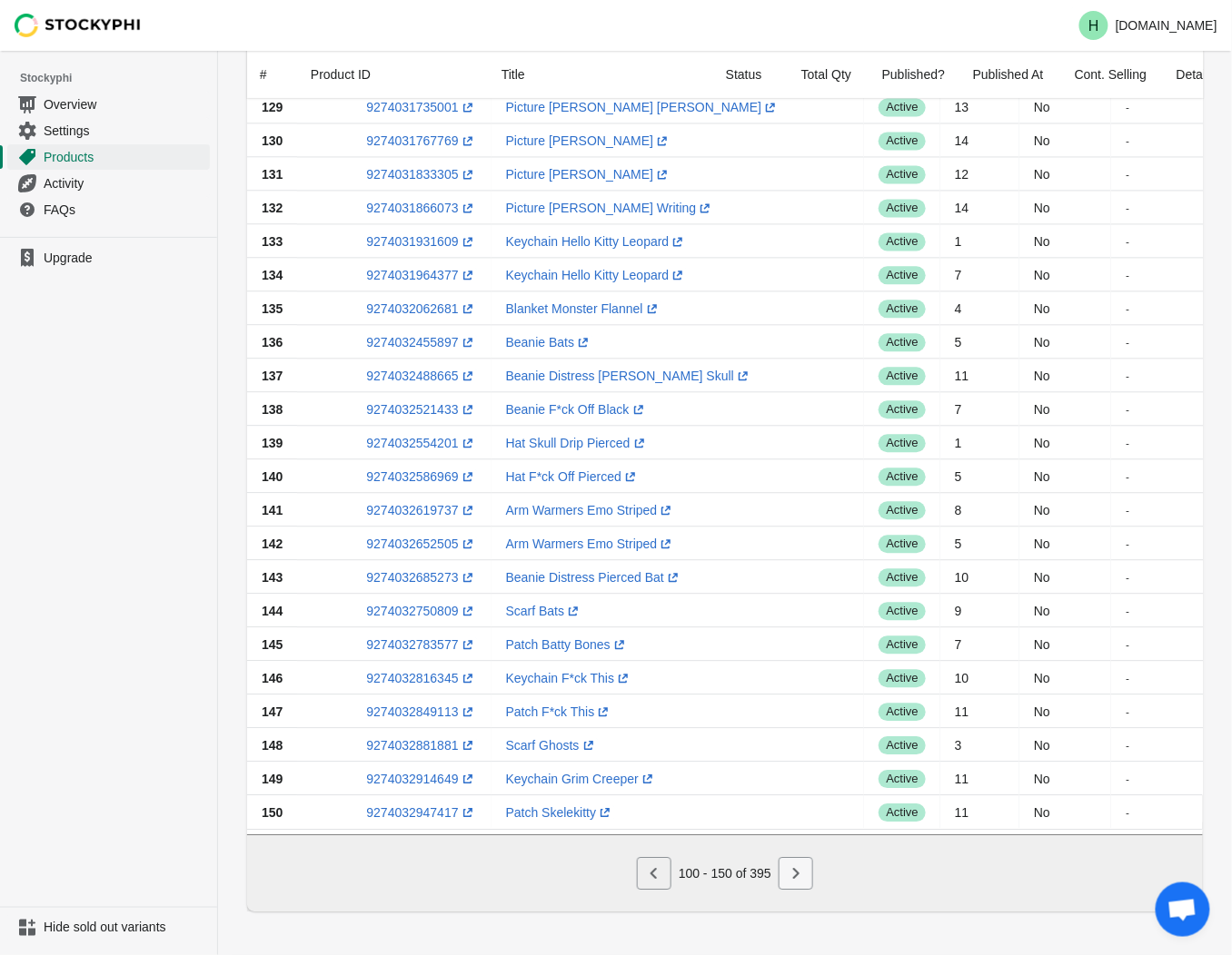
click at [802, 874] on icon "Next" at bounding box center [796, 874] width 18 height 18
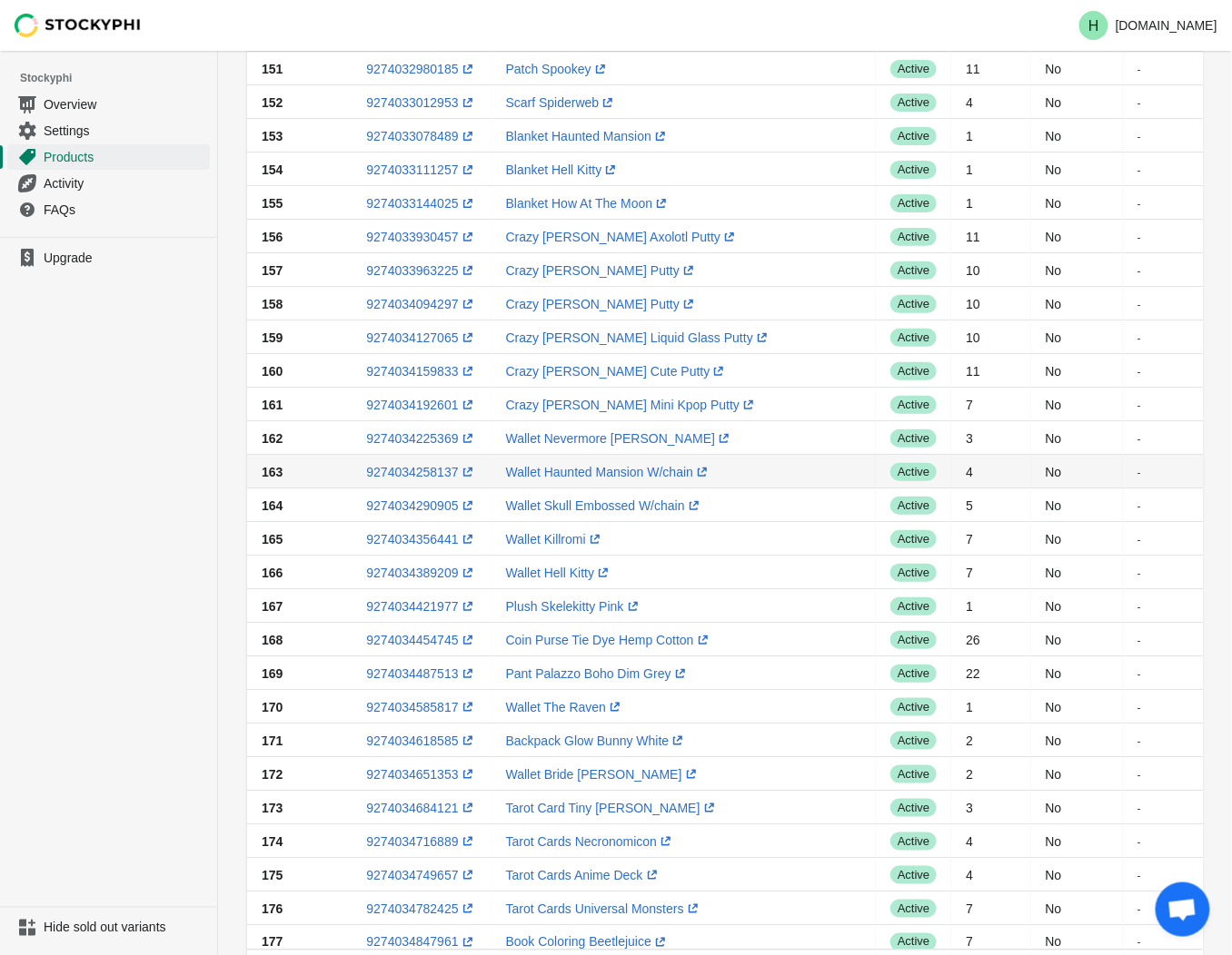
scroll to position [81, 0]
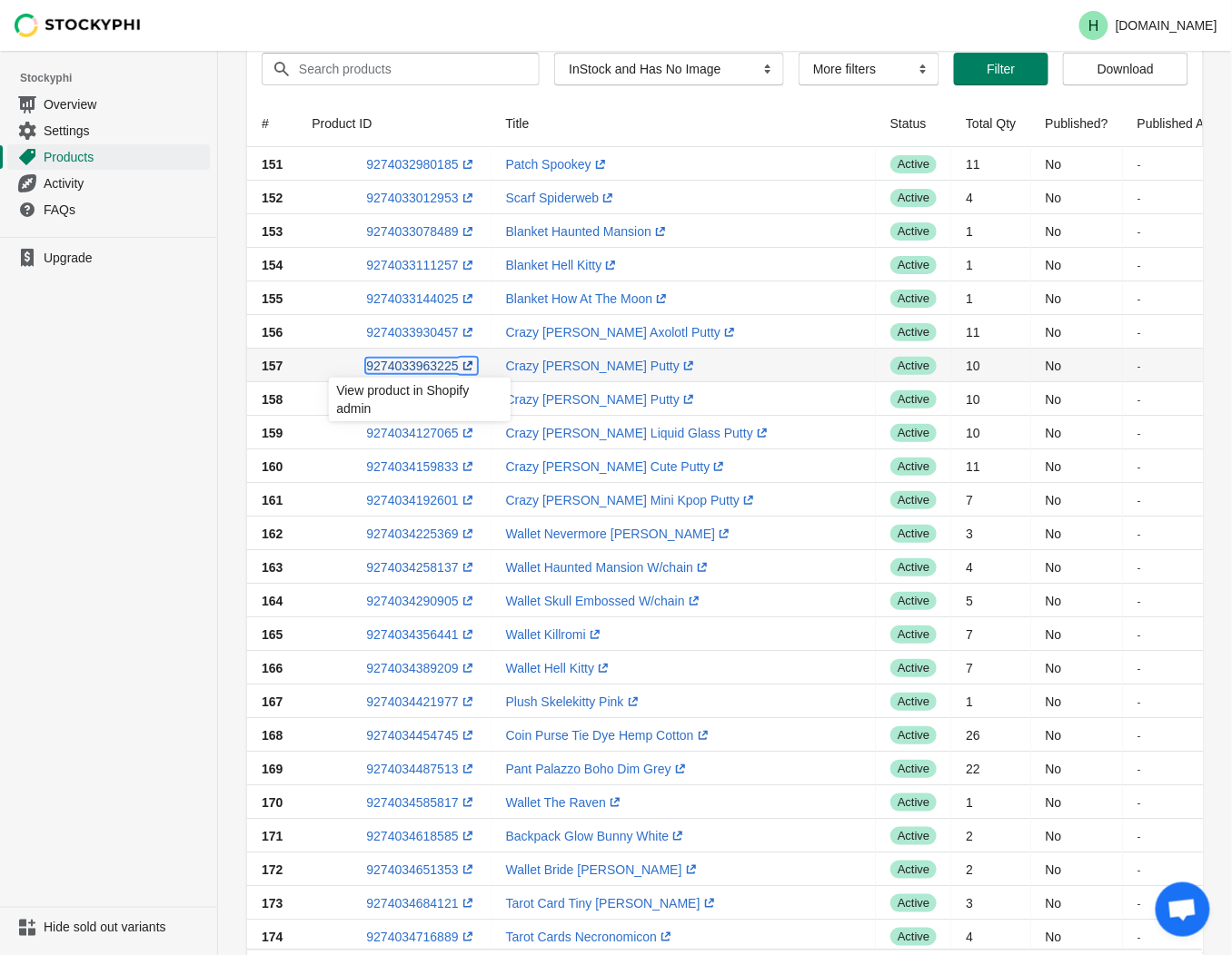
click at [412, 367] on link "9274033963225 (opens a new window)" at bounding box center [421, 366] width 110 height 15
click at [133, 492] on ul "Upgrade" at bounding box center [109, 571] width 218 height 670
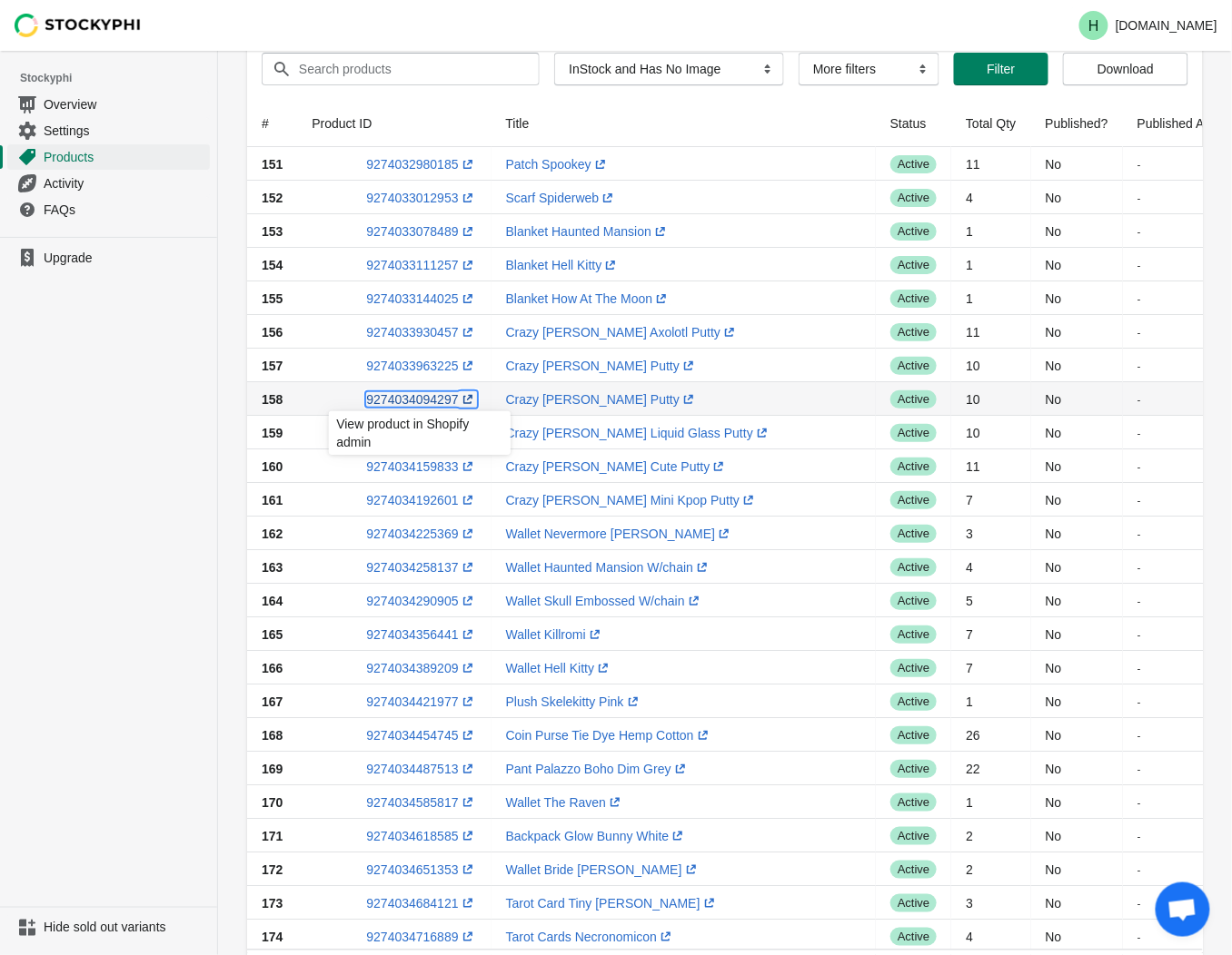
click at [403, 400] on link "9274034094297 (opens a new window)" at bounding box center [421, 399] width 110 height 15
click at [102, 512] on ul "Upgrade" at bounding box center [109, 571] width 218 height 670
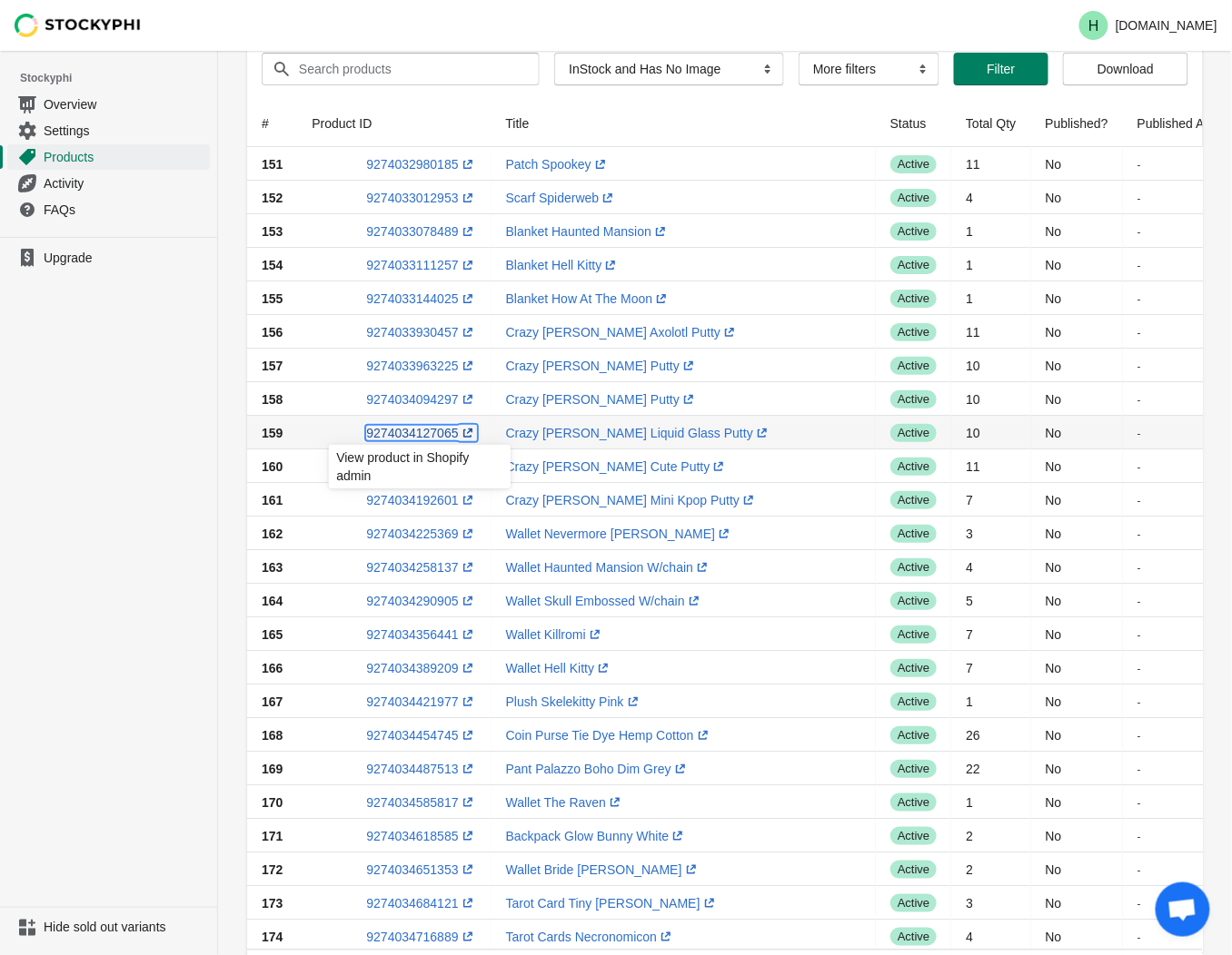
click at [411, 428] on link "9274034127065 (opens a new window)" at bounding box center [421, 433] width 110 height 15
click at [146, 451] on ul "Upgrade" at bounding box center [109, 571] width 218 height 670
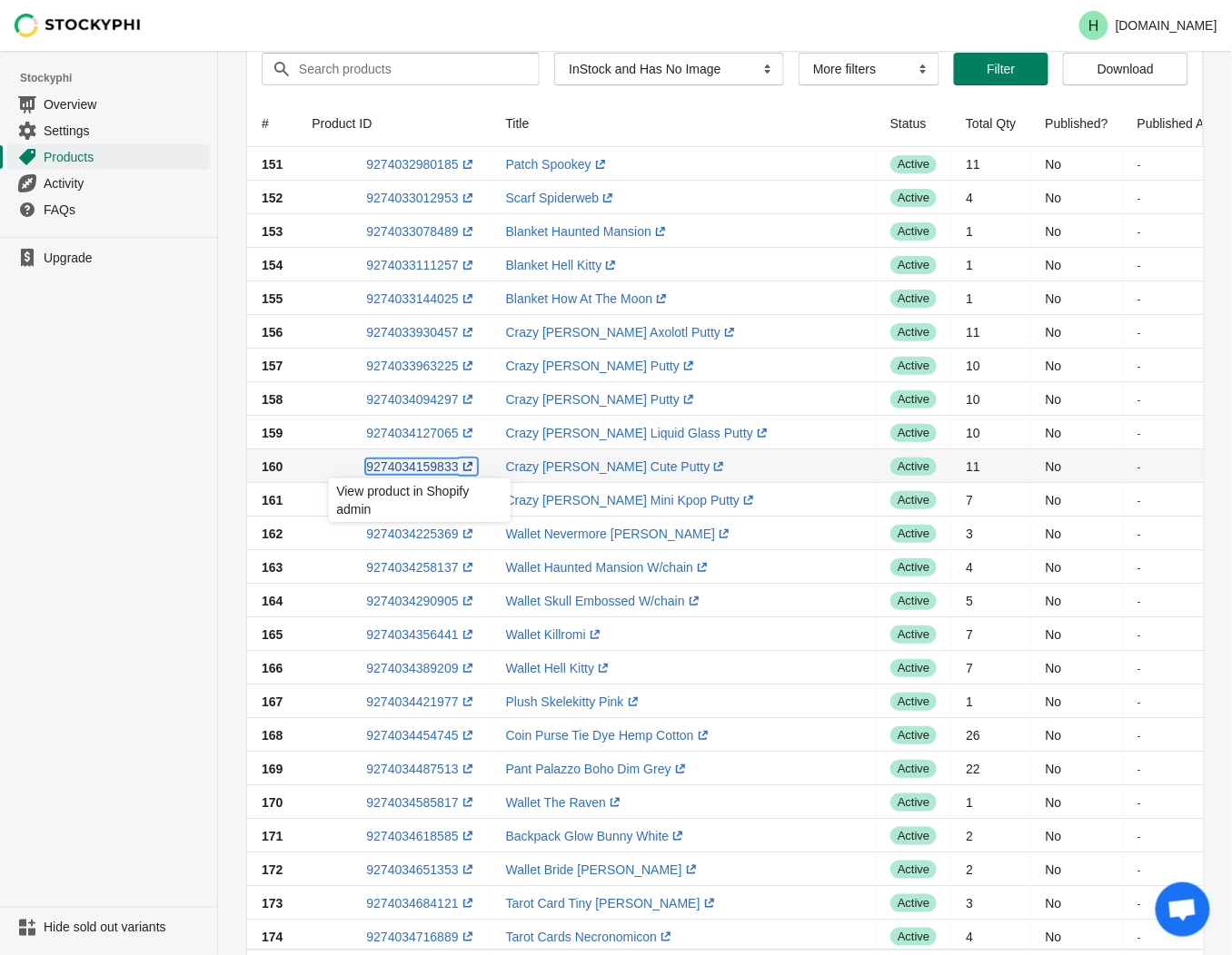
click at [402, 469] on link "9274034159833 (opens a new window)" at bounding box center [421, 467] width 110 height 15
click at [55, 536] on ul "Upgrade" at bounding box center [109, 571] width 218 height 670
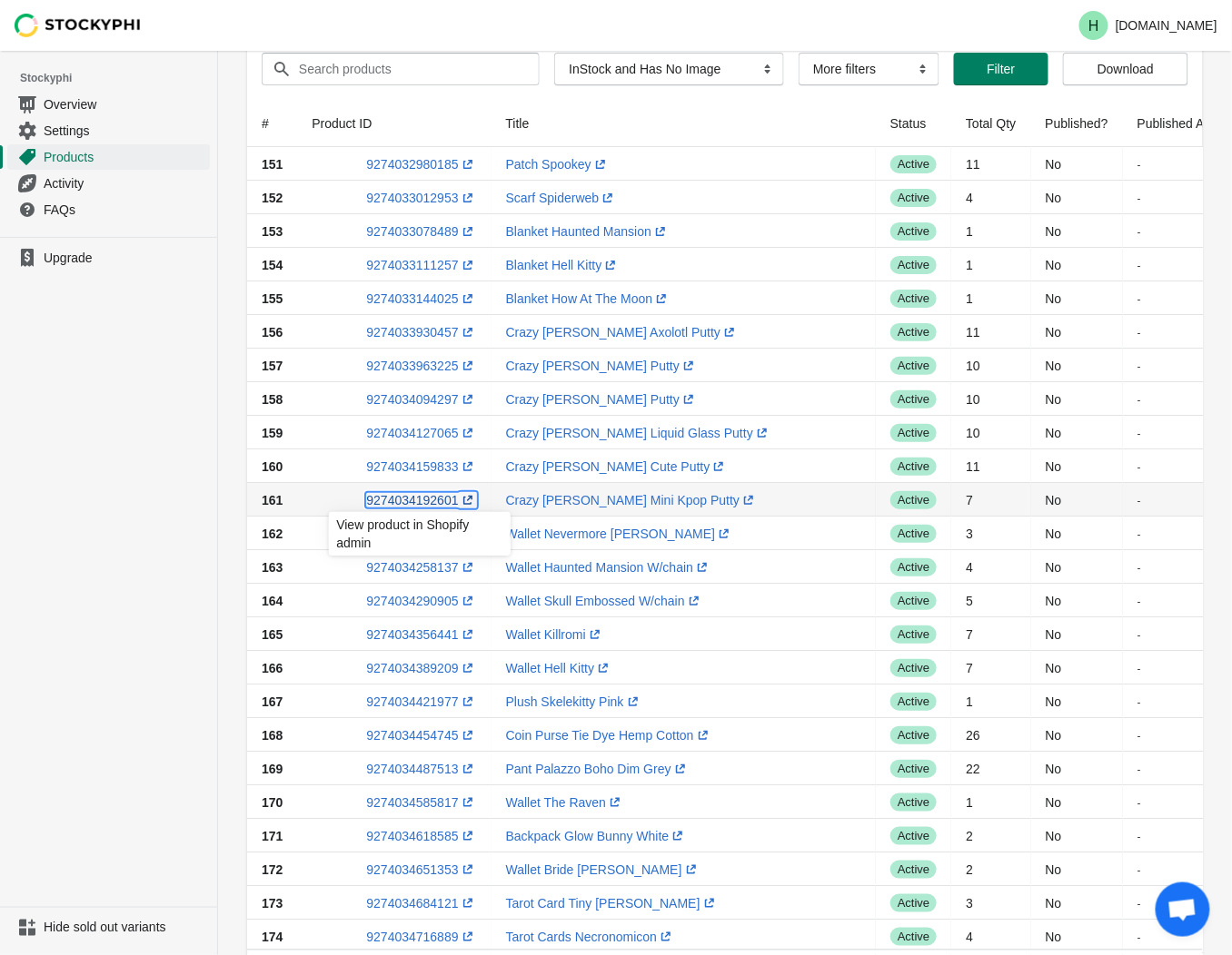
click at [396, 502] on link "9274034192601 (opens a new window)" at bounding box center [421, 501] width 110 height 15
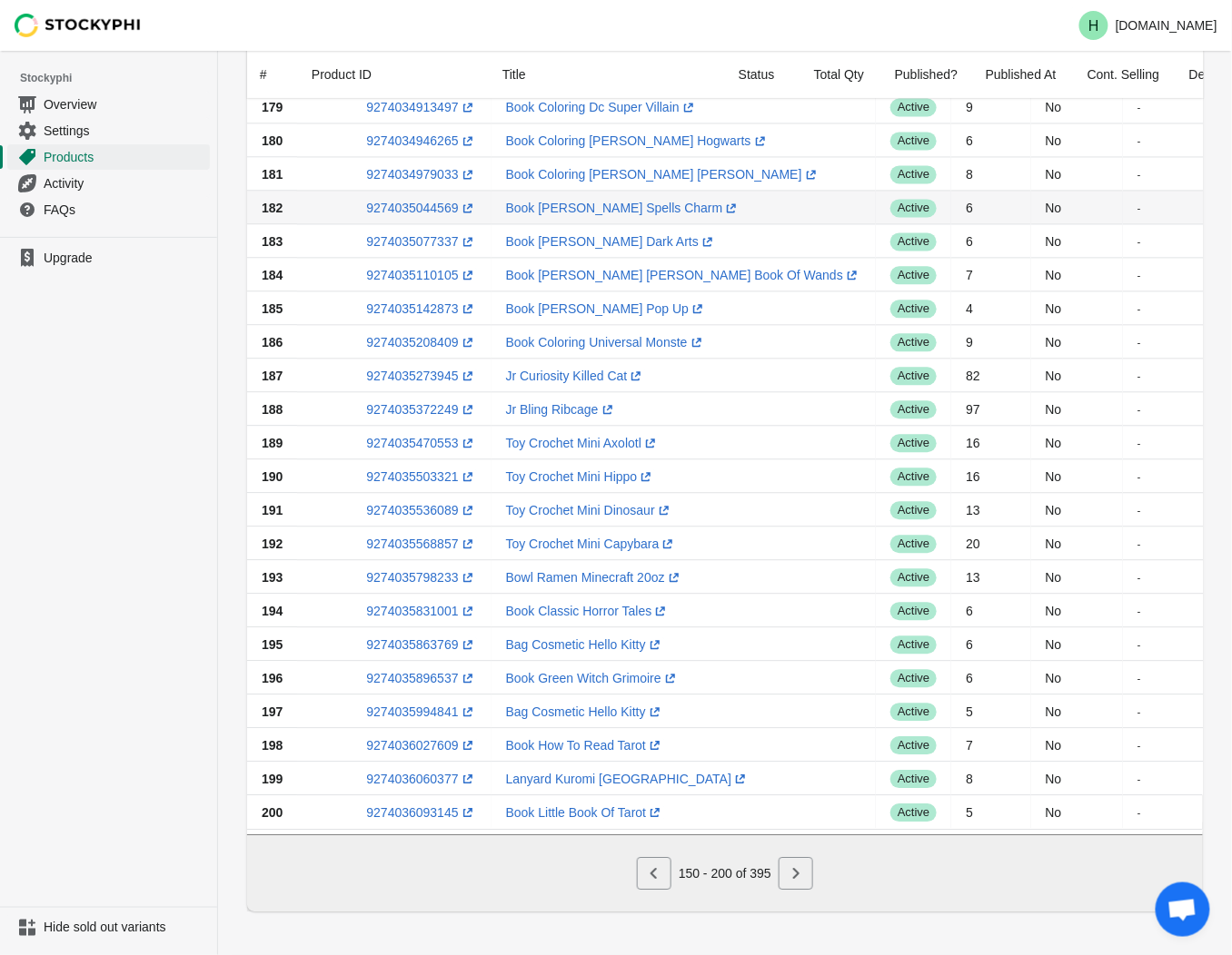
scroll to position [1091, 0]
click at [800, 876] on icon "Next" at bounding box center [796, 874] width 18 height 18
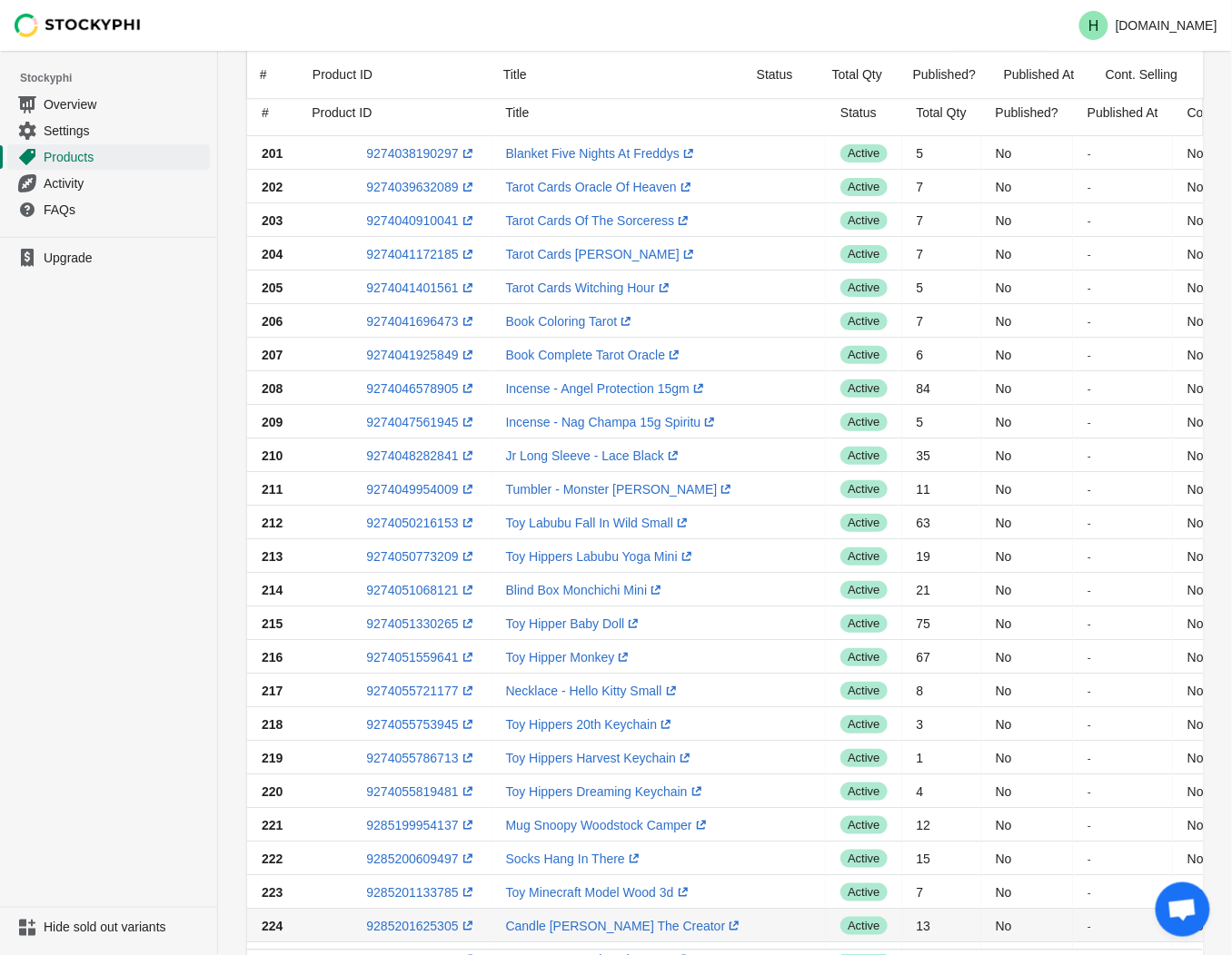
scroll to position [81, 0]
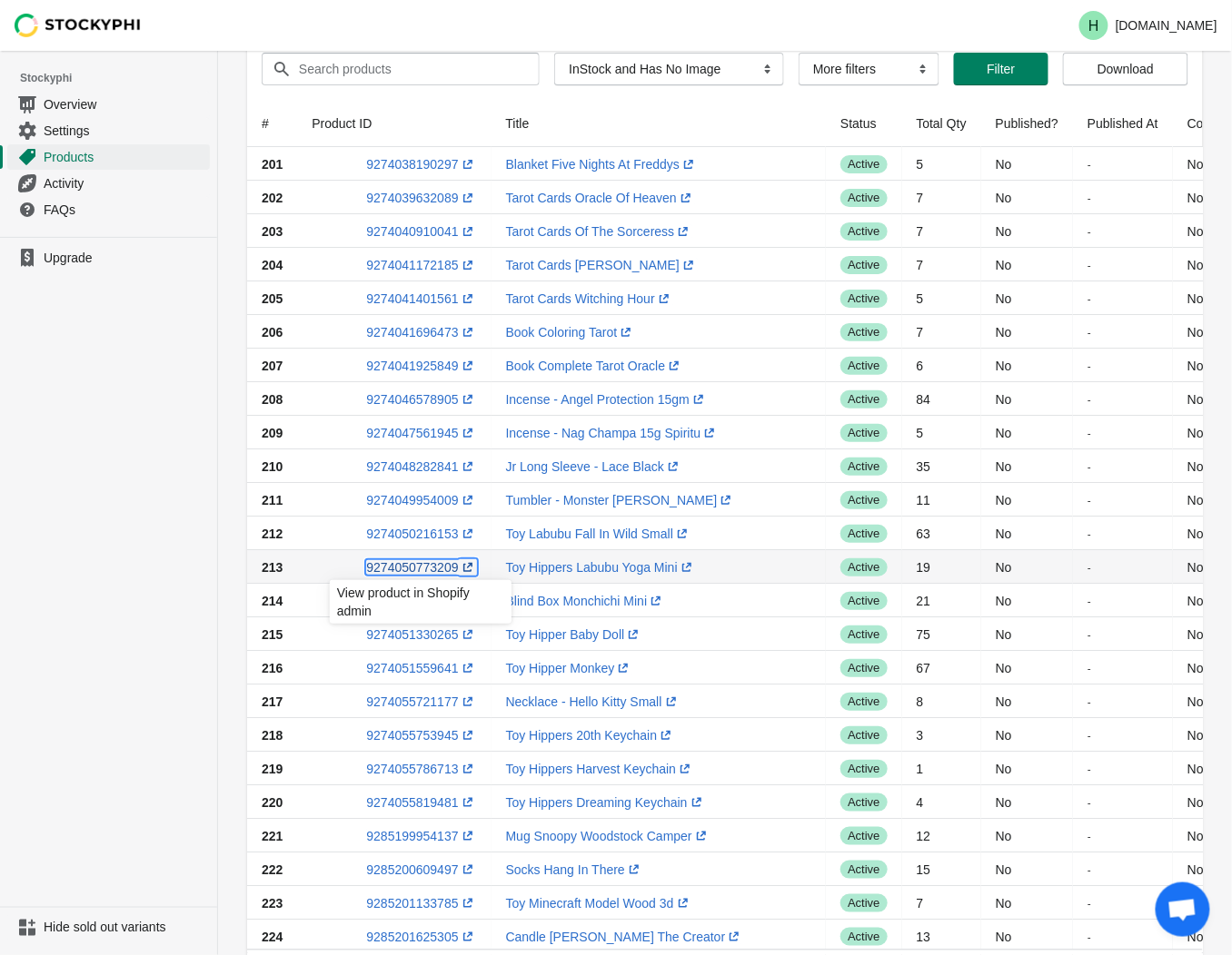
click at [410, 573] on link "9274050773209 (opens a new window)" at bounding box center [421, 568] width 110 height 15
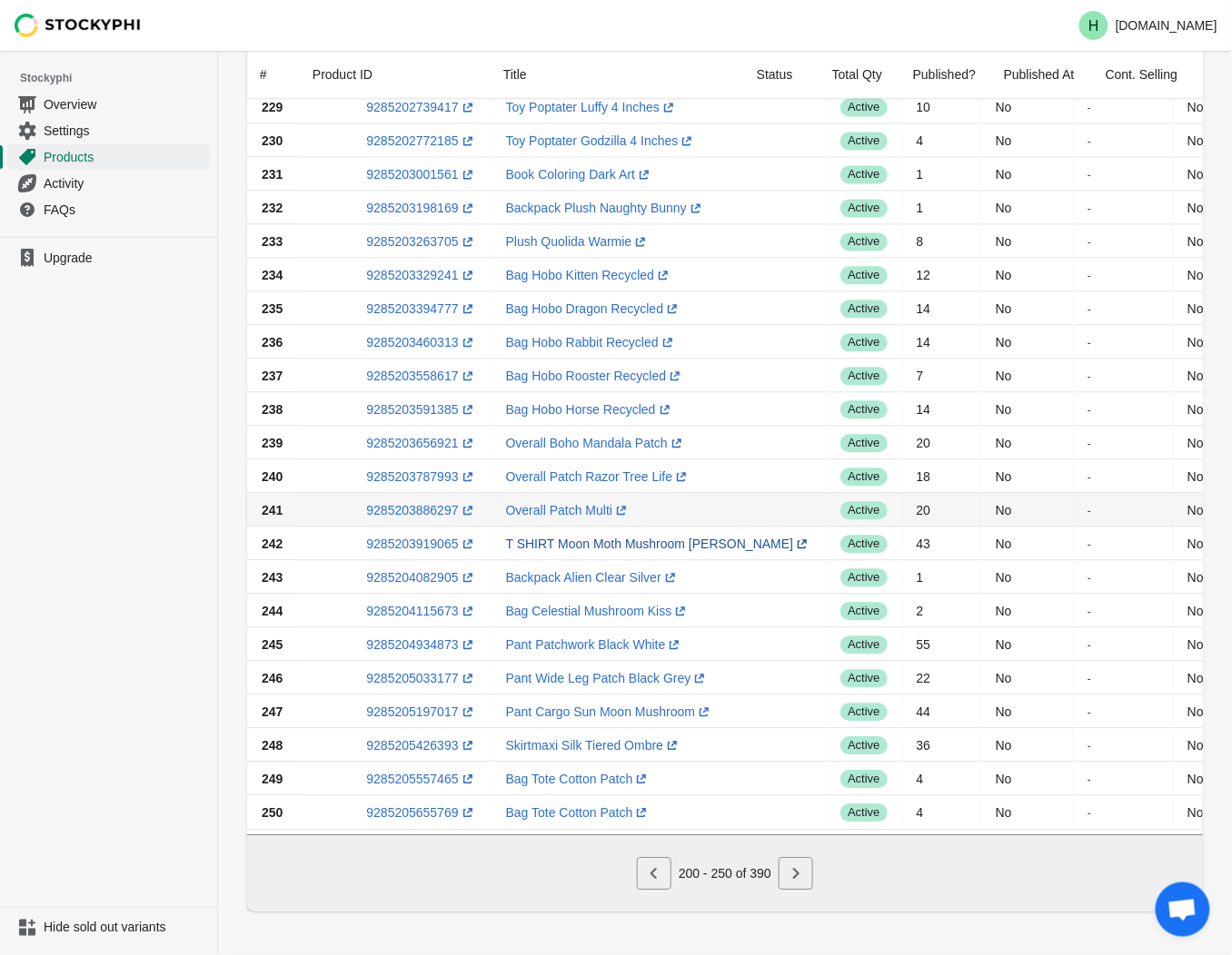
scroll to position [1091, 0]
click at [796, 875] on icon "Next" at bounding box center [796, 874] width 18 height 18
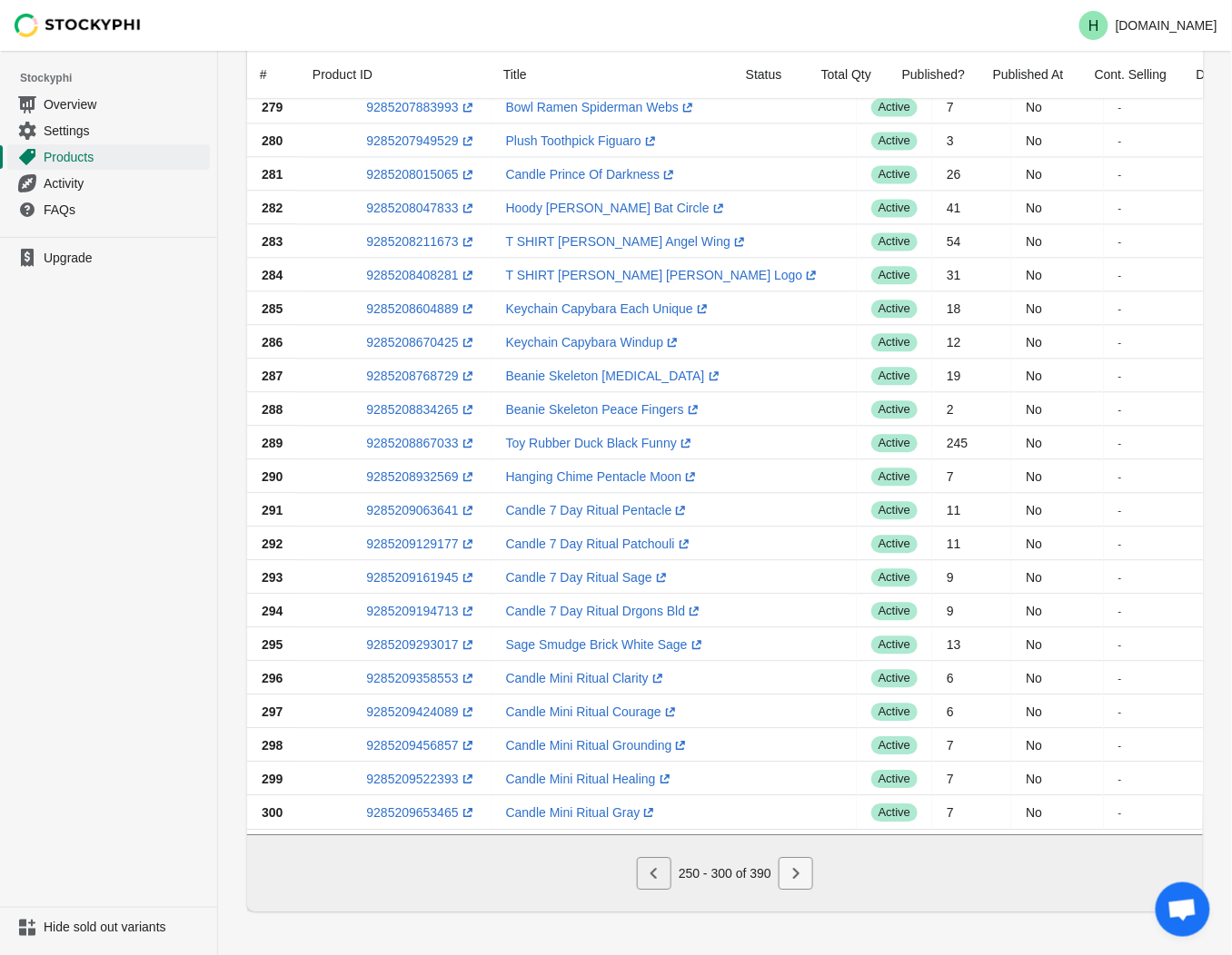
click at [796, 869] on icon "Next" at bounding box center [796, 874] width 18 height 18
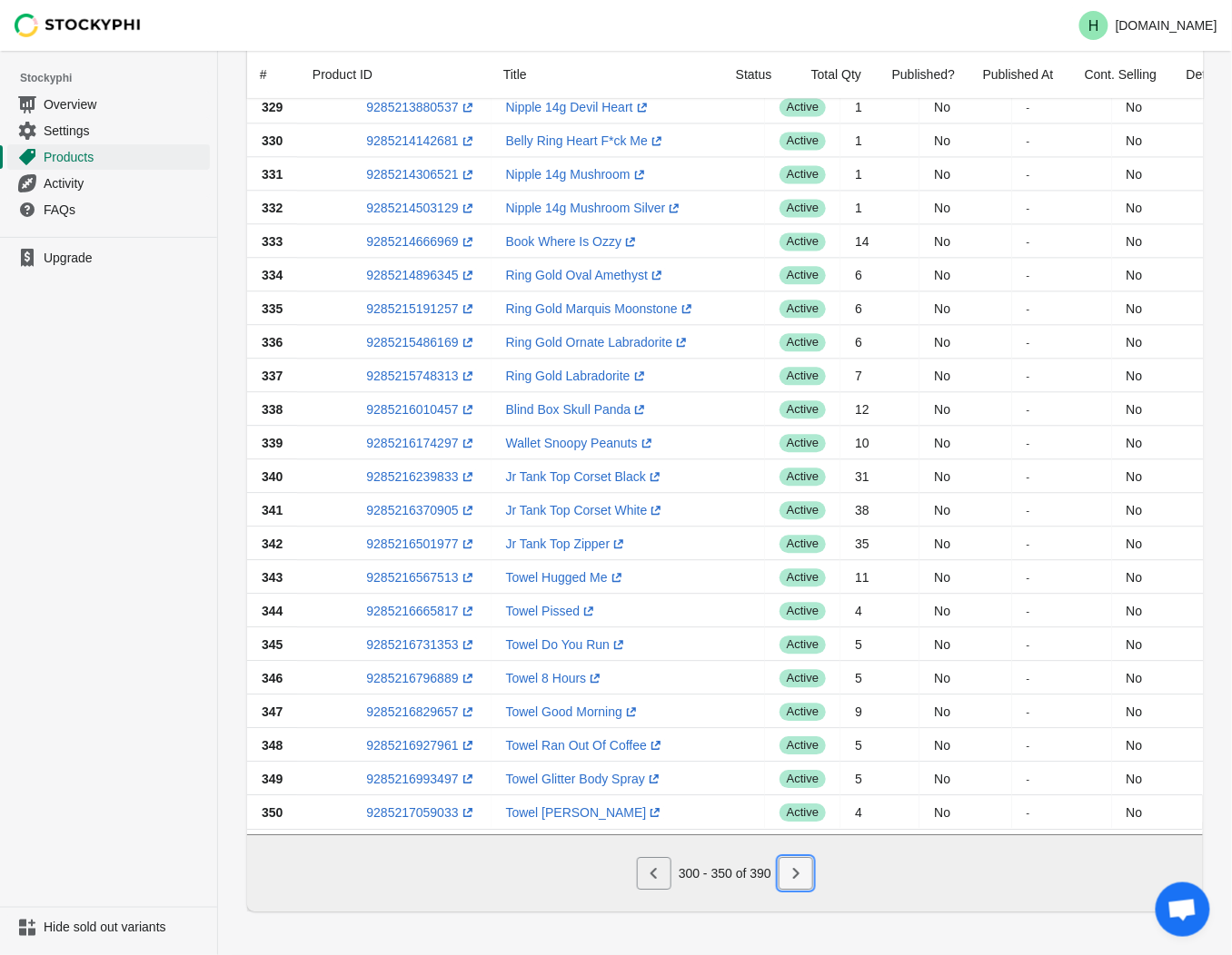
click at [794, 877] on icon "Next" at bounding box center [796, 874] width 6 height 11
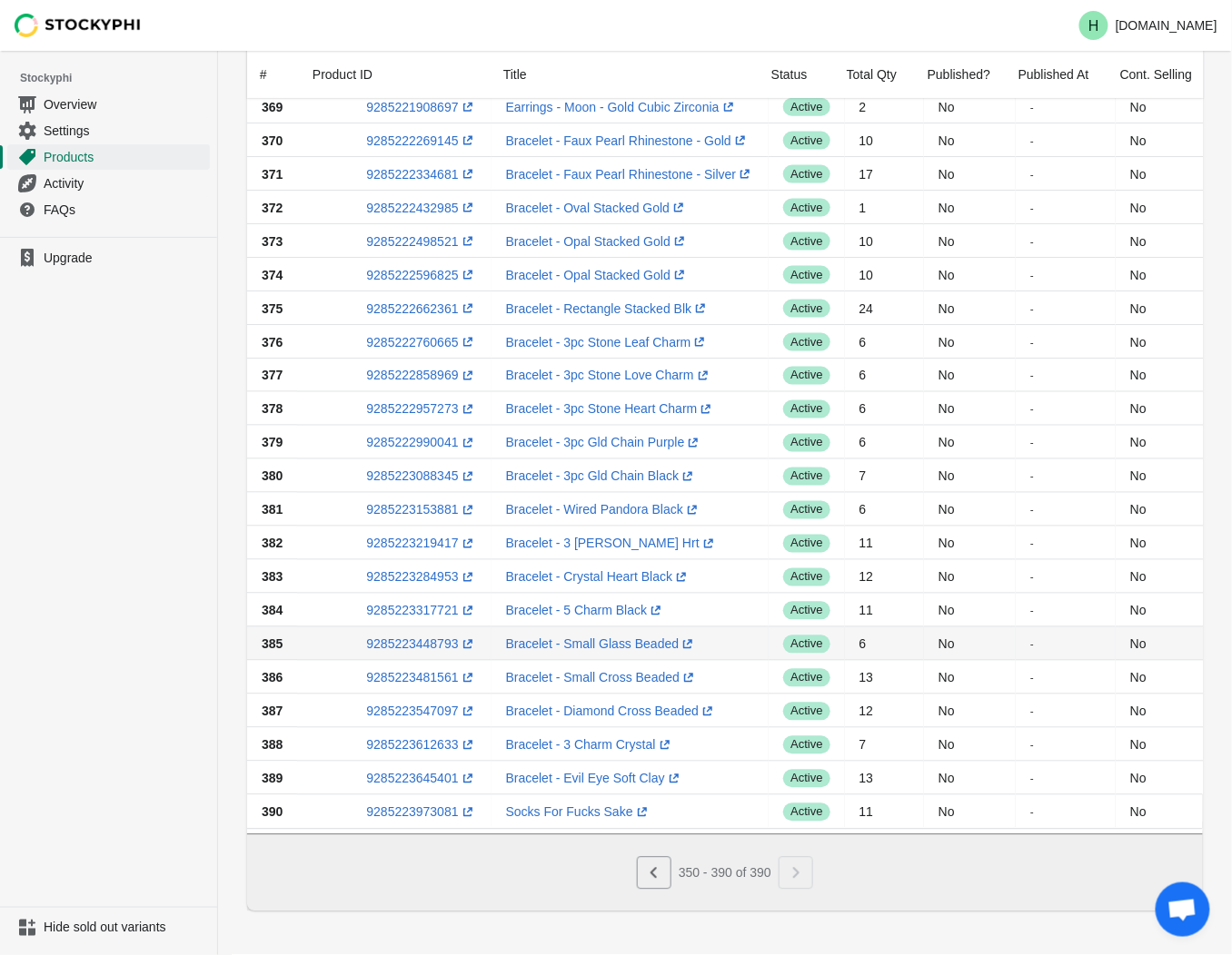
scroll to position [754, 0]
click at [660, 870] on icon "Previous" at bounding box center [654, 874] width 18 height 18
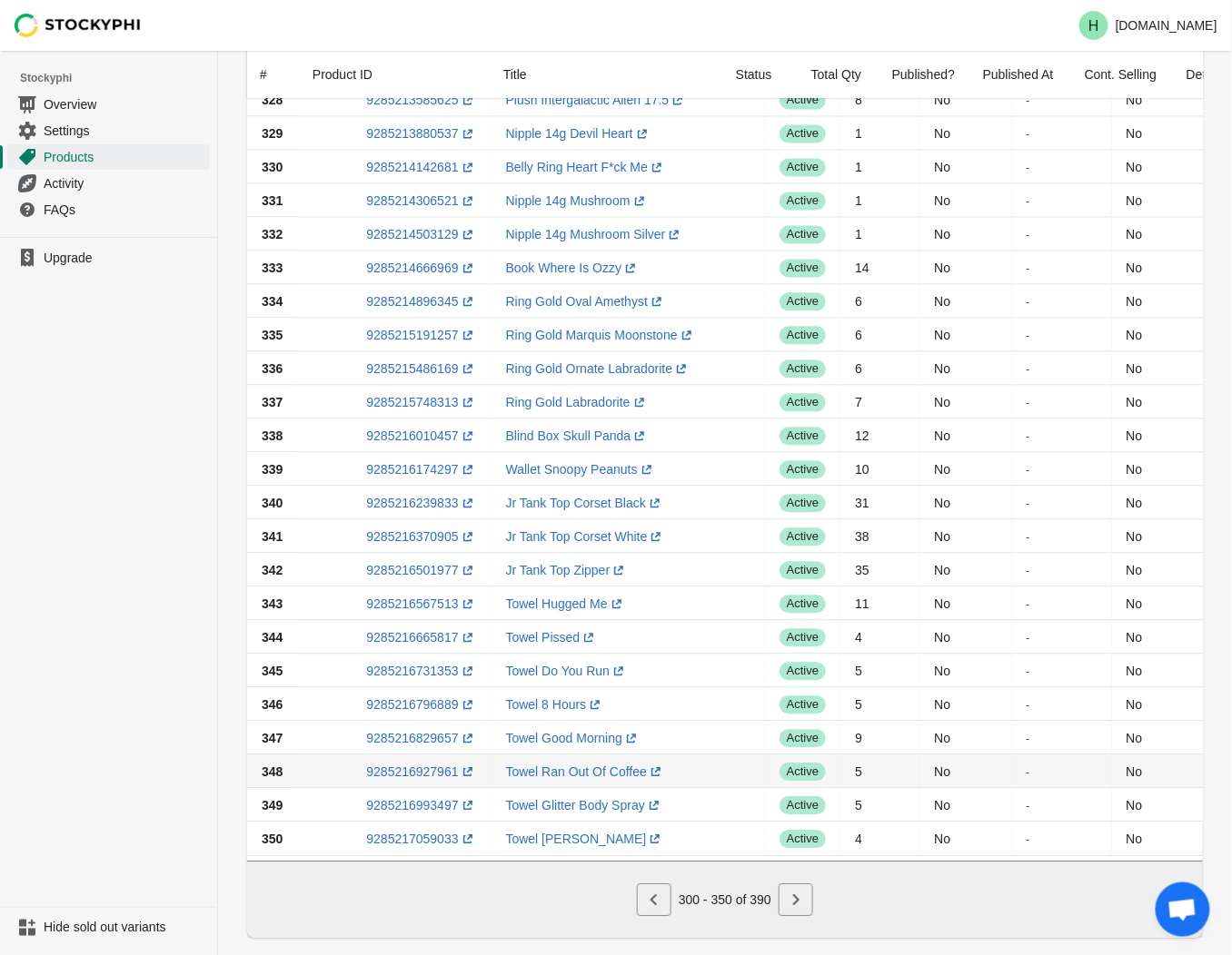
scroll to position [1091, 0]
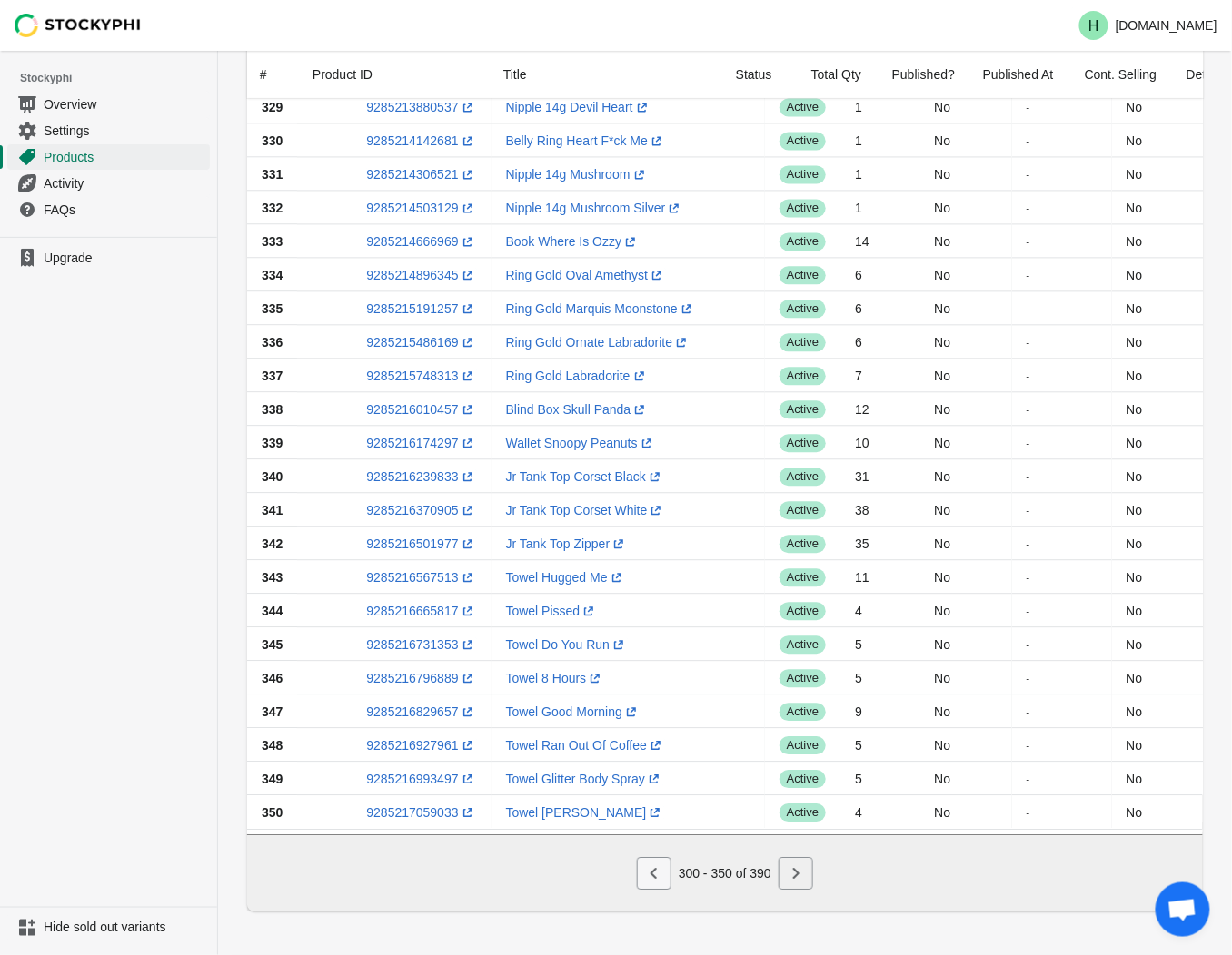
click at [649, 875] on icon "Previous" at bounding box center [654, 874] width 18 height 18
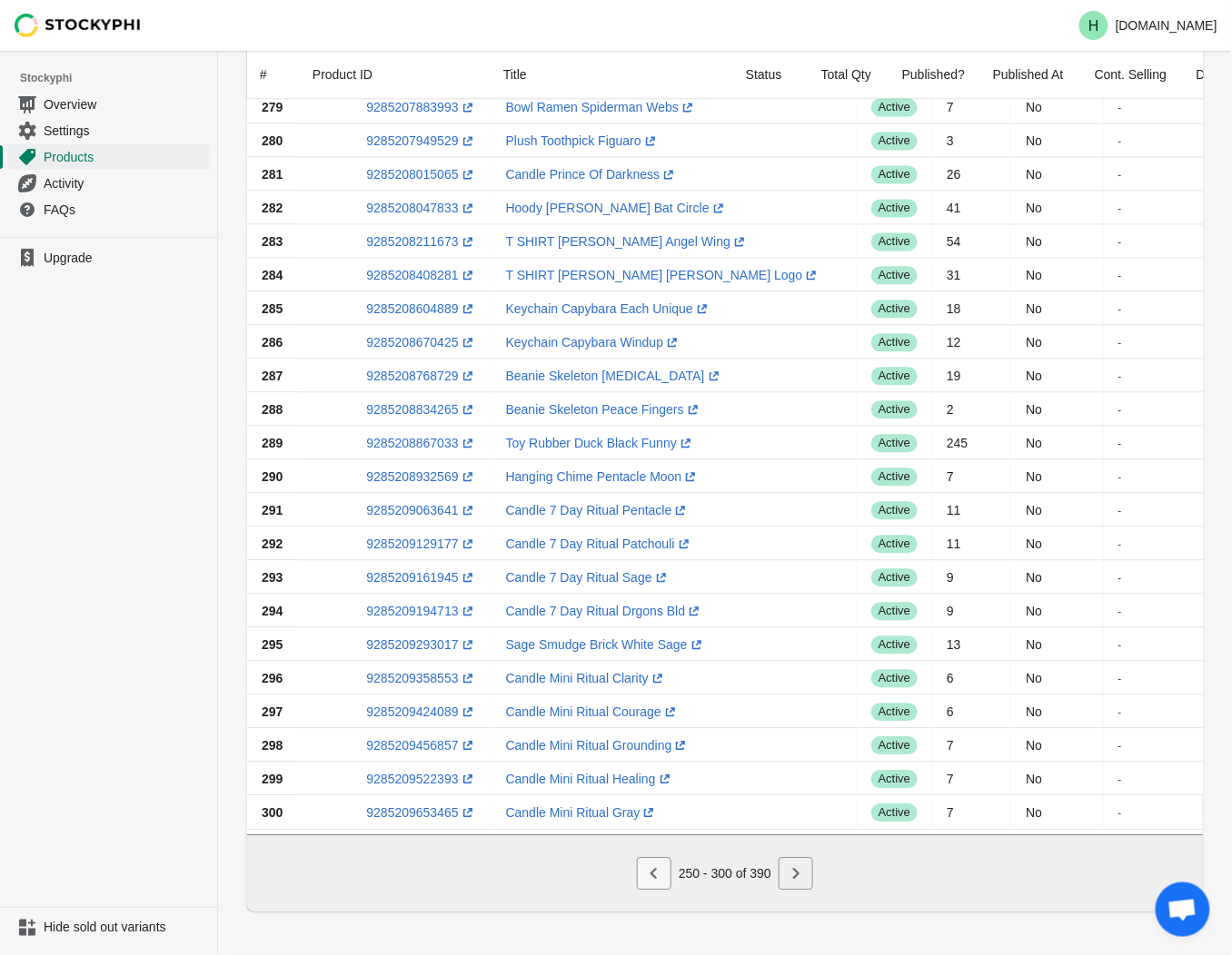
click at [657, 866] on icon "Previous" at bounding box center [654, 874] width 18 height 18
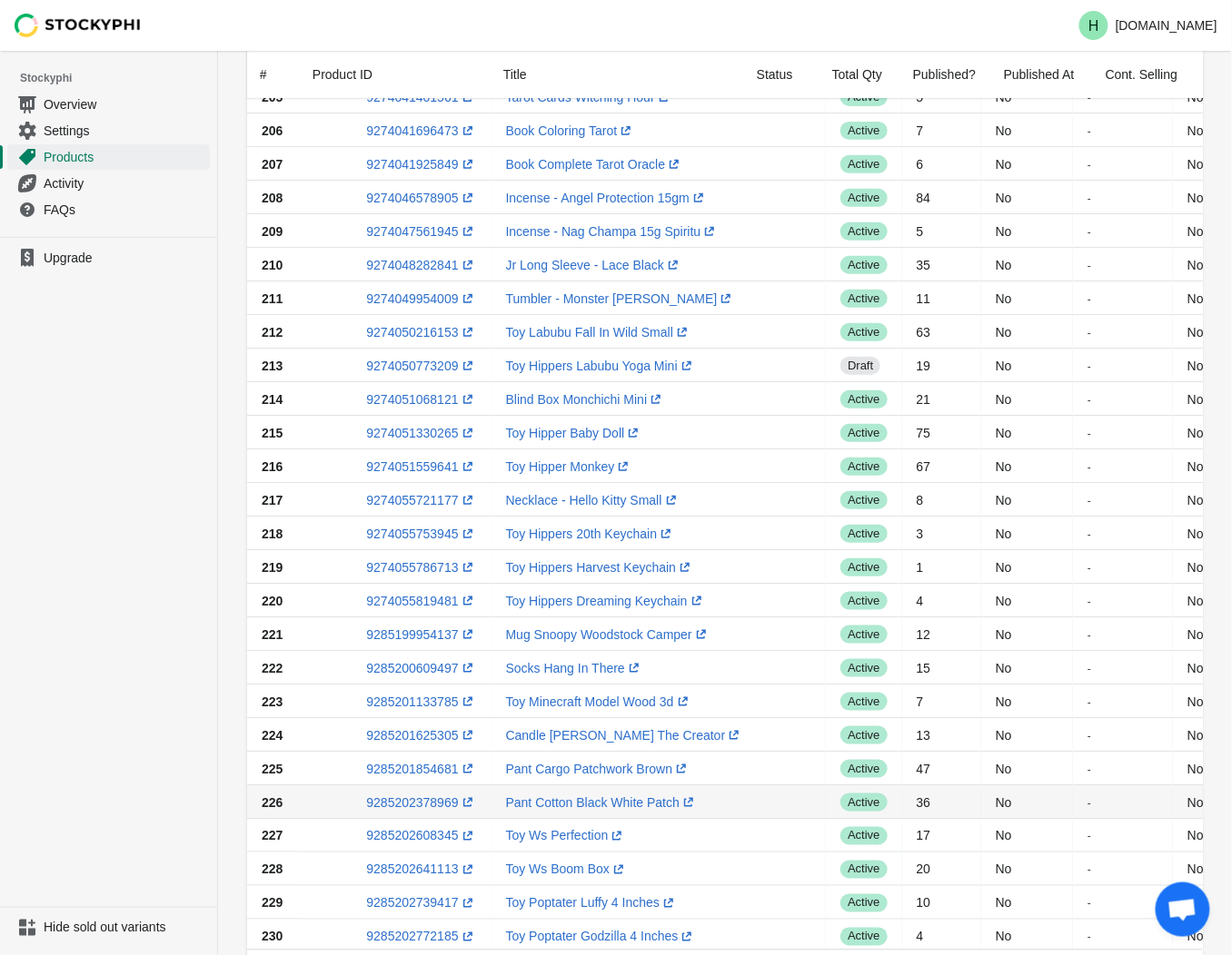
scroll to position [183, 0]
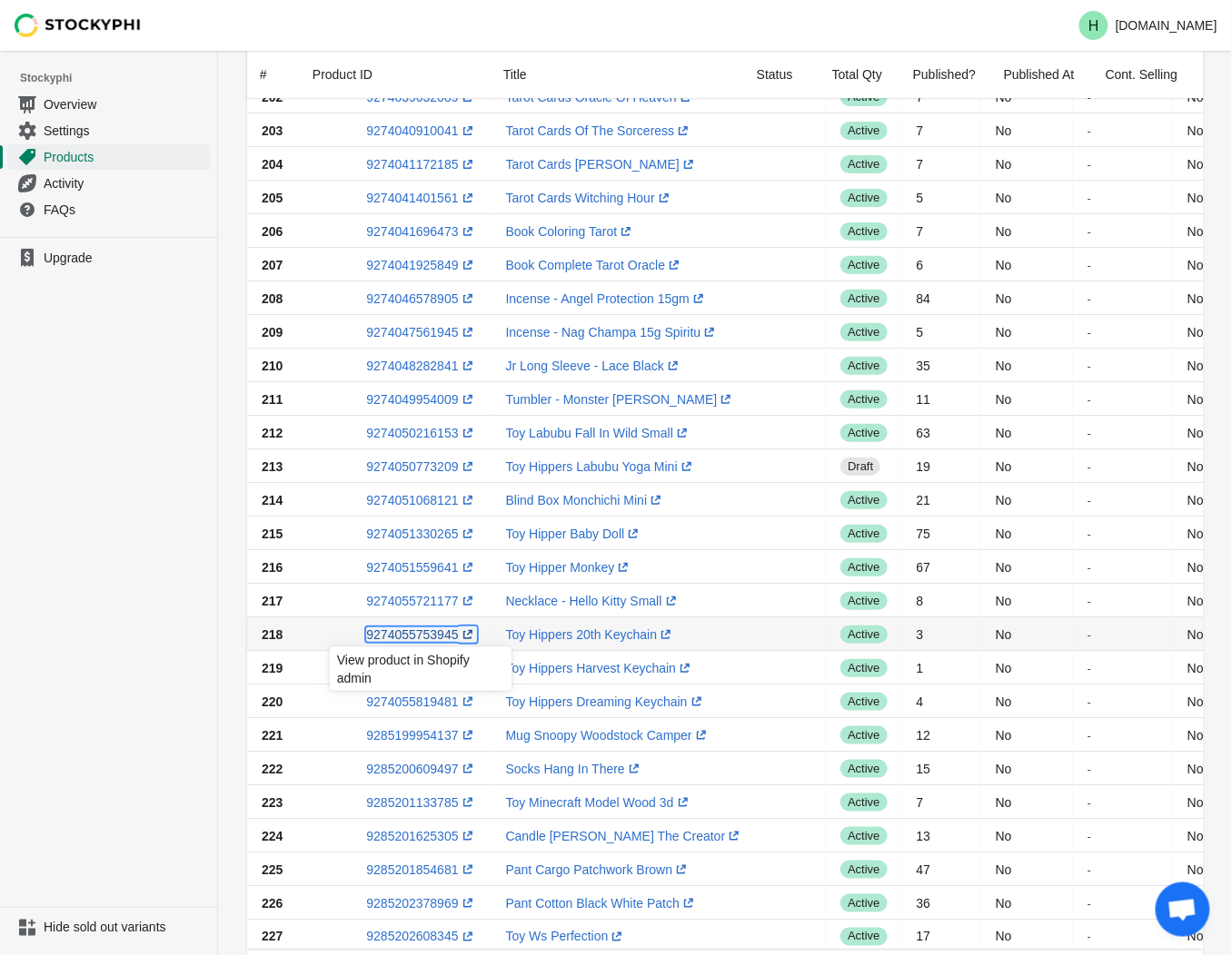
click at [393, 639] on link "9274055753945 (opens a new window)" at bounding box center [421, 635] width 110 height 15
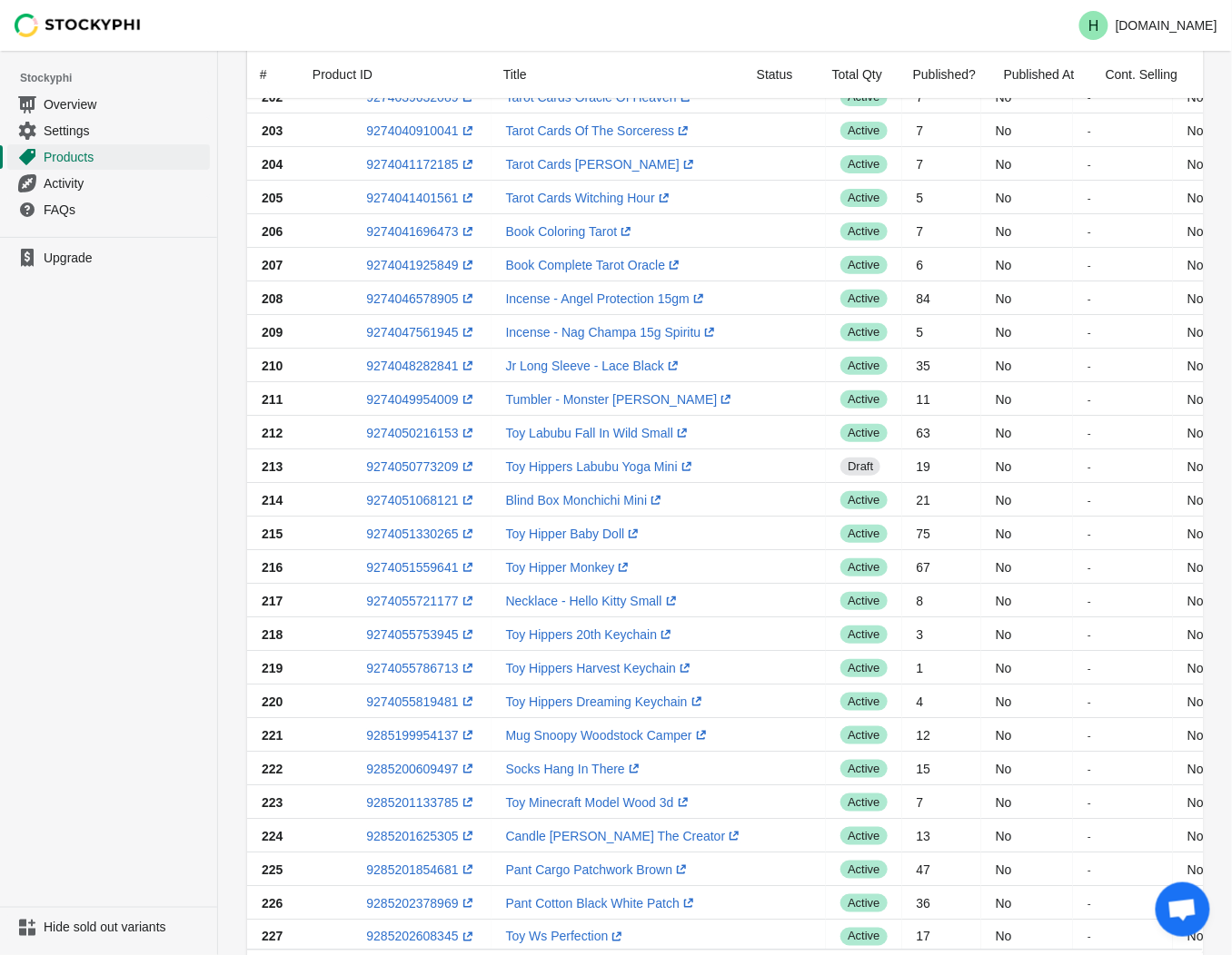
click at [112, 658] on ul "Upgrade" at bounding box center [109, 571] width 218 height 670
click at [400, 669] on link "9274055786713 (opens a new window)" at bounding box center [421, 668] width 110 height 15
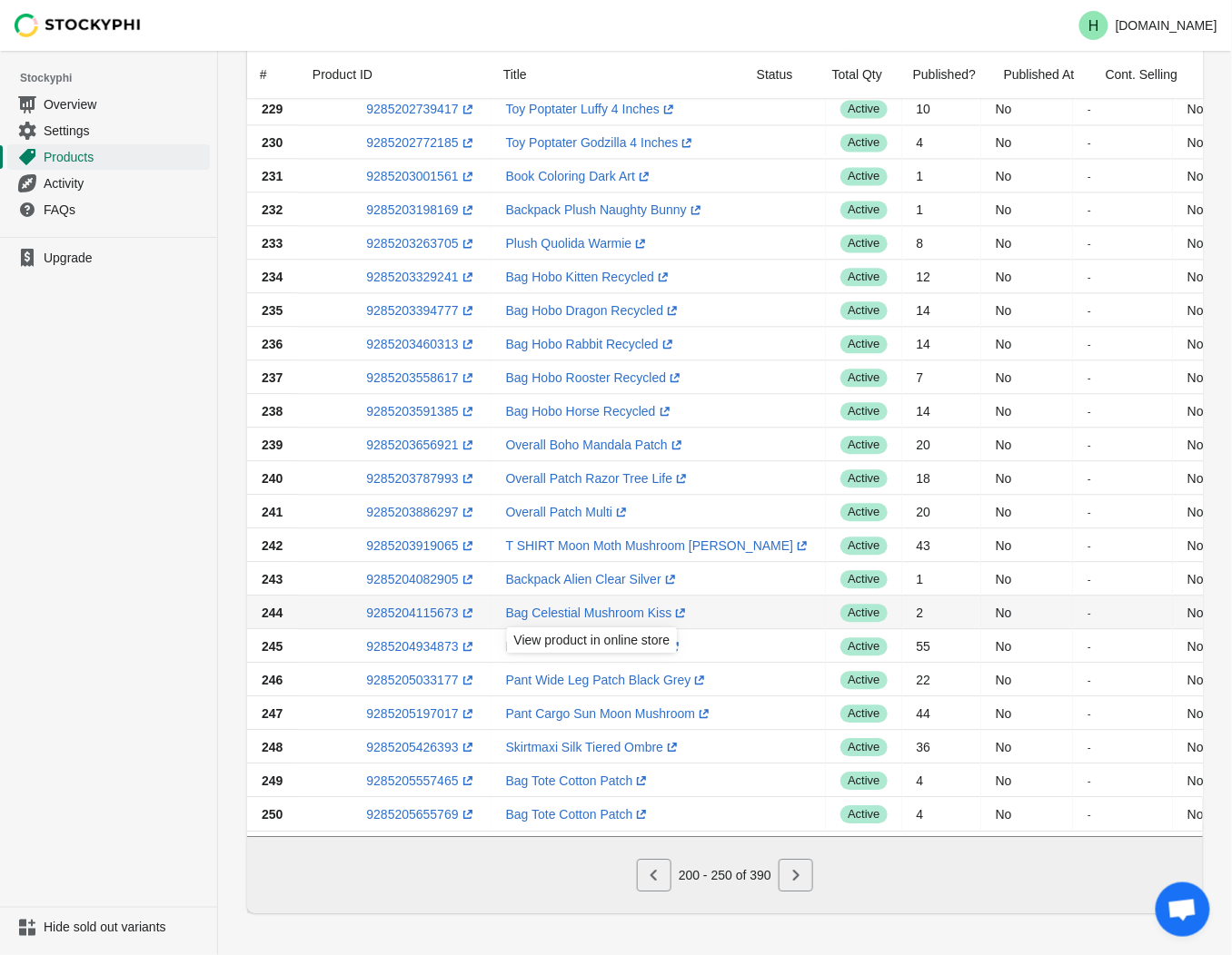
scroll to position [1091, 0]
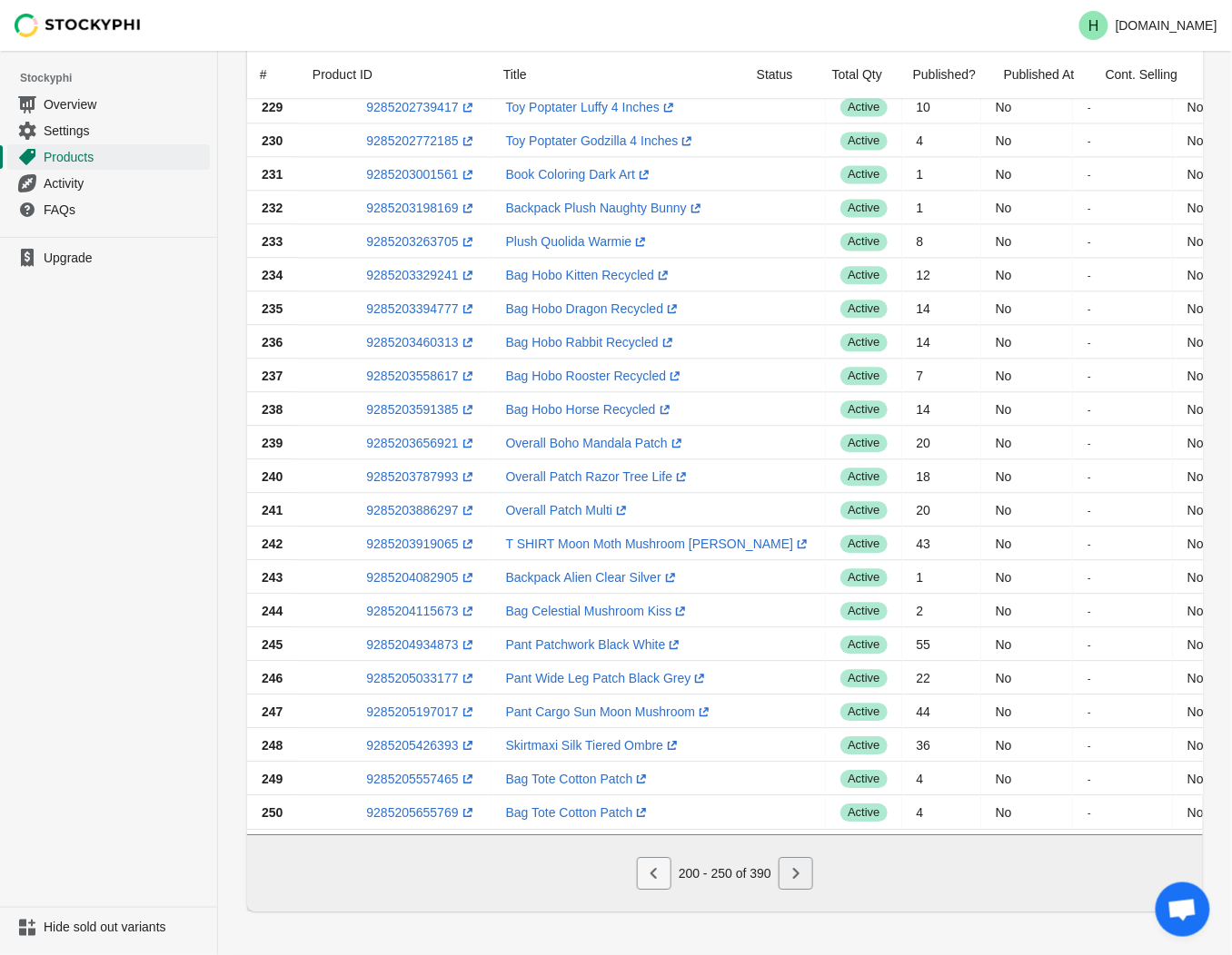
click at [654, 870] on icon "Previous" at bounding box center [653, 874] width 6 height 11
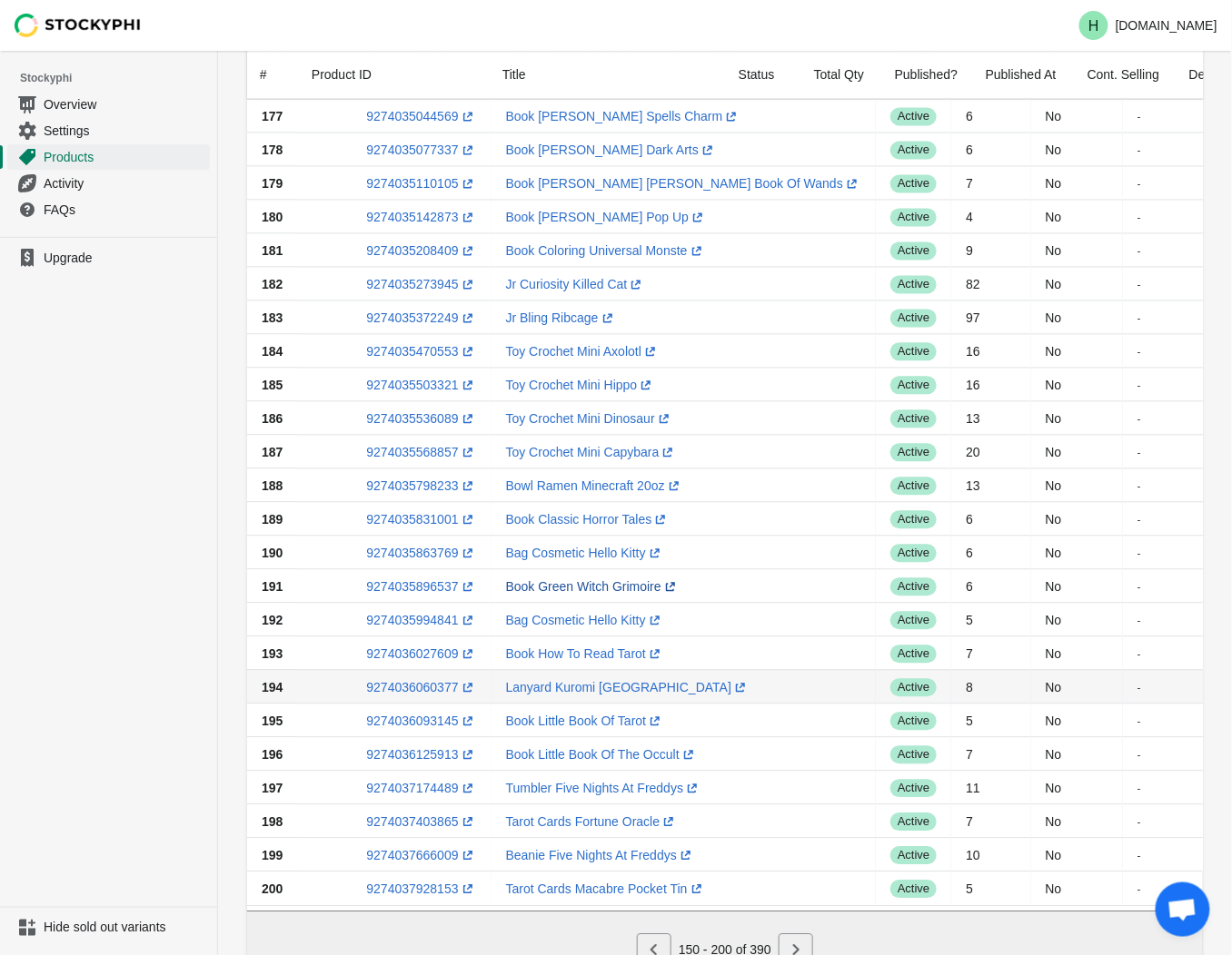
scroll to position [788, 0]
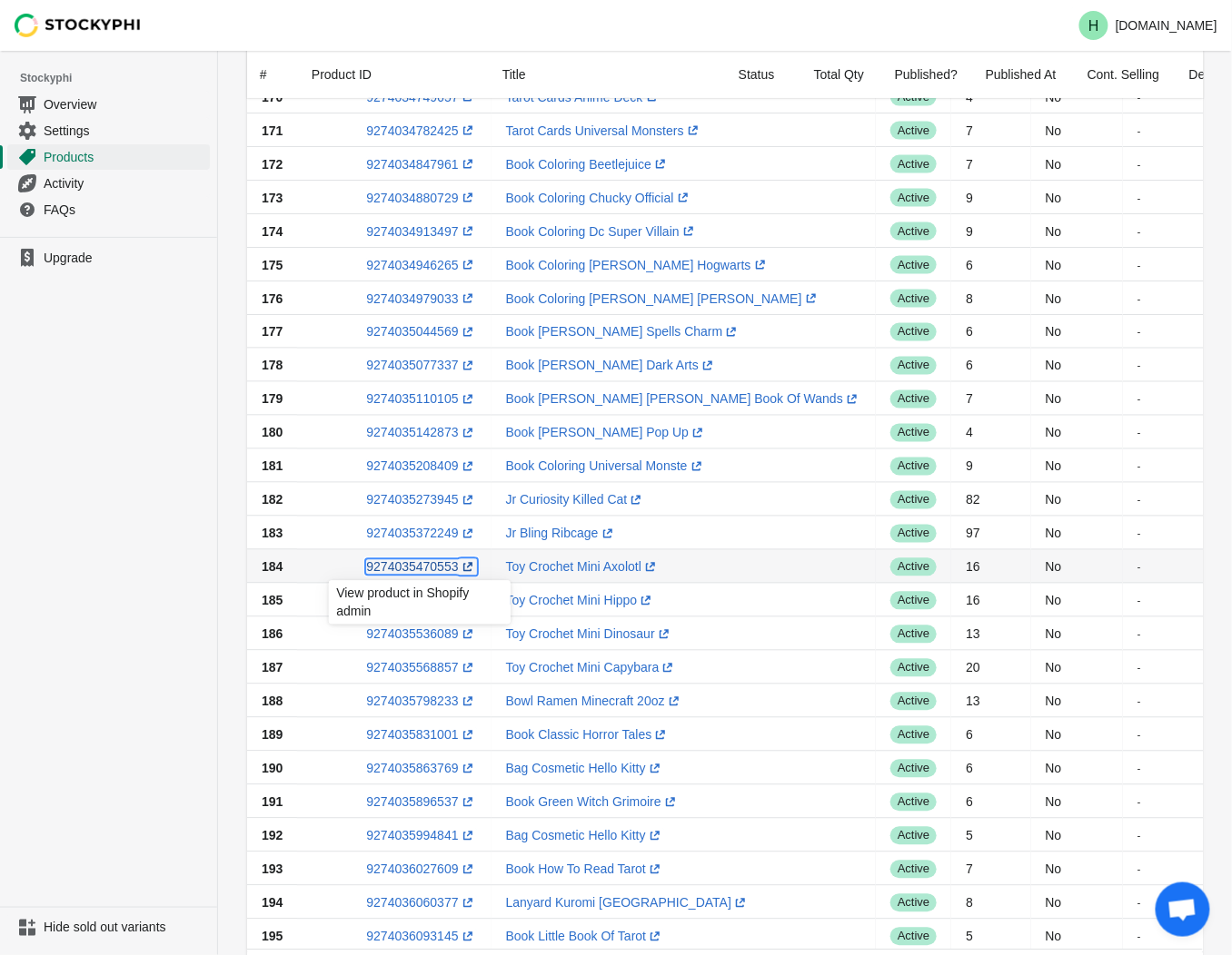
click at [393, 568] on link "9274035470553 (opens a new window)" at bounding box center [421, 568] width 110 height 15
click at [101, 569] on ul "Upgrade" at bounding box center [109, 571] width 218 height 670
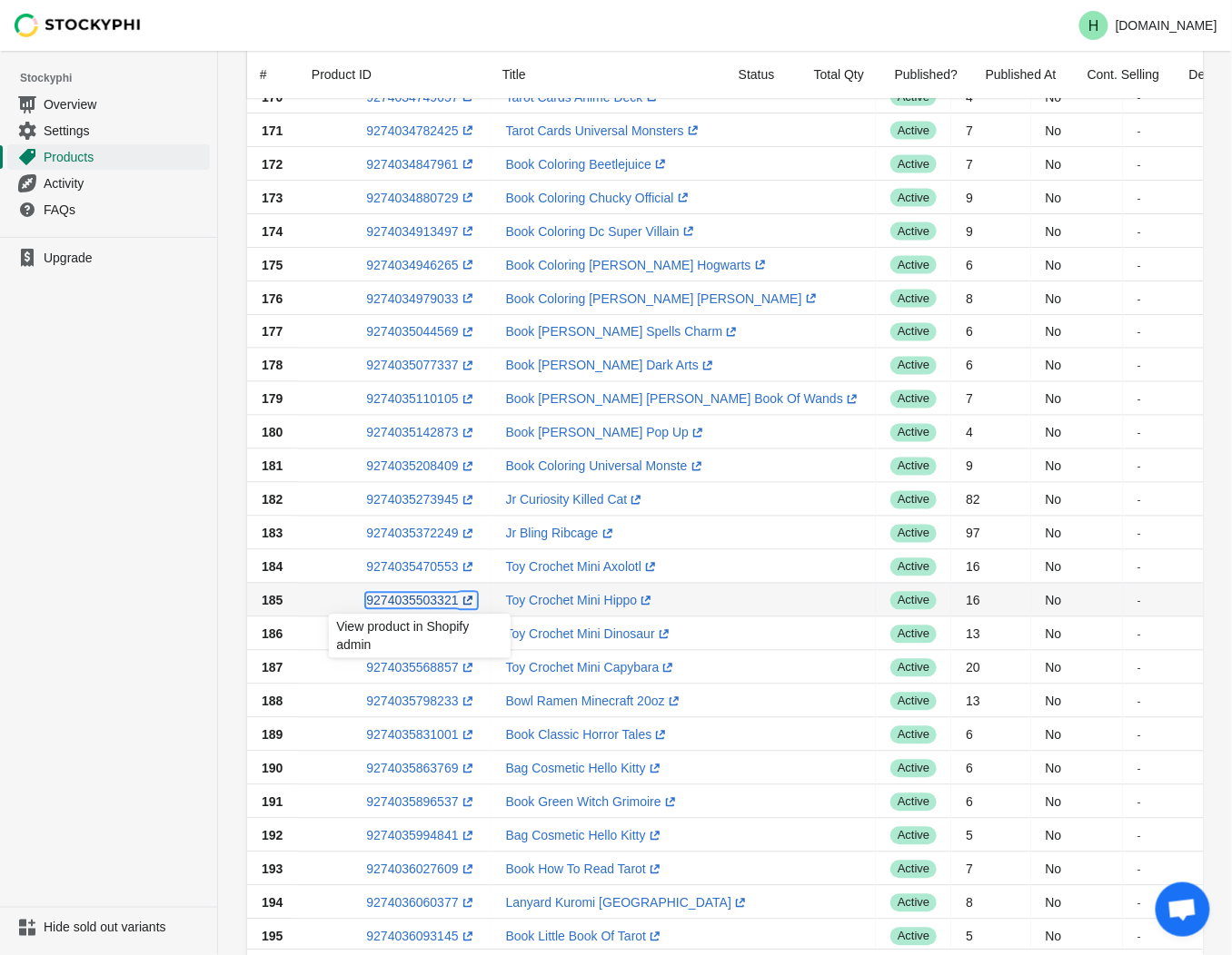
click at [407, 602] on link "9274035503321 (opens a new window)" at bounding box center [421, 601] width 110 height 15
click at [98, 536] on ul "Upgrade" at bounding box center [109, 571] width 218 height 670
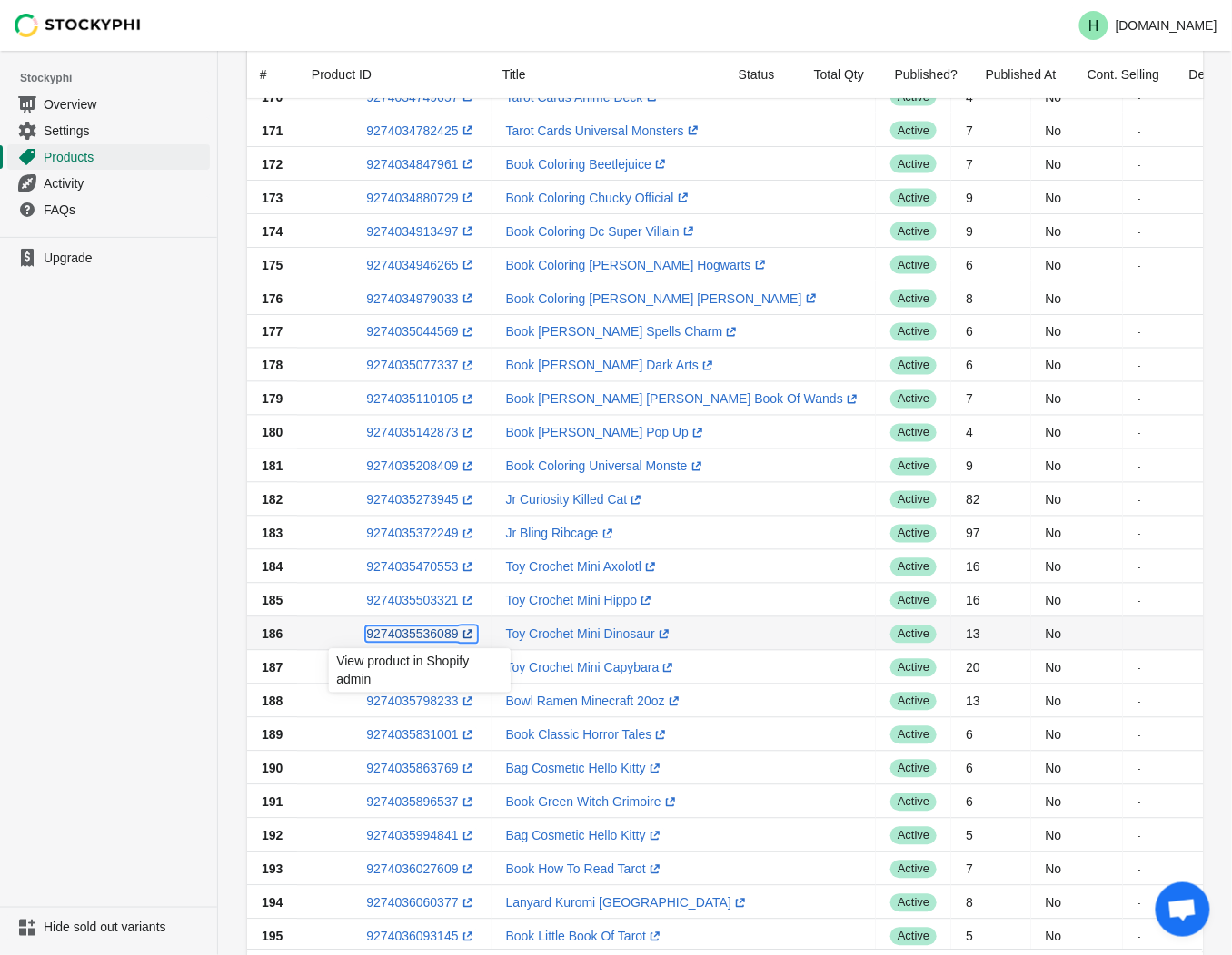
click at [403, 637] on link "9274035536089 (opens a new window)" at bounding box center [421, 635] width 110 height 15
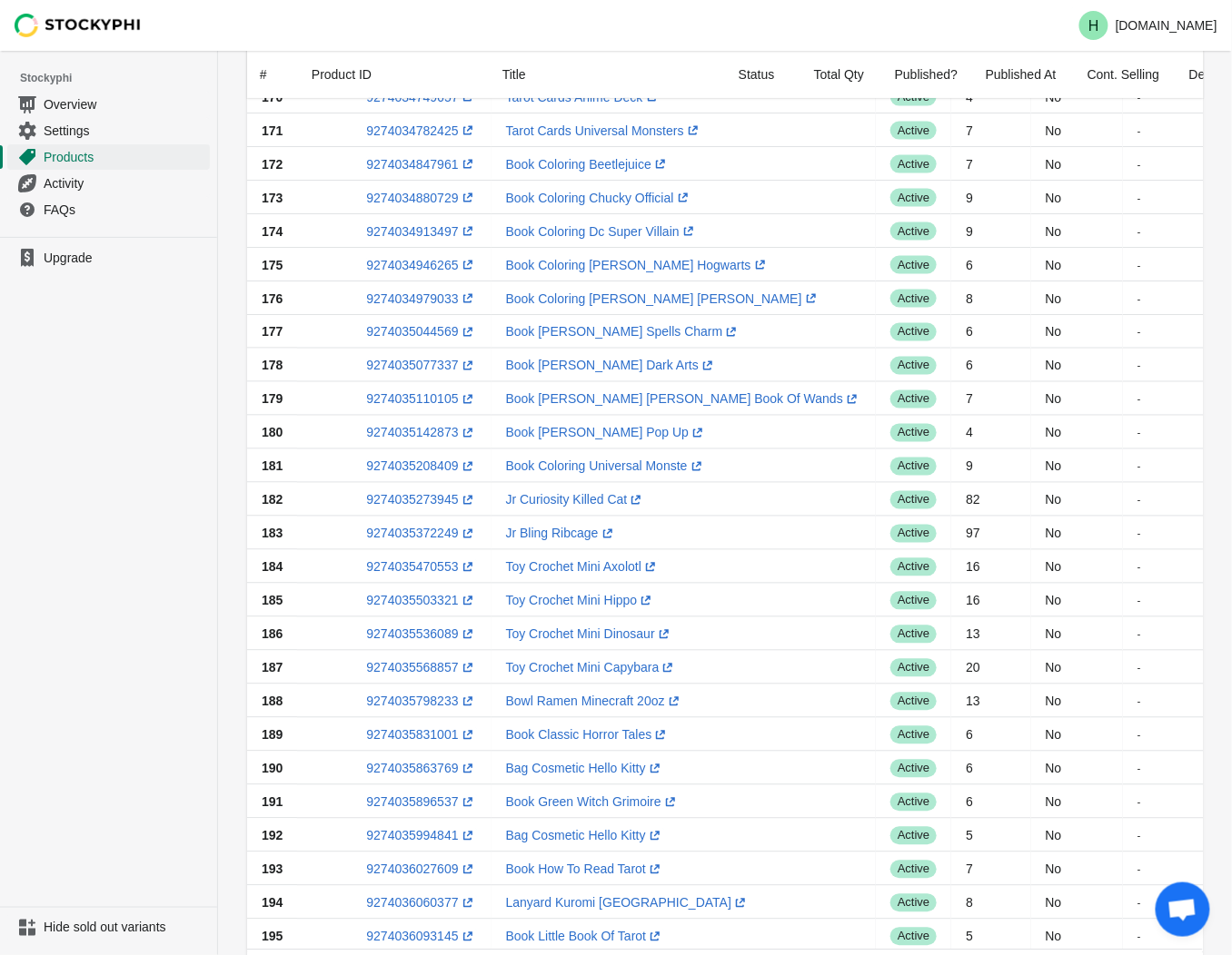
click at [80, 464] on ul "Upgrade" at bounding box center [109, 571] width 218 height 670
click at [394, 668] on link "9274035568857 (opens a new window)" at bounding box center [421, 668] width 110 height 15
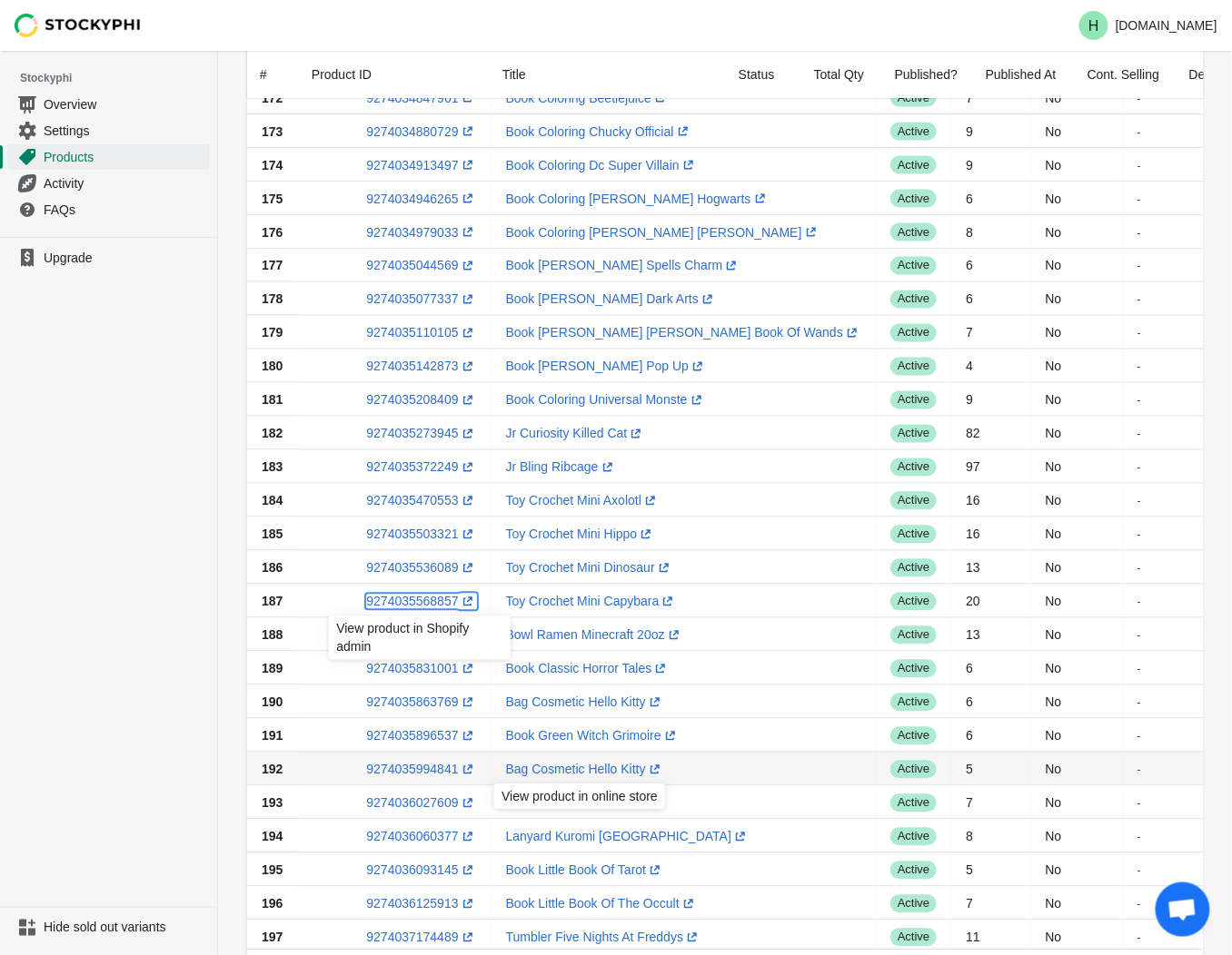
scroll to position [1091, 0]
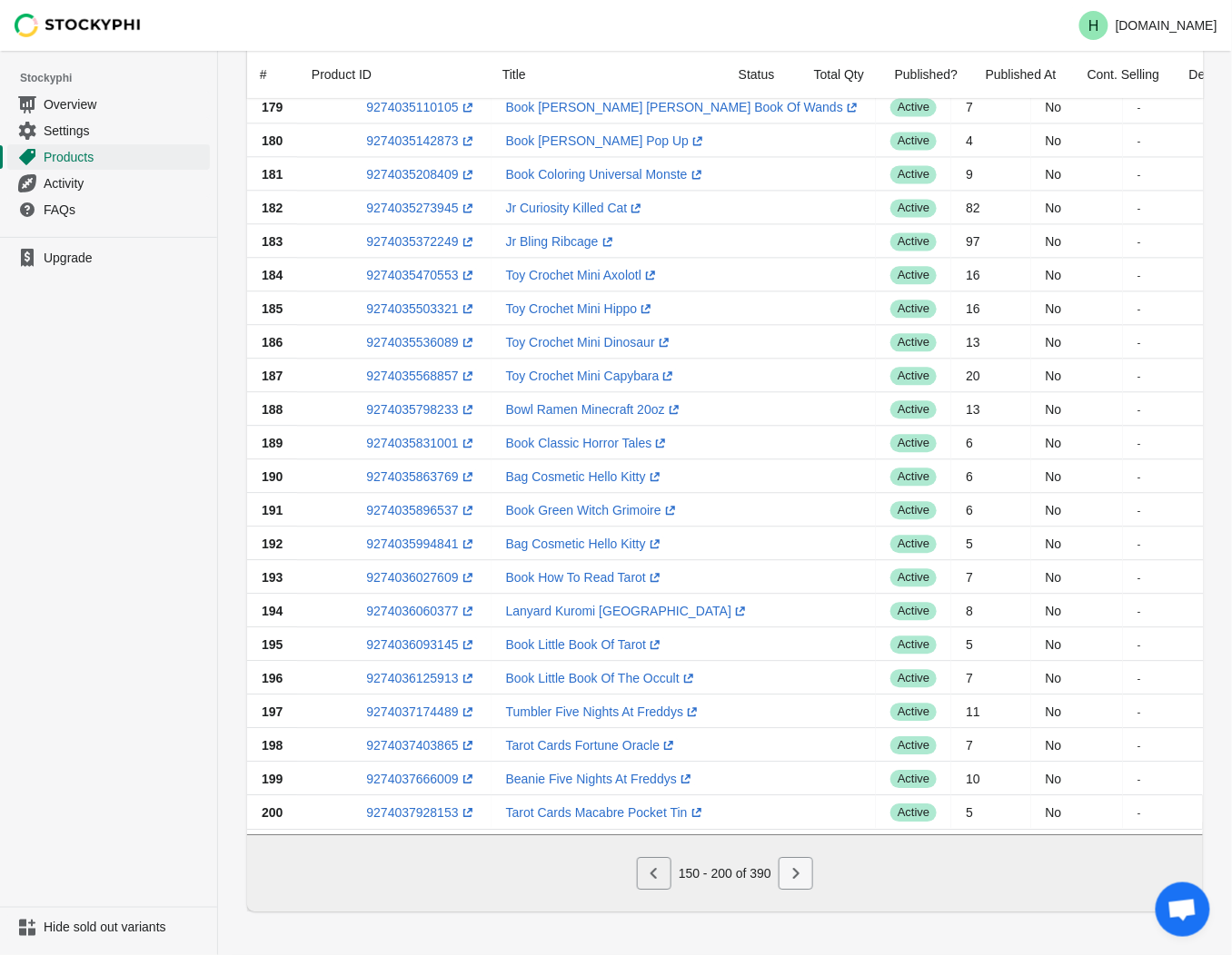
click at [794, 872] on icon "Next" at bounding box center [796, 874] width 18 height 18
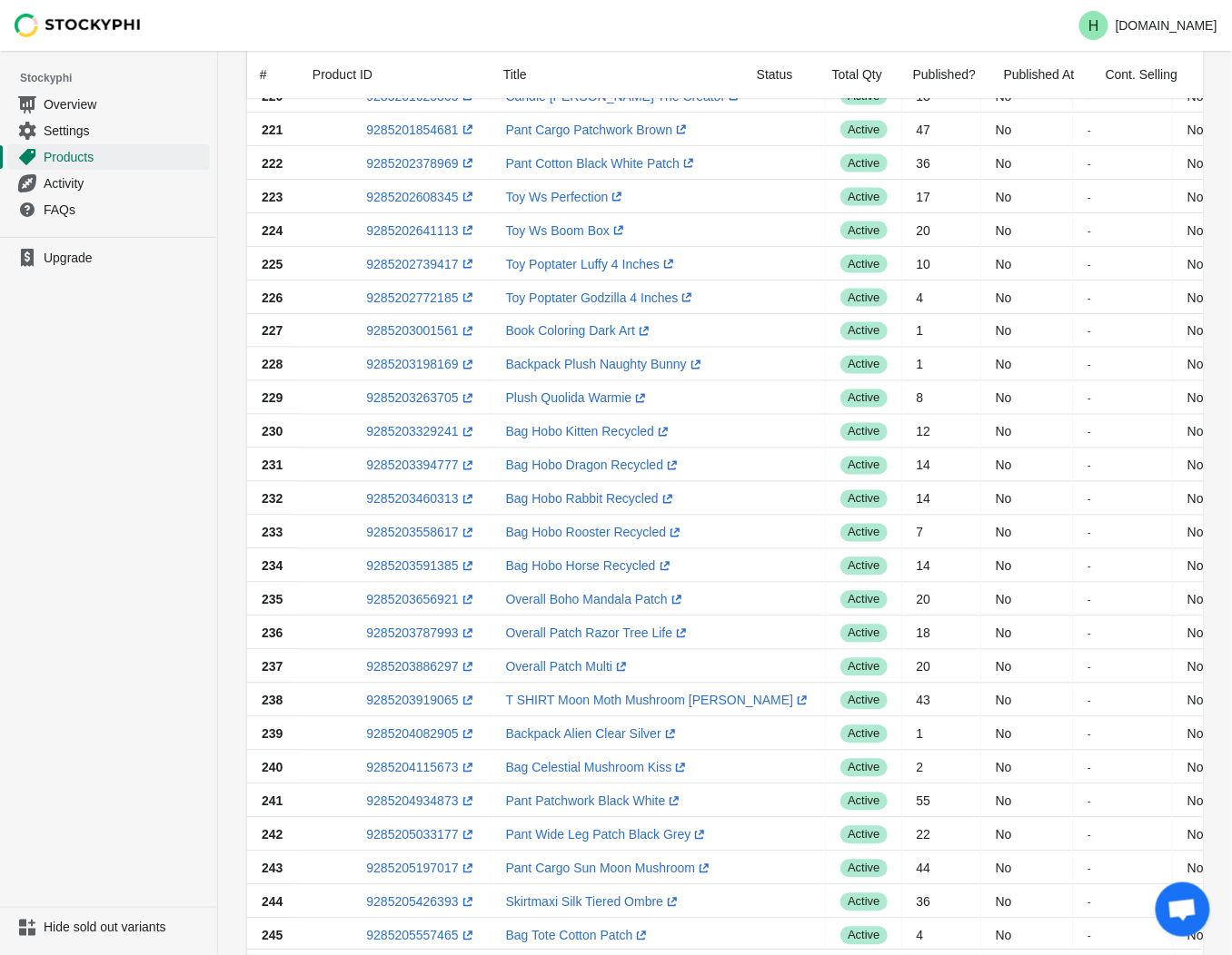
scroll to position [788, 0]
click at [409, 432] on link "9285203329241 (opens a new window)" at bounding box center [421, 433] width 110 height 15
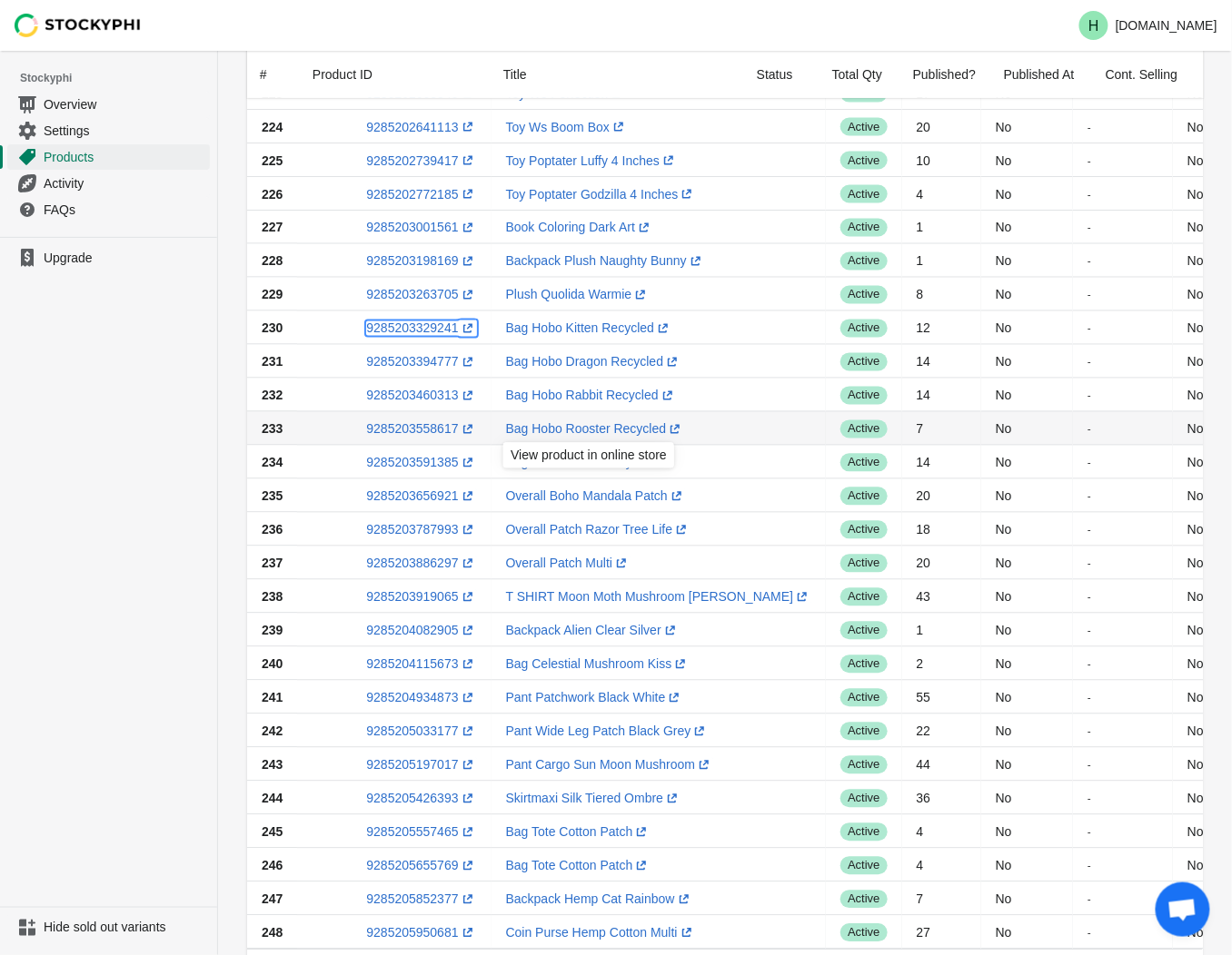
scroll to position [990, 0]
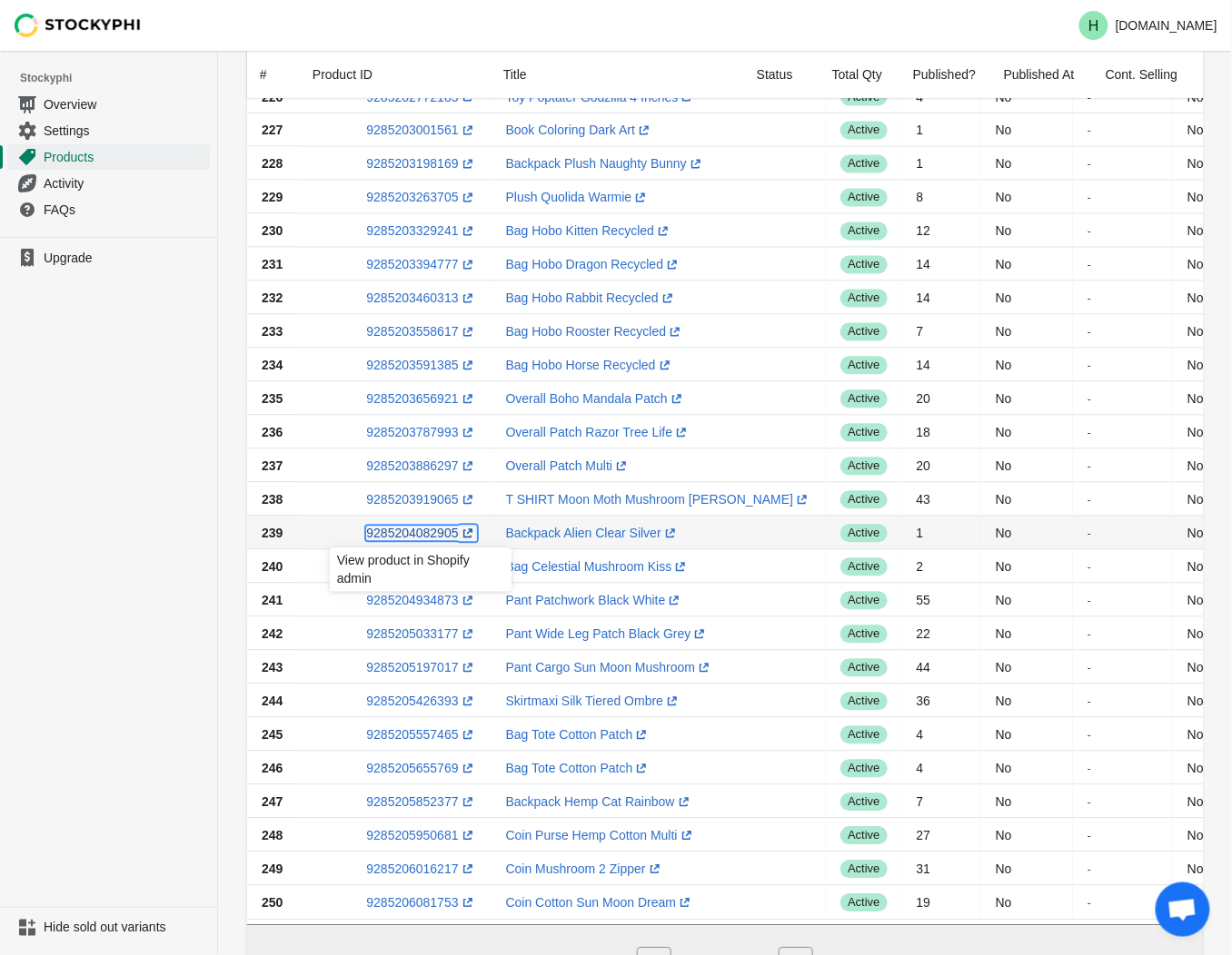
click at [412, 539] on link "9285204082905 (opens a new window)" at bounding box center [421, 533] width 110 height 15
click at [125, 546] on ul "Upgrade" at bounding box center [109, 571] width 218 height 670
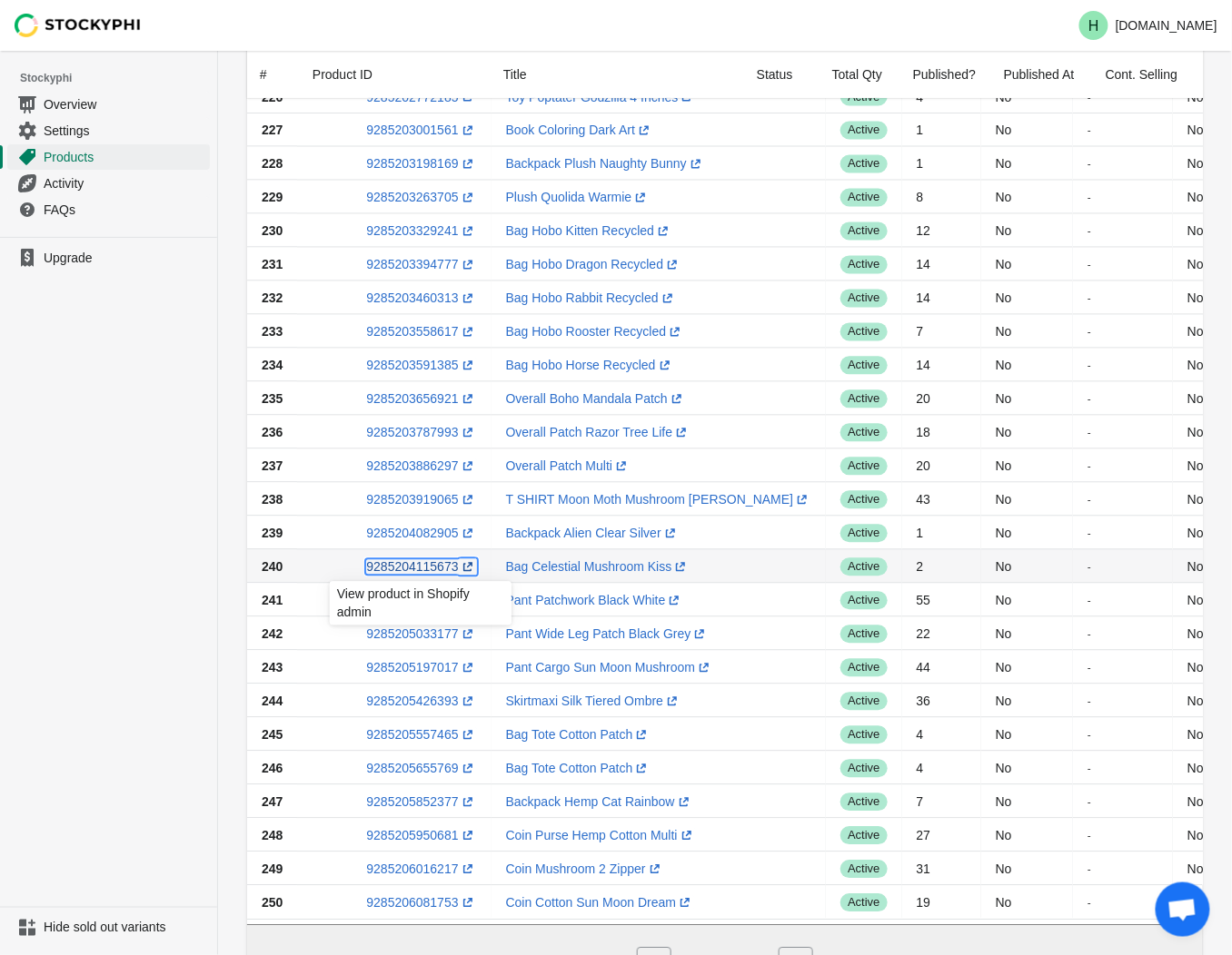
click at [413, 563] on link "9285204115673 (opens a new window)" at bounding box center [421, 567] width 110 height 15
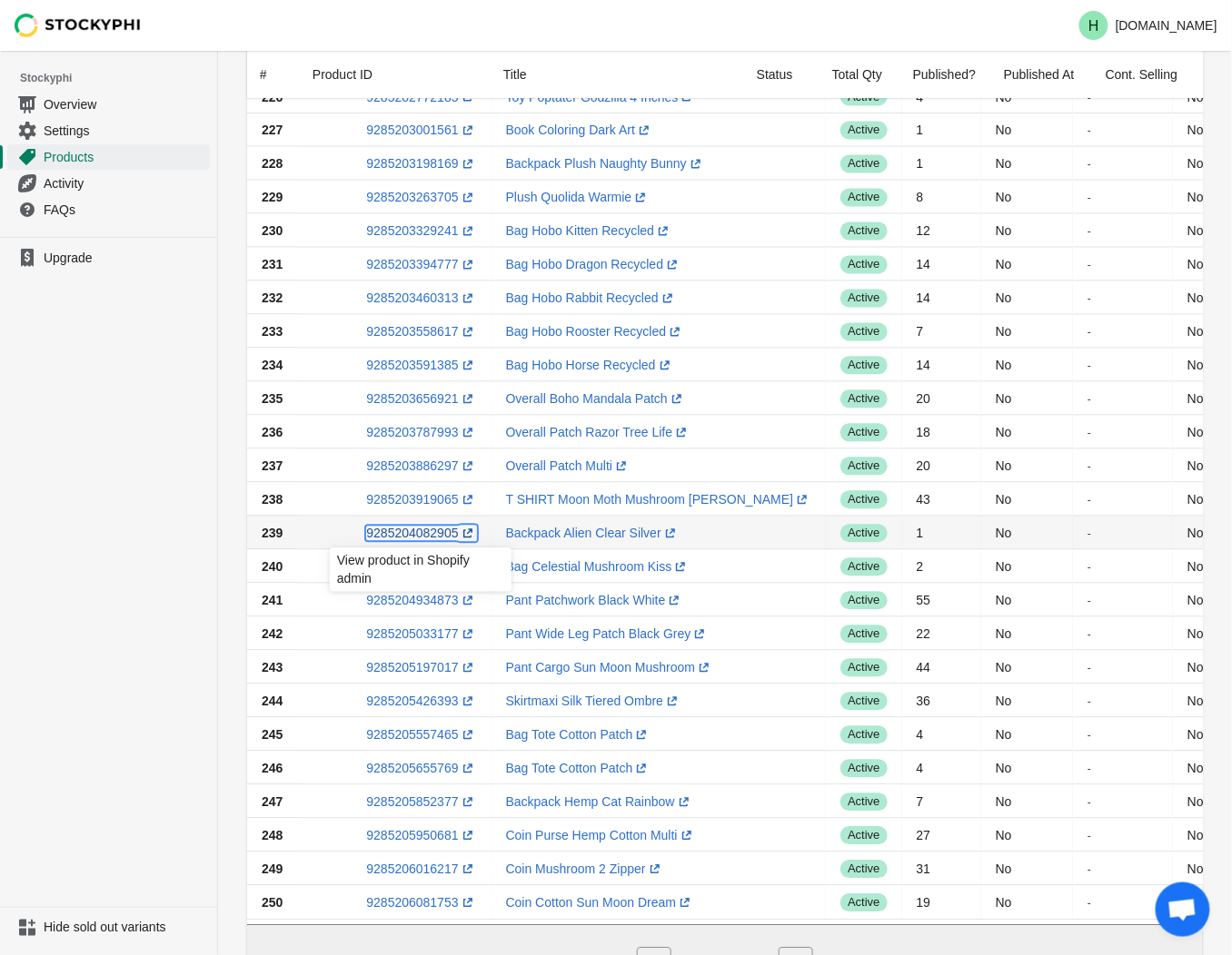
click at [407, 531] on link "9285204082905 (opens a new window)" at bounding box center [421, 533] width 110 height 15
